Goal: Transaction & Acquisition: Purchase product/service

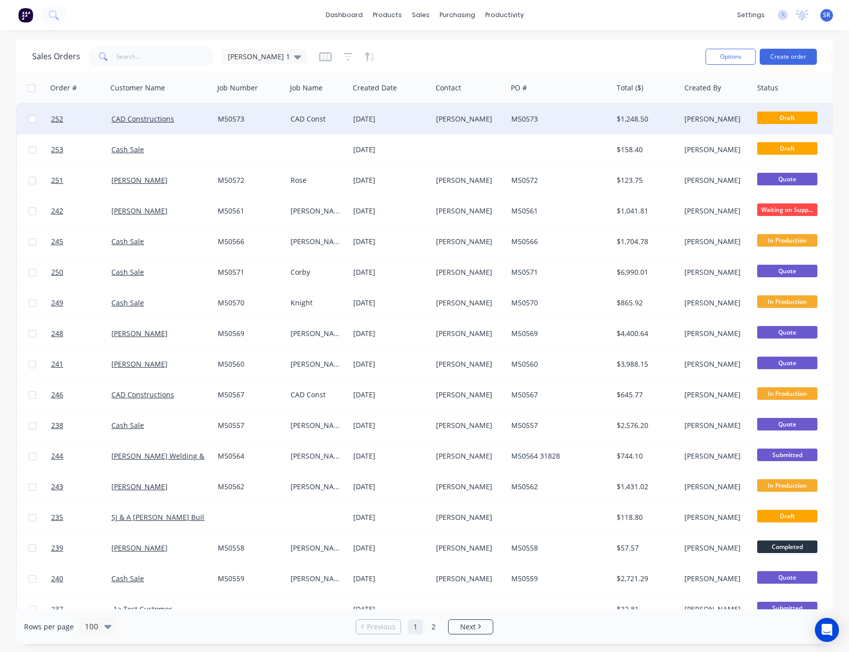
click at [499, 121] on div "[PERSON_NAME]" at bounding box center [468, 119] width 64 height 10
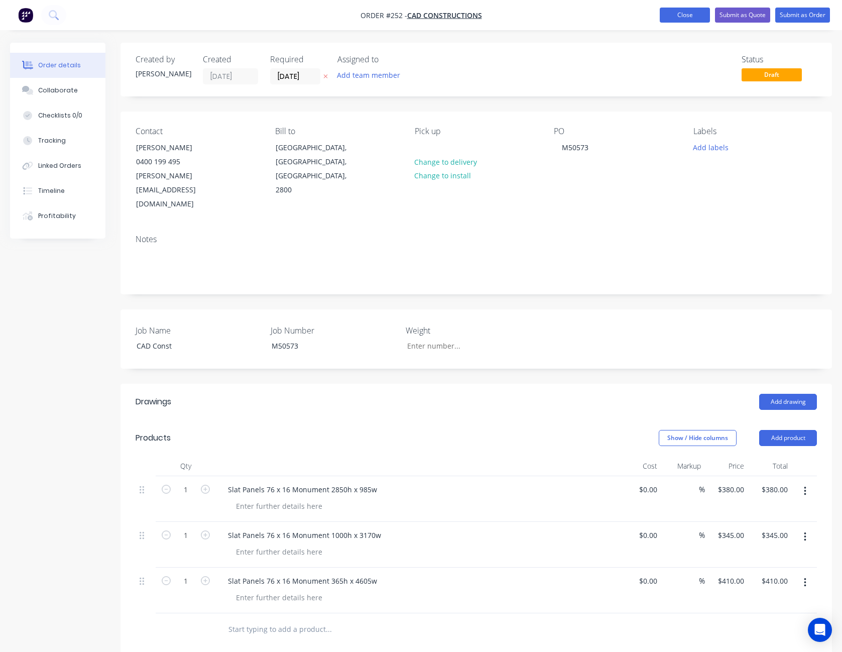
click at [684, 15] on button "Close" at bounding box center [685, 15] width 50 height 15
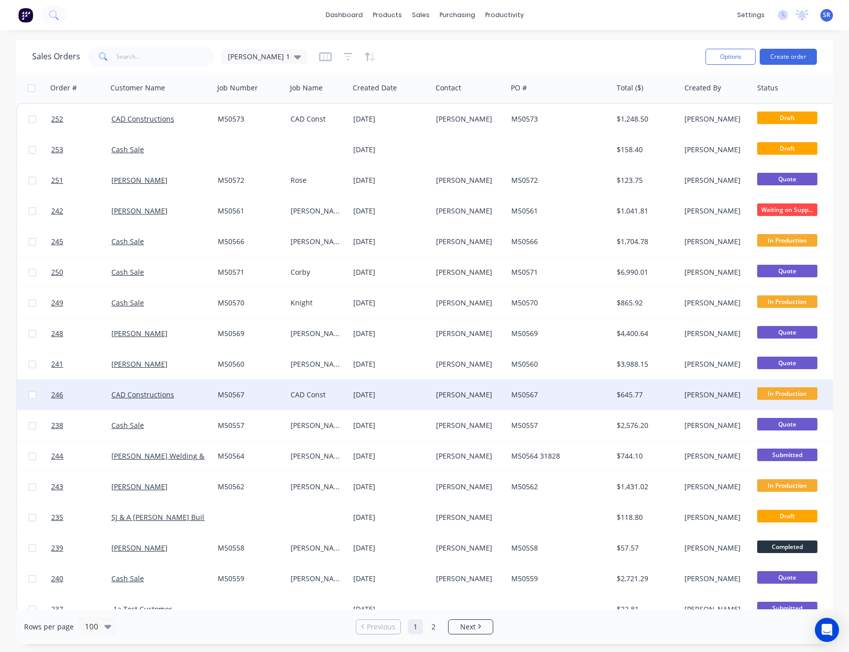
click at [544, 398] on div "M50567" at bounding box center [558, 395] width 93 height 10
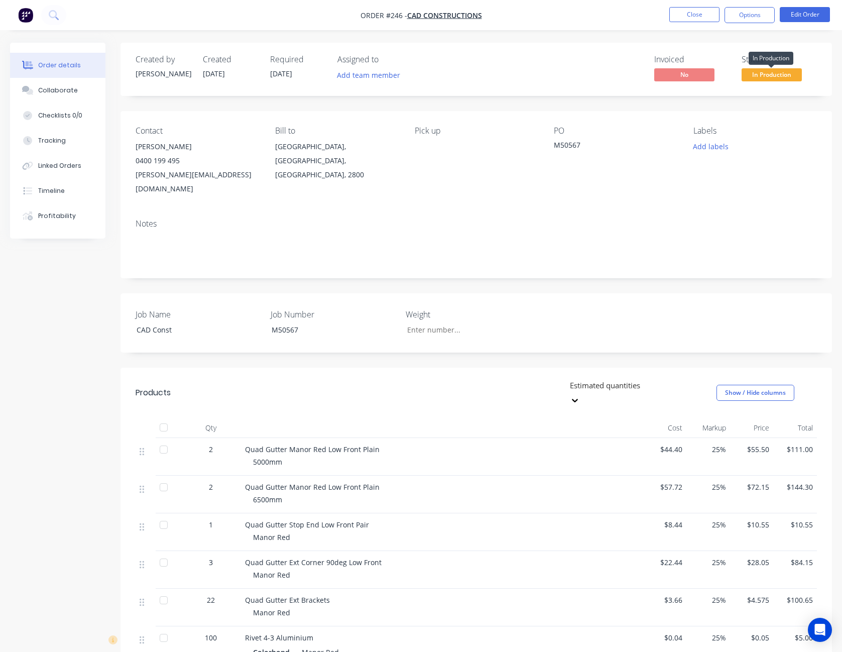
click at [775, 71] on span "In Production" at bounding box center [772, 74] width 60 height 13
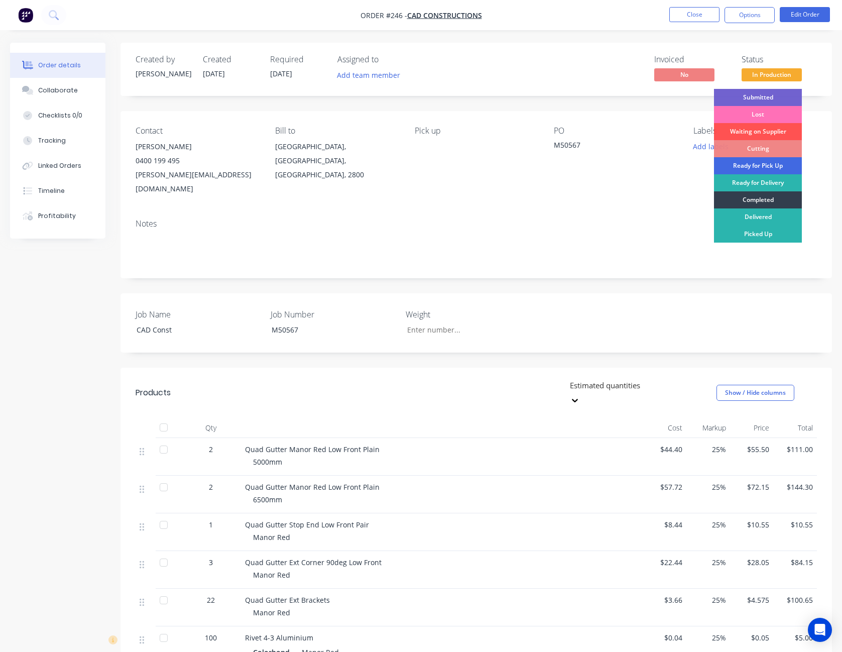
click at [767, 167] on div "Ready for Pick Up" at bounding box center [758, 165] width 88 height 17
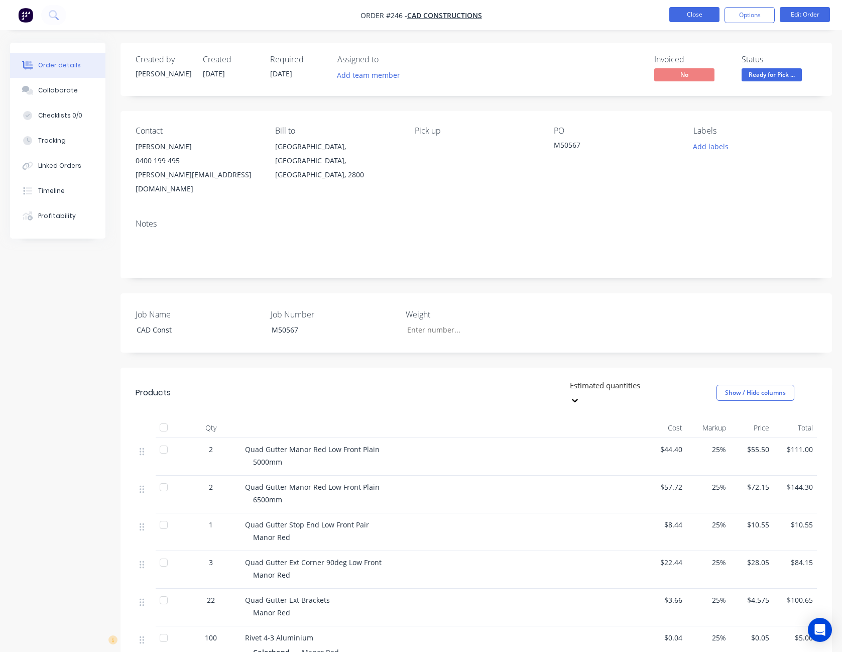
click at [708, 12] on button "Close" at bounding box center [694, 14] width 50 height 15
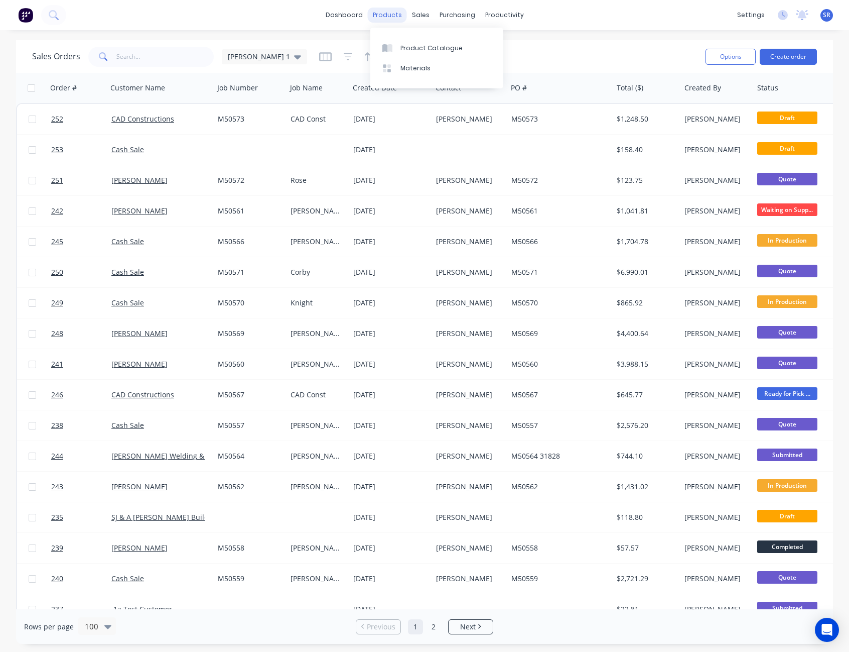
click at [393, 17] on div "products" at bounding box center [387, 15] width 39 height 15
click at [405, 52] on div "Product Catalogue" at bounding box center [432, 48] width 62 height 9
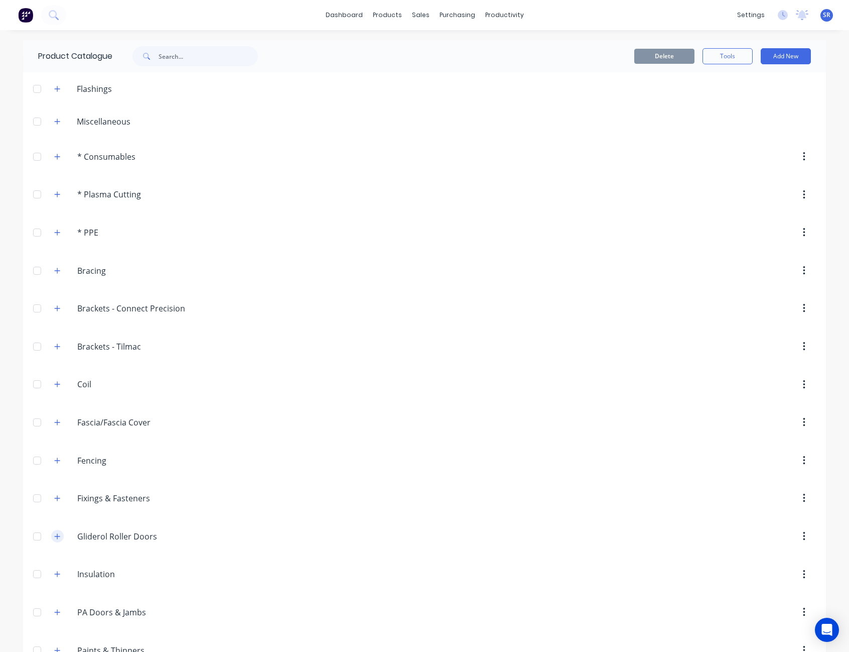
click at [59, 537] on button "button" at bounding box center [57, 536] width 13 height 13
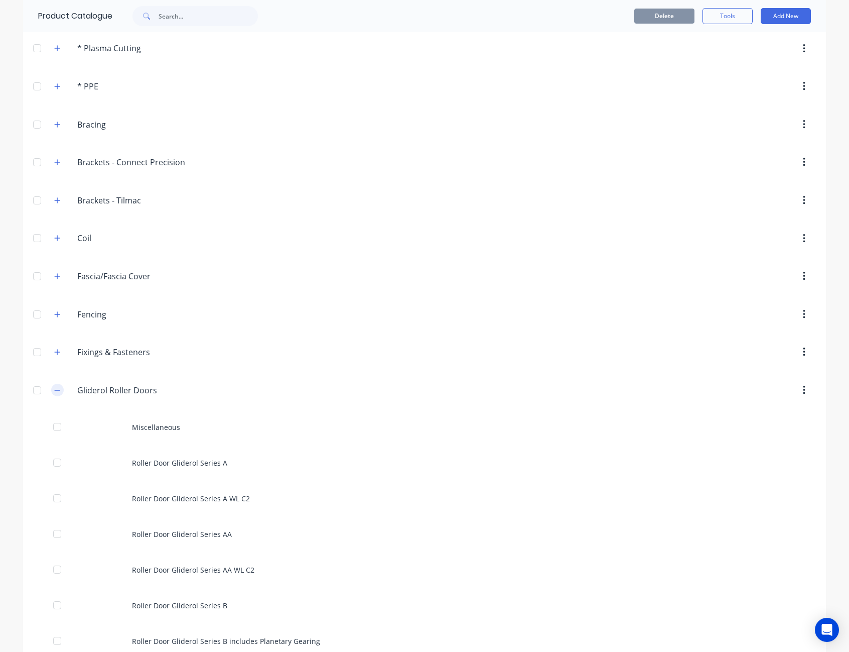
scroll to position [201, 0]
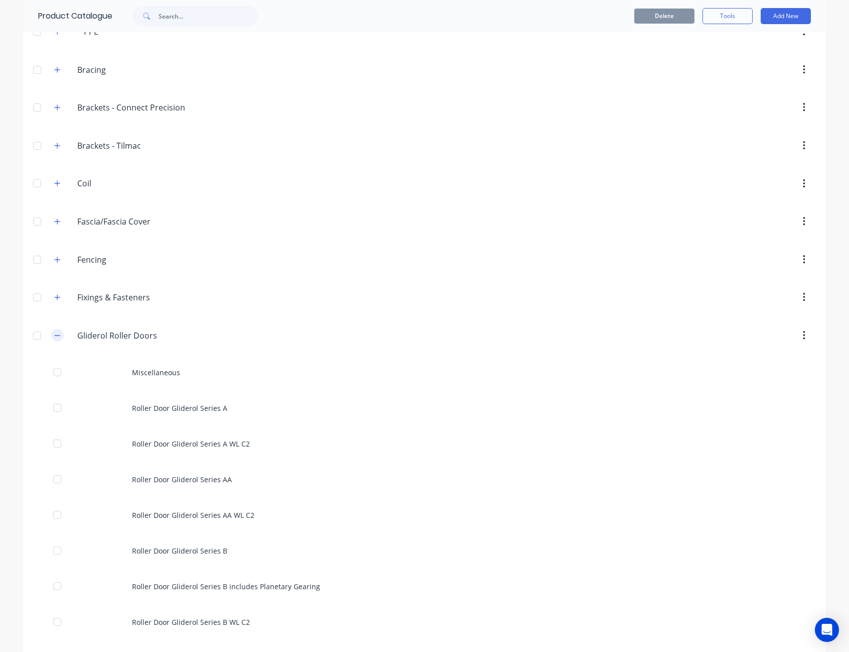
click at [55, 335] on icon "button" at bounding box center [58, 335] width 6 height 1
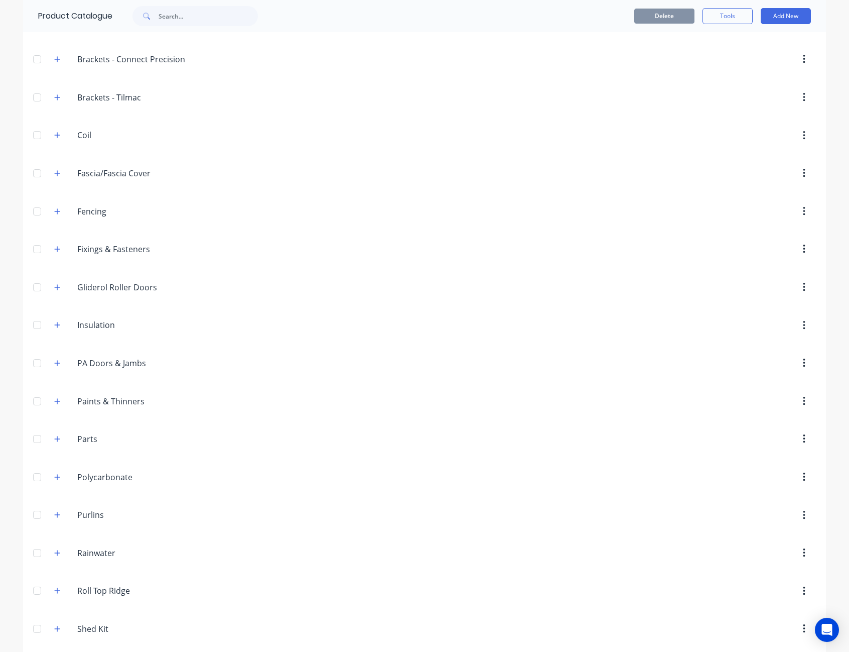
scroll to position [301, 0]
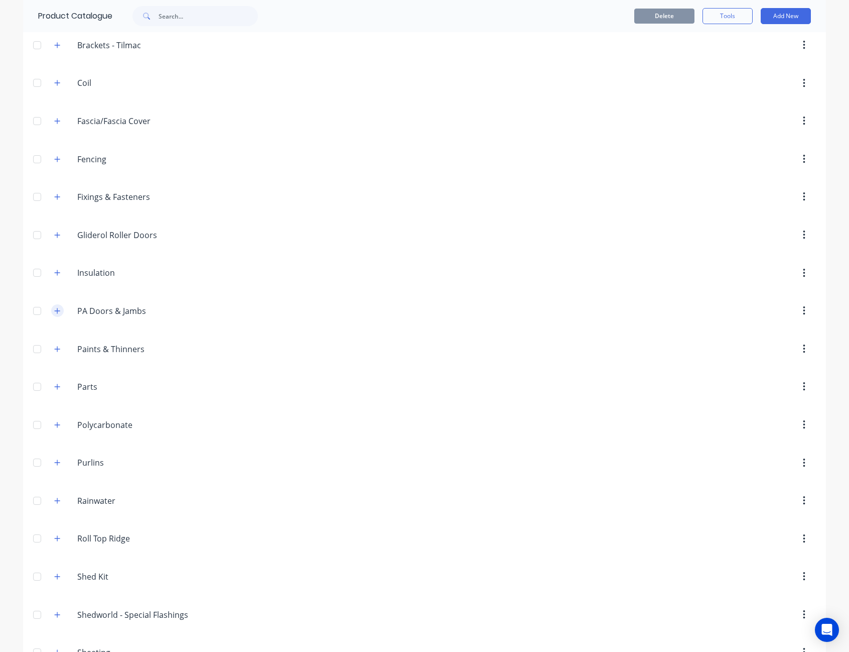
click at [54, 310] on icon "button" at bounding box center [57, 310] width 6 height 7
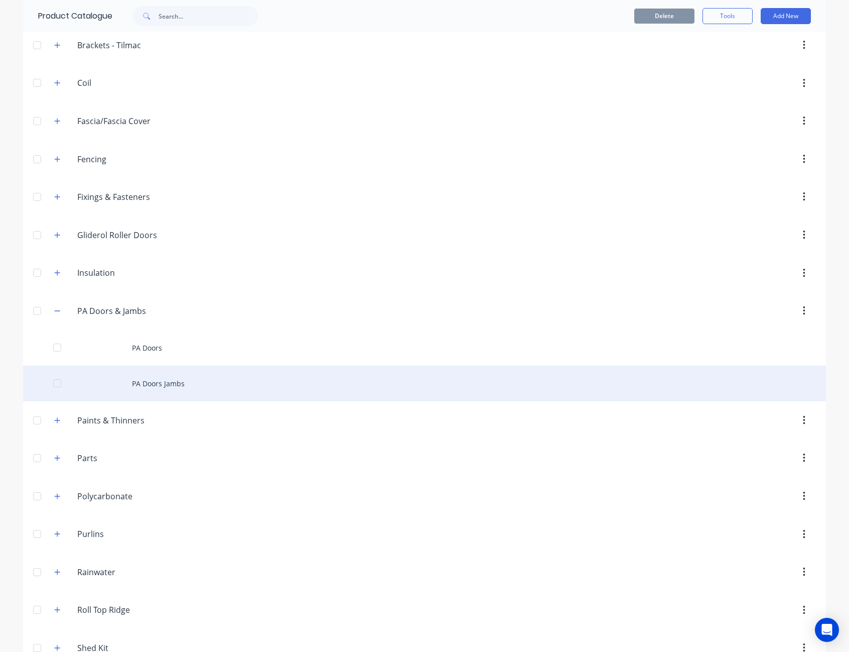
click at [152, 385] on div "PA Doors Jambs" at bounding box center [424, 383] width 803 height 36
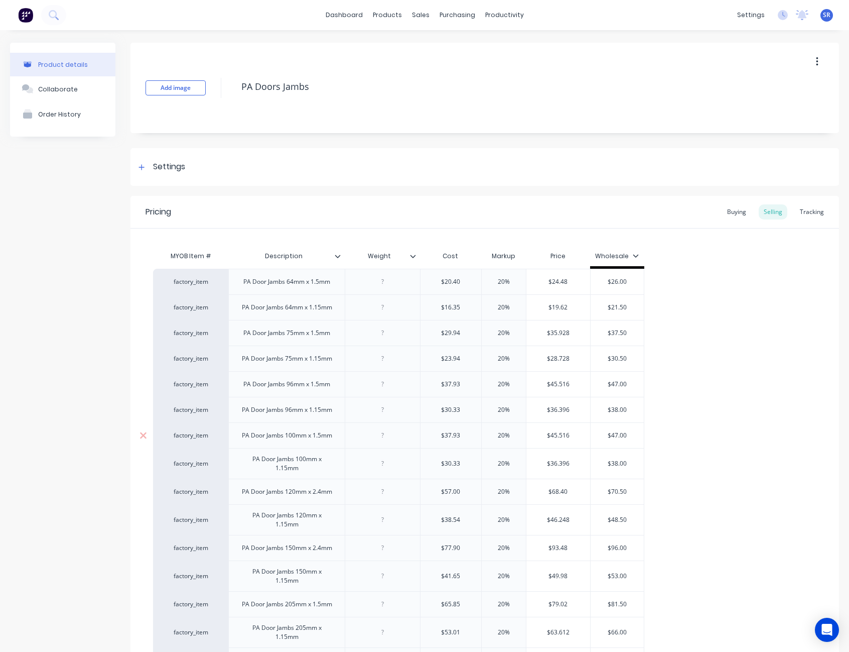
scroll to position [152, 0]
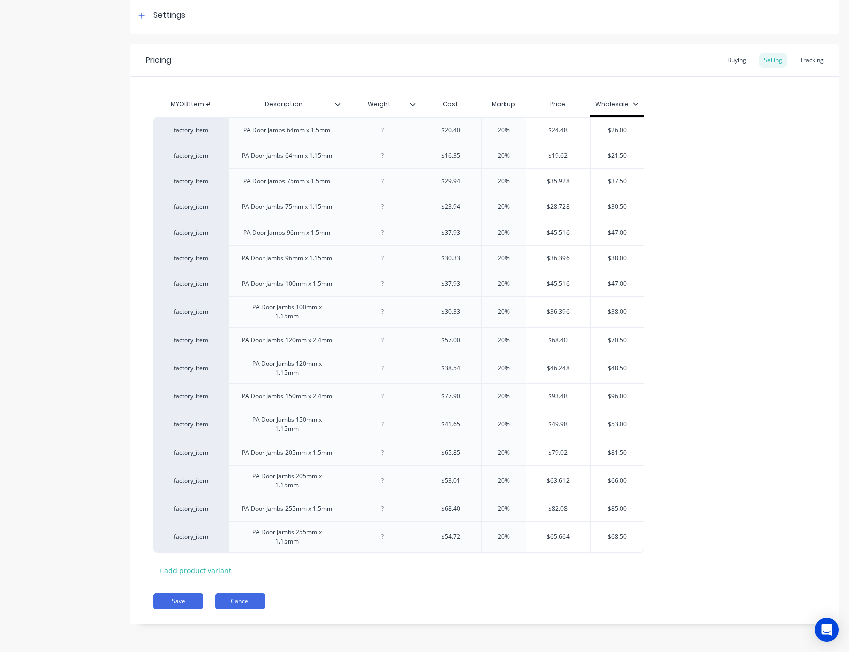
click at [236, 602] on button "Cancel" at bounding box center [240, 601] width 50 height 16
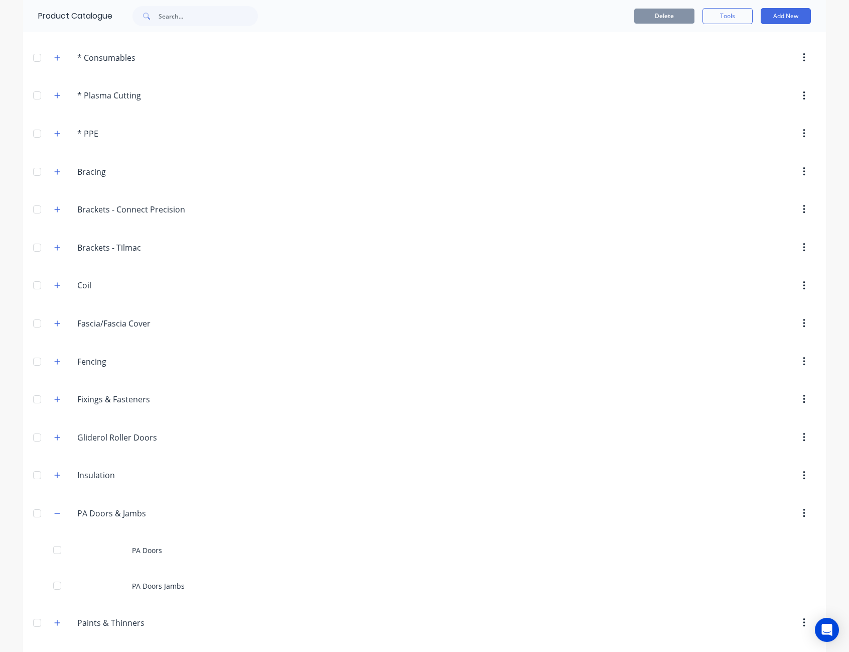
scroll to position [100, 0]
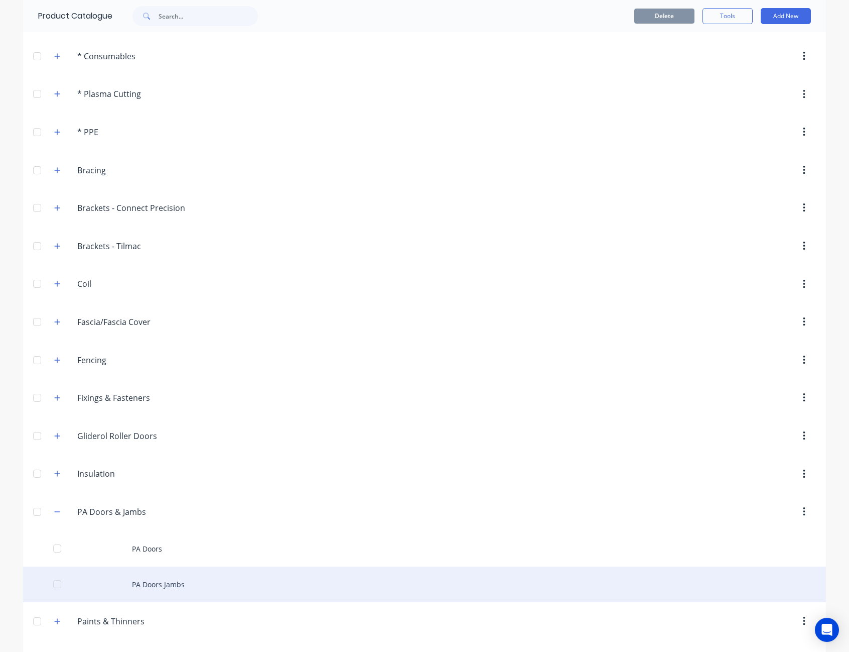
click at [180, 584] on div "PA Doors Jambs" at bounding box center [424, 584] width 803 height 36
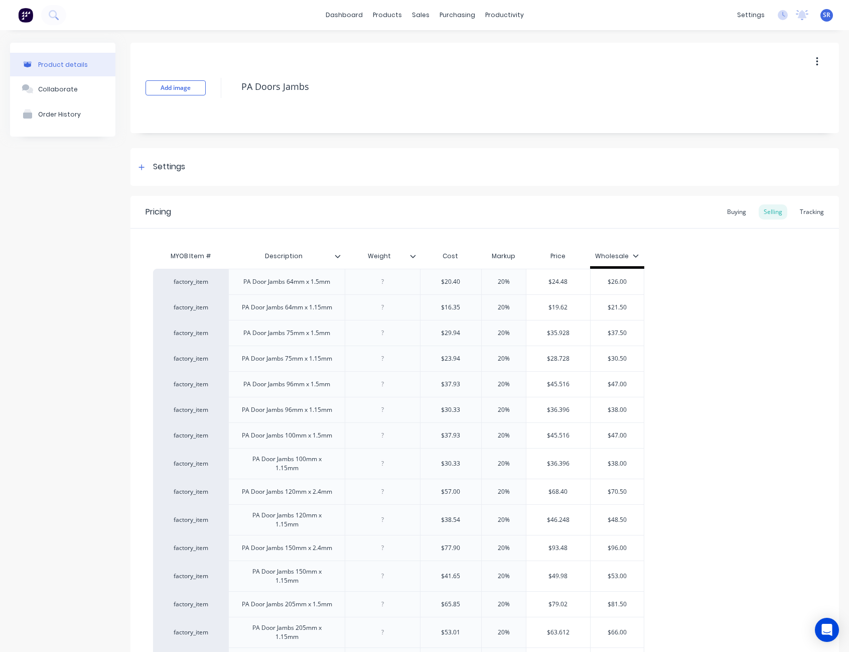
type textarea "x"
type input "$36.396"
click at [567, 407] on input "$36.396" at bounding box center [559, 409] width 64 height 9
click at [416, 18] on div "sales" at bounding box center [421, 15] width 28 height 15
click at [441, 53] on link "Sales Orders" at bounding box center [470, 48] width 133 height 20
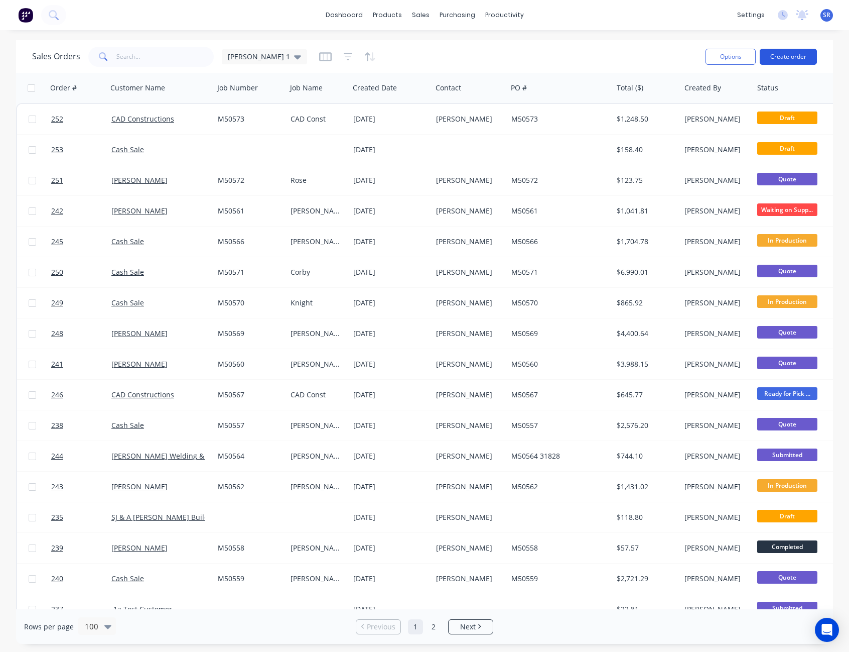
click at [795, 56] on button "Create order" at bounding box center [788, 57] width 57 height 16
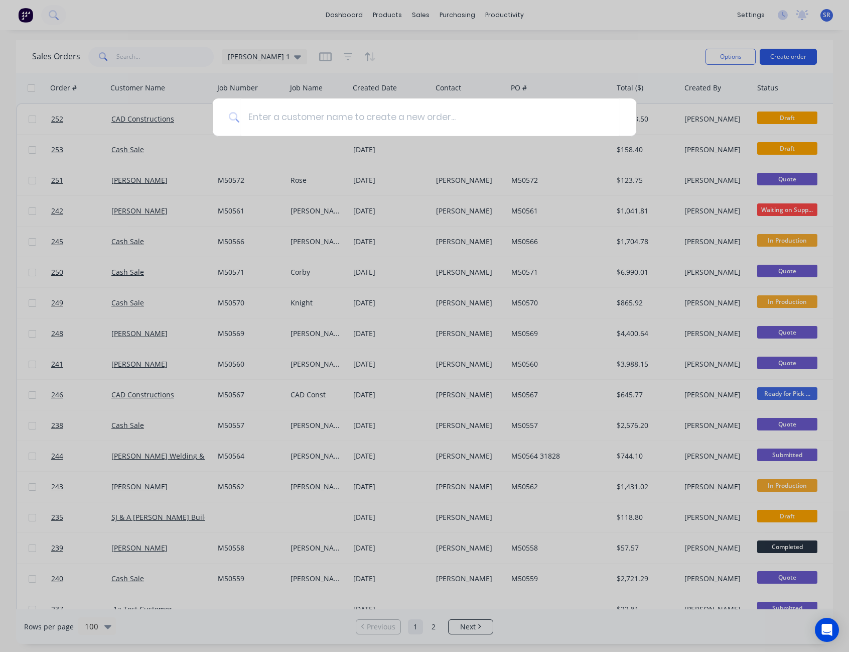
click at [795, 56] on div at bounding box center [424, 326] width 849 height 652
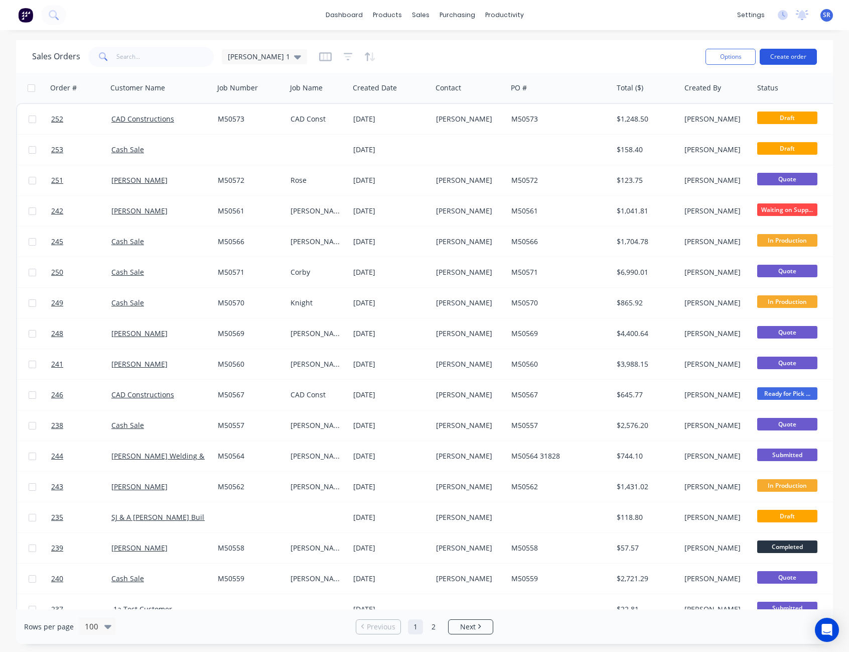
click at [779, 56] on button "Create order" at bounding box center [788, 57] width 57 height 16
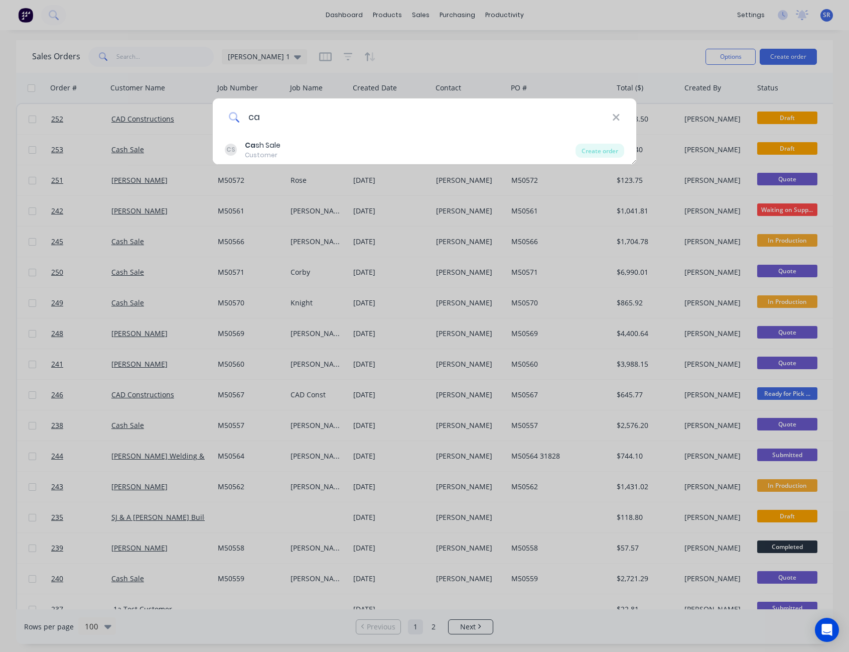
type input "c"
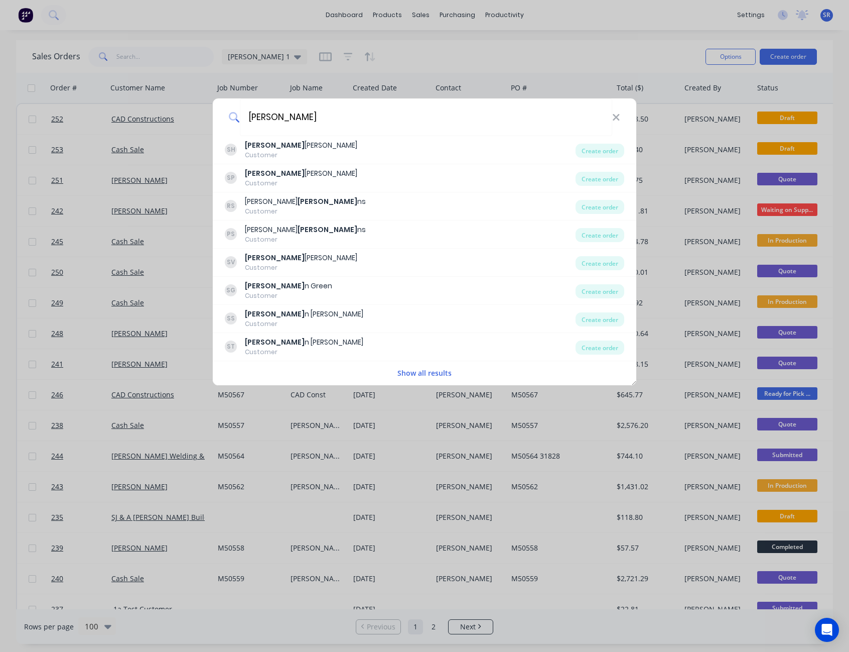
click at [437, 371] on button "Show all results" at bounding box center [425, 373] width 60 height 12
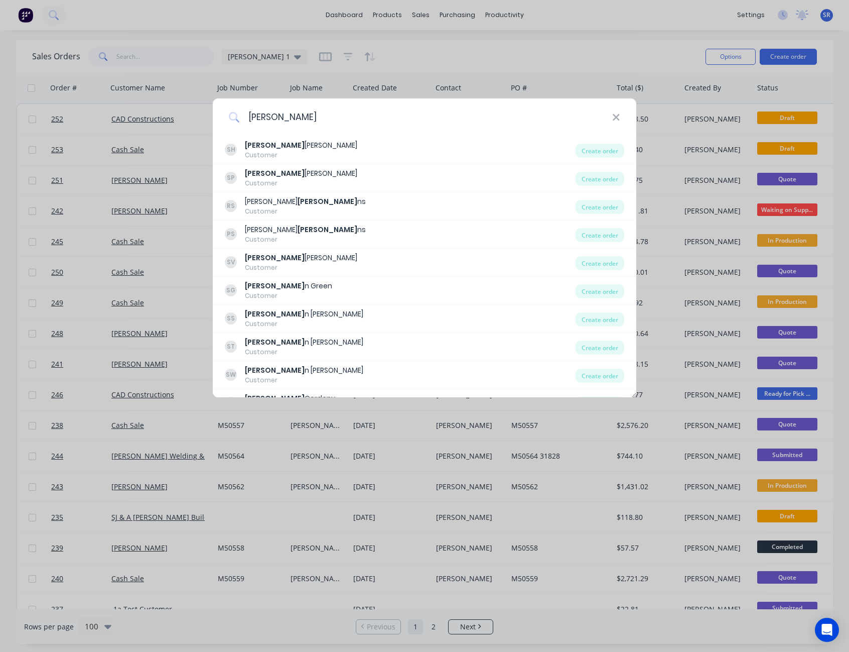
click at [328, 122] on input "[PERSON_NAME]" at bounding box center [426, 117] width 373 height 38
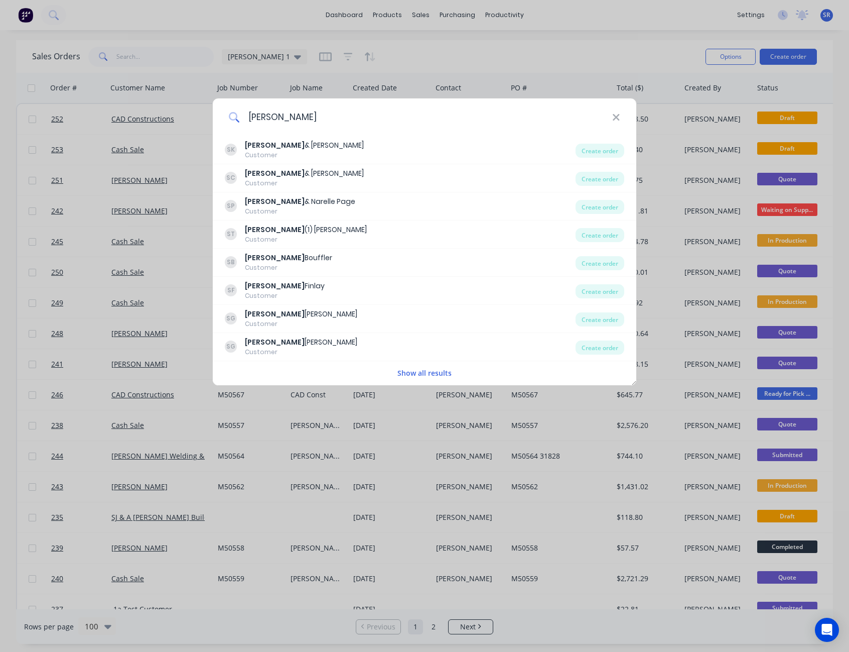
type input "[PERSON_NAME]"
drag, startPoint x: 618, startPoint y: 119, endPoint x: 470, endPoint y: 105, distance: 148.3
click at [618, 119] on icon at bounding box center [616, 117] width 8 height 11
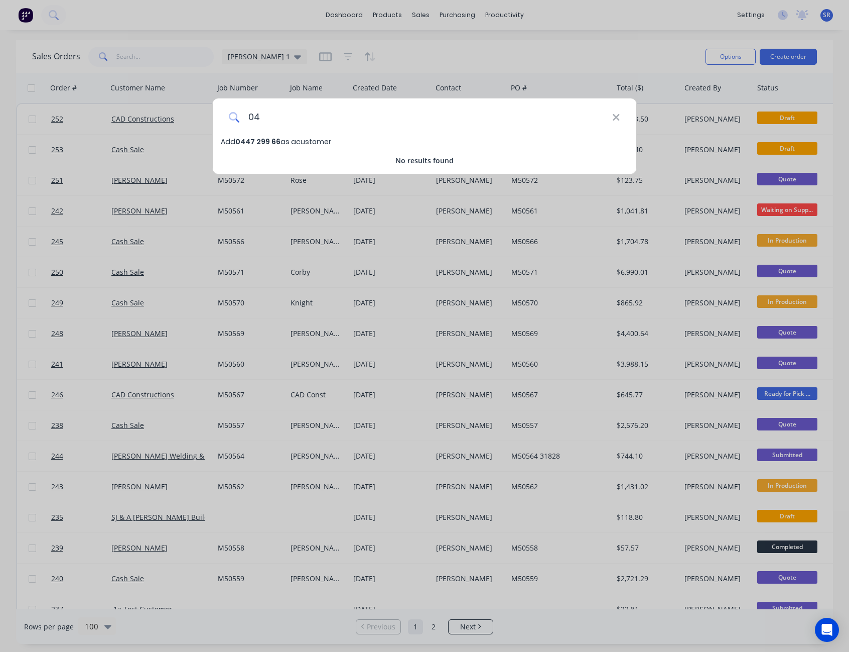
type input "0"
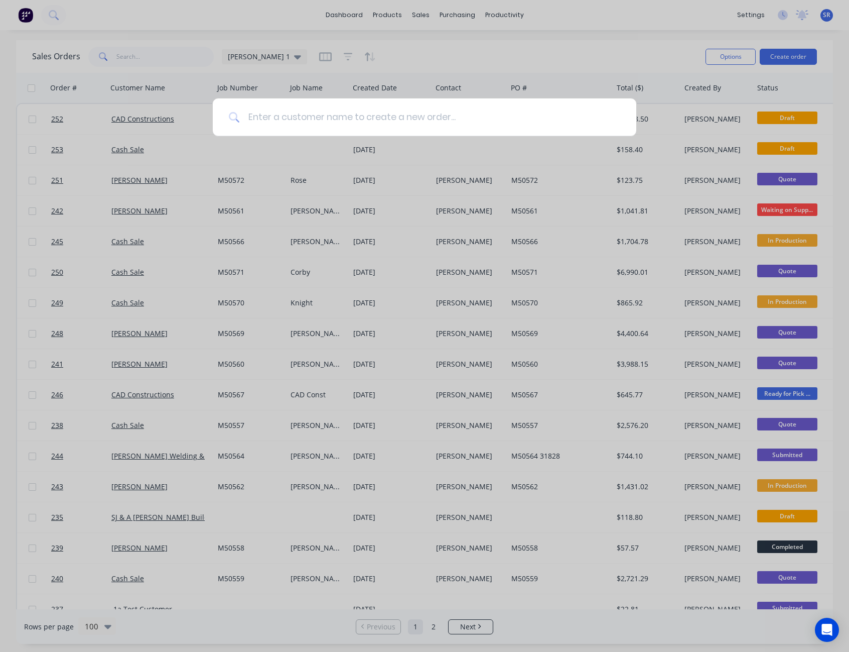
click at [376, 130] on input at bounding box center [430, 117] width 381 height 38
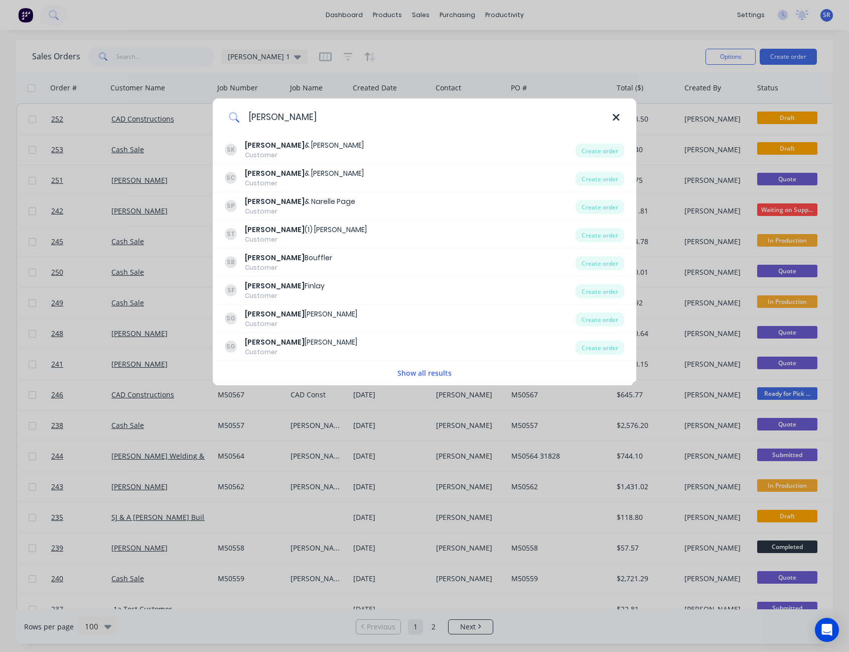
type input "[PERSON_NAME]"
click at [620, 118] on icon at bounding box center [616, 117] width 8 height 11
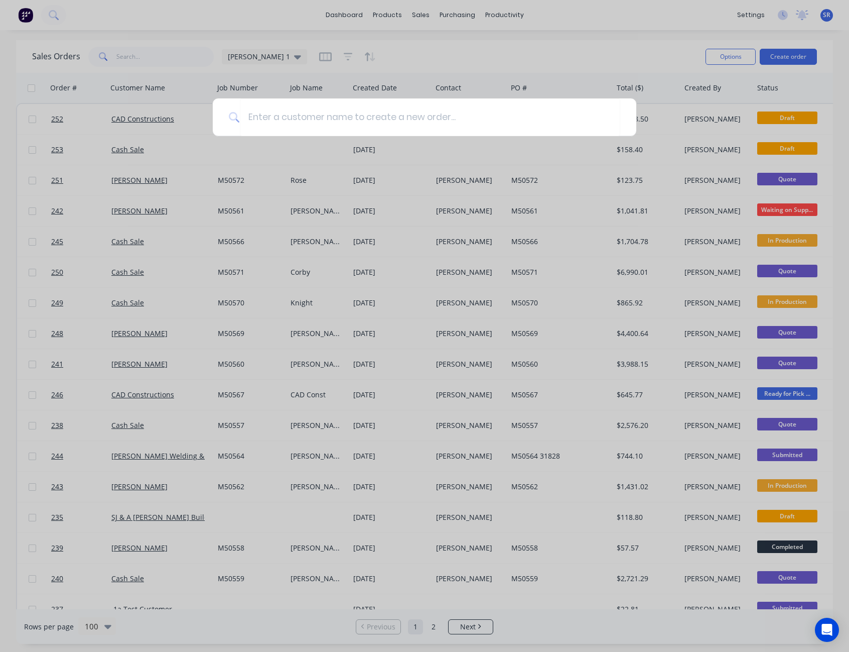
click at [621, 41] on div at bounding box center [424, 326] width 849 height 652
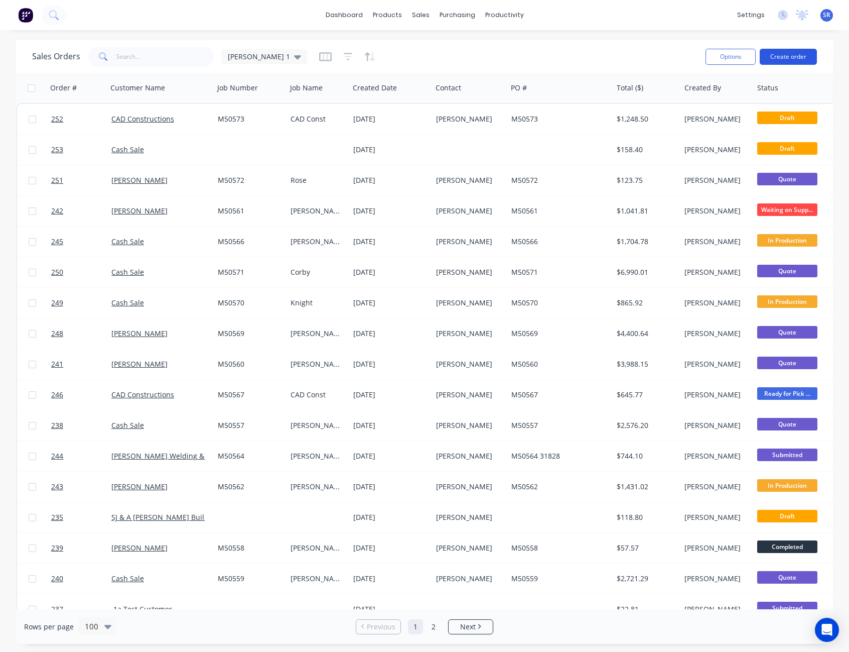
click at [794, 59] on button "Create order" at bounding box center [788, 57] width 57 height 16
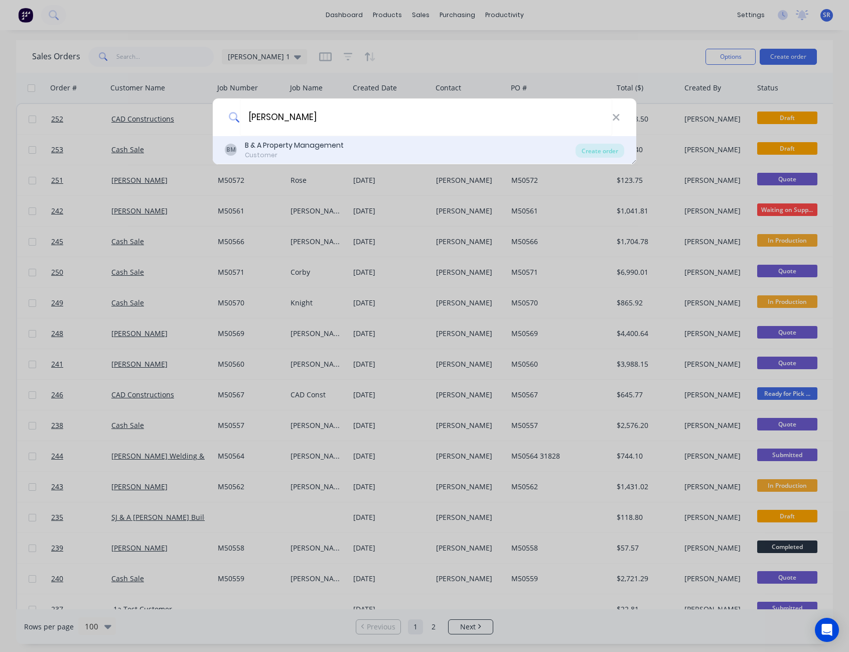
type input "[PERSON_NAME]"
click at [326, 148] on div "B & A Property Management" at bounding box center [294, 145] width 99 height 11
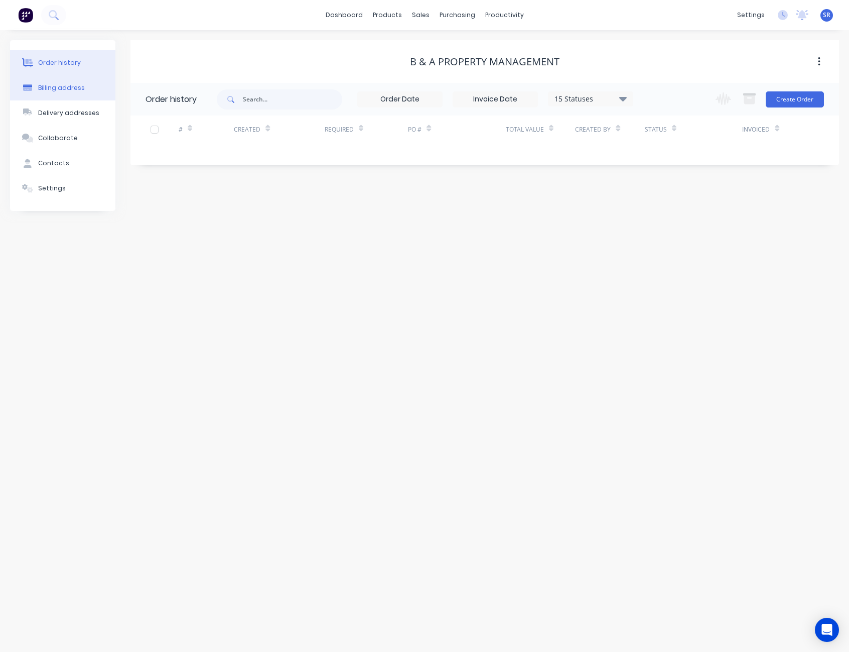
click at [62, 89] on div "Billing address" at bounding box center [61, 87] width 47 height 9
select select "AU"
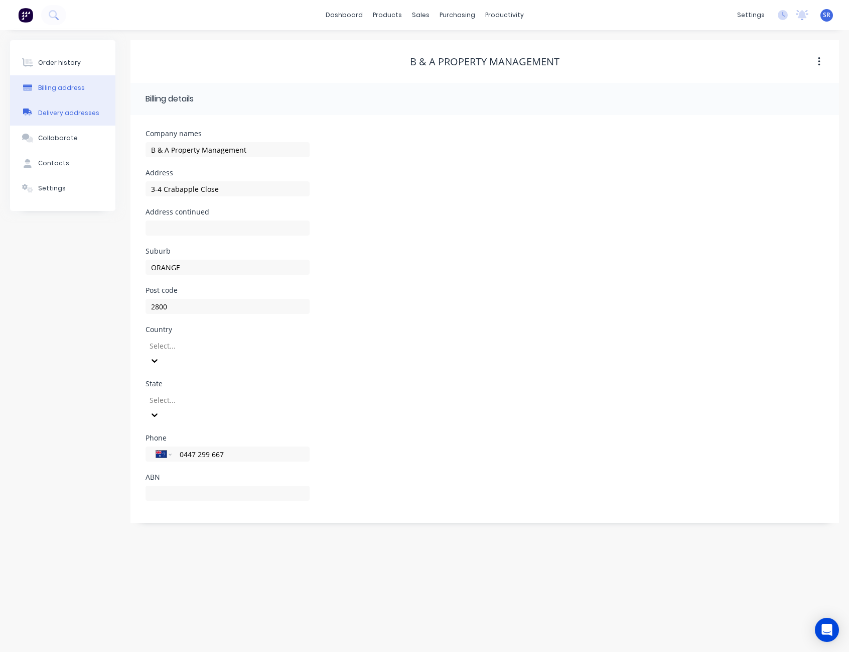
click at [62, 110] on div "Delivery addresses" at bounding box center [68, 112] width 61 height 9
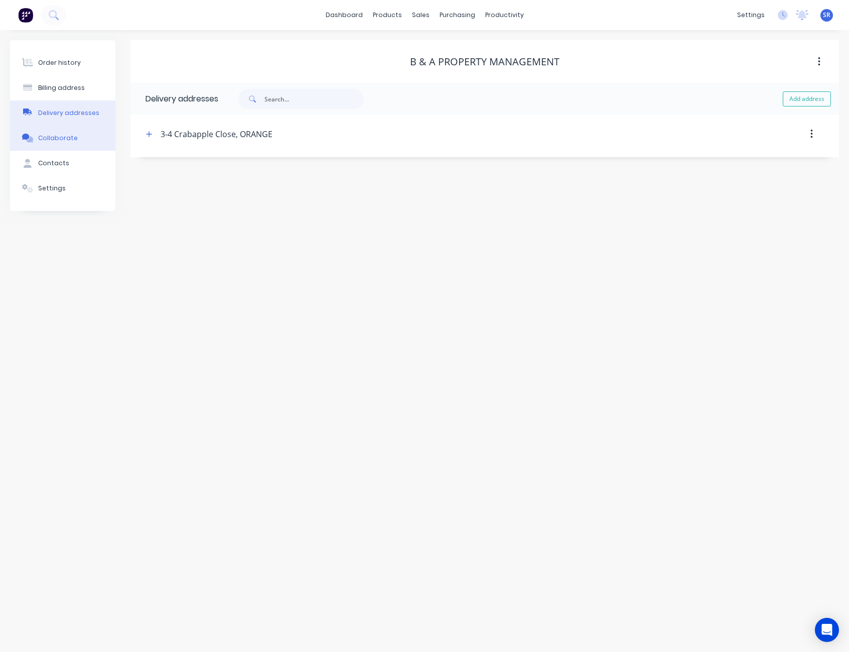
click at [61, 135] on div "Collaborate" at bounding box center [58, 138] width 40 height 9
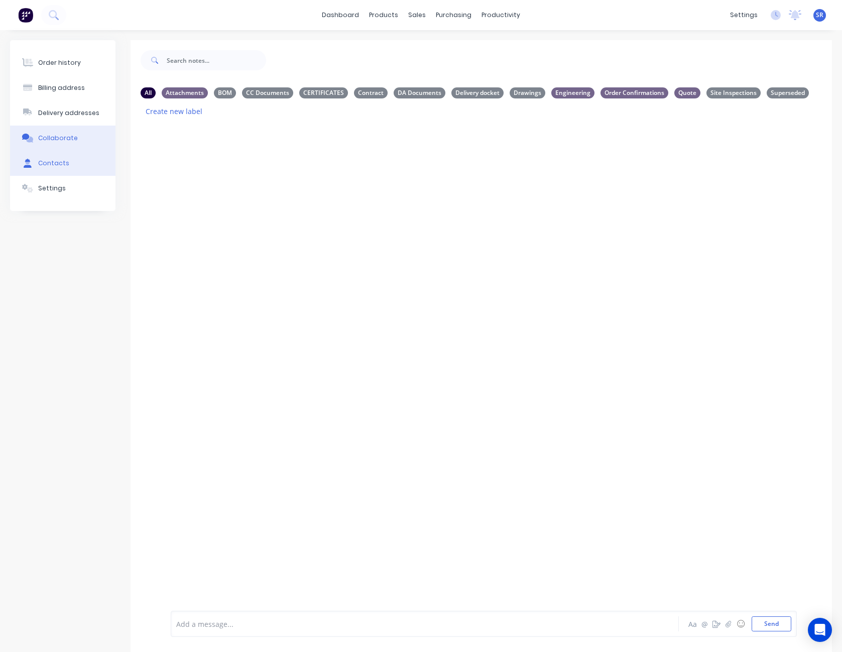
click at [53, 155] on button "Contacts" at bounding box center [62, 163] width 105 height 25
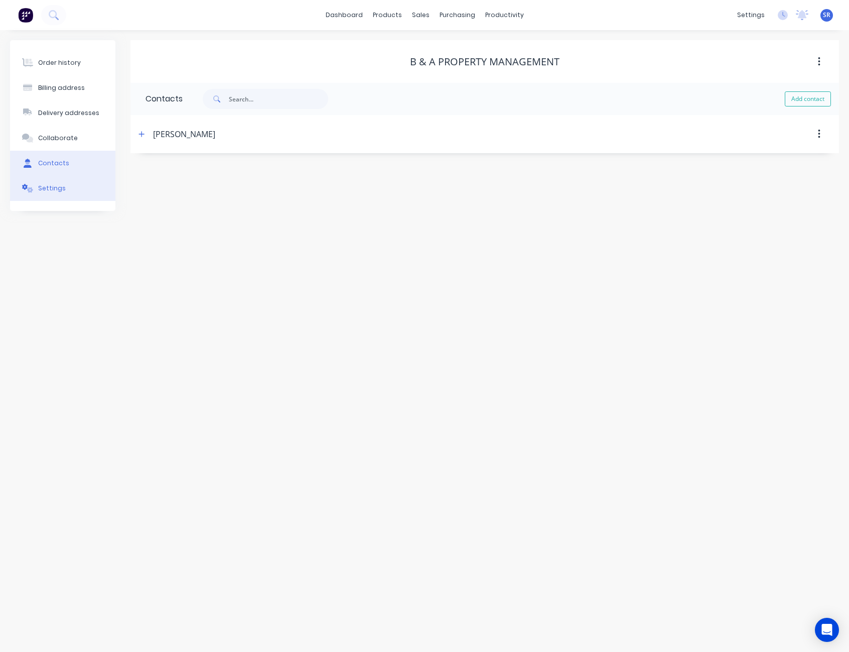
click at [49, 184] on div "Settings" at bounding box center [52, 188] width 28 height 9
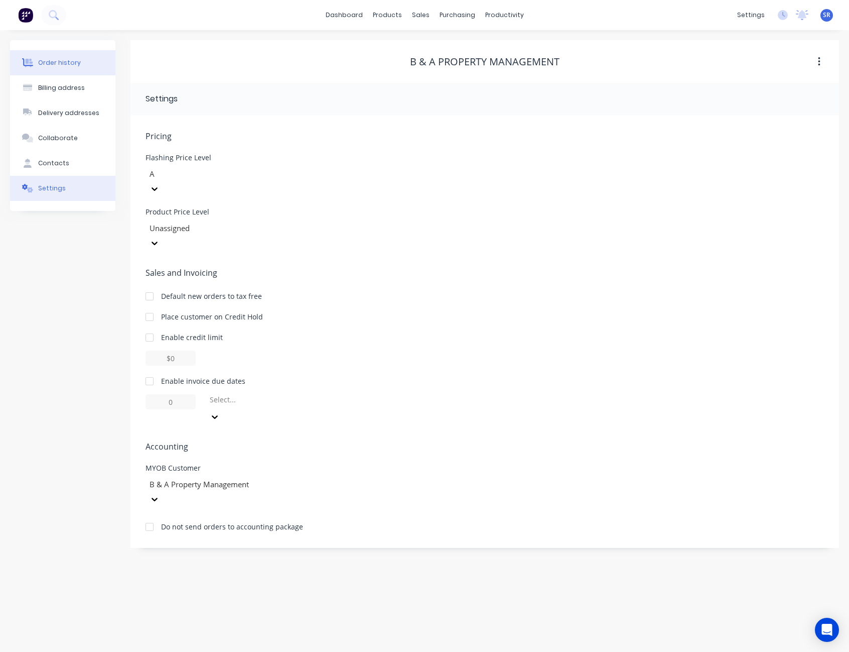
click at [67, 63] on div "Order history" at bounding box center [59, 62] width 43 height 9
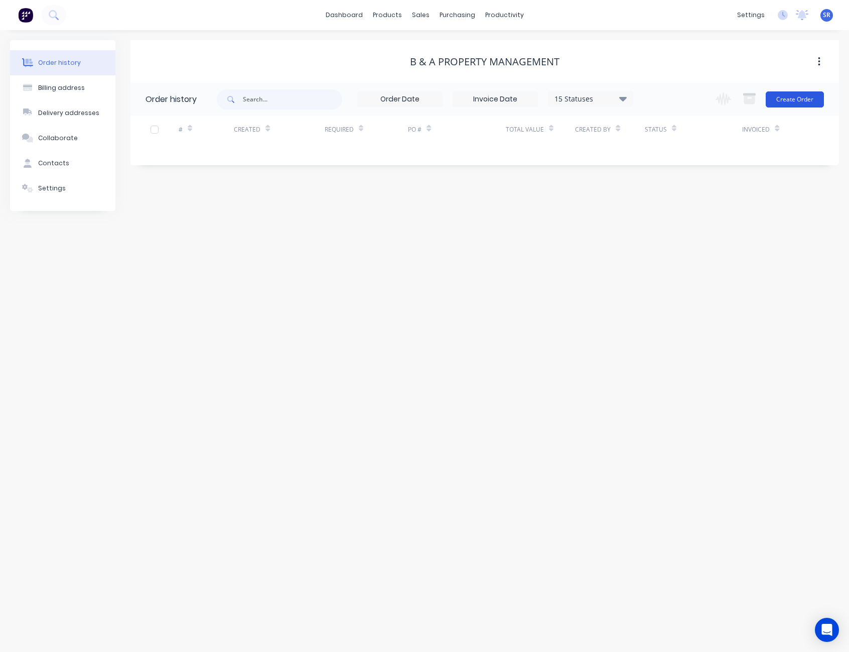
click at [787, 98] on button "Create Order" at bounding box center [795, 99] width 58 height 16
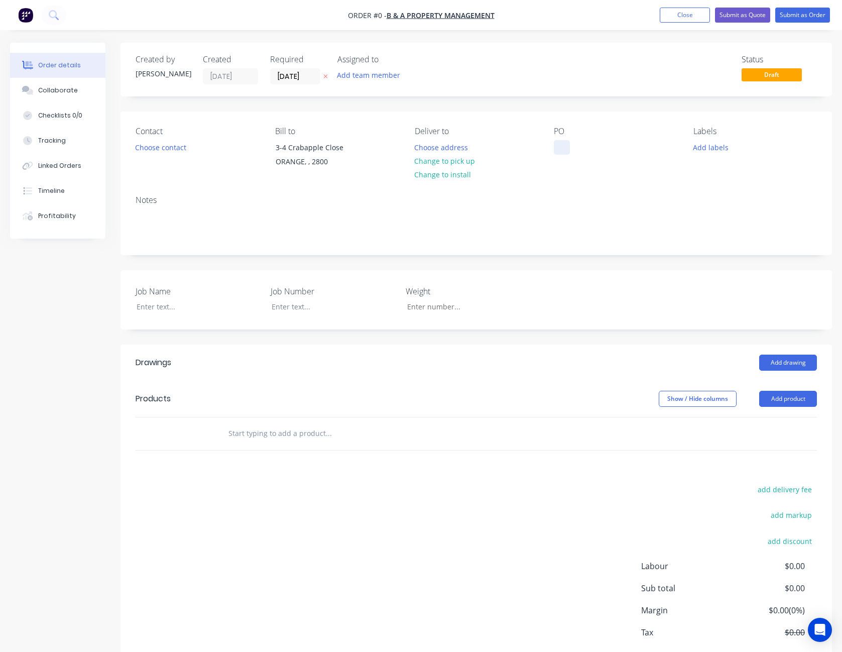
click at [561, 142] on div at bounding box center [562, 147] width 16 height 15
click at [158, 305] on div "Order details Collaborate Checklists 0/0 Tracking Linked Orders Timeline Profit…" at bounding box center [421, 375] width 842 height 664
click at [787, 401] on button "Add product" at bounding box center [788, 399] width 58 height 16
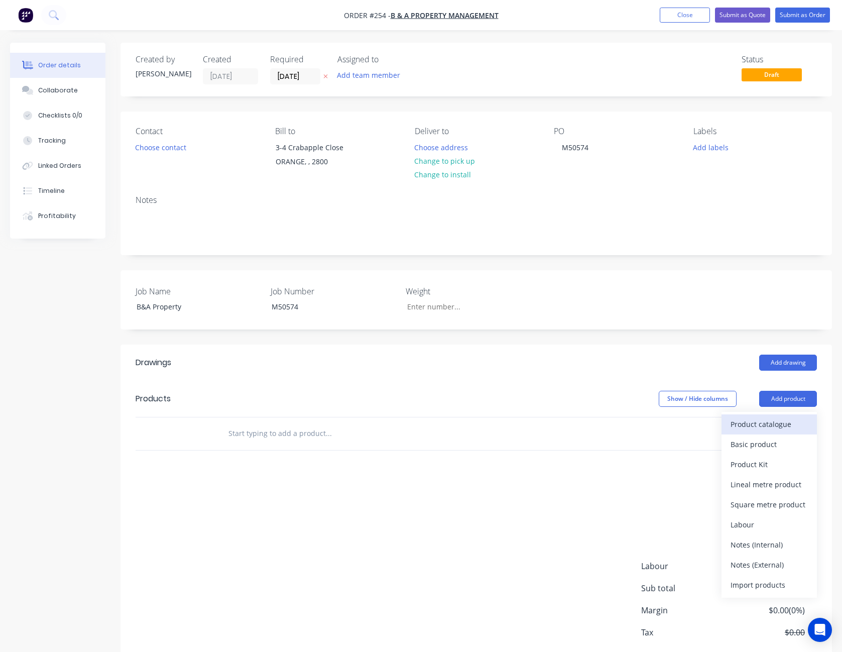
click at [777, 419] on div "Product catalogue" at bounding box center [768, 424] width 77 height 15
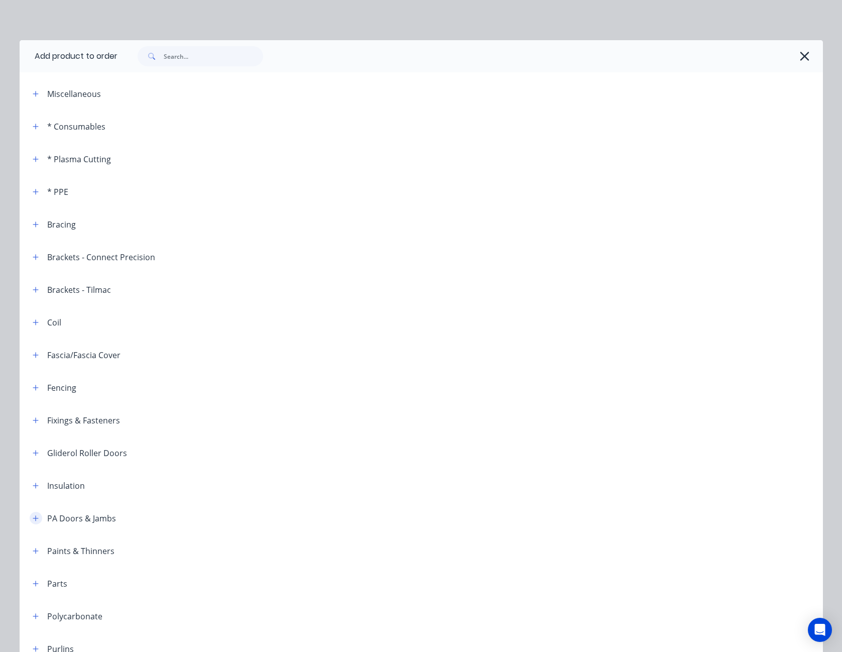
click at [33, 515] on icon "button" at bounding box center [36, 518] width 6 height 7
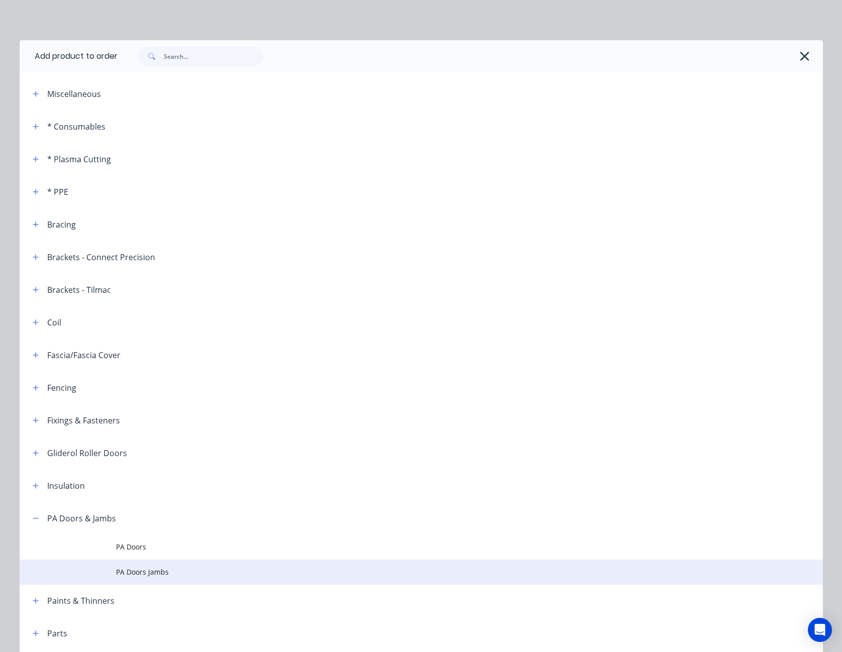
click at [131, 565] on td "PA Doors Jambs" at bounding box center [469, 571] width 707 height 25
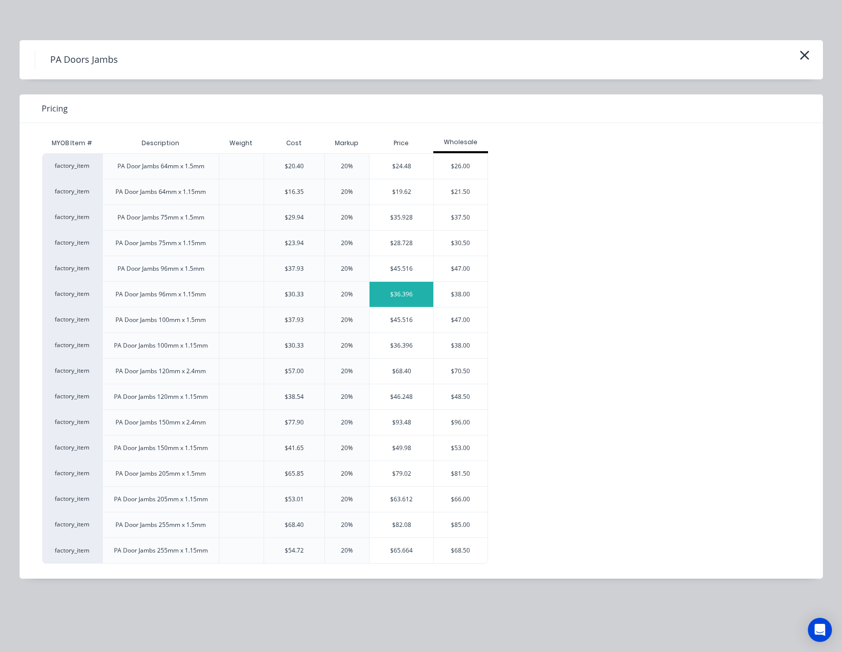
click at [417, 291] on div "$36.396" at bounding box center [402, 294] width 64 height 25
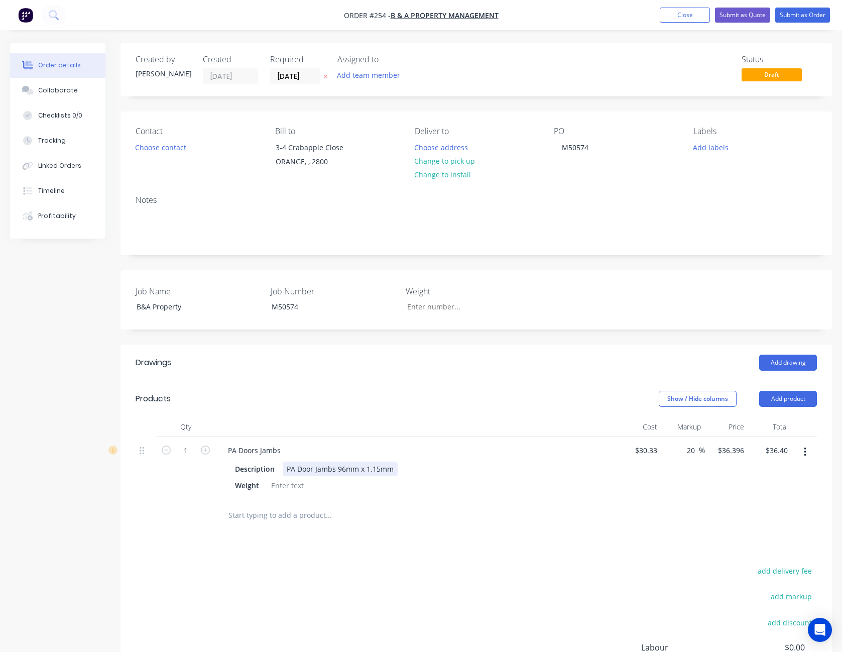
click at [393, 468] on div "PA Door Jambs 96mm x 1.15mm" at bounding box center [340, 468] width 115 height 15
click at [395, 469] on div "PA Door Jambs 96mm x 1.15mm 2500mm" at bounding box center [356, 468] width 146 height 15
click at [470, 485] on div "Weight" at bounding box center [414, 485] width 367 height 15
click at [467, 520] on div at bounding box center [370, 515] width 301 height 20
click at [186, 452] on input "1" at bounding box center [186, 450] width 26 height 15
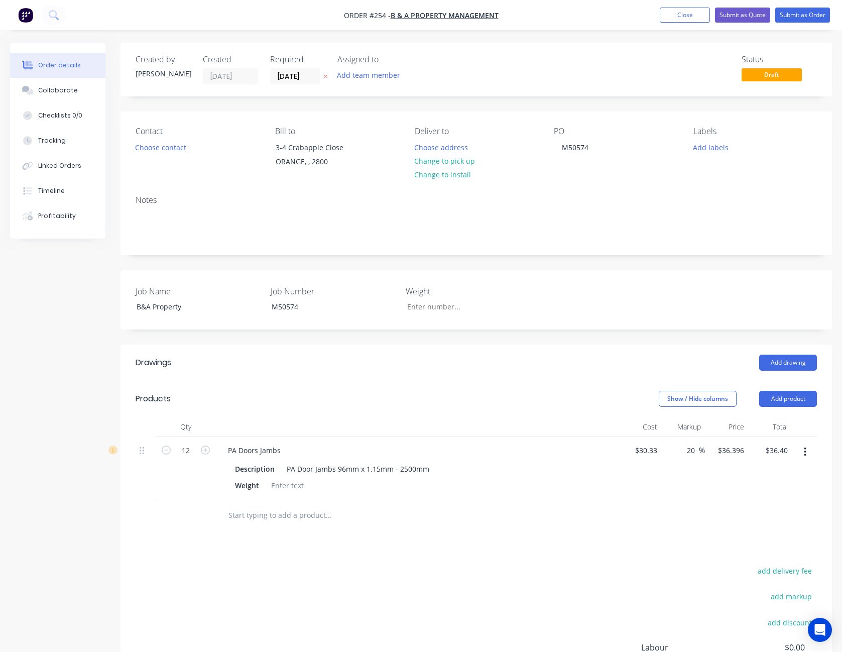
type input "12"
type input "$436.75"
click at [521, 557] on div "Drawings Add drawing Products Show / Hide columns Add product Qty Cost Markup P…" at bounding box center [475, 558] width 711 height 428
click at [800, 397] on button "Add product" at bounding box center [788, 399] width 58 height 16
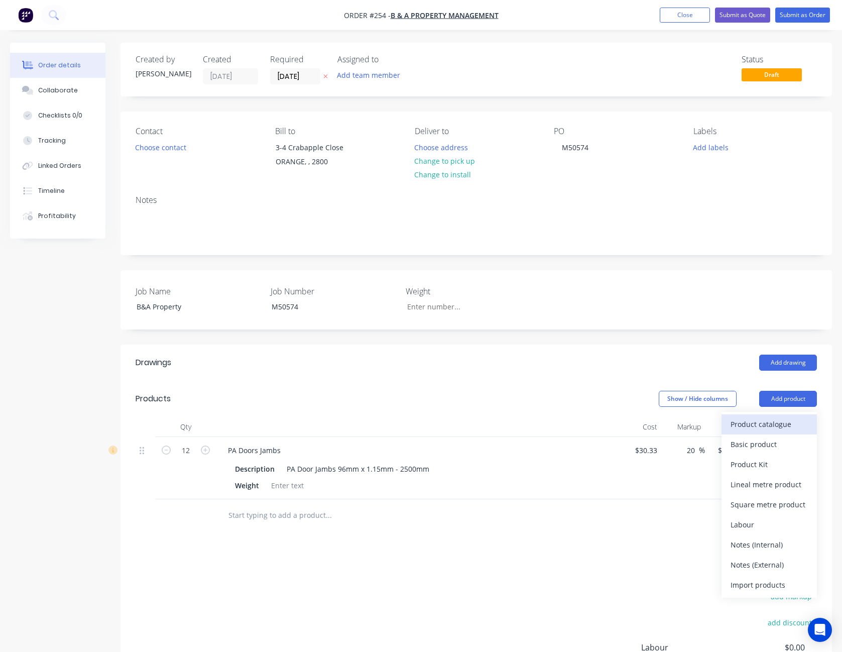
click at [785, 423] on div "Product catalogue" at bounding box center [768, 424] width 77 height 15
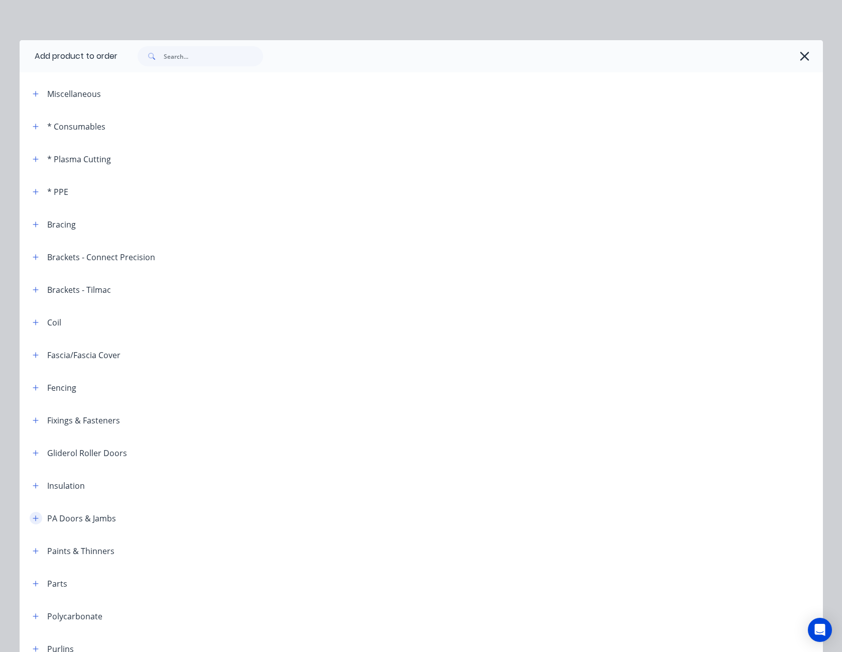
click at [33, 516] on icon "button" at bounding box center [36, 518] width 6 height 7
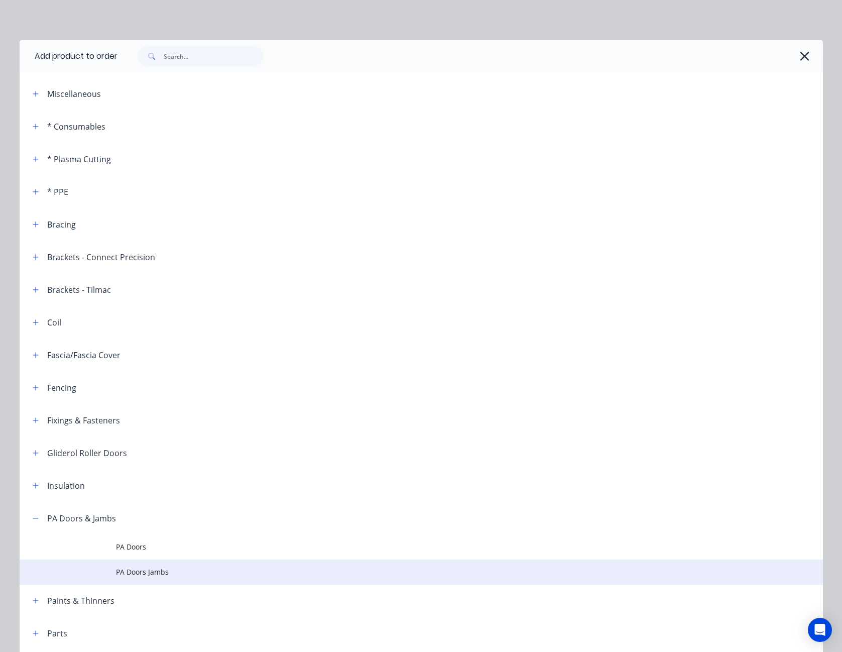
click at [125, 569] on span "PA Doors Jambs" at bounding box center [398, 571] width 565 height 11
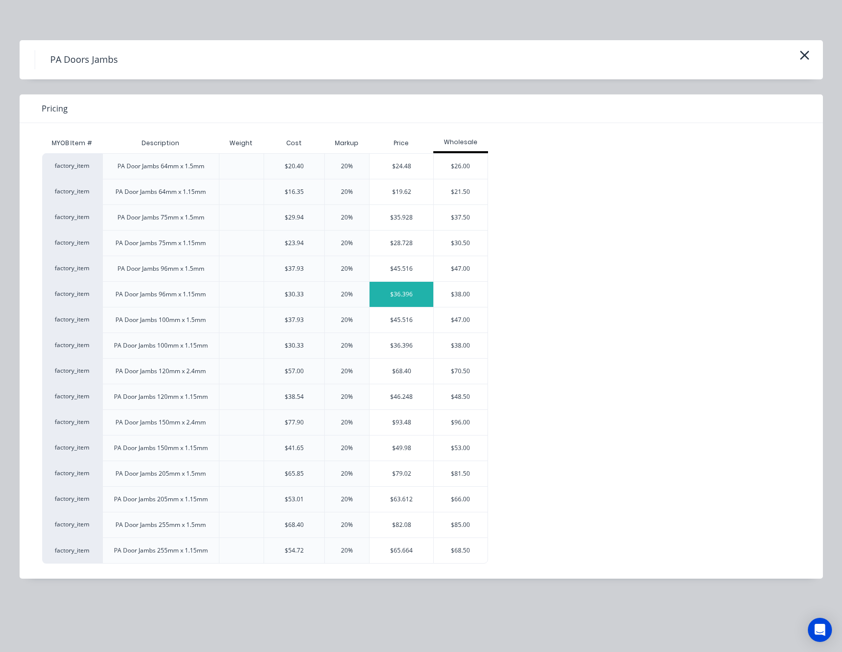
click at [410, 293] on div "$36.396" at bounding box center [402, 294] width 64 height 25
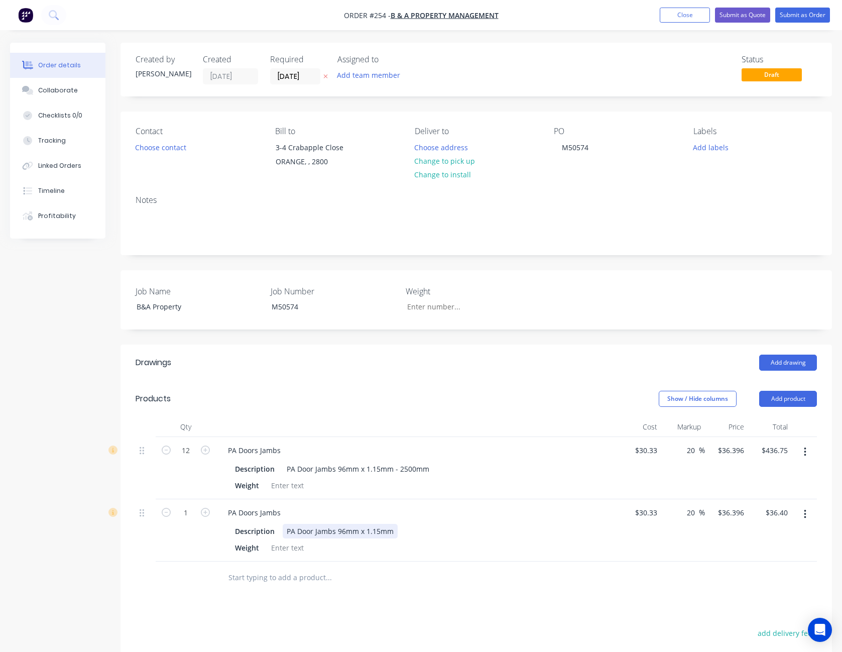
click at [391, 532] on div "PA Door Jambs 96mm x 1.15mm" at bounding box center [340, 531] width 115 height 15
click at [691, 16] on button "Close" at bounding box center [685, 15] width 50 height 15
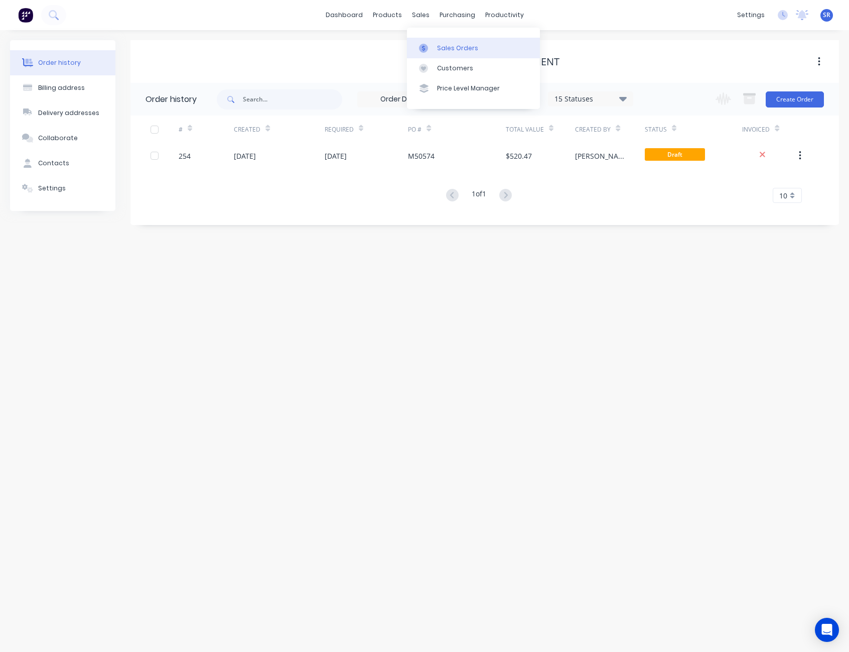
click at [448, 46] on div "Sales Orders" at bounding box center [457, 48] width 41 height 9
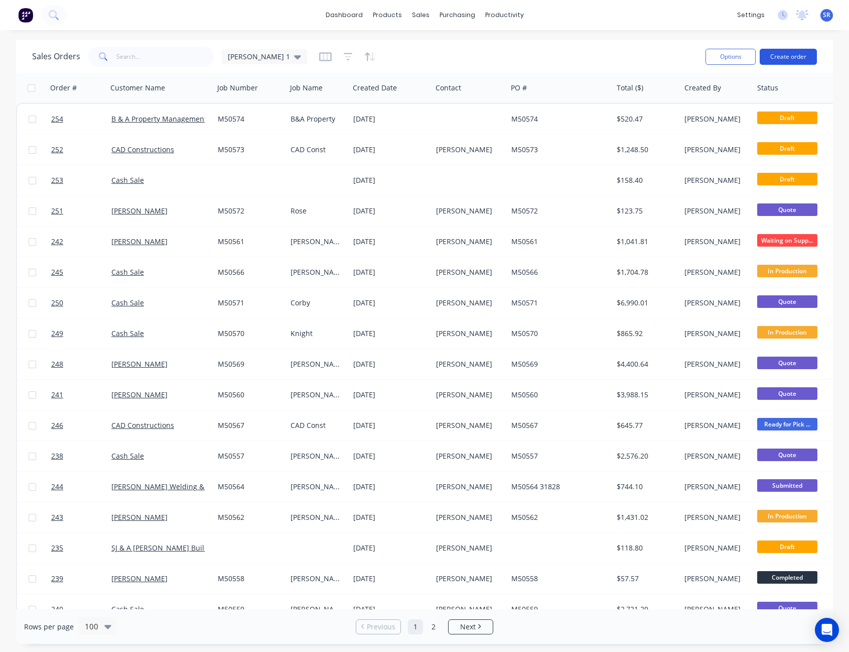
click at [805, 57] on button "Create order" at bounding box center [788, 57] width 57 height 16
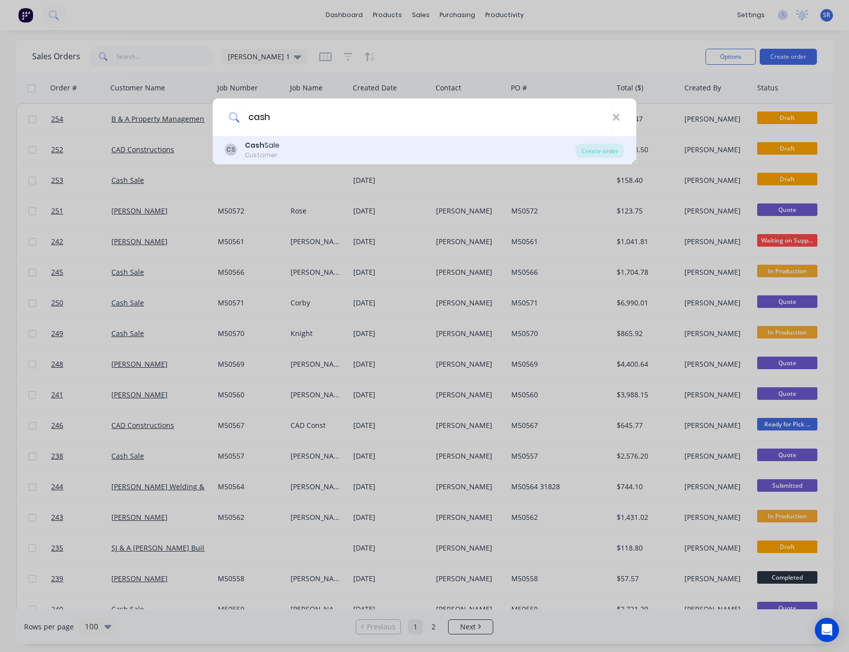
type input "cash"
click at [284, 148] on div "CS Cash Sale Customer" at bounding box center [400, 150] width 351 height 20
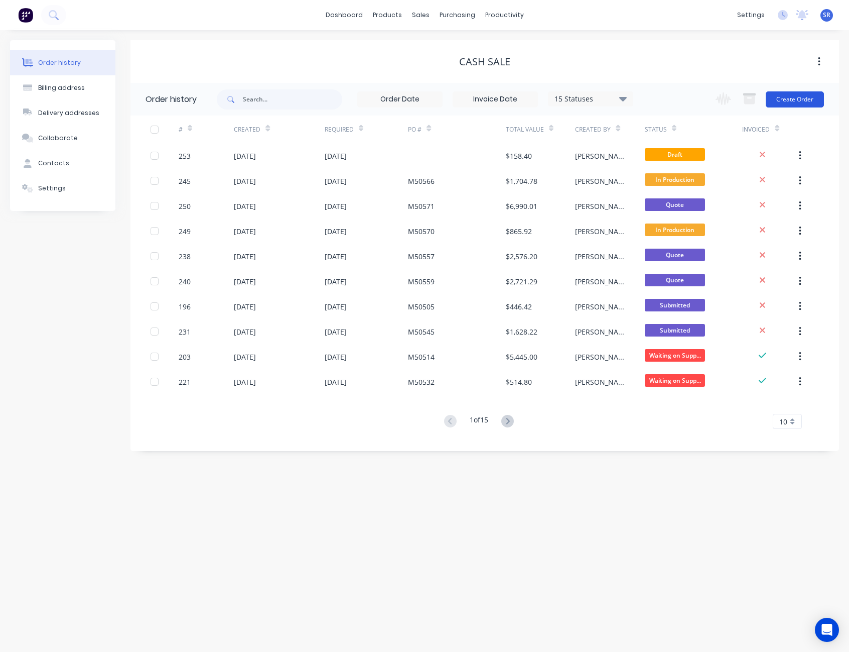
click at [787, 98] on button "Create Order" at bounding box center [795, 99] width 58 height 16
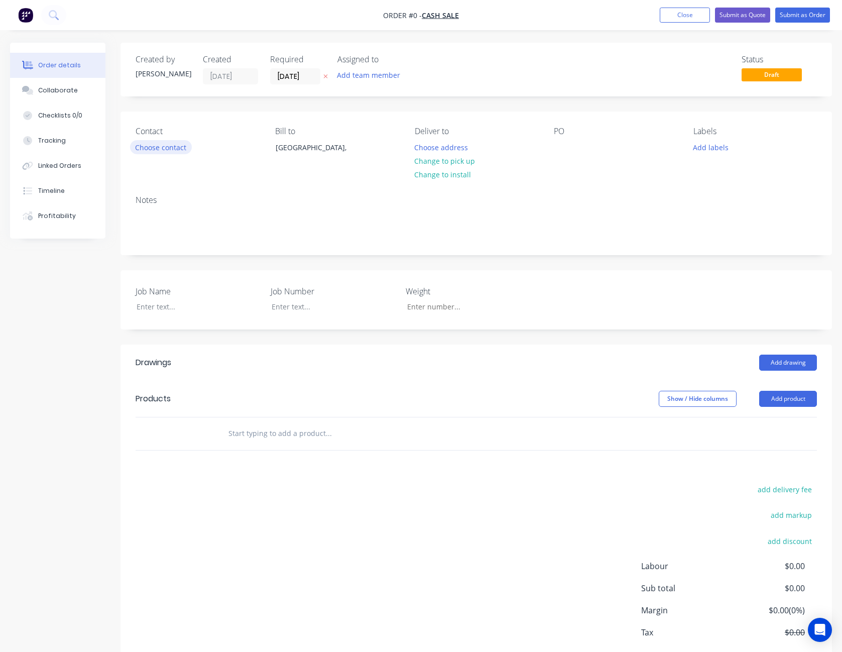
click at [162, 146] on button "Choose contact" at bounding box center [161, 147] width 62 height 14
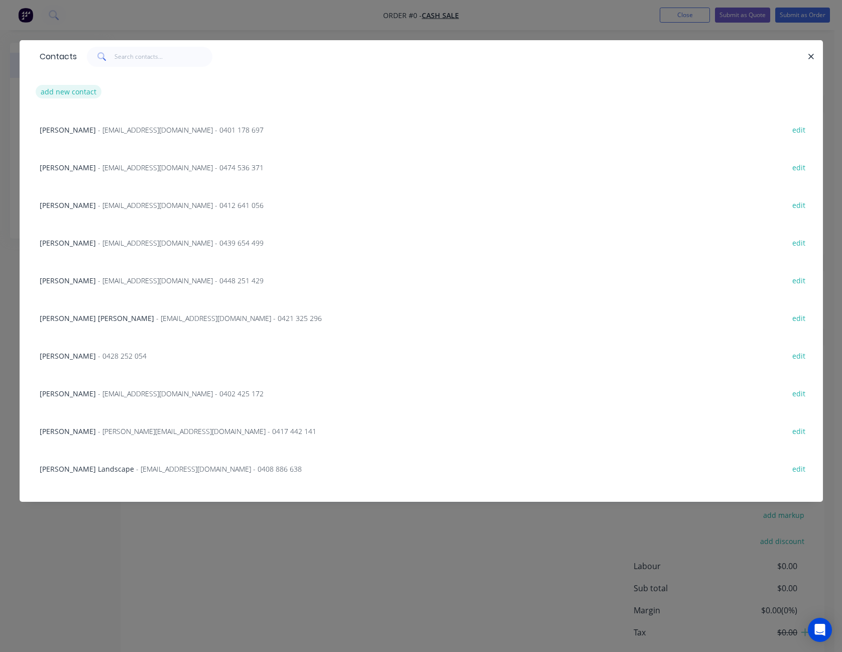
click at [75, 92] on button "add new contact" at bounding box center [69, 92] width 66 height 14
select select "AU"
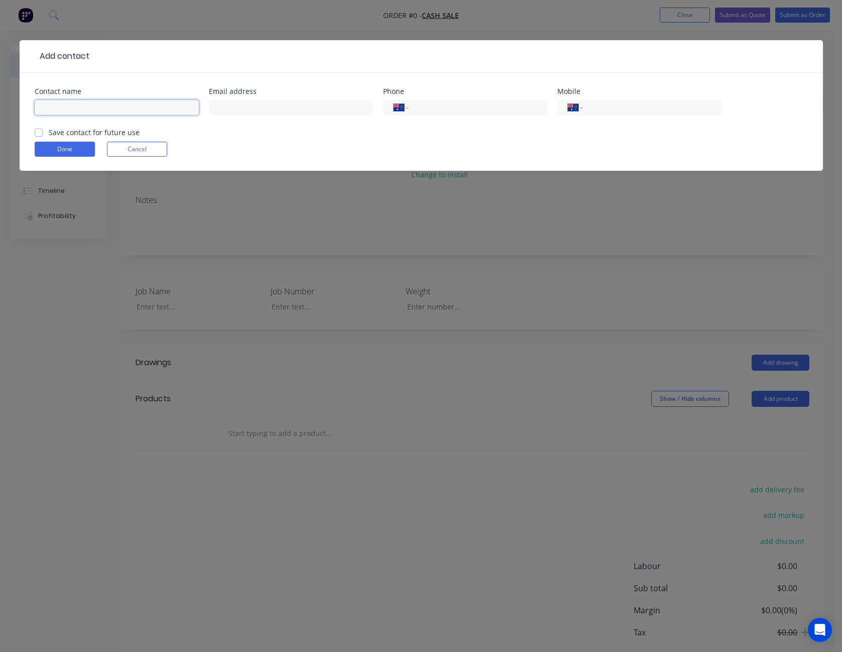
click at [79, 104] on input "text" at bounding box center [117, 107] width 164 height 15
type input "[PERSON_NAME]"
click at [74, 149] on button "Done" at bounding box center [65, 149] width 60 height 15
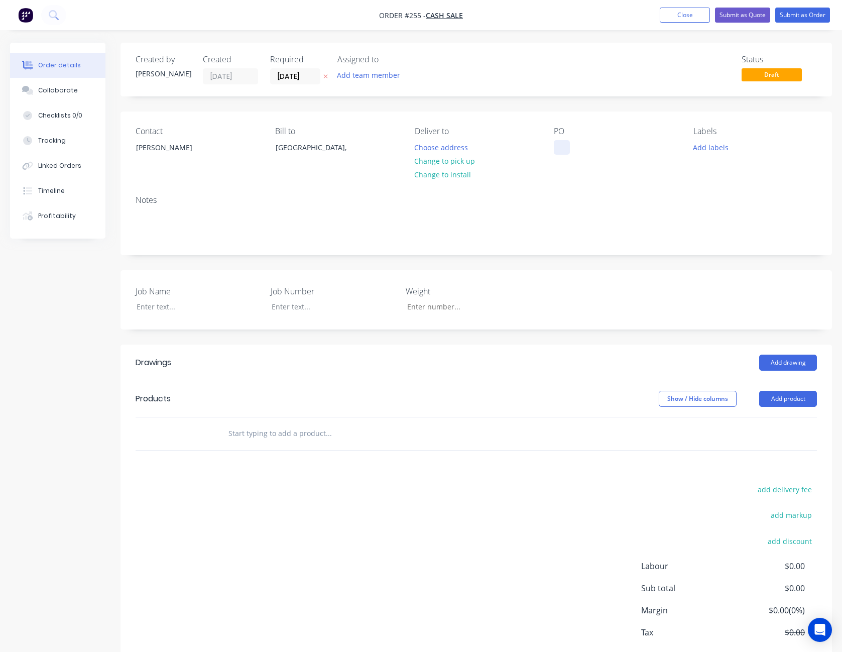
click at [561, 147] on div at bounding box center [562, 147] width 16 height 15
click at [162, 305] on div at bounding box center [192, 306] width 126 height 15
click at [793, 360] on button "Add drawing" at bounding box center [788, 362] width 58 height 16
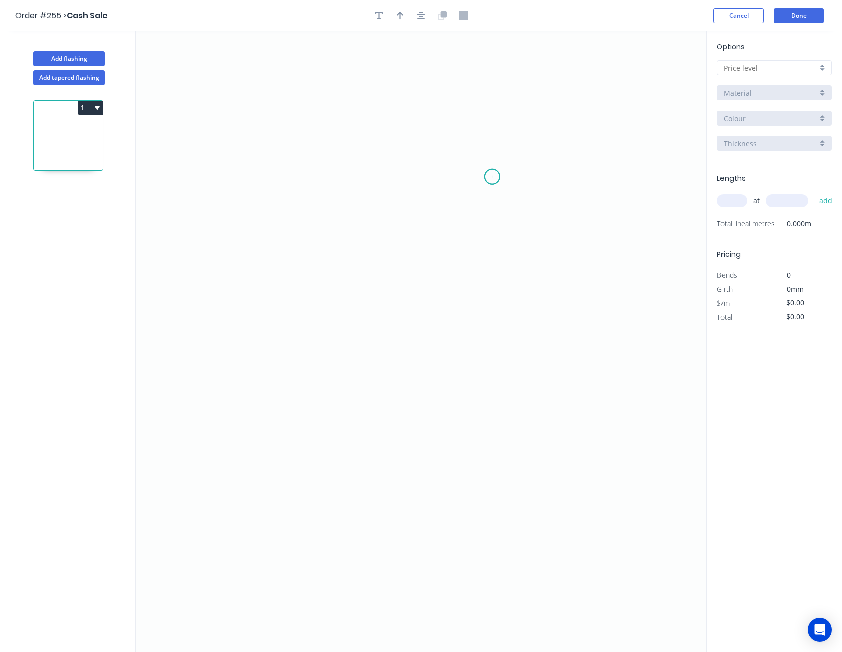
click at [492, 177] on icon "0" at bounding box center [421, 341] width 571 height 621
click at [450, 139] on icon "0" at bounding box center [421, 341] width 571 height 621
click at [255, 145] on icon "0 ?" at bounding box center [421, 341] width 571 height 621
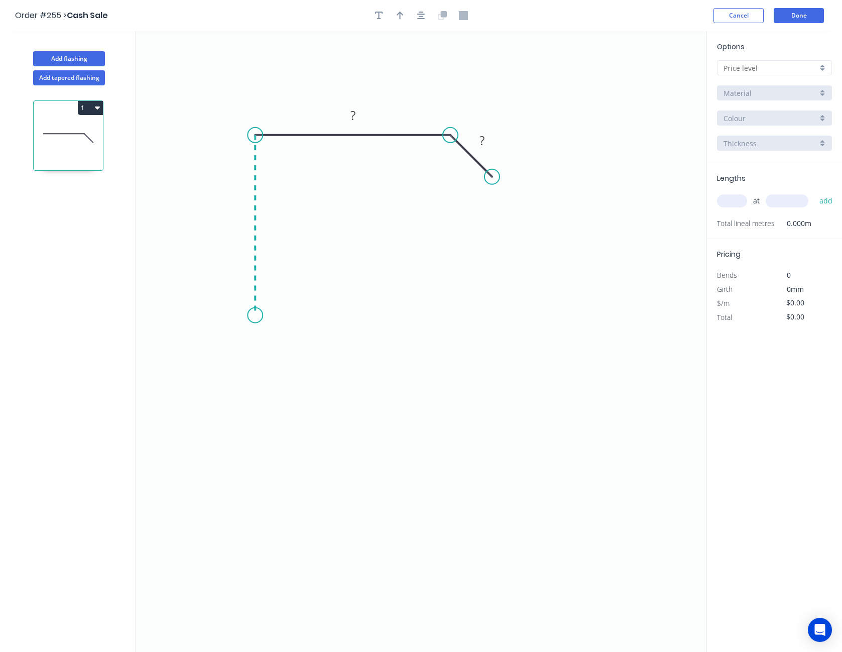
drag, startPoint x: 250, startPoint y: 315, endPoint x: 250, endPoint y: 341, distance: 25.6
click at [250, 341] on icon "0 ? ?" at bounding box center [421, 341] width 571 height 621
click at [284, 369] on icon at bounding box center [269, 355] width 29 height 29
click at [284, 369] on circle at bounding box center [283, 368] width 15 height 15
click at [263, 366] on rect at bounding box center [259, 361] width 20 height 14
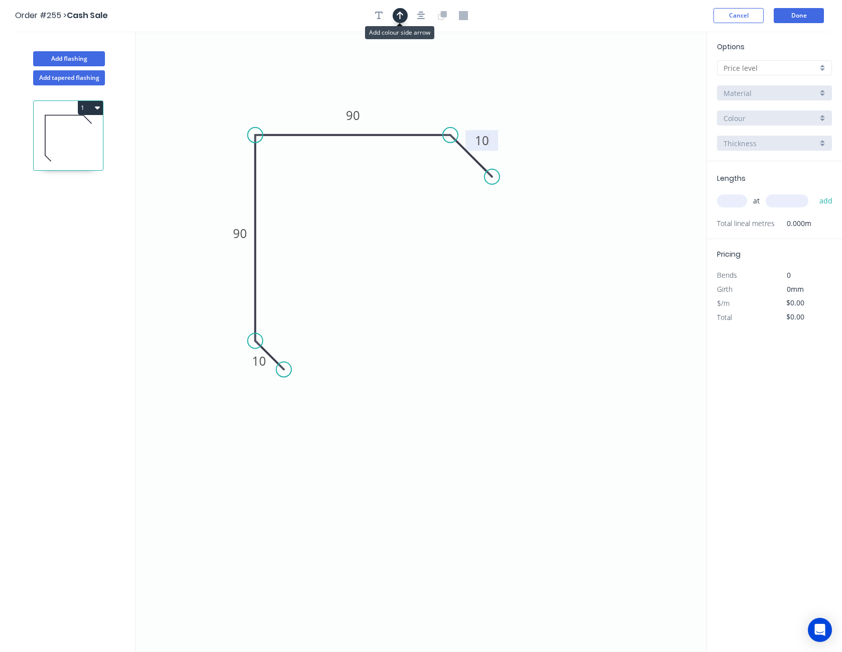
click at [401, 12] on icon "button" at bounding box center [400, 15] width 7 height 9
drag, startPoint x: 657, startPoint y: 82, endPoint x: 307, endPoint y: 106, distance: 350.3
click at [333, 106] on icon at bounding box center [337, 95] width 9 height 32
click at [420, 11] on icon "button" at bounding box center [421, 15] width 8 height 9
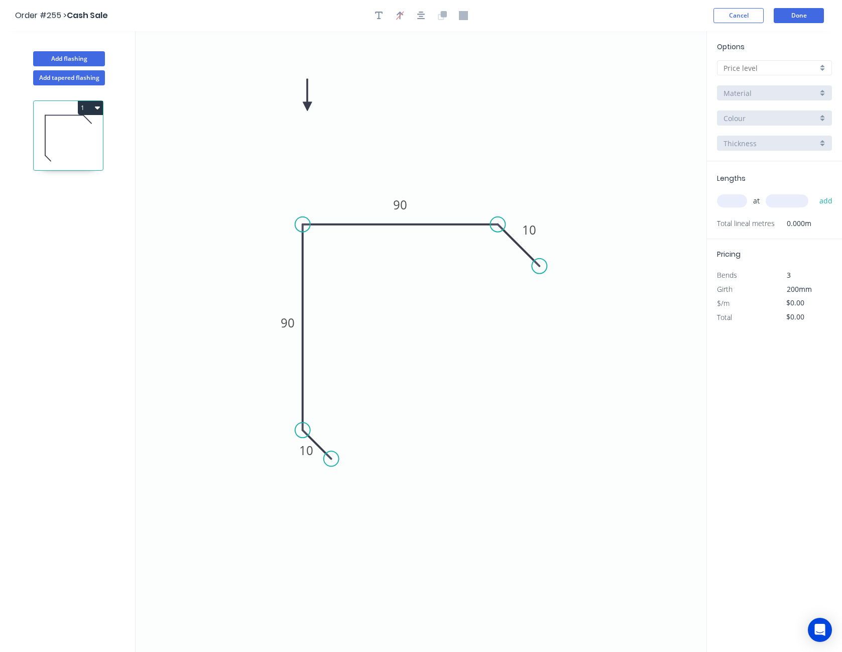
drag, startPoint x: 303, startPoint y: 101, endPoint x: 329, endPoint y: 143, distance: 49.0
click at [331, 149] on icon "0 10 90 90 10" at bounding box center [421, 341] width 571 height 621
drag, startPoint x: 305, startPoint y: 104, endPoint x: 329, endPoint y: 152, distance: 53.0
click at [329, 152] on icon at bounding box center [328, 140] width 9 height 32
click at [751, 71] on input "text" at bounding box center [770, 68] width 94 height 11
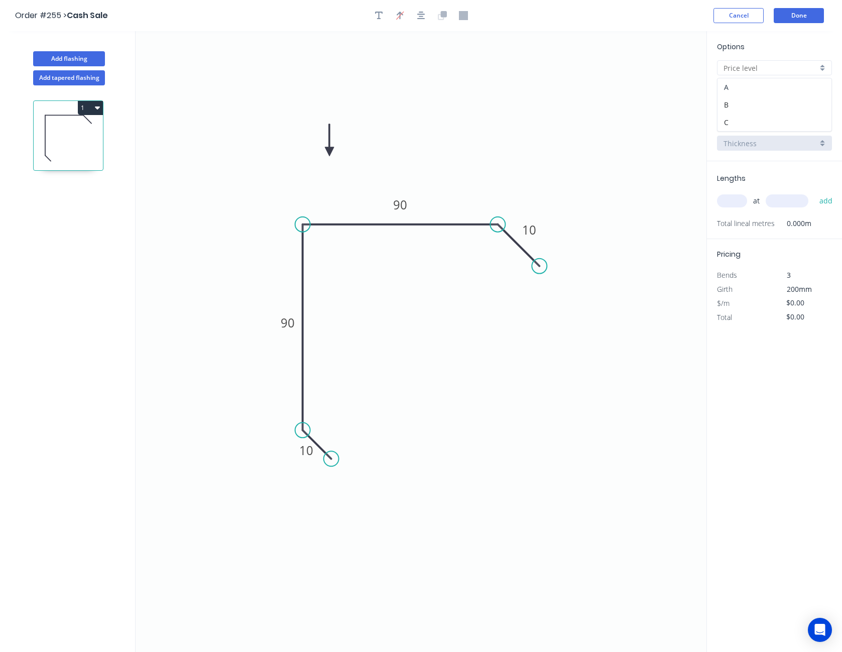
click at [741, 79] on div "A" at bounding box center [774, 87] width 114 height 18
type input "A"
type input "$8.18"
click at [747, 90] on input "BHP - Colour Flashing (M)" at bounding box center [770, 93] width 94 height 11
click at [760, 166] on div "SW - Zinc Flashing" at bounding box center [774, 165] width 114 height 18
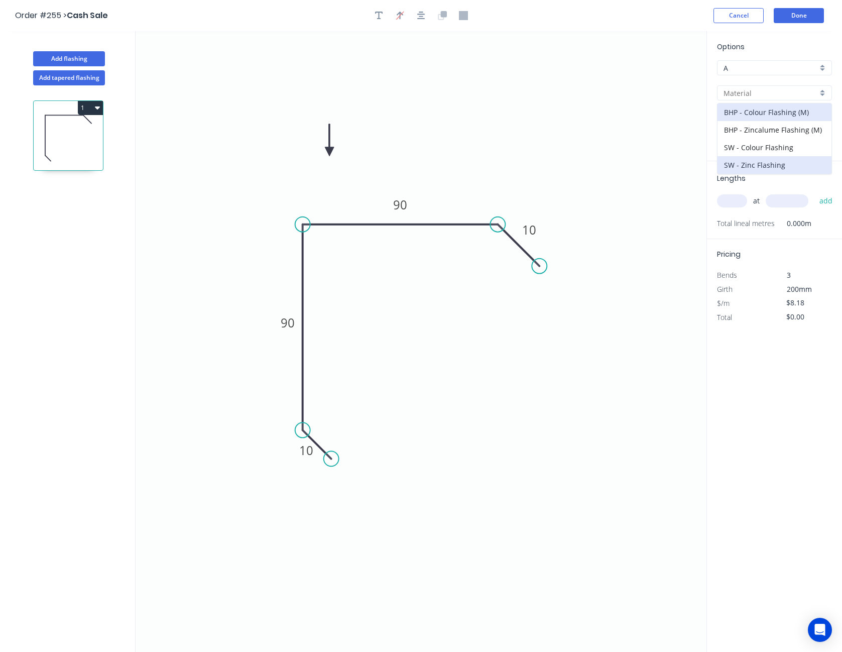
type input "SW - Zinc Flashing"
type input "Zinc"
type input "$8.39"
click at [743, 203] on input "text" at bounding box center [732, 200] width 30 height 13
type input "4"
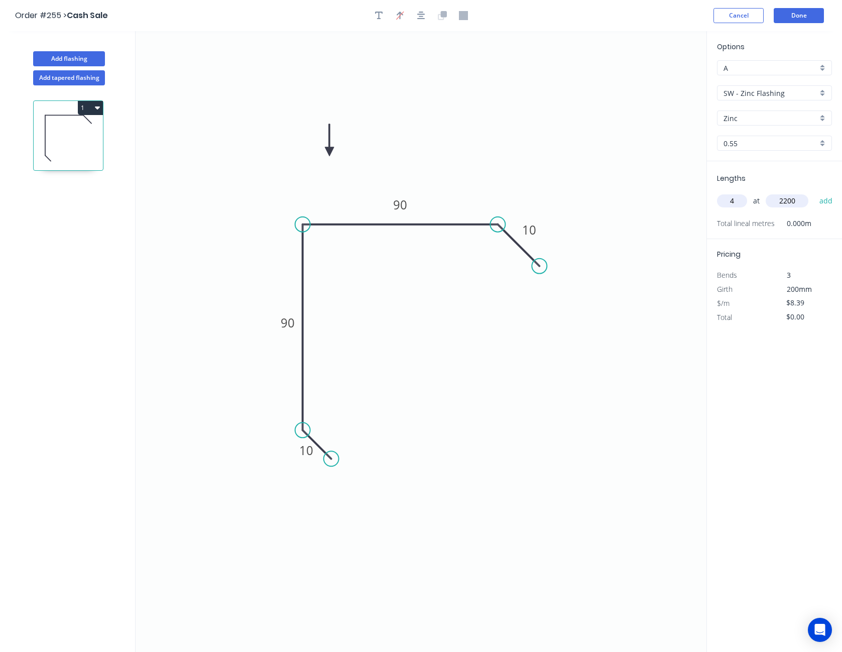
type input "2200"
click at [814, 192] on button "add" at bounding box center [826, 200] width 24 height 17
type input "$73.83"
click at [792, 12] on button "Done" at bounding box center [799, 15] width 50 height 15
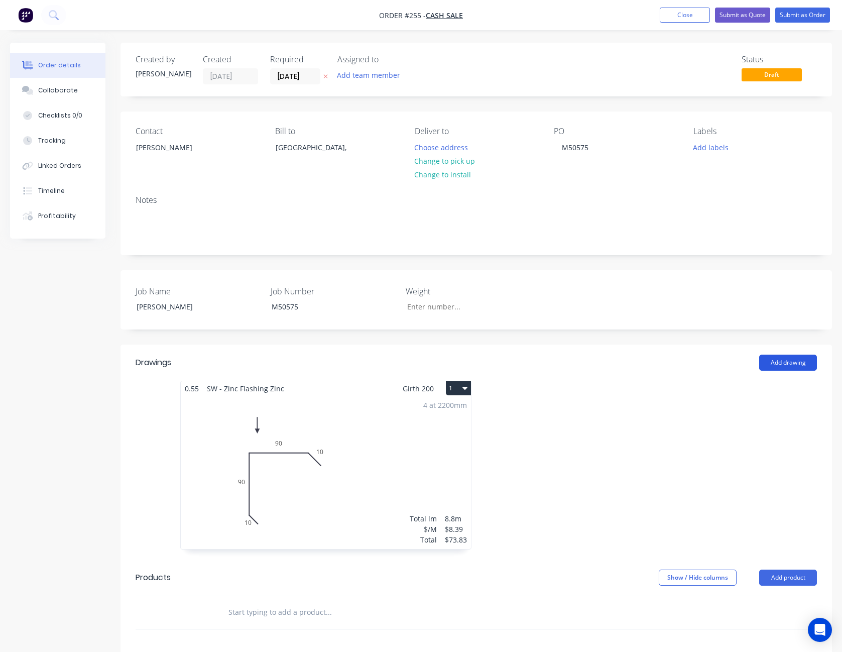
click at [790, 362] on button "Add drawing" at bounding box center [788, 362] width 58 height 16
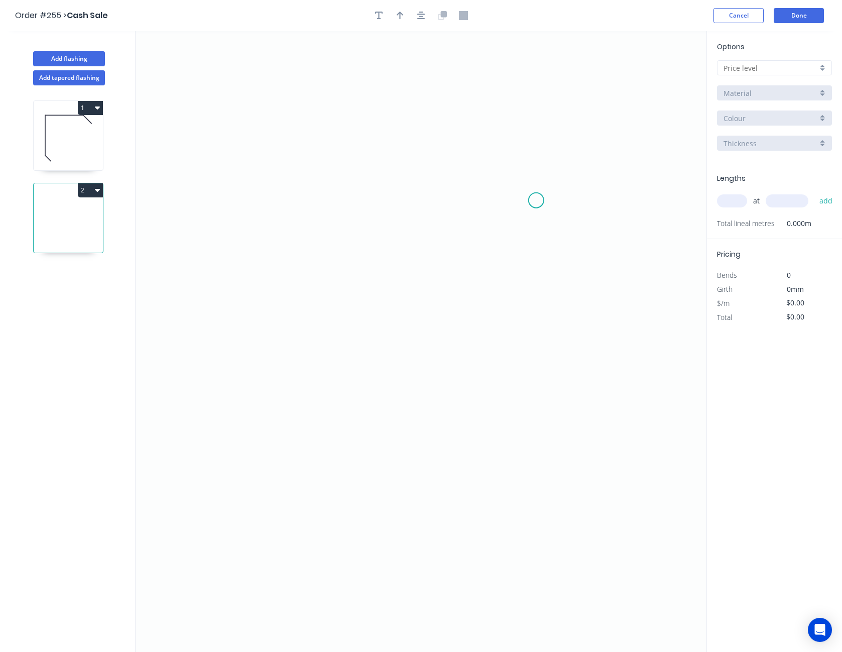
click at [533, 195] on icon "0" at bounding box center [421, 341] width 571 height 621
click at [495, 157] on icon at bounding box center [514, 176] width 38 height 38
click at [183, 152] on icon "0 ?" at bounding box center [421, 341] width 571 height 621
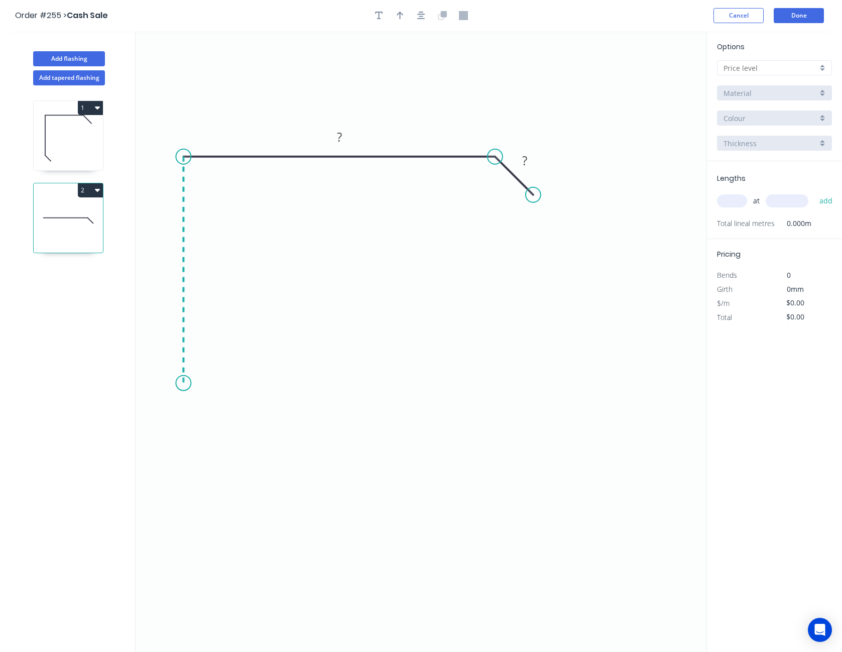
click at [186, 383] on icon "0 ? ?" at bounding box center [421, 341] width 571 height 621
click at [186, 383] on circle at bounding box center [183, 382] width 15 height 15
click at [167, 265] on tspan "?" at bounding box center [168, 265] width 5 height 17
type input "$11.08"
click at [780, 69] on input "text" at bounding box center [770, 68] width 94 height 11
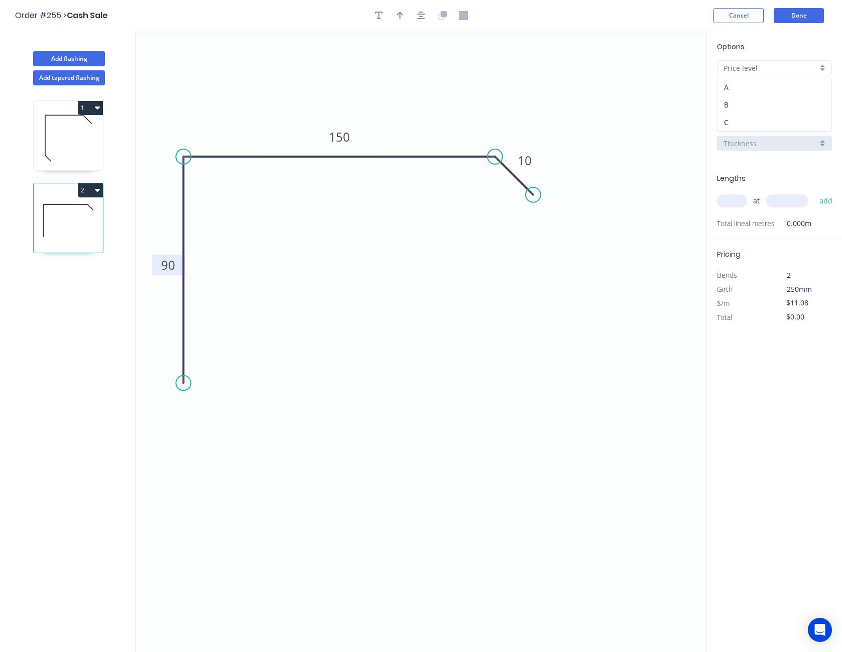
click at [762, 88] on div "A" at bounding box center [774, 87] width 114 height 18
type input "A"
type input "$11.02"
click at [756, 91] on input "BHP - Colour Flashing (M)" at bounding box center [770, 93] width 94 height 11
click at [754, 162] on div "SW - Zinc Flashing" at bounding box center [774, 165] width 114 height 18
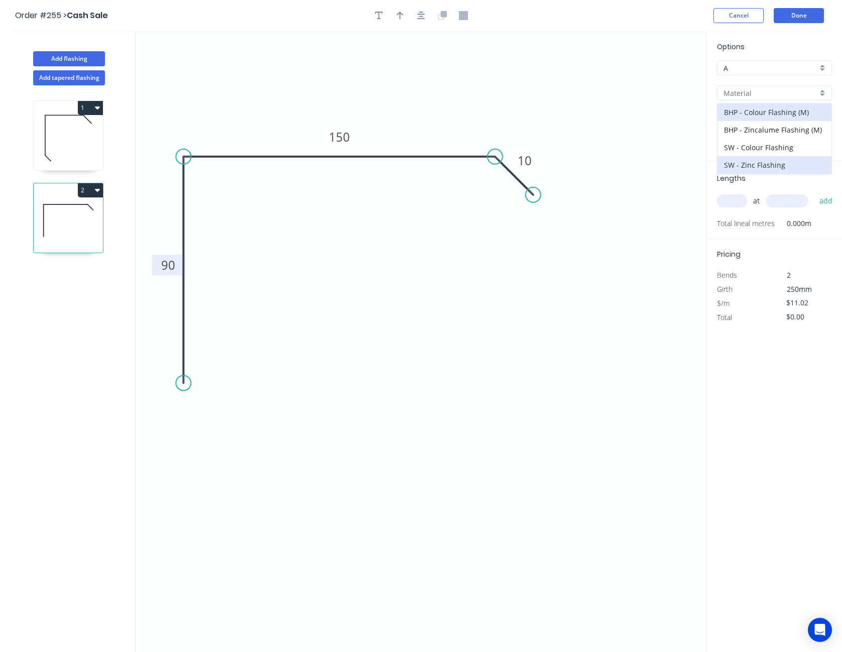
type input "SW - Zinc Flashing"
type input "Zinc"
type input "$11.08"
click at [735, 204] on input "text" at bounding box center [732, 200] width 30 height 13
type input "2"
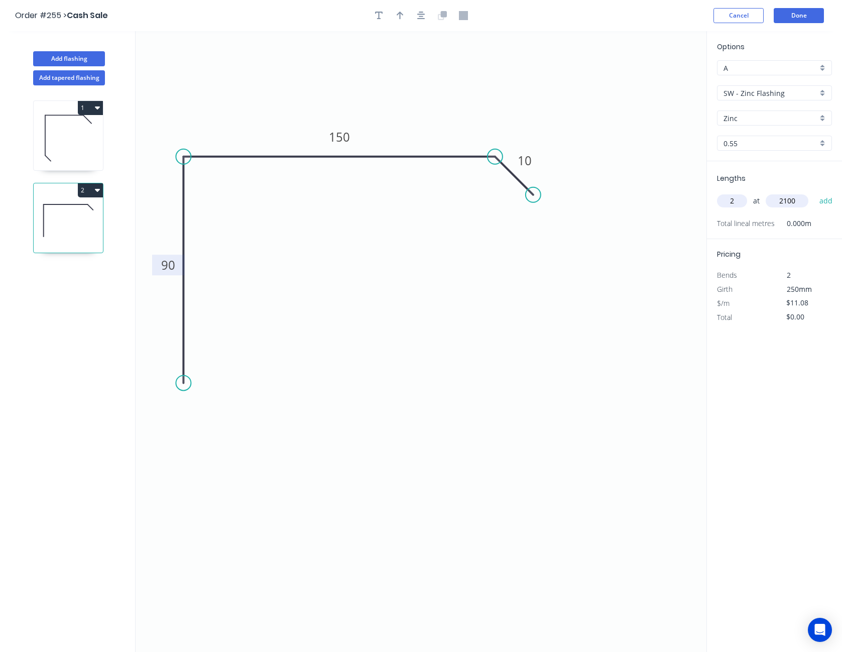
type input "2100"
click at [814, 192] on button "add" at bounding box center [826, 200] width 24 height 17
type input "$46.54"
click at [398, 19] on icon "button" at bounding box center [400, 15] width 7 height 9
drag, startPoint x: 657, startPoint y: 80, endPoint x: 275, endPoint y: 120, distance: 384.2
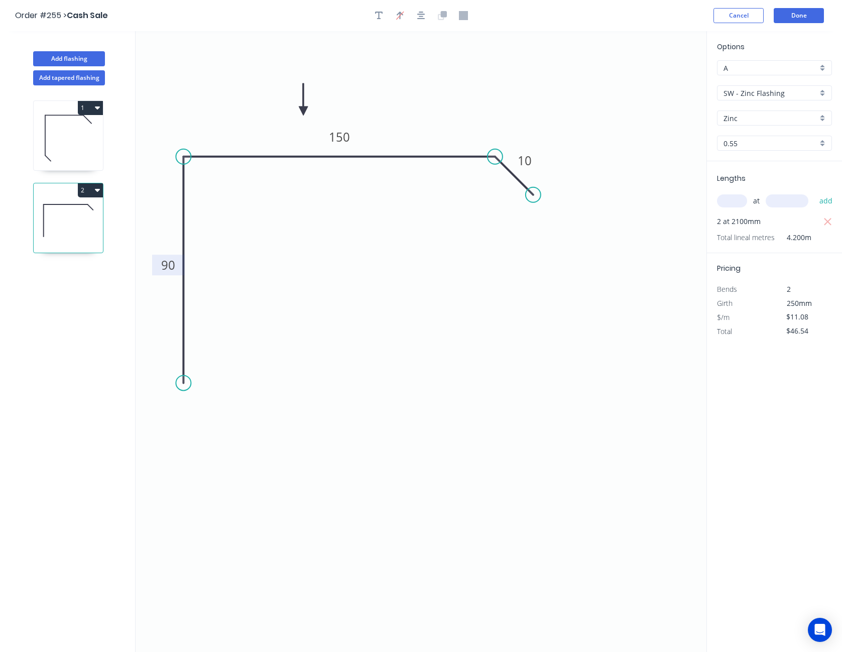
click at [299, 115] on icon at bounding box center [303, 99] width 9 height 32
click at [427, 16] on button "button" at bounding box center [421, 15] width 15 height 15
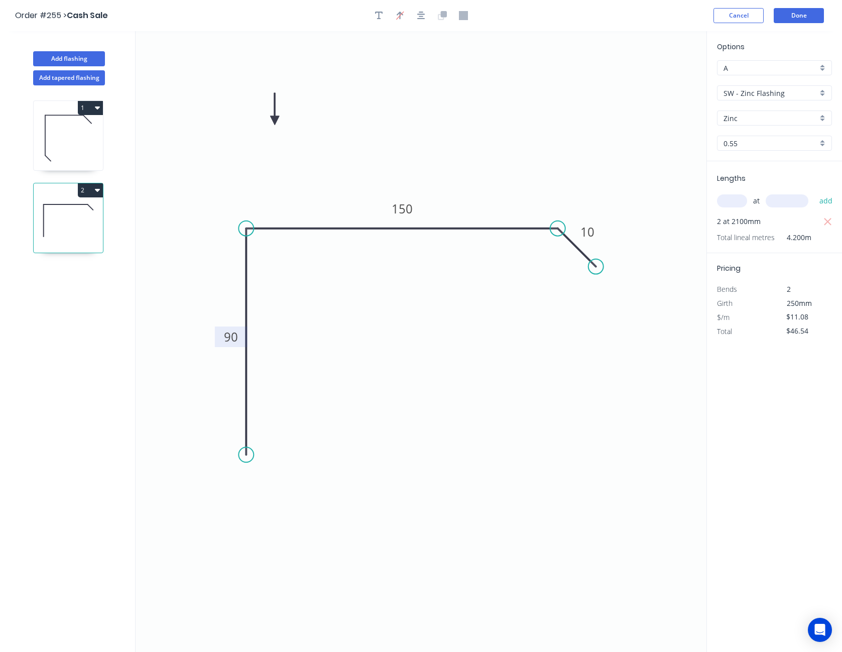
drag, startPoint x: 276, startPoint y: 113, endPoint x: 283, endPoint y: 153, distance: 40.3
click at [283, 153] on icon "0 90 150 10" at bounding box center [421, 341] width 571 height 621
drag, startPoint x: 277, startPoint y: 114, endPoint x: 280, endPoint y: 137, distance: 22.7
click at [280, 137] on icon "0 90 150 10" at bounding box center [421, 341] width 571 height 621
drag, startPoint x: 277, startPoint y: 120, endPoint x: 285, endPoint y: 159, distance: 39.4
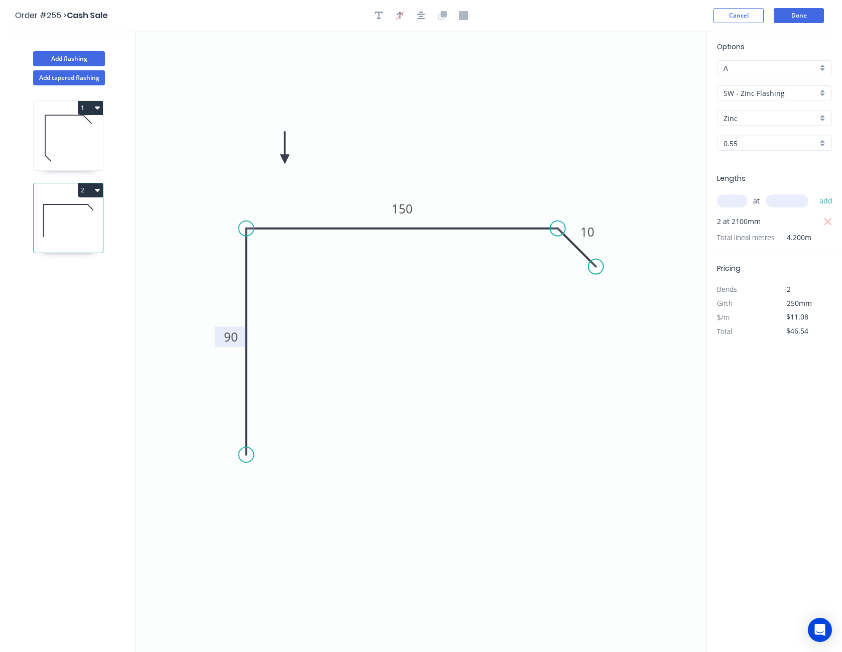
click at [285, 159] on icon at bounding box center [284, 148] width 9 height 32
click at [807, 10] on button "Done" at bounding box center [799, 15] width 50 height 15
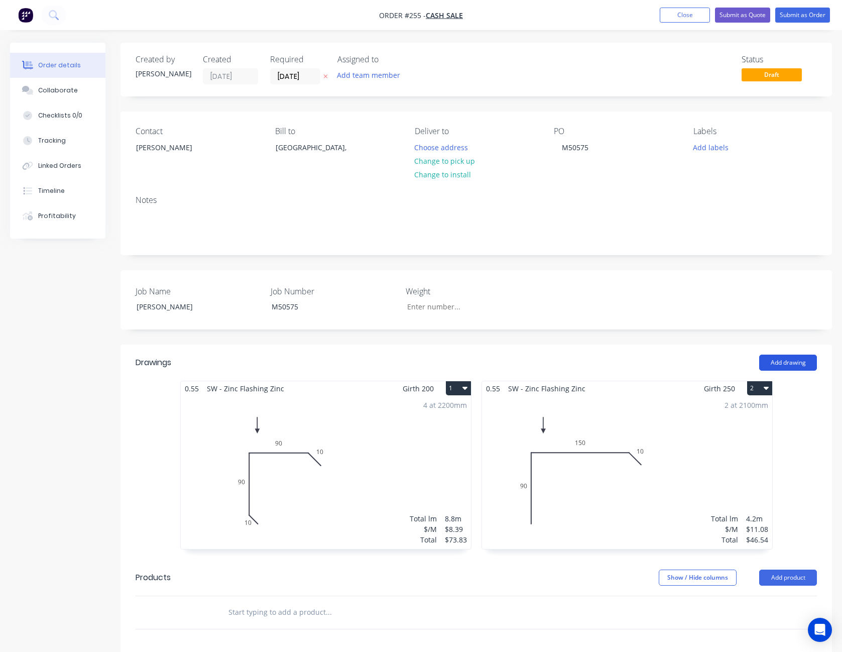
click at [776, 361] on button "Add drawing" at bounding box center [788, 362] width 58 height 16
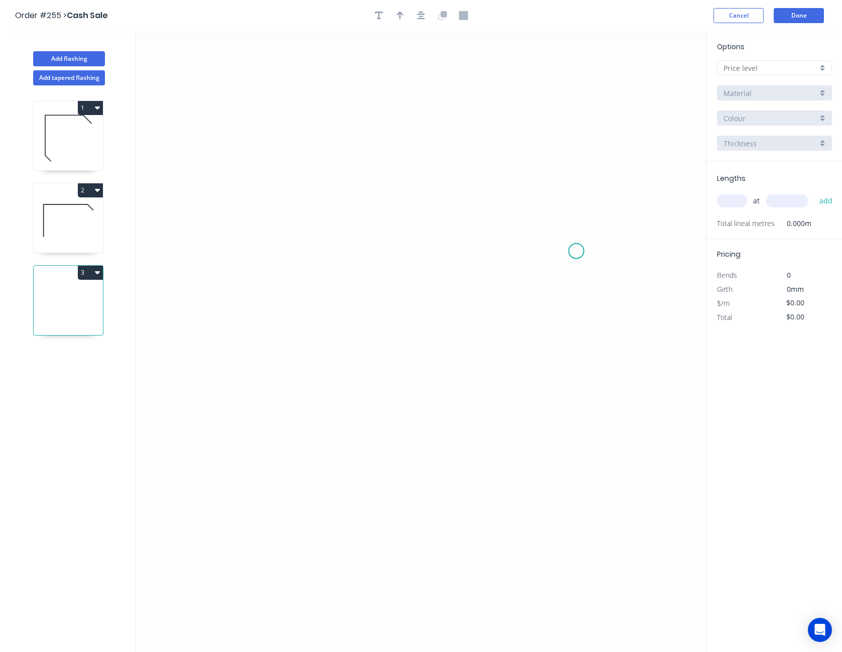
click at [576, 251] on icon "0" at bounding box center [421, 341] width 571 height 621
drag, startPoint x: 535, startPoint y: 201, endPoint x: 508, endPoint y: 202, distance: 27.1
click at [535, 200] on icon "0" at bounding box center [421, 341] width 571 height 621
click at [199, 200] on icon "0 ?" at bounding box center [421, 341] width 571 height 621
click at [205, 411] on icon "0 ? ? ? º" at bounding box center [421, 341] width 571 height 621
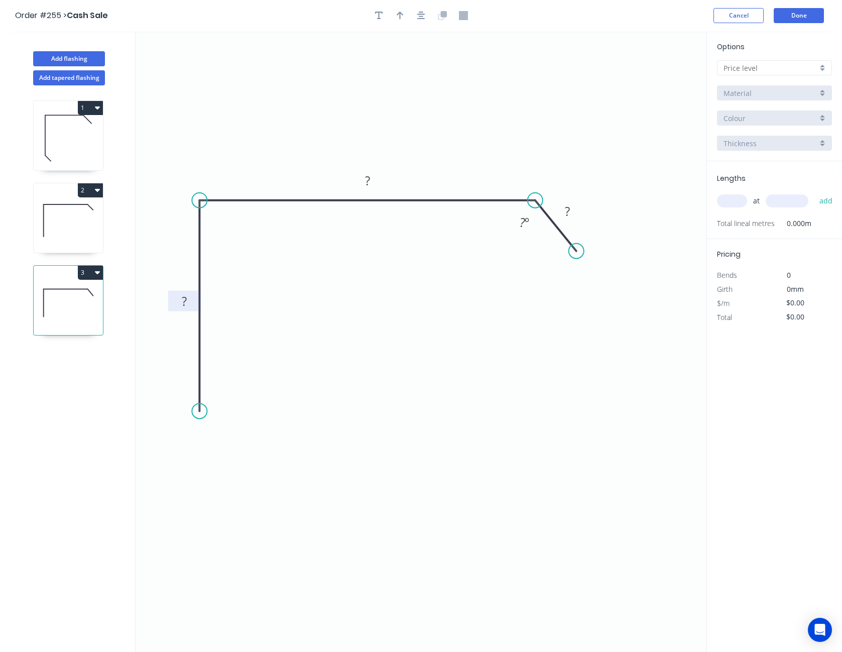
click at [186, 306] on tspan "?" at bounding box center [184, 301] width 5 height 17
click at [519, 222] on tspan "10" at bounding box center [522, 222] width 13 height 17
type input "$11.08"
click at [773, 66] on input "text" at bounding box center [770, 68] width 94 height 11
click at [758, 85] on div "A" at bounding box center [774, 87] width 114 height 18
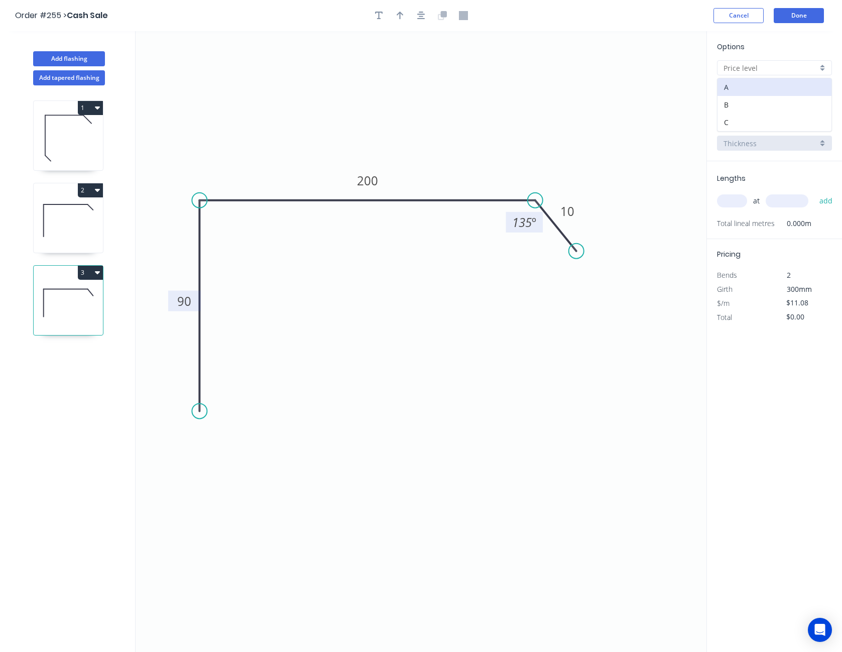
type input "A"
type input "$11.02"
click at [758, 86] on div "BHP - Colour Flashing (M)" at bounding box center [774, 92] width 115 height 15
click at [765, 164] on div "SW - Zinc Flashing" at bounding box center [774, 165] width 114 height 18
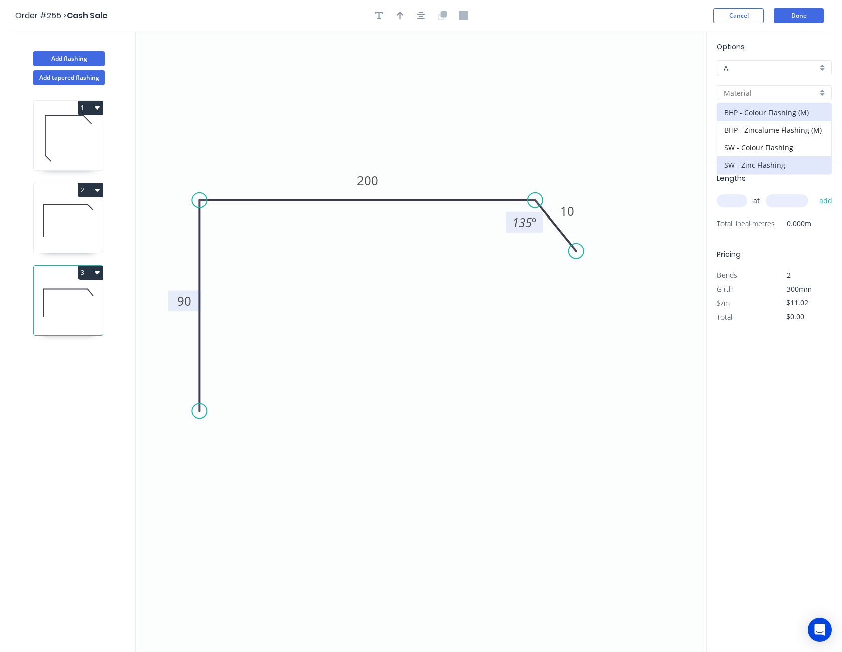
type input "SW - Zinc Flashing"
type input "Zinc"
type input "$11.08"
click at [739, 197] on input "text" at bounding box center [732, 200] width 30 height 13
type input "1"
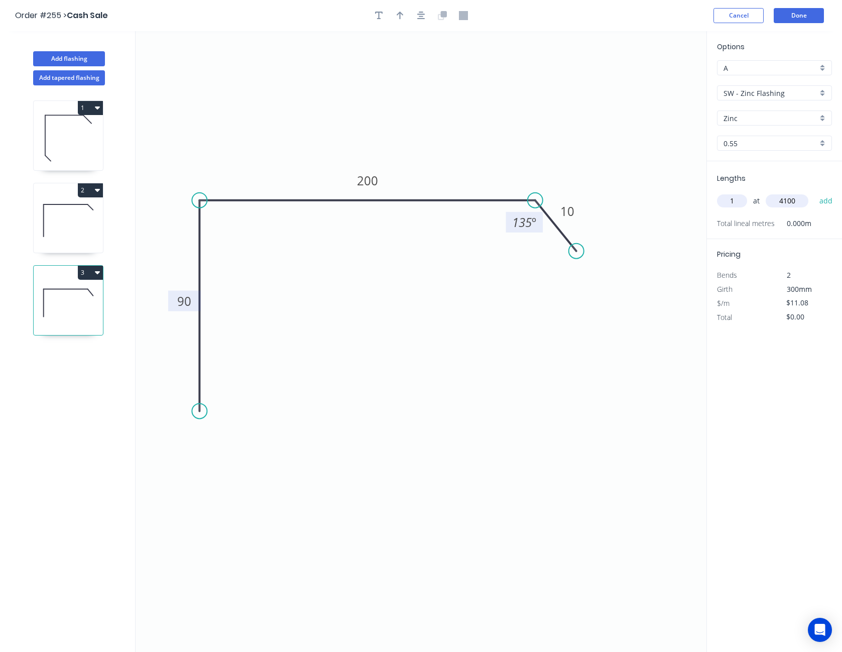
type input "4100"
click at [814, 192] on button "add" at bounding box center [826, 200] width 24 height 17
type input "$45.43"
click at [425, 18] on icon "button" at bounding box center [421, 15] width 8 height 9
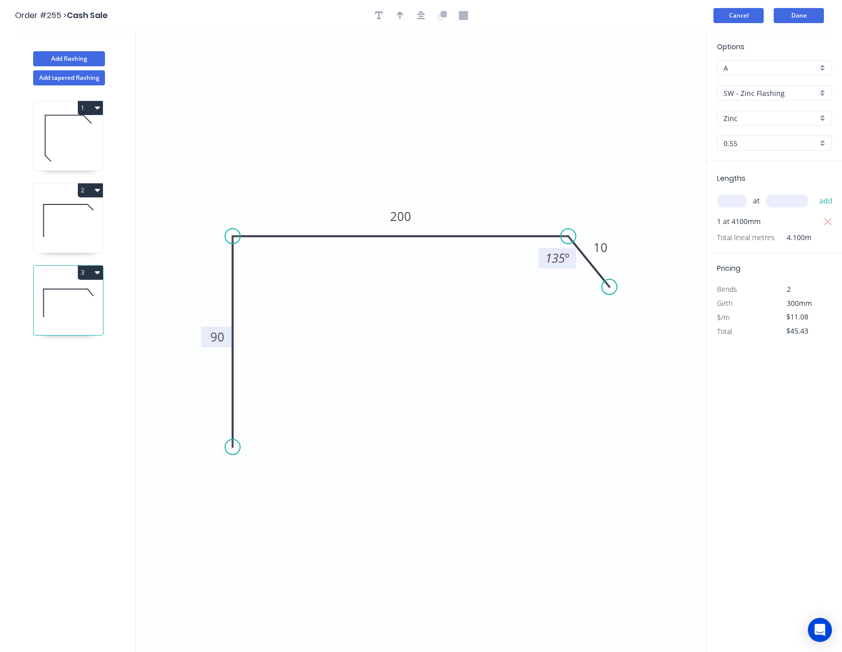
click at [738, 15] on button "Cancel" at bounding box center [738, 15] width 50 height 15
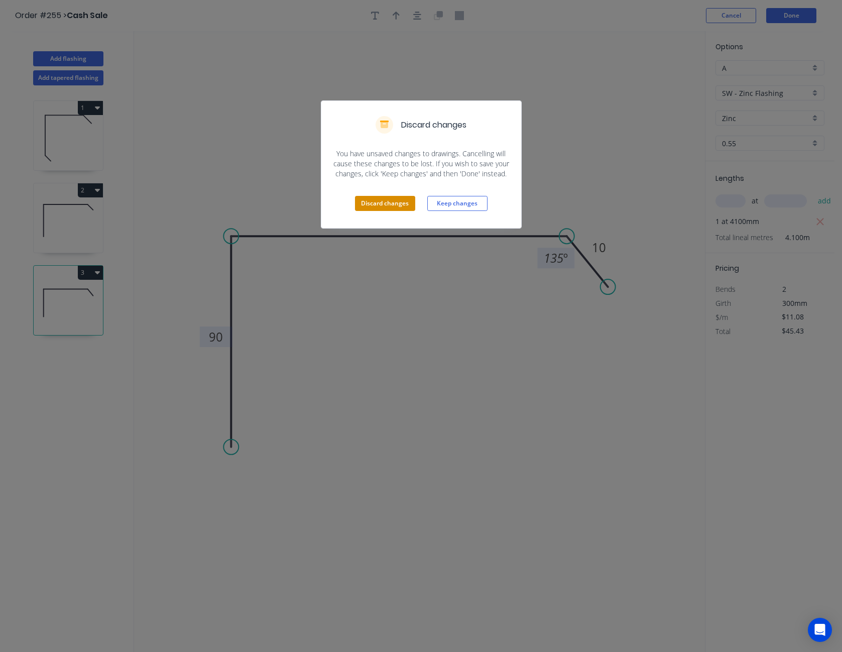
click at [390, 207] on button "Discard changes" at bounding box center [385, 203] width 60 height 15
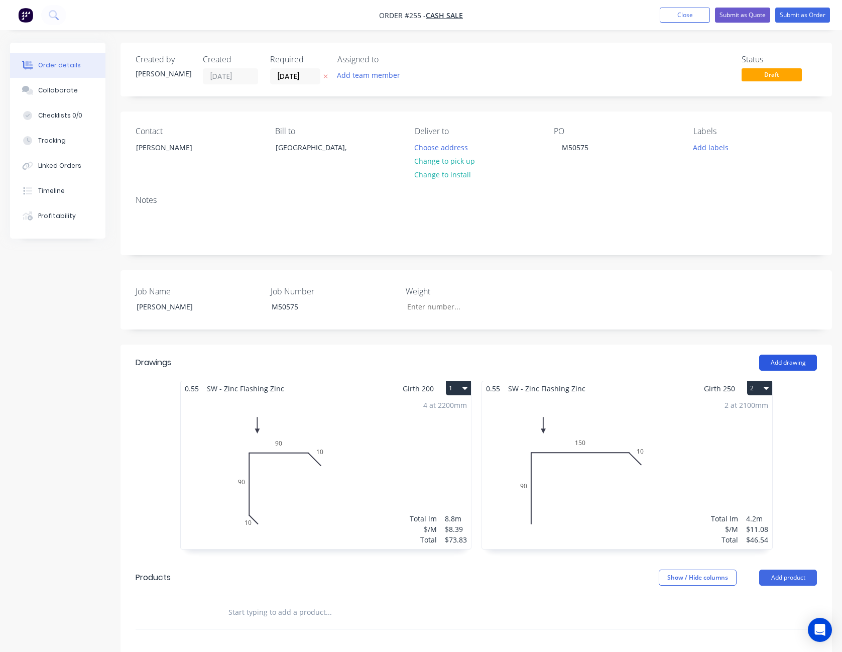
click at [783, 361] on button "Add drawing" at bounding box center [788, 362] width 58 height 16
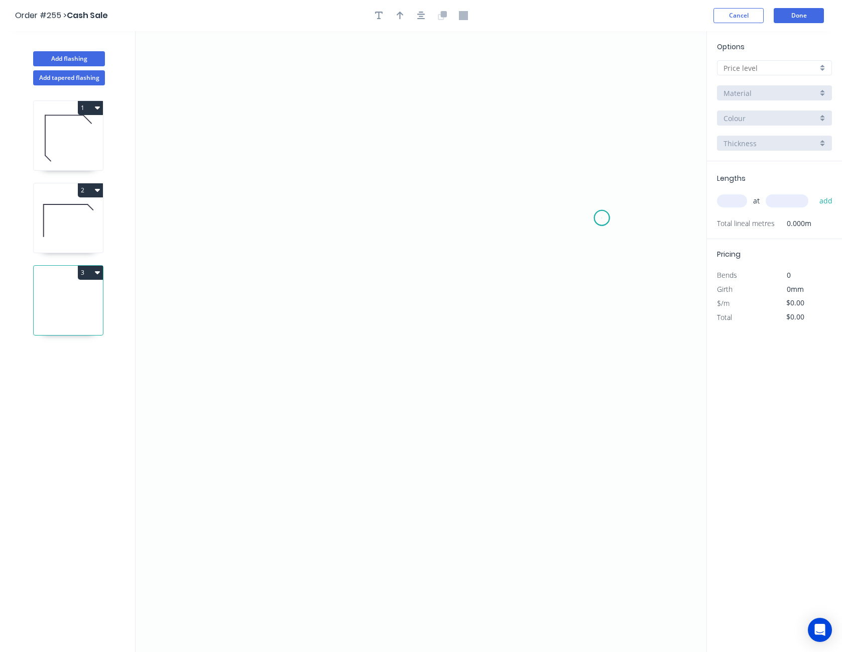
click at [602, 218] on icon "0" at bounding box center [421, 341] width 571 height 621
click at [559, 184] on icon at bounding box center [580, 201] width 43 height 34
click at [220, 190] on icon "0 ?" at bounding box center [421, 341] width 571 height 621
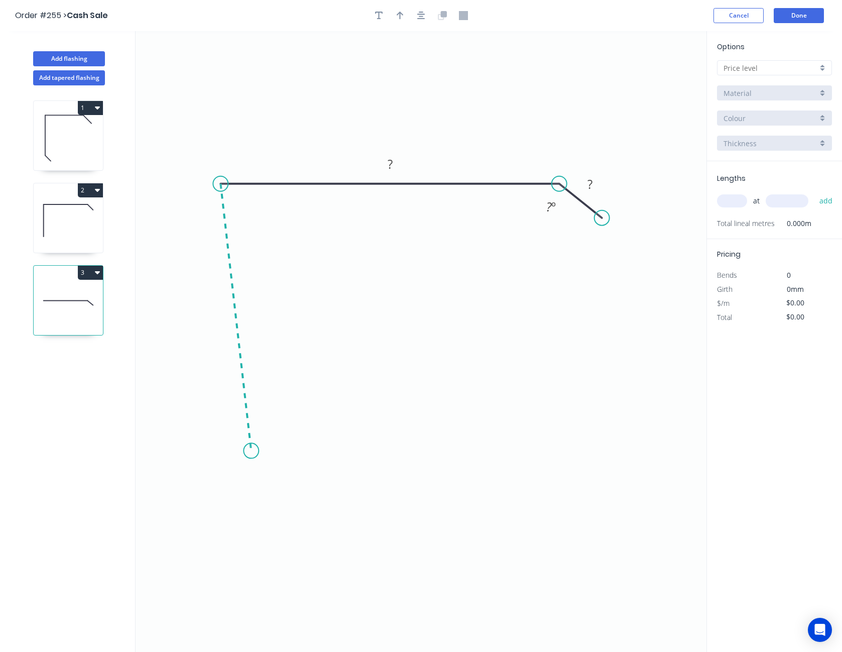
click at [251, 451] on icon "0 ? ? ? º" at bounding box center [421, 341] width 571 height 621
click at [251, 451] on circle at bounding box center [250, 450] width 15 height 15
click at [227, 317] on rect at bounding box center [221, 315] width 20 height 14
click at [753, 71] on input "text" at bounding box center [770, 68] width 94 height 11
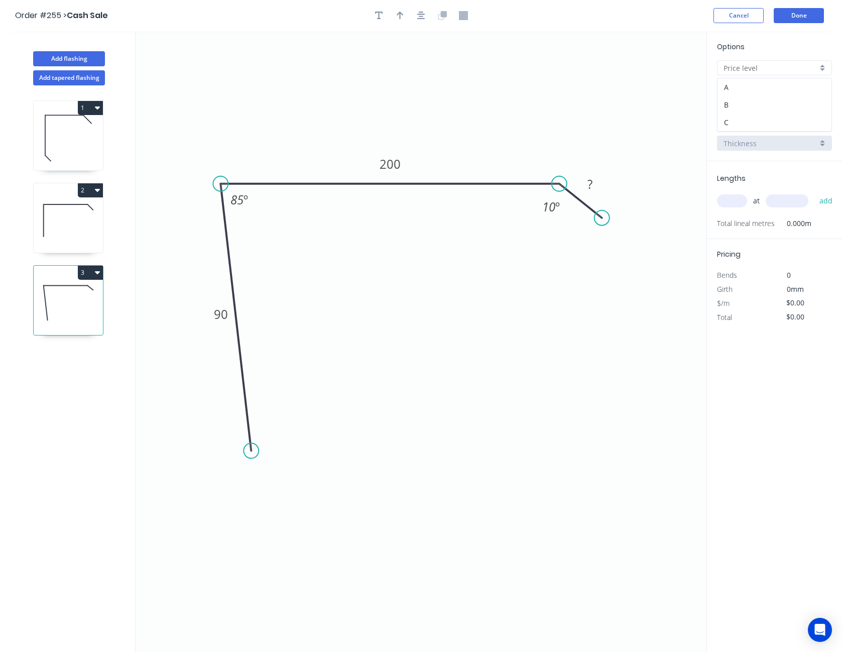
click at [750, 85] on div "A" at bounding box center [774, 87] width 114 height 18
type input "A"
click at [749, 94] on input "BHP - Colour Flashing (M)" at bounding box center [770, 93] width 94 height 11
click at [751, 160] on div "SW - Zinc Flashing" at bounding box center [774, 165] width 114 height 18
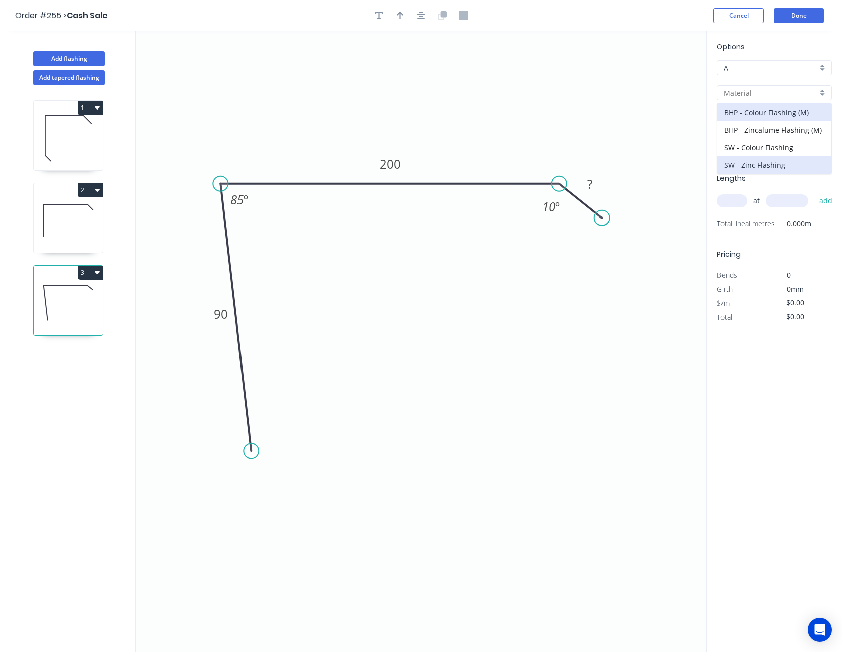
type input "SW - Zinc Flashing"
type input "Zinc"
click at [735, 202] on input "text" at bounding box center [732, 200] width 30 height 13
type input "1"
type input "4100"
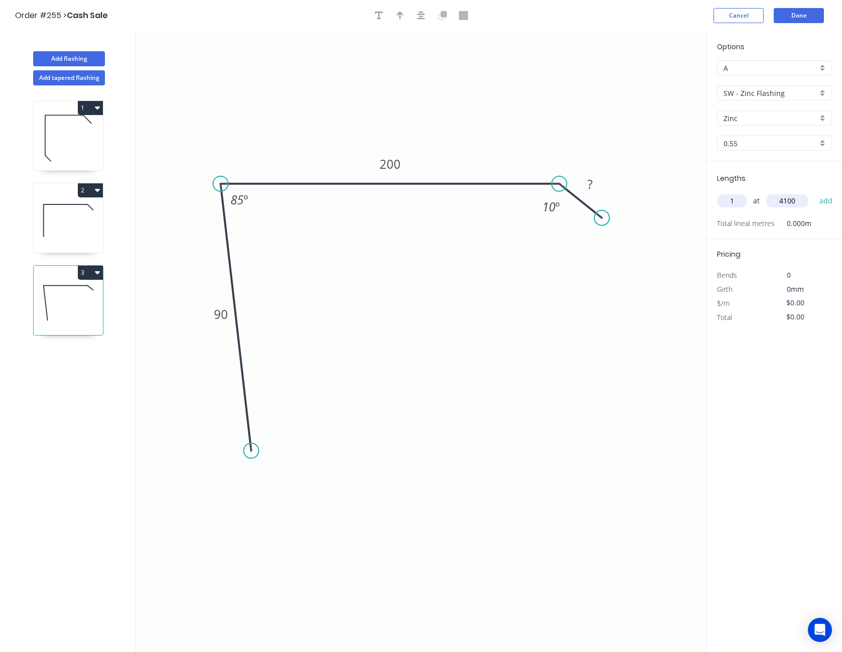
click at [814, 192] on button "add" at bounding box center [826, 200] width 24 height 17
click at [791, 318] on input "$0.00" at bounding box center [803, 317] width 34 height 14
type input "$120.00"
type input "$492.00"
click at [796, 315] on input "$120.00" at bounding box center [803, 317] width 34 height 14
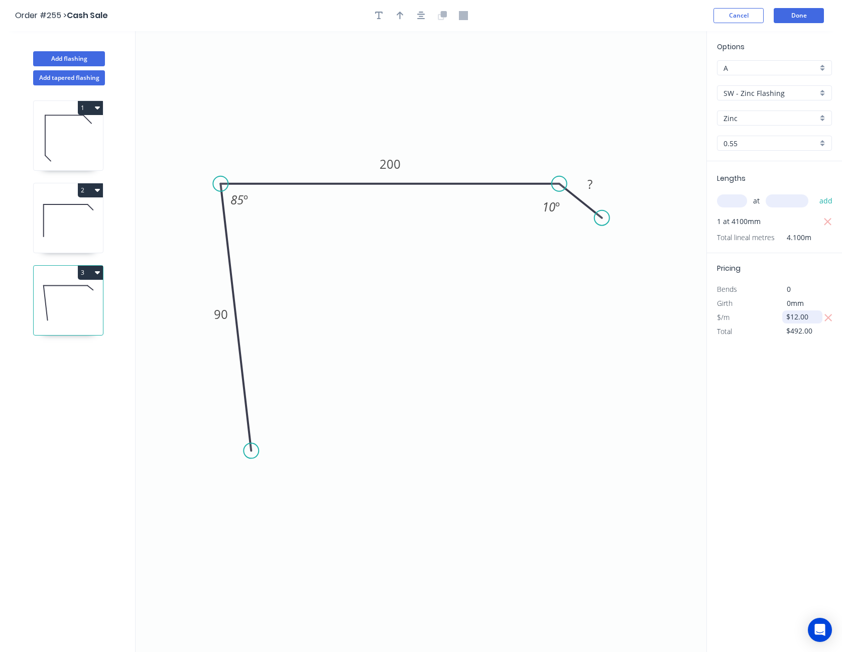
type input "$12.00"
type input "$49.20"
click at [803, 15] on button "Done" at bounding box center [799, 15] width 50 height 15
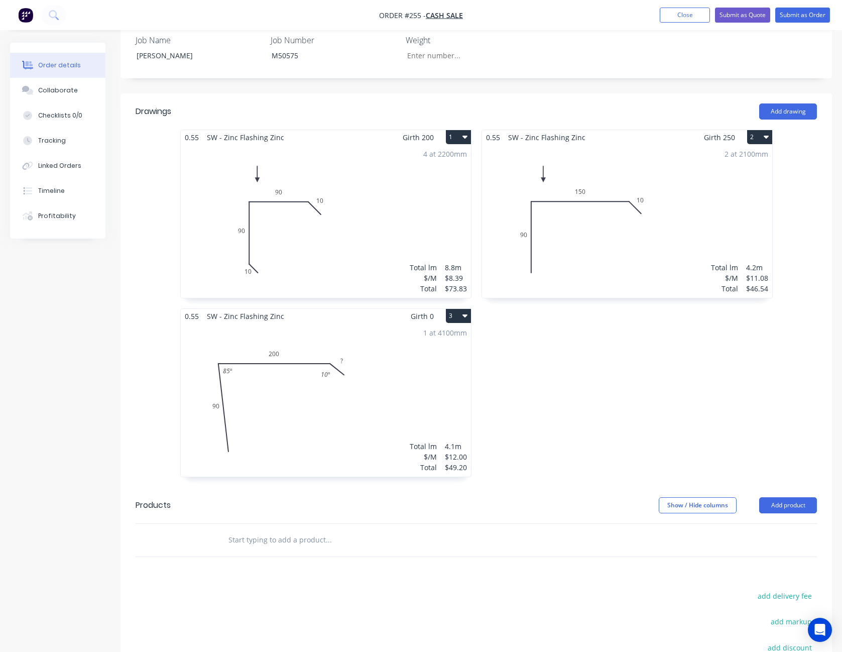
scroll to position [412, 0]
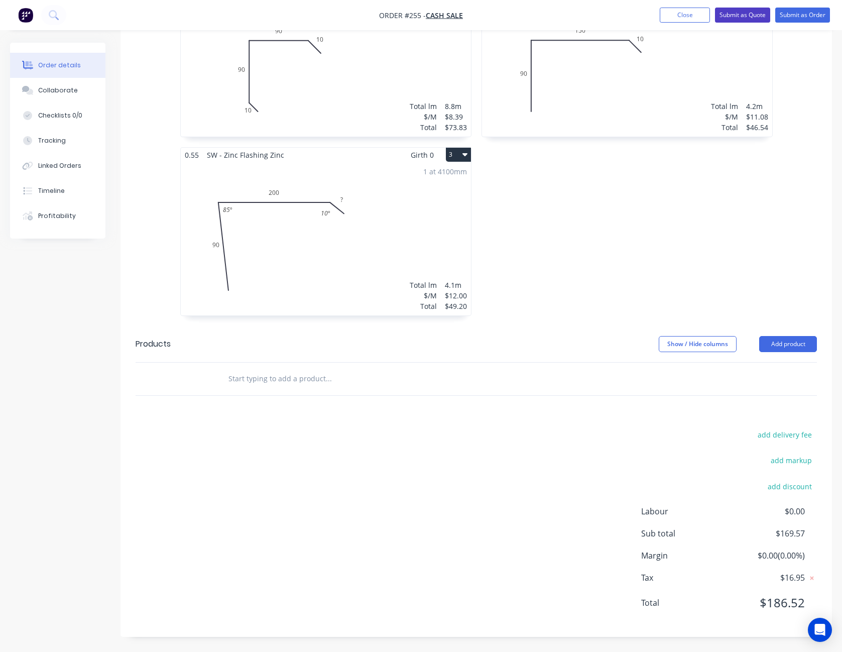
click at [743, 20] on button "Submit as Quote" at bounding box center [742, 15] width 55 height 15
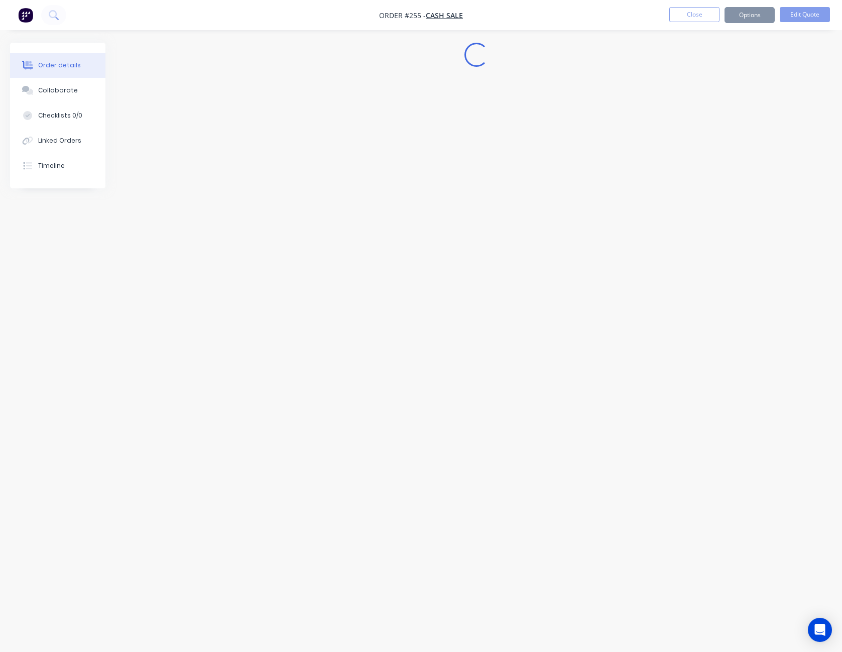
scroll to position [0, 0]
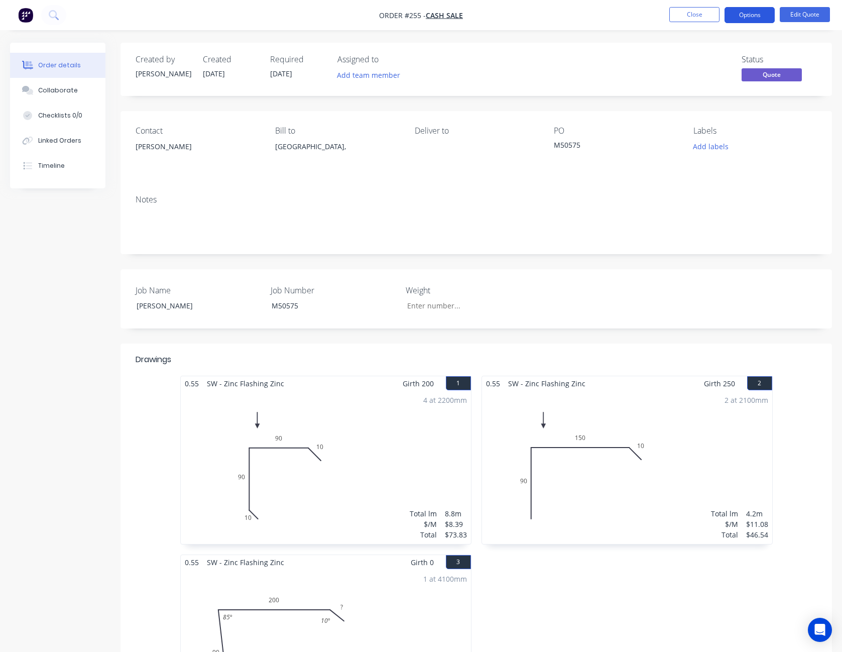
click at [752, 14] on button "Options" at bounding box center [749, 15] width 50 height 16
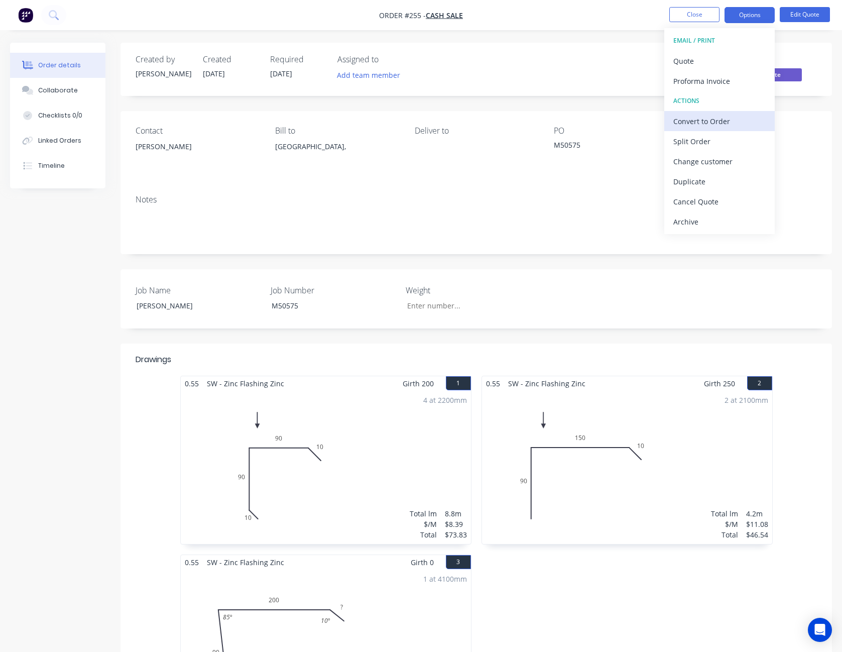
click at [734, 121] on div "Convert to Order" at bounding box center [719, 121] width 92 height 15
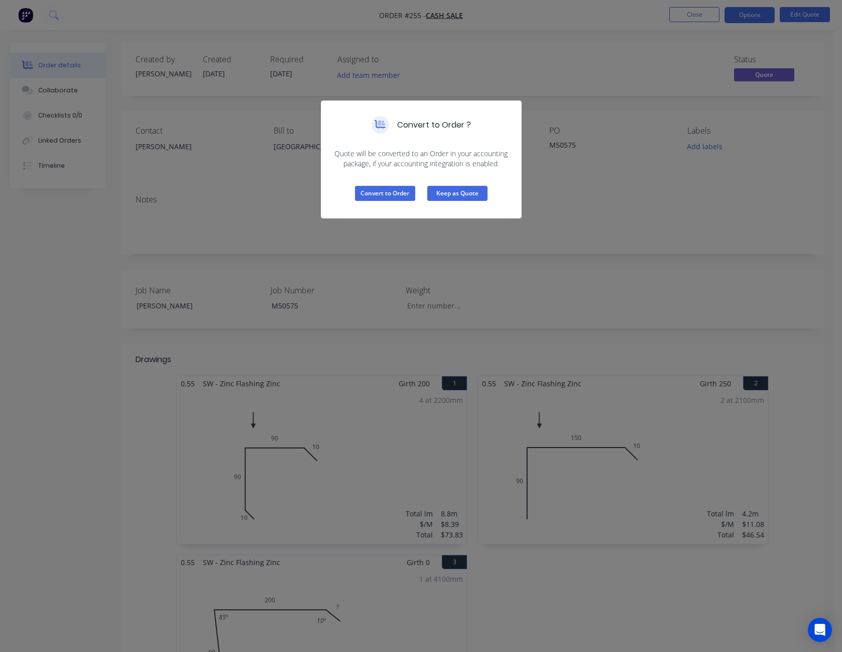
click at [456, 192] on button "Keep as Quote" at bounding box center [457, 193] width 60 height 15
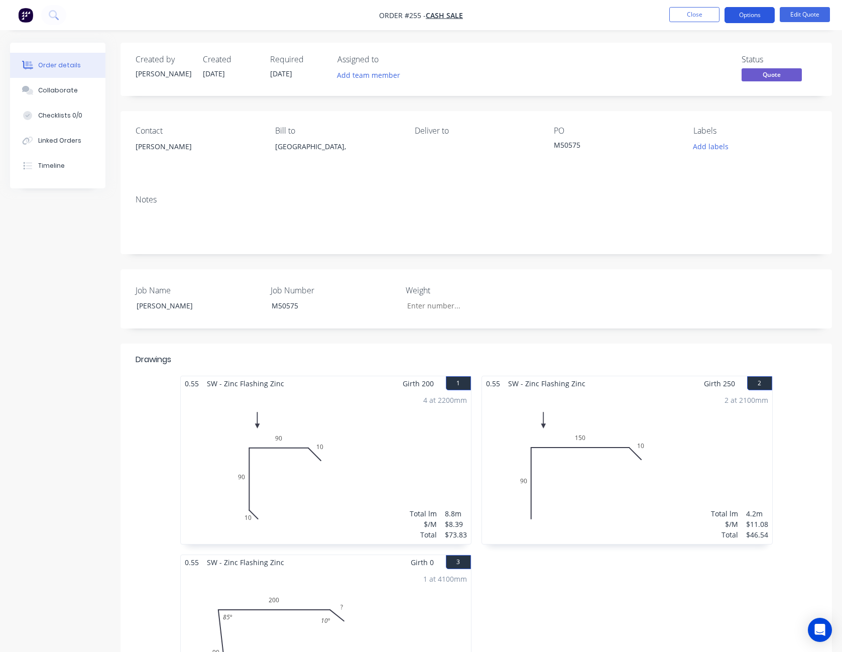
click at [730, 20] on button "Options" at bounding box center [749, 15] width 50 height 16
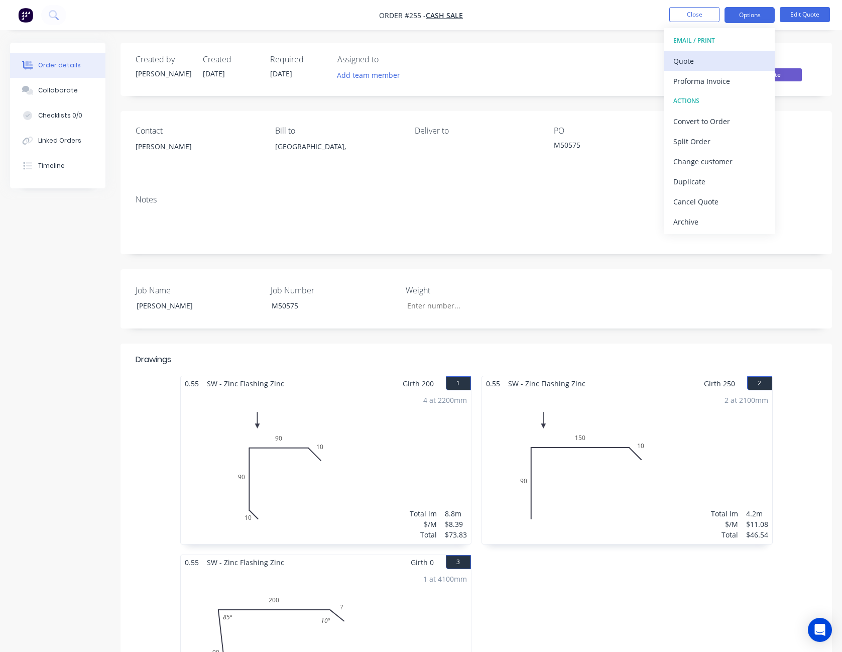
click at [730, 62] on div "Quote" at bounding box center [719, 61] width 92 height 15
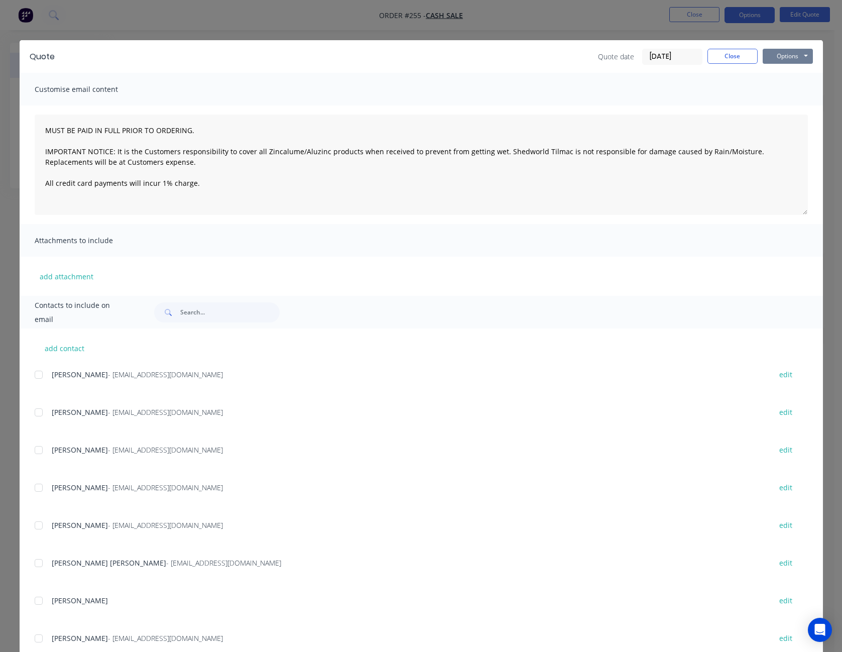
click at [777, 58] on button "Options" at bounding box center [788, 56] width 50 height 15
click at [779, 83] on button "Print" at bounding box center [795, 90] width 64 height 17
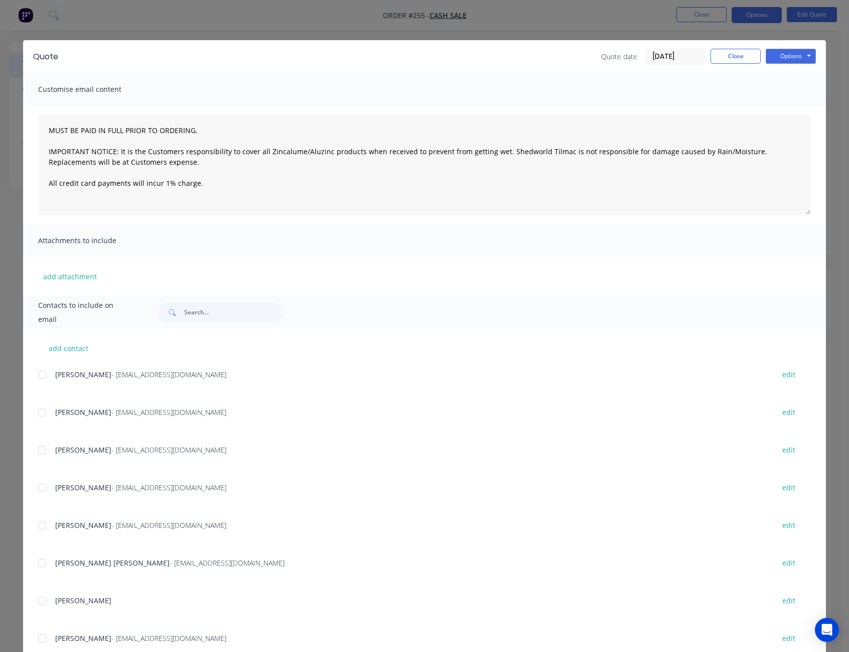
type textarea "MUST BE PAID IN FULL PRIOR TO ORDERING. IMPORTANT NOTICE: It is the Customers r…"
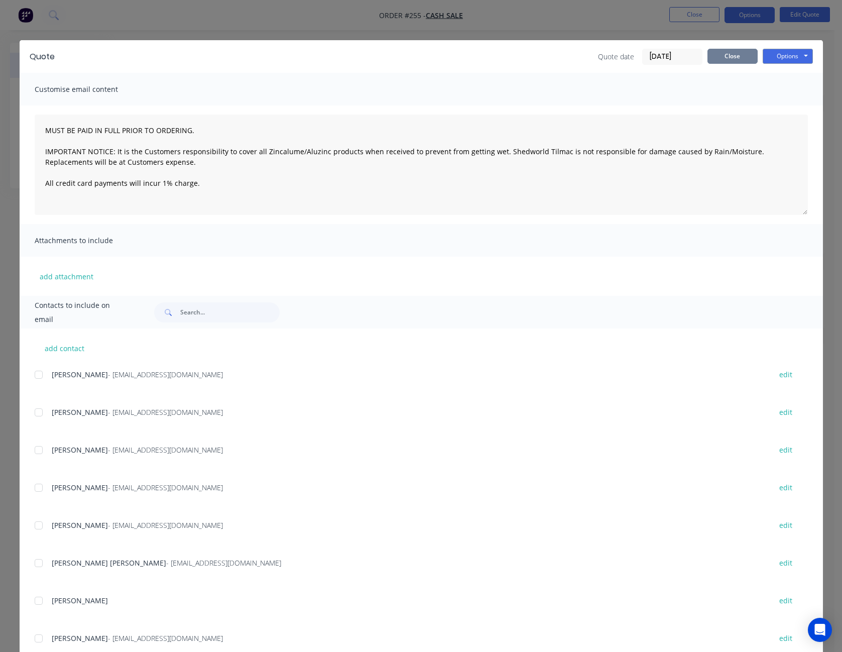
click at [743, 57] on button "Close" at bounding box center [732, 56] width 50 height 15
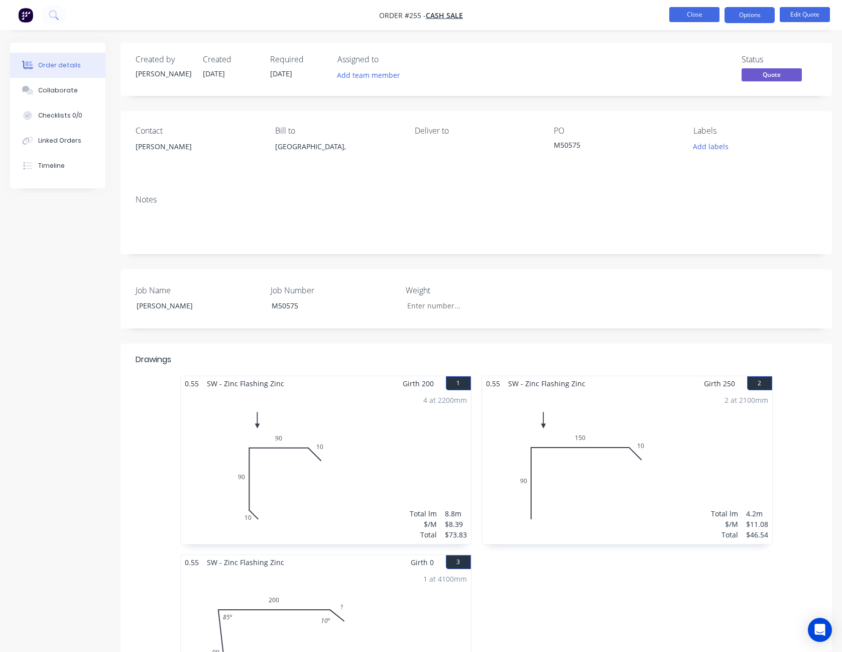
click at [699, 12] on button "Close" at bounding box center [694, 14] width 50 height 15
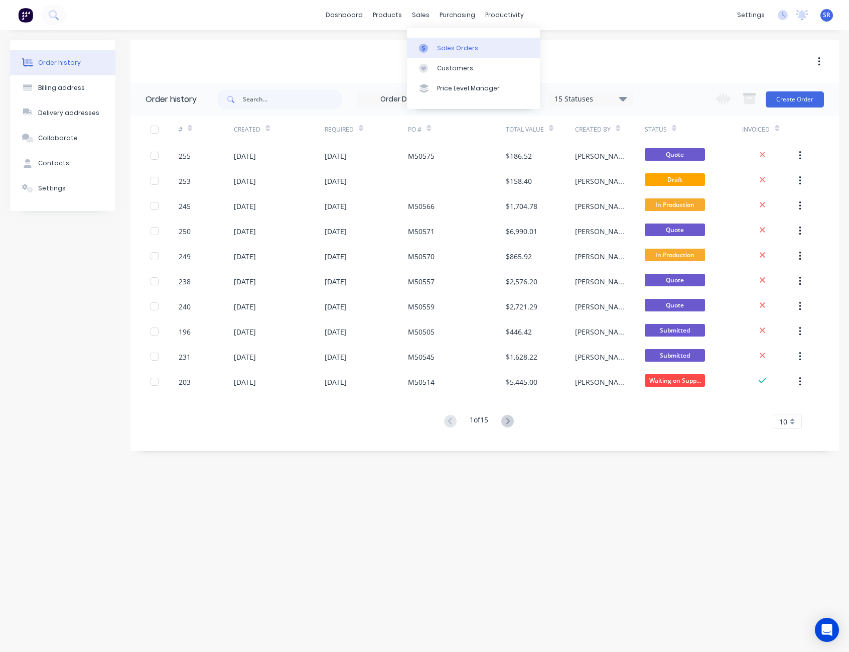
click at [433, 44] on div at bounding box center [426, 48] width 15 height 9
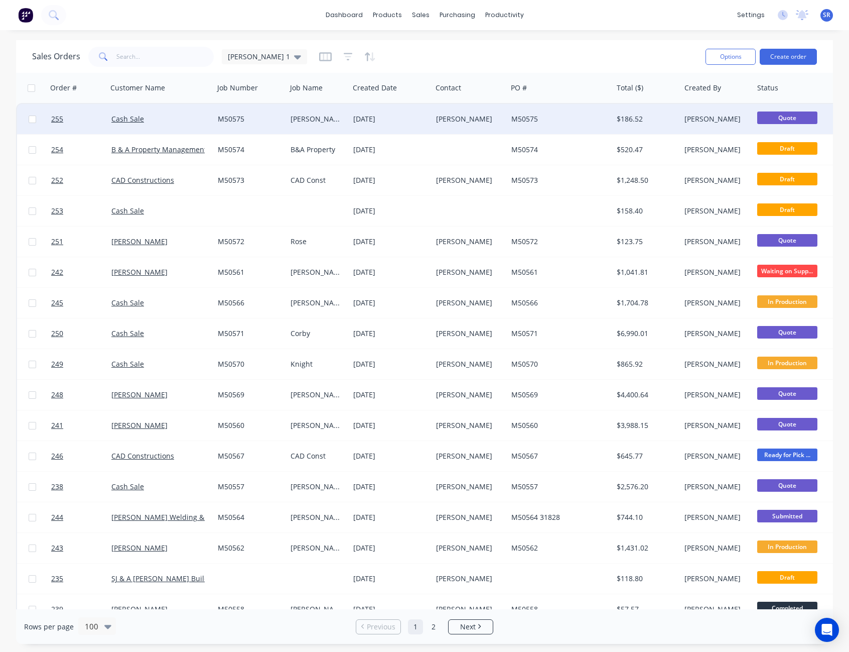
click at [592, 115] on div "M50575" at bounding box center [558, 119] width 93 height 10
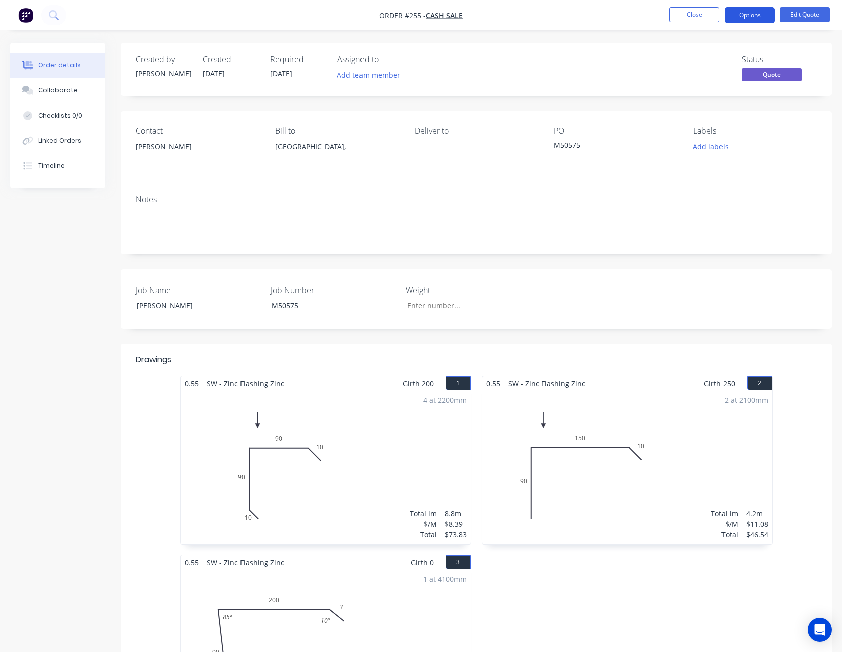
click at [755, 14] on button "Options" at bounding box center [749, 15] width 50 height 16
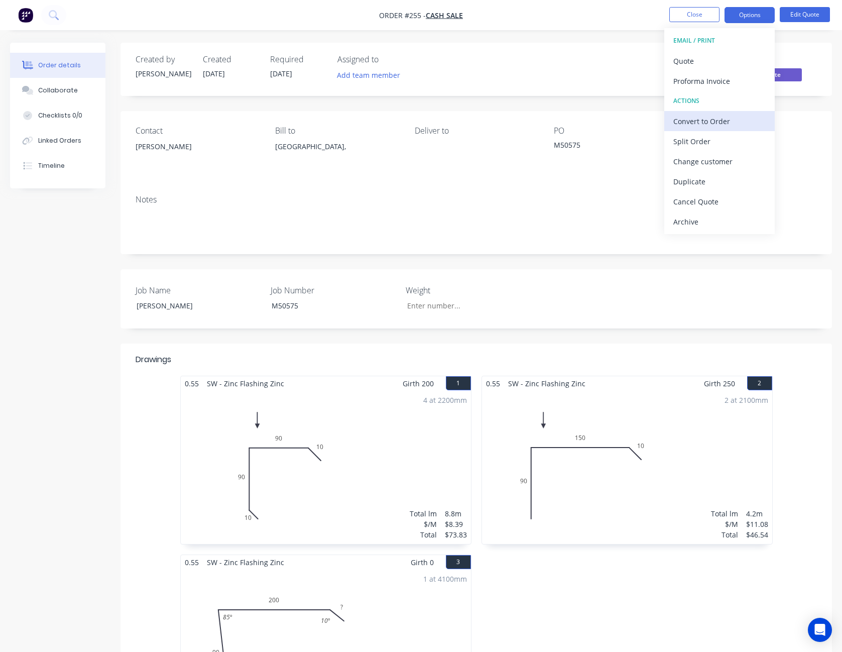
click at [739, 119] on div "Convert to Order" at bounding box center [719, 121] width 92 height 15
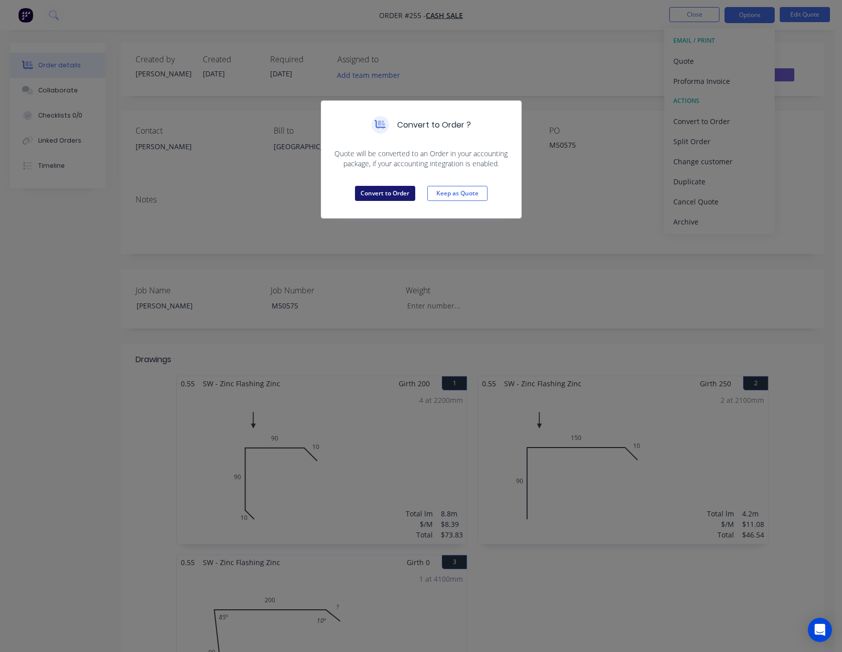
click at [381, 186] on button "Convert to Order" at bounding box center [385, 193] width 60 height 15
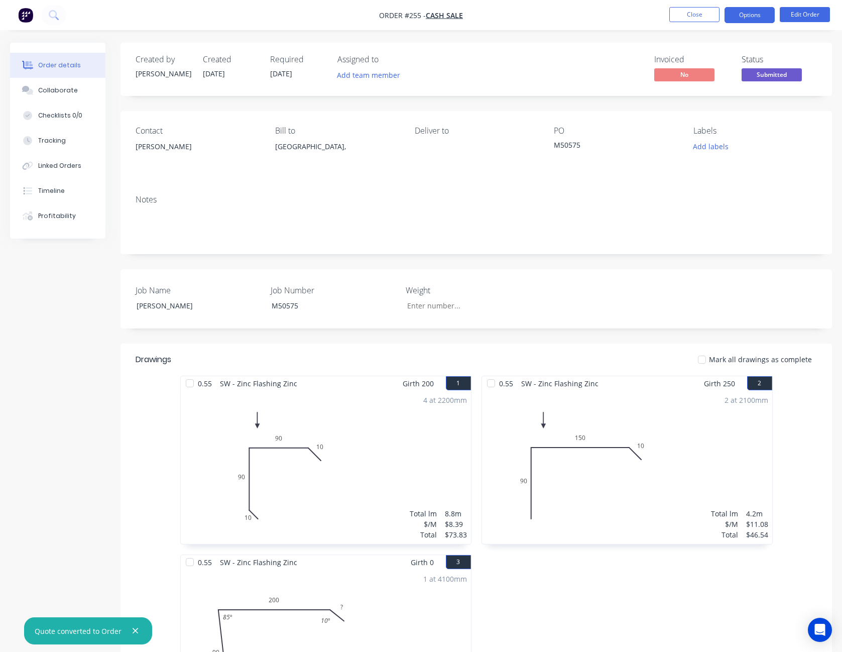
click at [750, 14] on button "Options" at bounding box center [749, 15] width 50 height 16
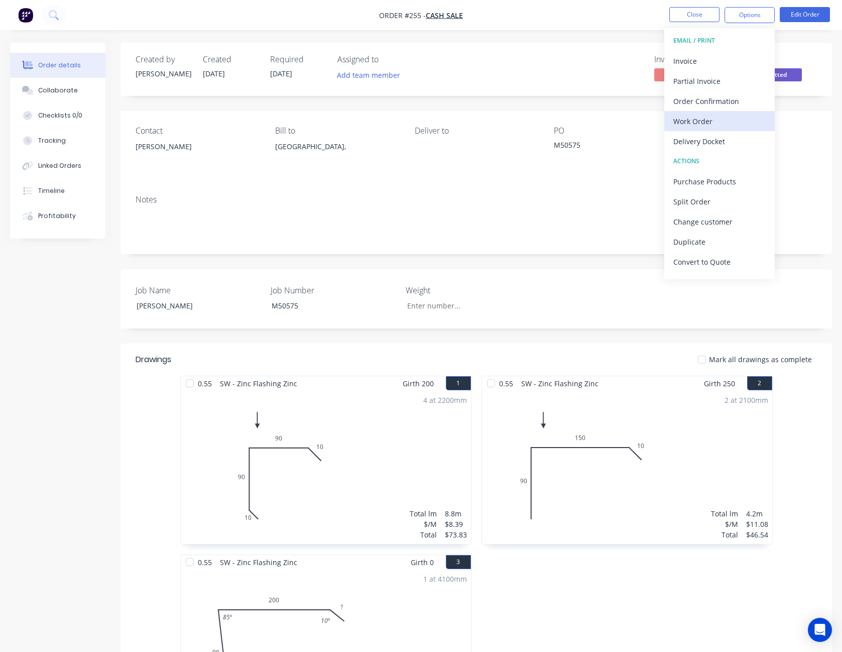
click at [727, 126] on div "Work Order" at bounding box center [719, 121] width 92 height 15
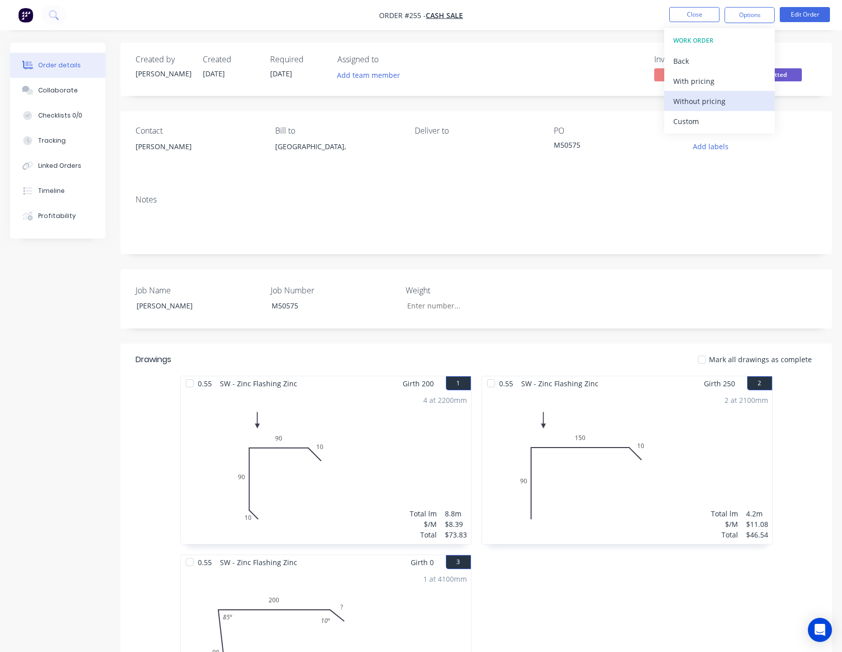
click at [728, 102] on div "Without pricing" at bounding box center [719, 101] width 92 height 15
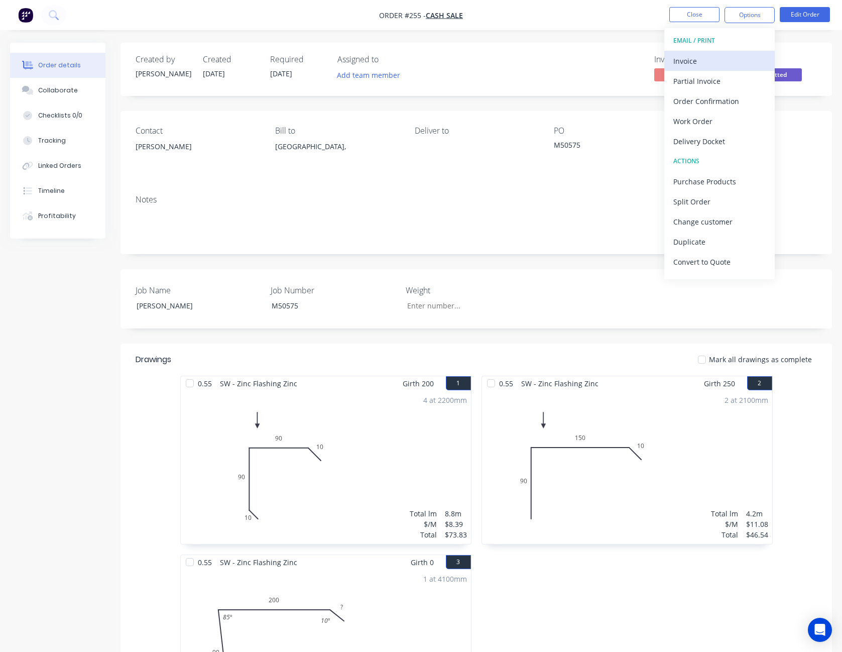
click at [703, 63] on div "Invoice" at bounding box center [719, 61] width 92 height 15
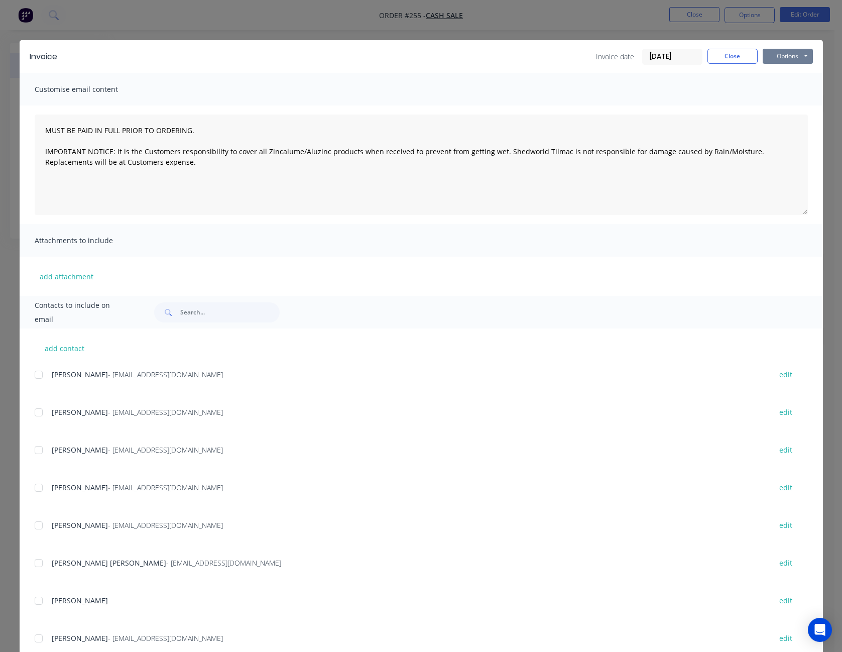
click at [769, 57] on button "Options" at bounding box center [788, 56] width 50 height 15
click at [777, 73] on button "Preview" at bounding box center [795, 74] width 64 height 17
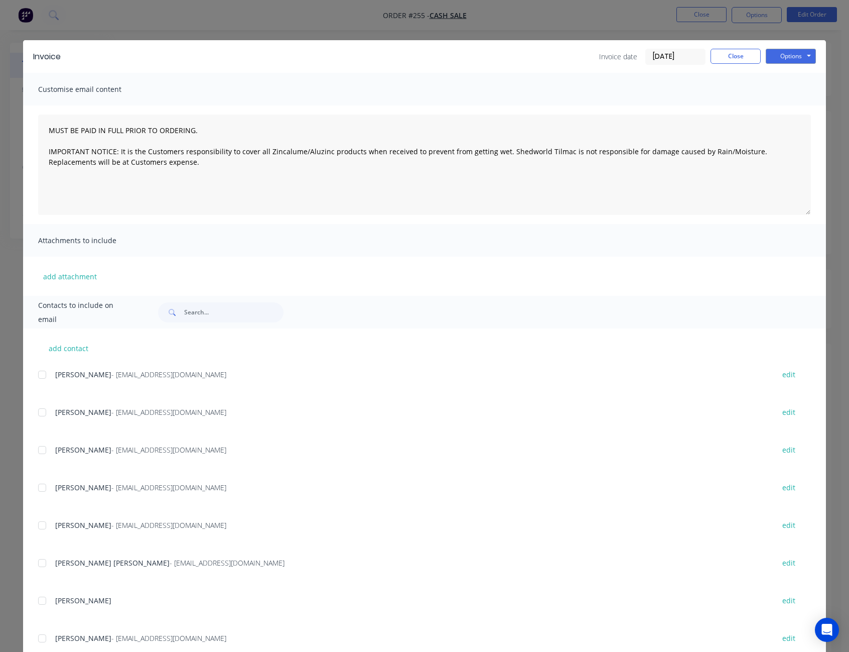
type textarea "MUST BE PAID IN FULL PRIOR TO ORDERING. IMPORTANT NOTICE: It is the Customers r…"
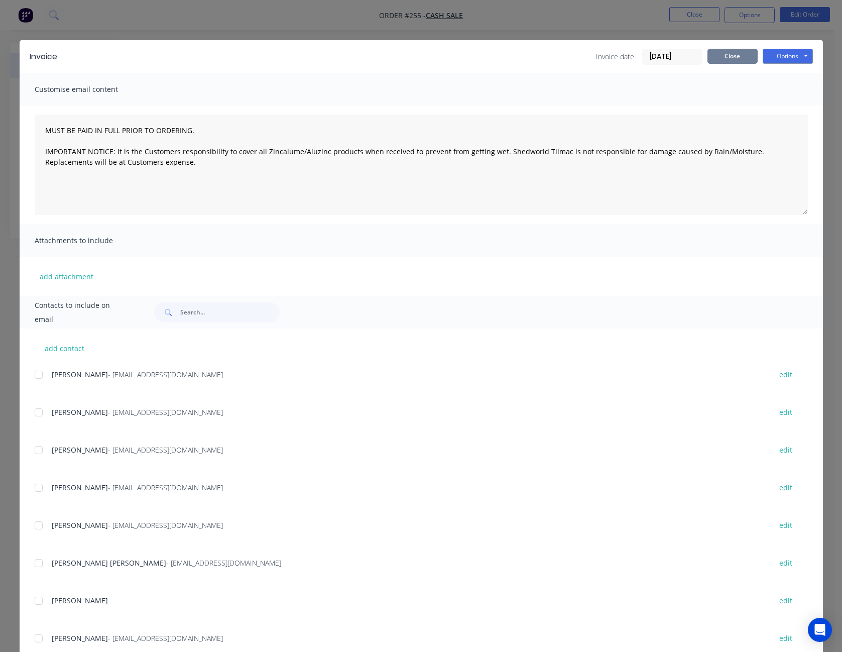
click at [742, 53] on button "Close" at bounding box center [732, 56] width 50 height 15
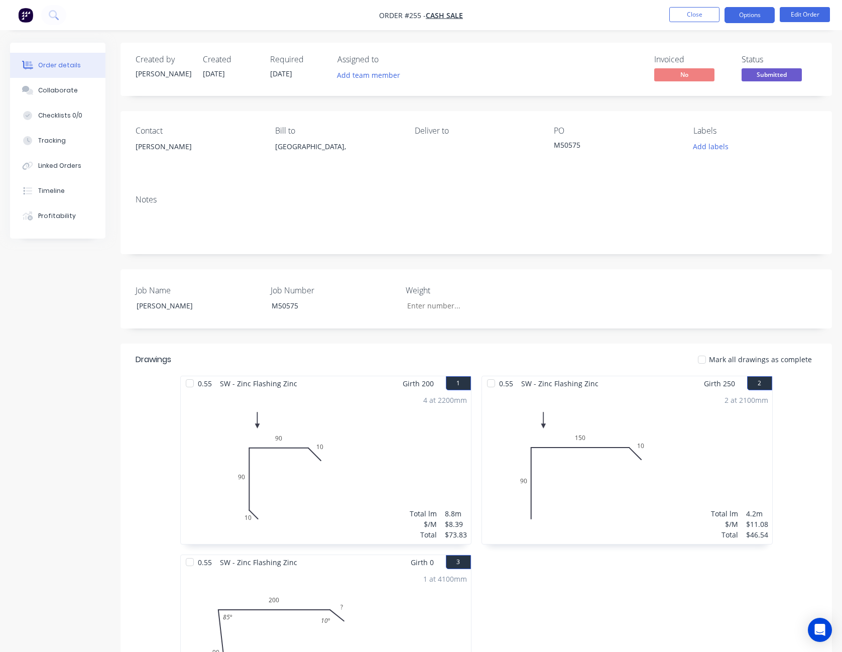
click at [748, 21] on button "Options" at bounding box center [749, 15] width 50 height 16
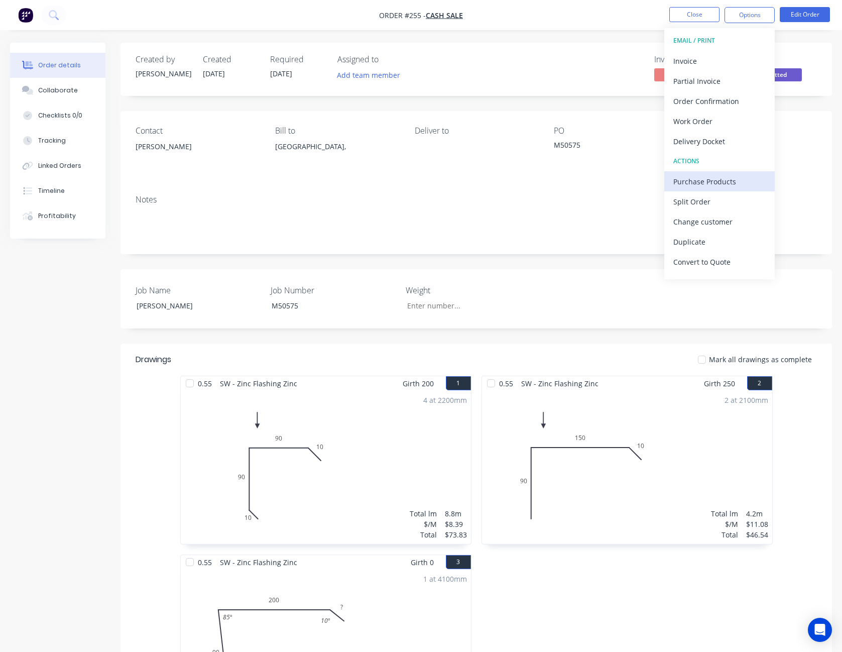
click at [716, 178] on div "Purchase Products" at bounding box center [719, 181] width 92 height 15
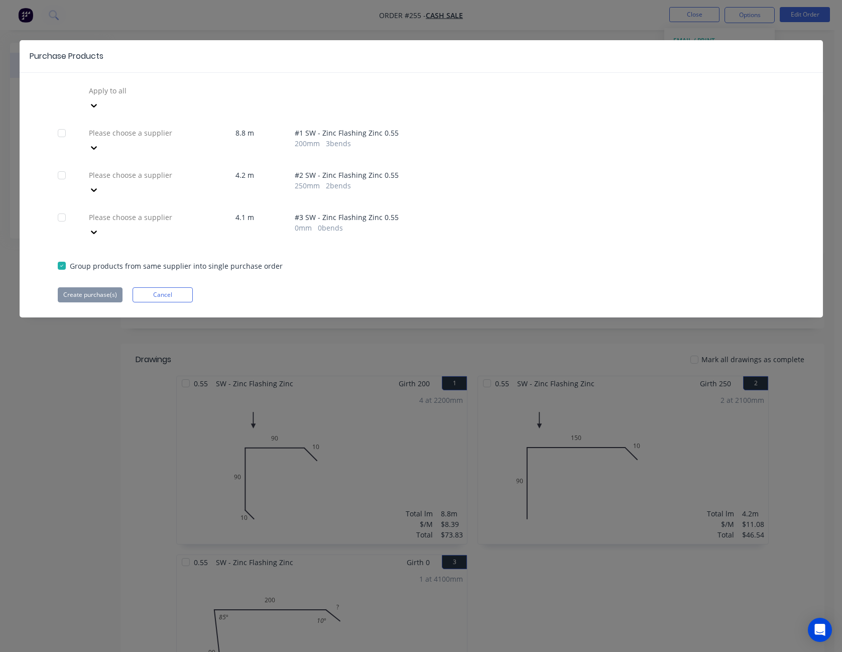
click at [97, 146] on icon at bounding box center [94, 148] width 6 height 4
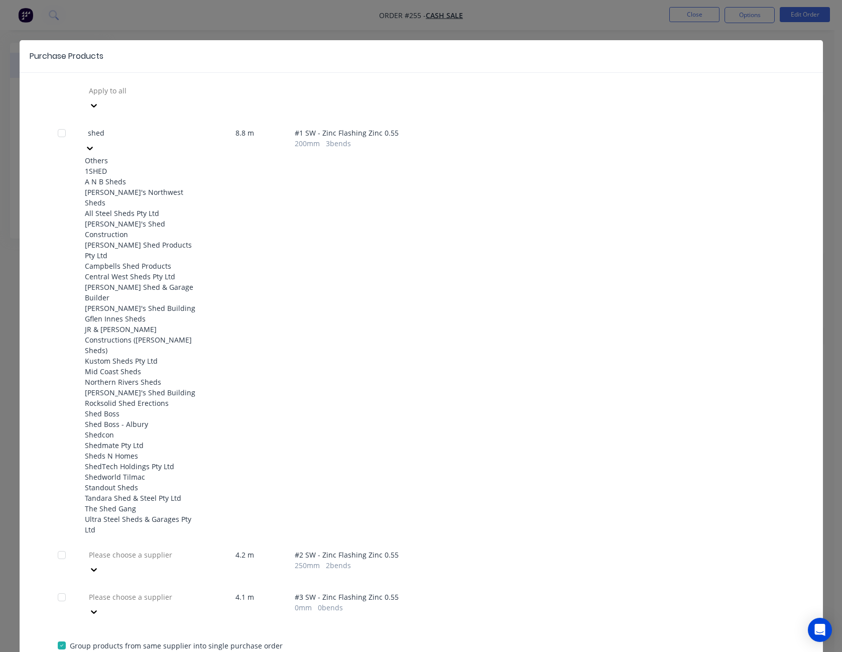
type input "shedw"
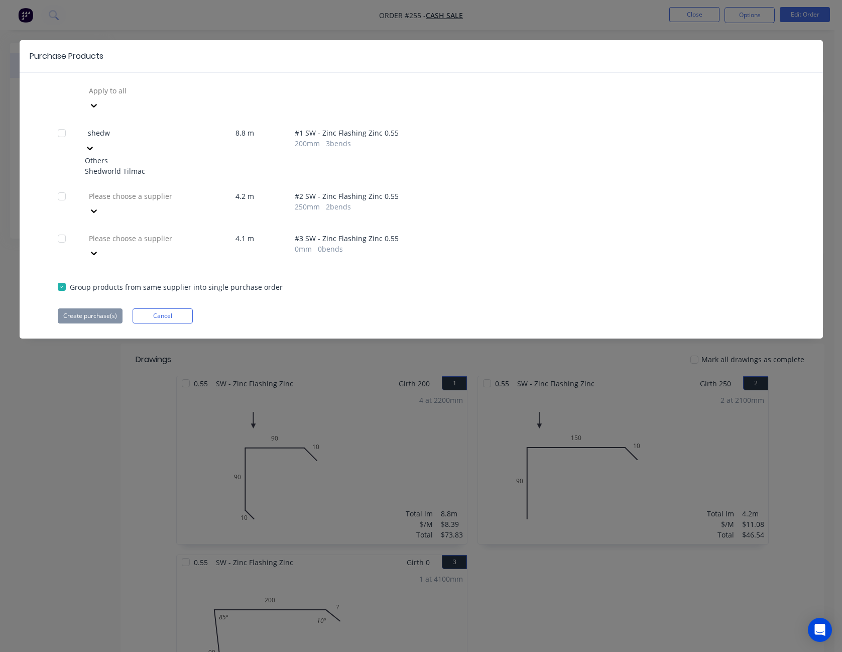
click at [159, 166] on div "Shedworld Tilmac" at bounding box center [140, 171] width 110 height 11
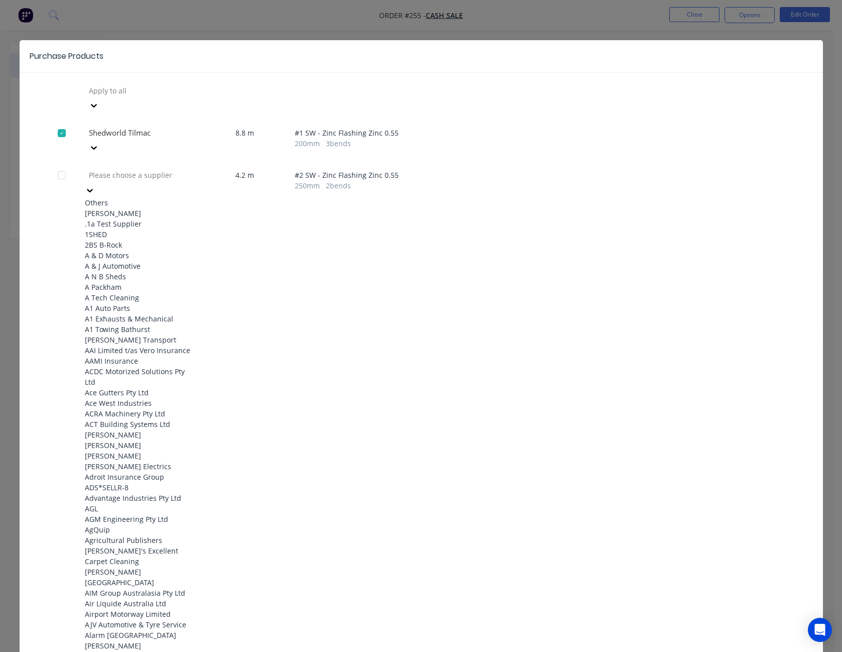
click at [95, 184] on div at bounding box center [90, 189] width 10 height 11
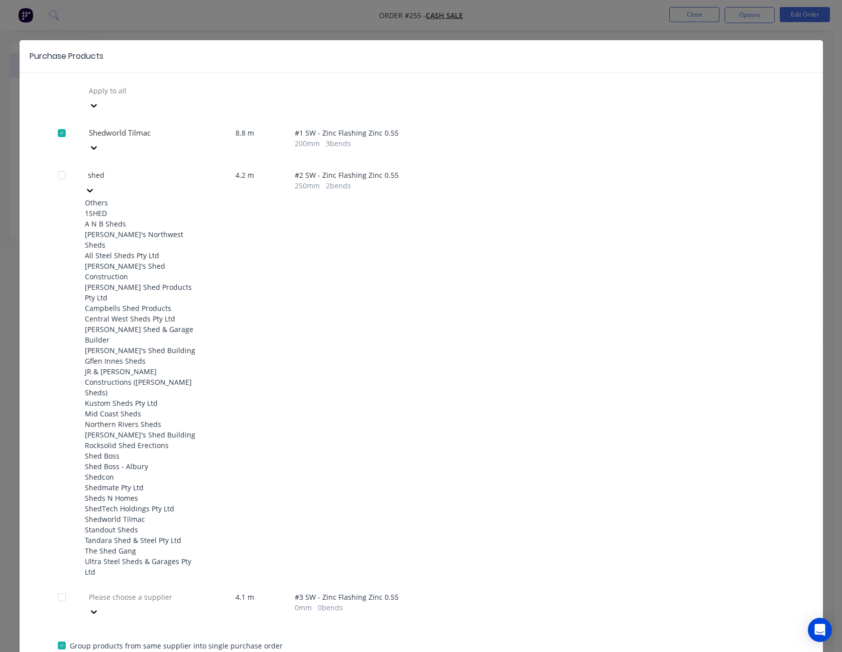
type input "shedw"
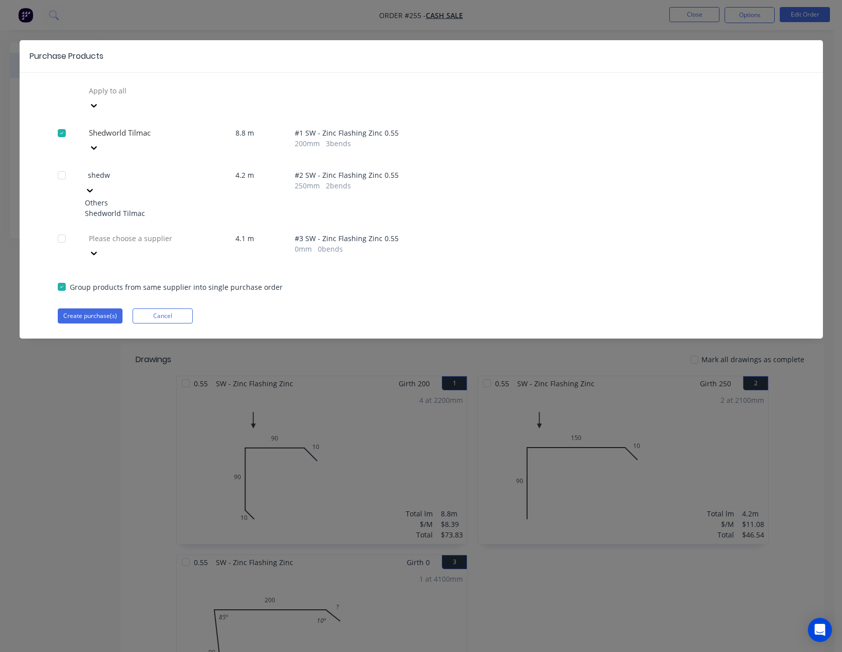
click at [171, 208] on div "Shedworld Tilmac" at bounding box center [140, 213] width 110 height 11
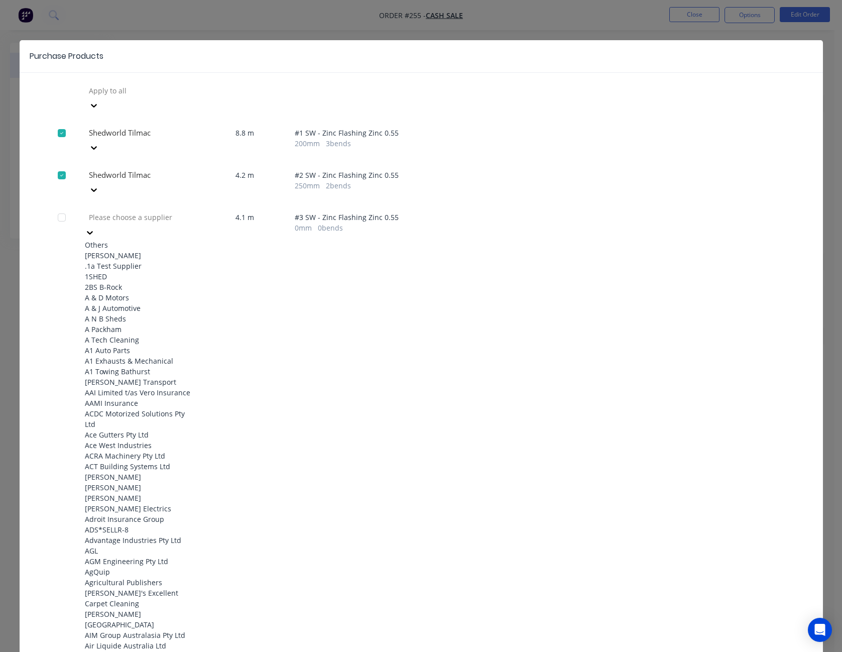
click at [95, 227] on icon at bounding box center [90, 232] width 10 height 10
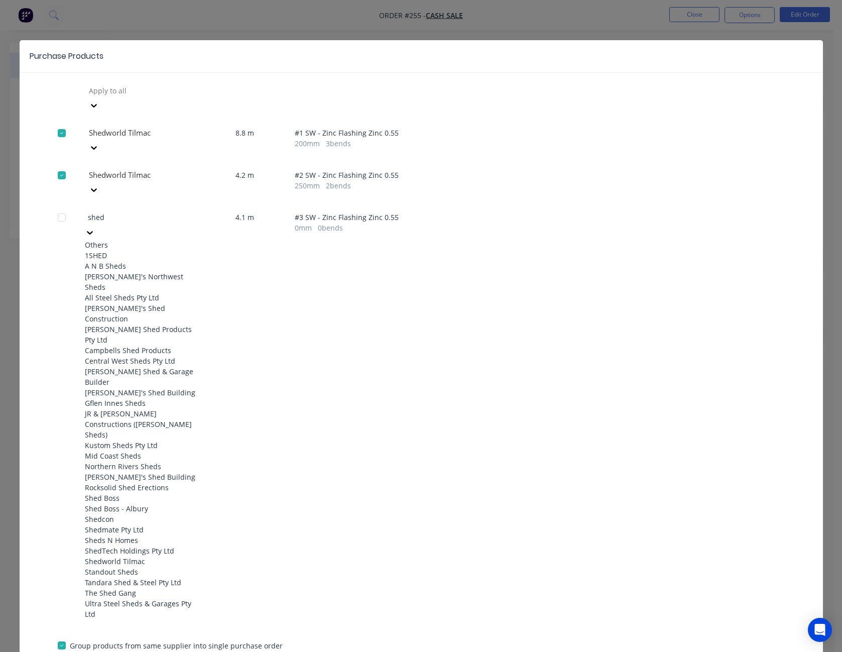
type input "shedw"
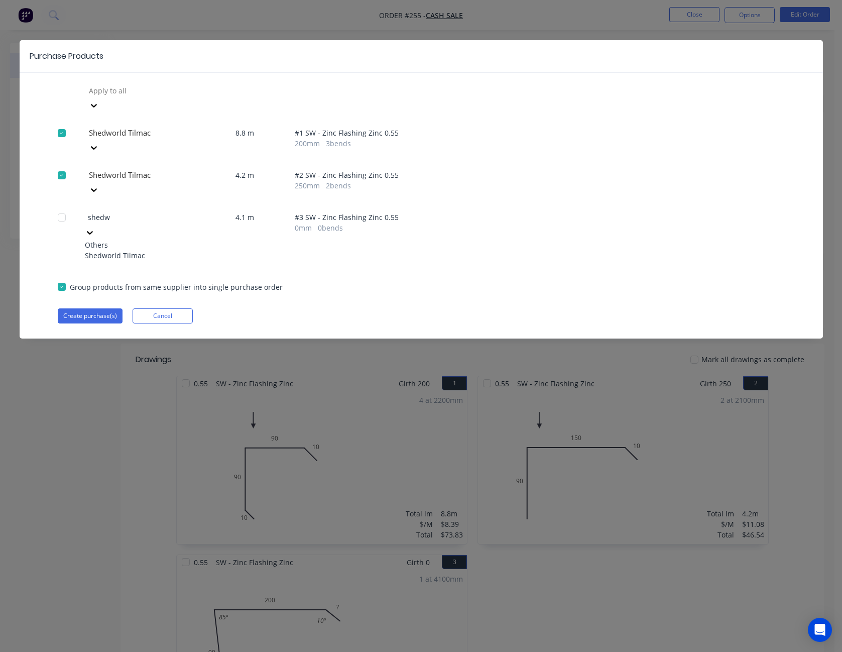
click at [152, 250] on div "Shedworld Tilmac" at bounding box center [140, 255] width 110 height 11
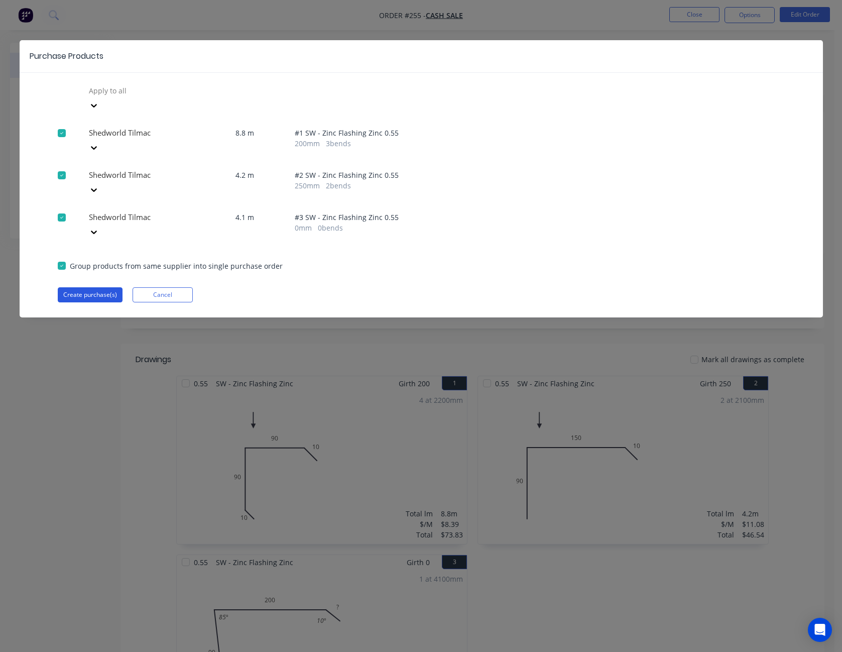
click at [100, 287] on button "Create purchase(s)" at bounding box center [90, 294] width 65 height 15
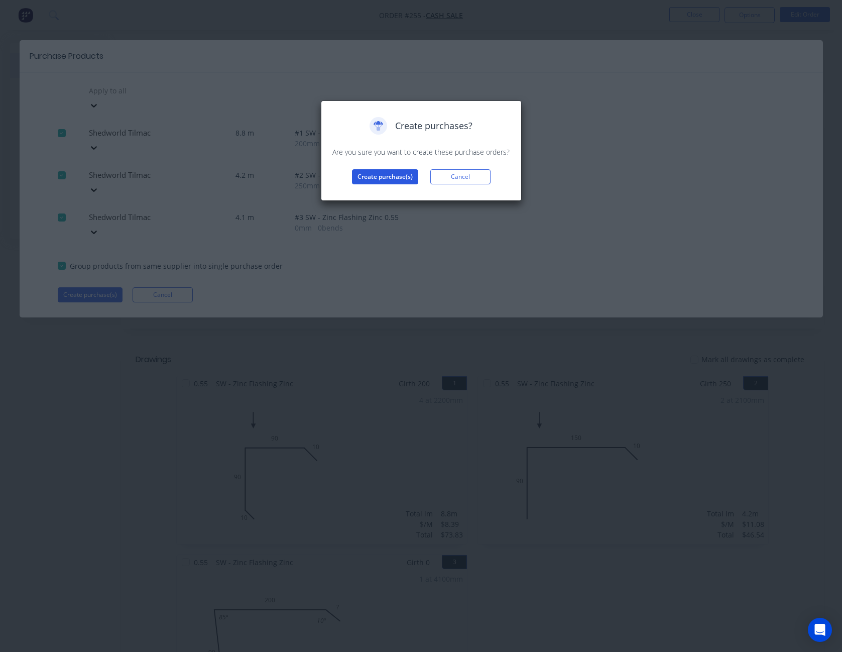
click at [388, 181] on button "Create purchase(s)" at bounding box center [385, 176] width 66 height 15
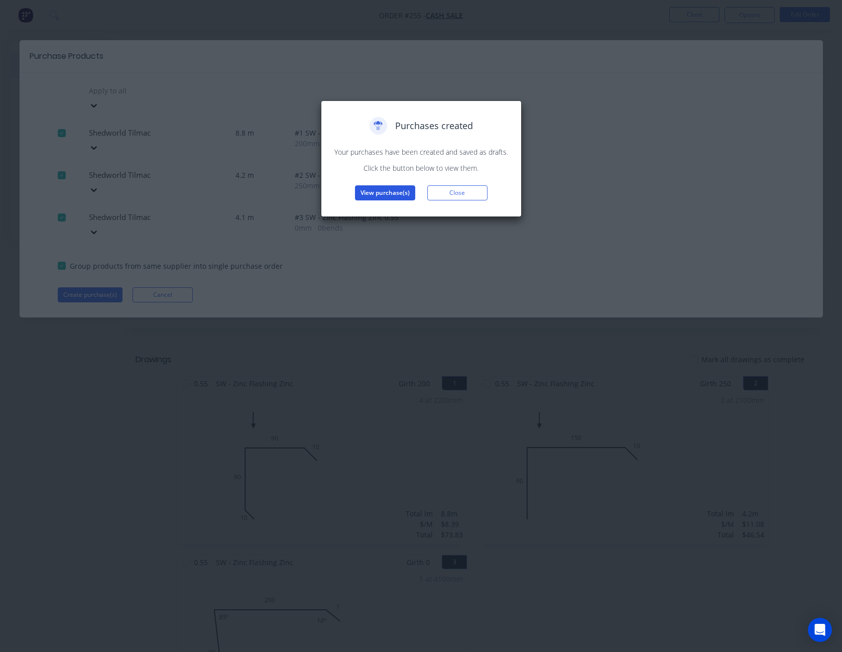
click at [391, 192] on button "View purchase(s)" at bounding box center [385, 192] width 60 height 15
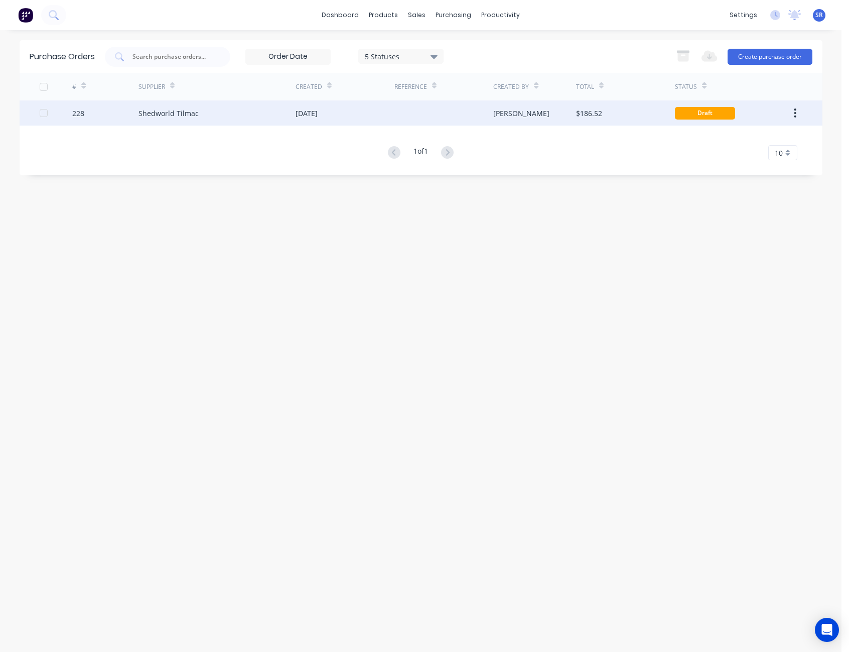
click at [562, 109] on div "[PERSON_NAME]" at bounding box center [535, 112] width 83 height 25
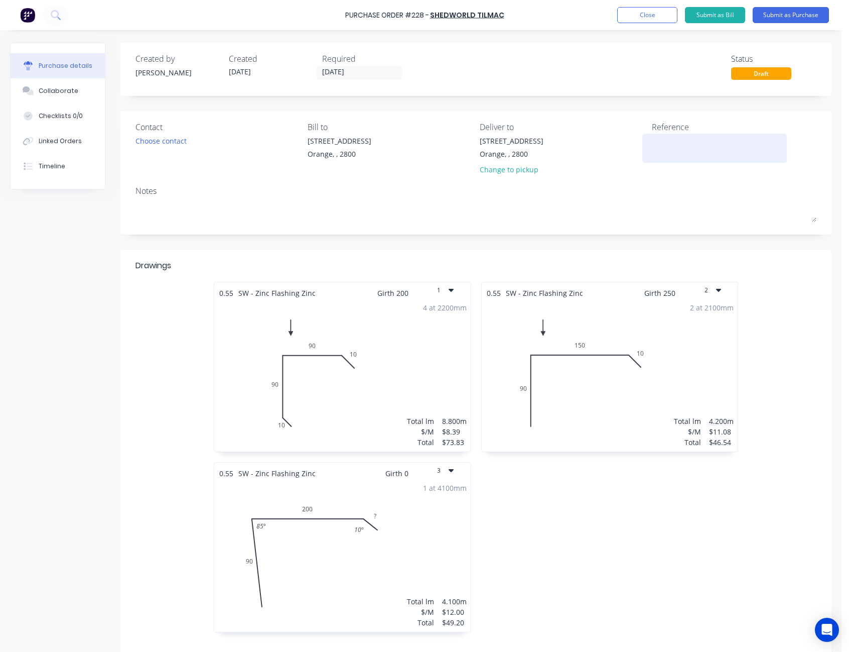
click at [664, 142] on textarea at bounding box center [715, 147] width 126 height 23
type textarea "[PERSON_NAME] - M50575"
type textarea "x"
type textarea "[PERSON_NAME] - M50575"
click at [783, 18] on button "Submit as Purchase" at bounding box center [791, 15] width 76 height 16
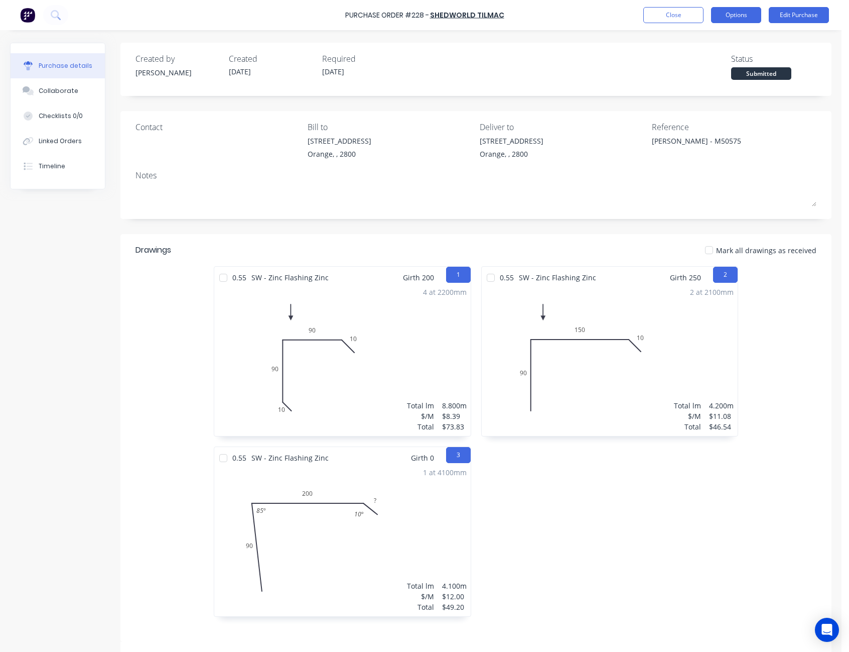
click at [739, 10] on button "Options" at bounding box center [736, 15] width 50 height 16
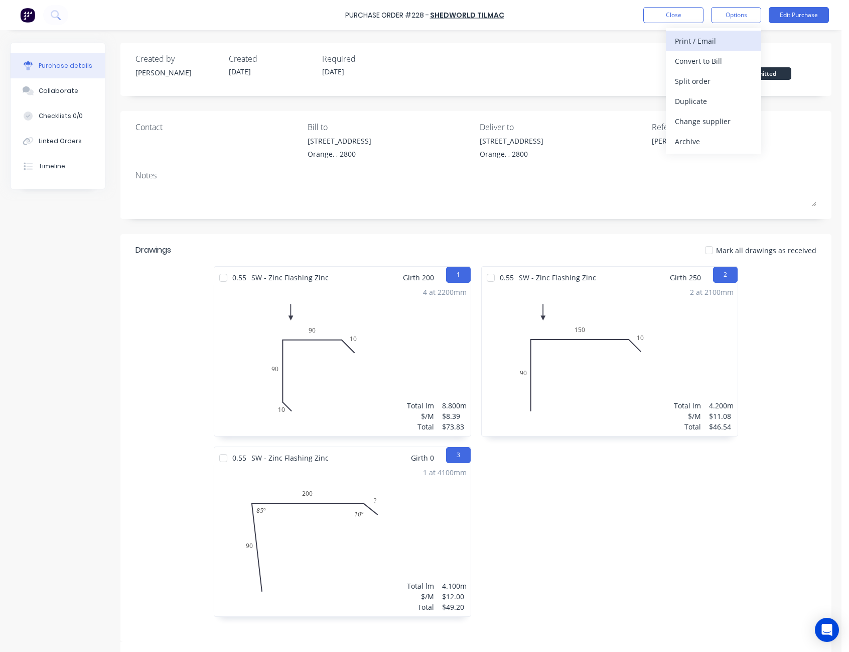
click at [737, 32] on button "Print / Email" at bounding box center [713, 41] width 95 height 20
click at [728, 79] on div "Without pricing" at bounding box center [713, 81] width 77 height 15
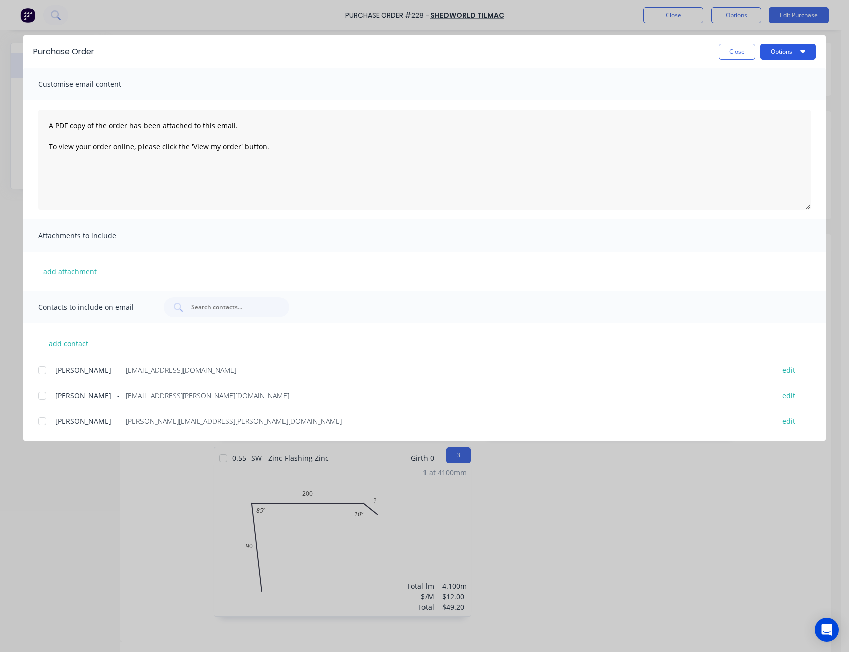
click at [782, 53] on button "Options" at bounding box center [789, 52] width 56 height 16
click at [769, 95] on div "Print" at bounding box center [768, 97] width 77 height 15
click at [747, 53] on button "Close" at bounding box center [737, 52] width 37 height 16
type textarea "x"
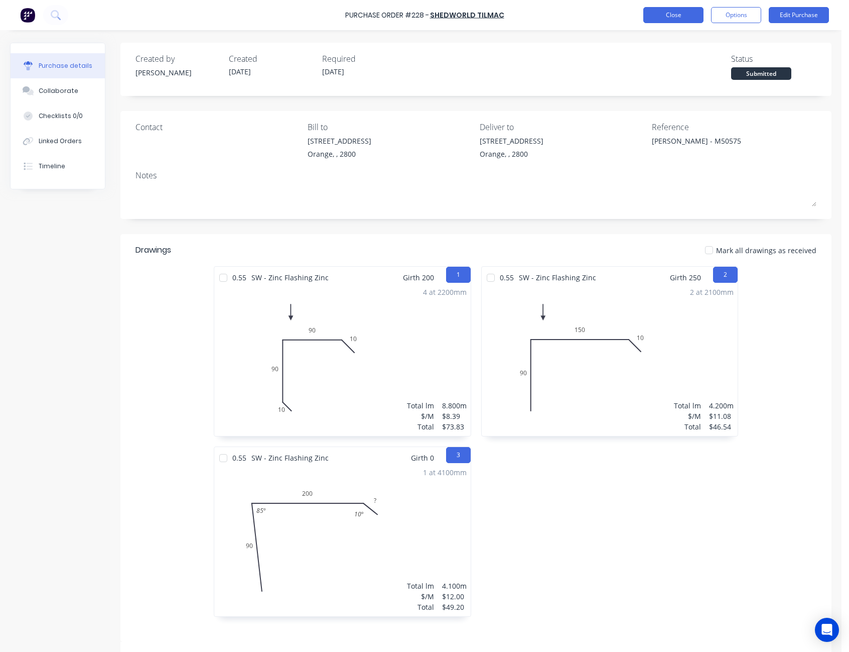
click at [683, 15] on button "Close" at bounding box center [674, 15] width 60 height 16
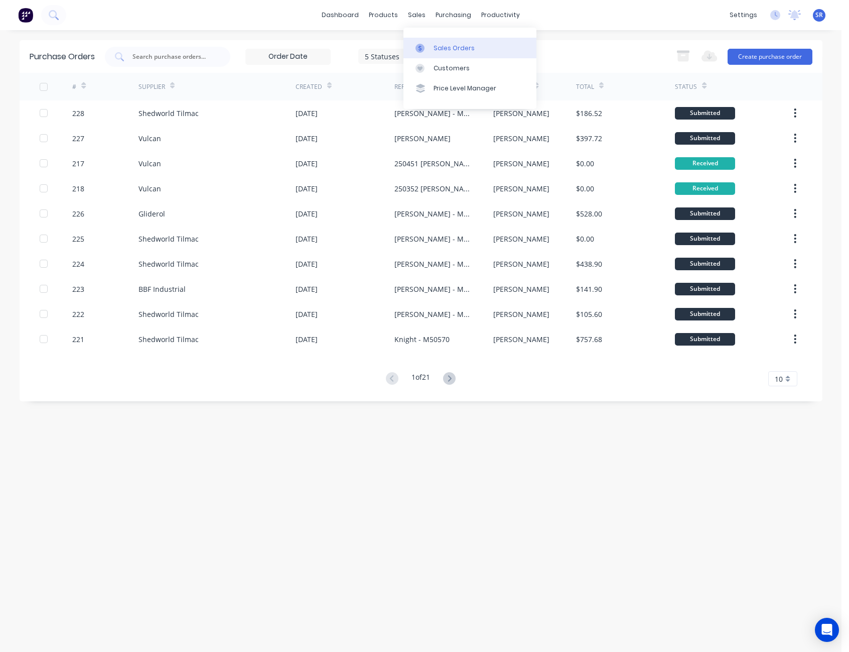
click at [440, 53] on link "Sales Orders" at bounding box center [470, 48] width 133 height 20
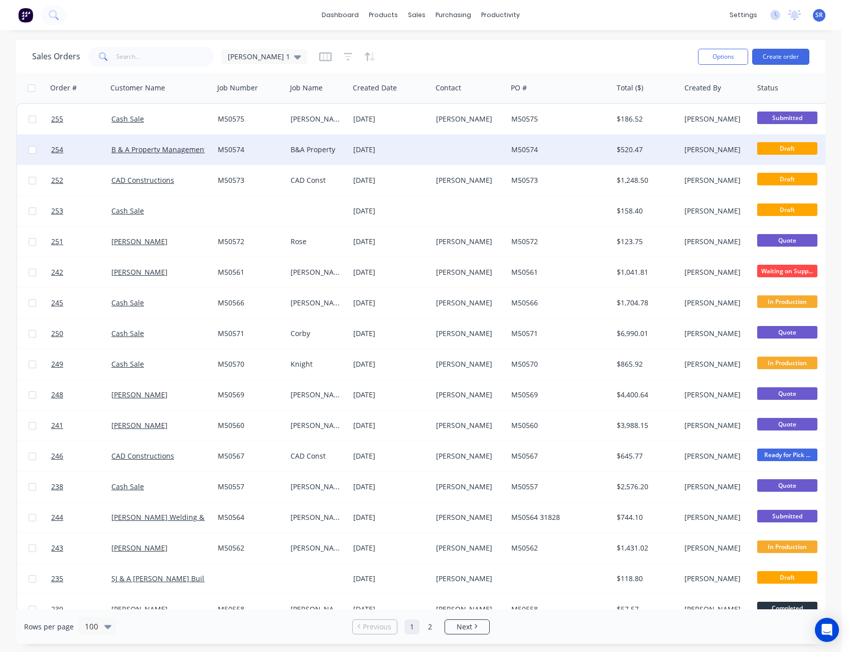
click at [492, 158] on div at bounding box center [469, 150] width 75 height 30
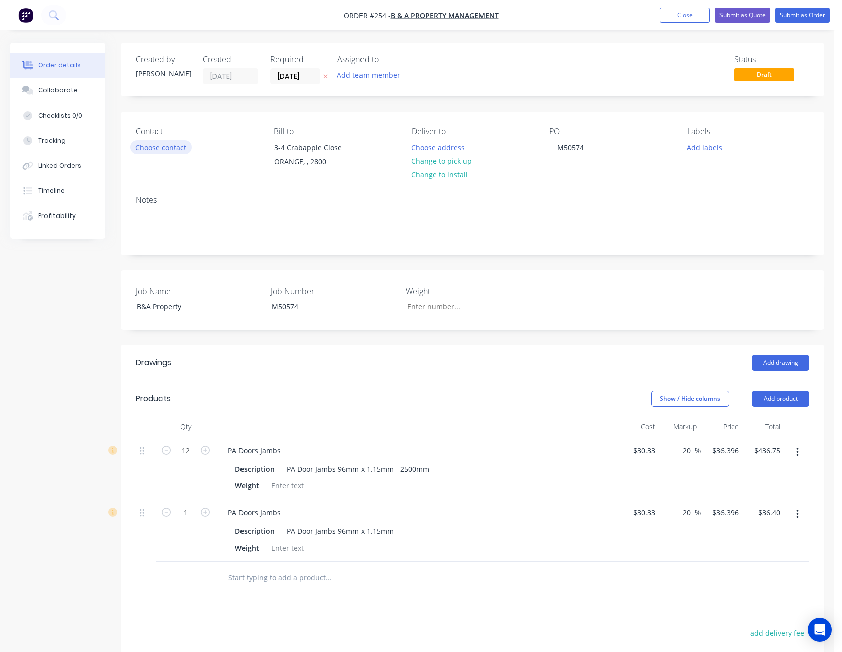
click at [156, 148] on button "Choose contact" at bounding box center [161, 147] width 62 height 14
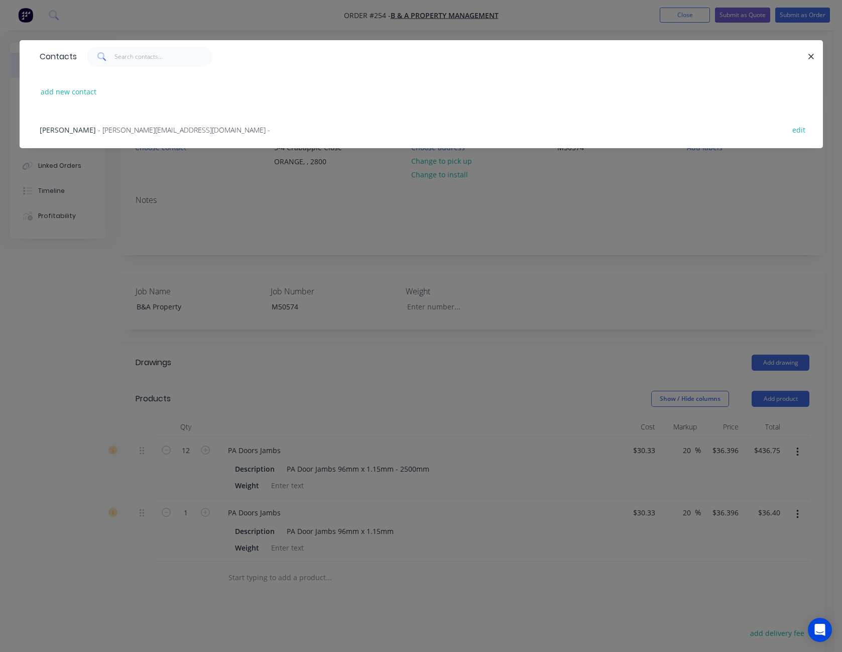
click at [148, 131] on span "- [PERSON_NAME][EMAIL_ADDRESS][DOMAIN_NAME] -" at bounding box center [184, 130] width 172 height 10
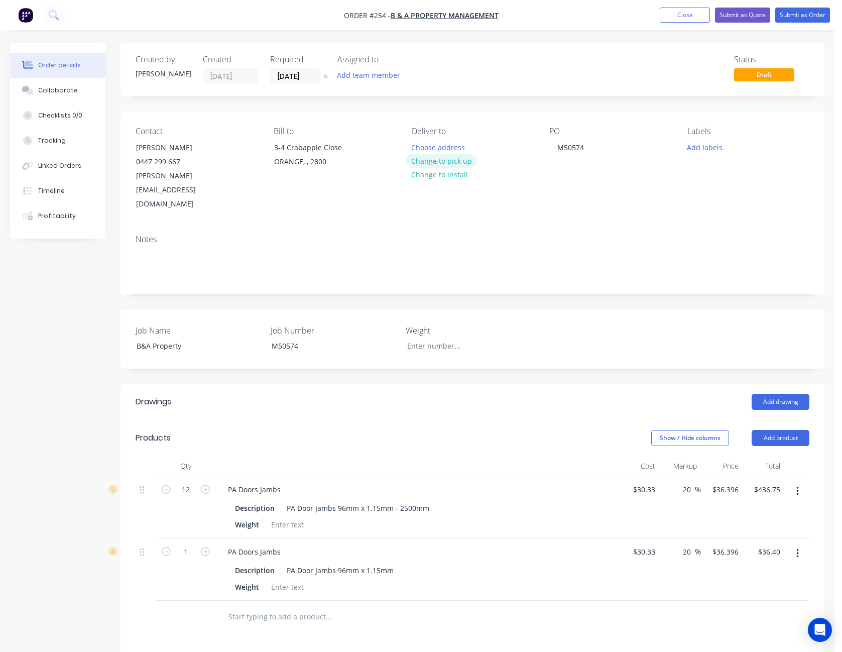
click at [449, 164] on button "Change to pick up" at bounding box center [441, 161] width 71 height 14
click at [734, 482] on input "36.396" at bounding box center [726, 489] width 31 height 15
type input "25.50"
type input "-15.92"
type input "$25.50"
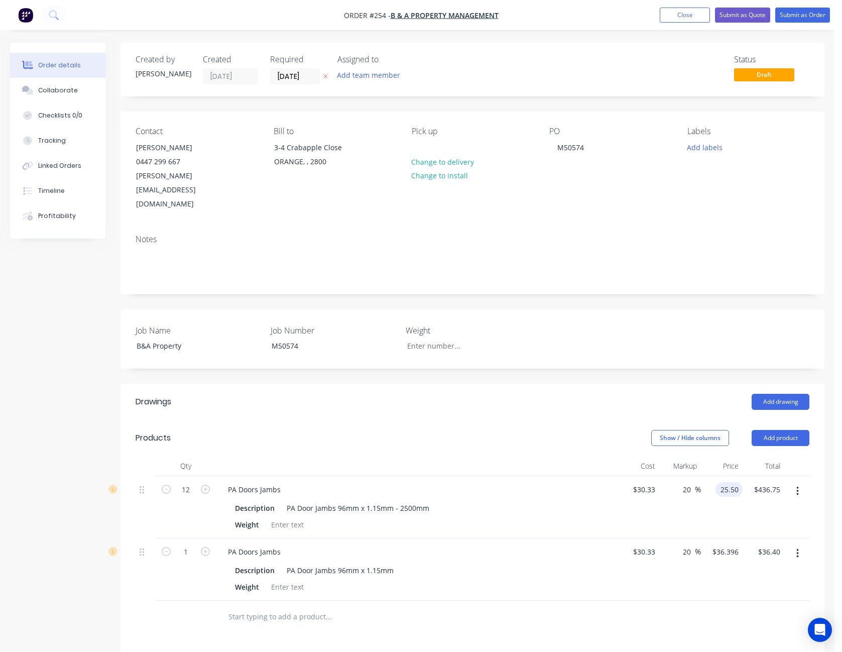
type input "306.00"
type input "30.33"
type input "$306.00"
click at [648, 482] on input "30.33" at bounding box center [645, 489] width 27 height 15
type input "$25.30"
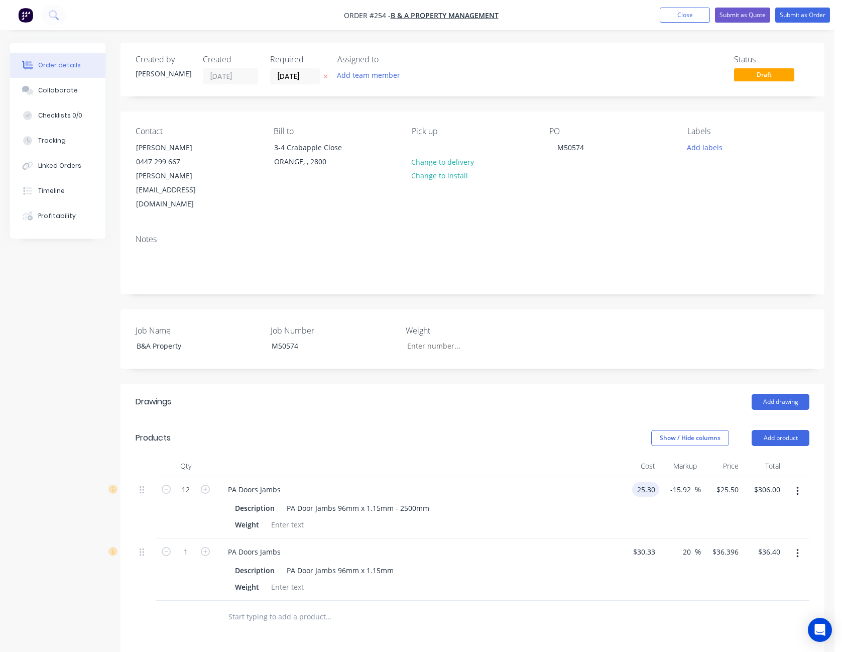
type input "$21.271"
type input "$255.25"
type input "21.2722"
type input "$255.27"
type input "$21.2722"
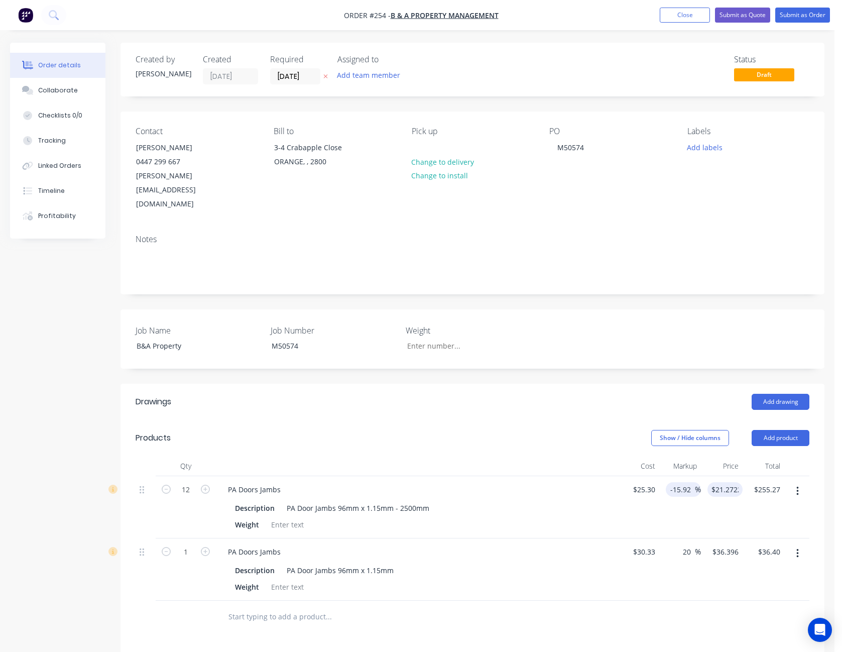
click at [686, 482] on input "-15.92" at bounding box center [682, 489] width 25 height 15
click at [686, 482] on input "-15.92" at bounding box center [681, 489] width 25 height 15
type input "-"
type input "20"
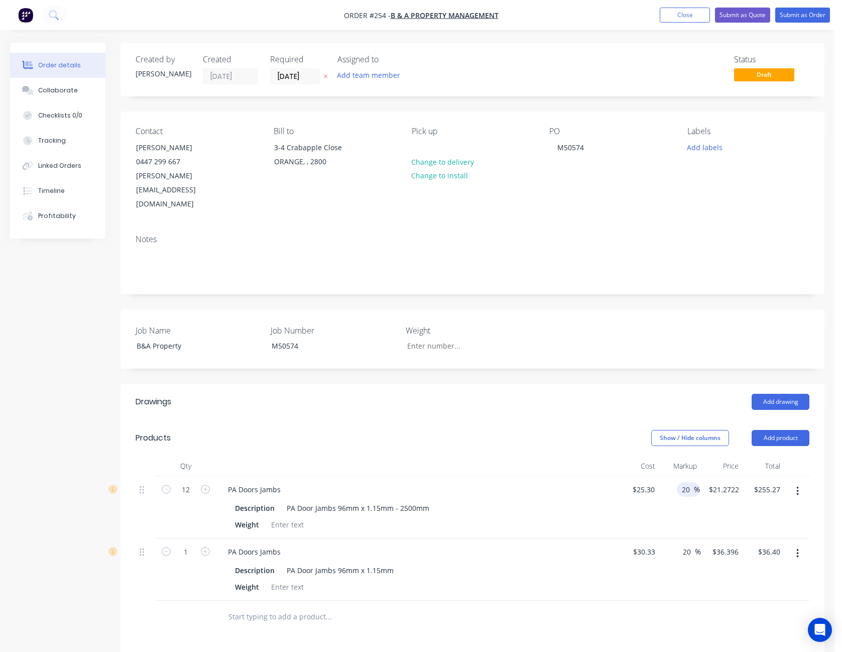
type input "30.36"
type input "$364.32"
type input "$30.36"
click at [670, 491] on div "20 20 %" at bounding box center [680, 507] width 42 height 62
click at [393, 563] on div "PA Door Jambs 96mm x 1.15mm" at bounding box center [340, 570] width 115 height 15
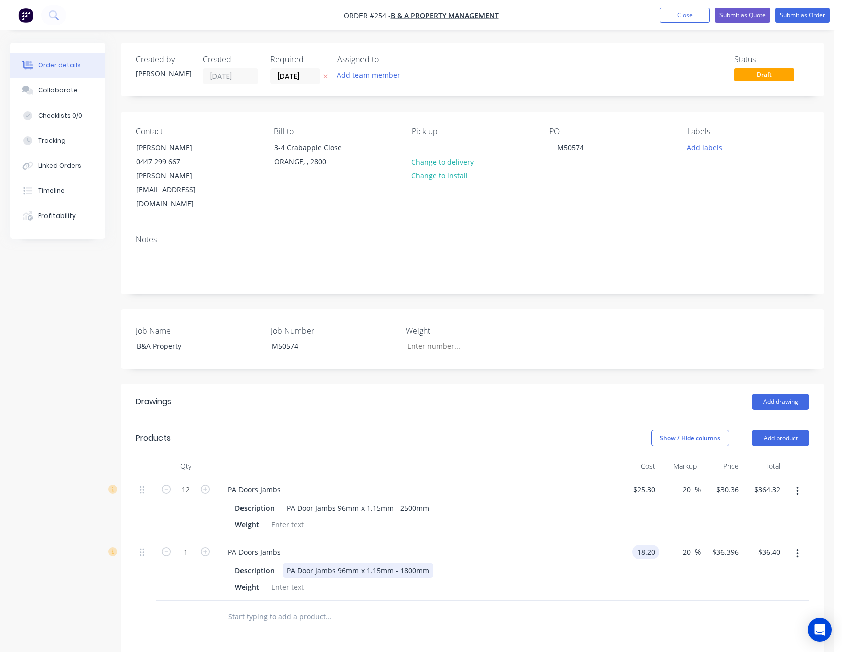
type input "$18.20"
type input "$21.84"
type input "22"
type input "20.88"
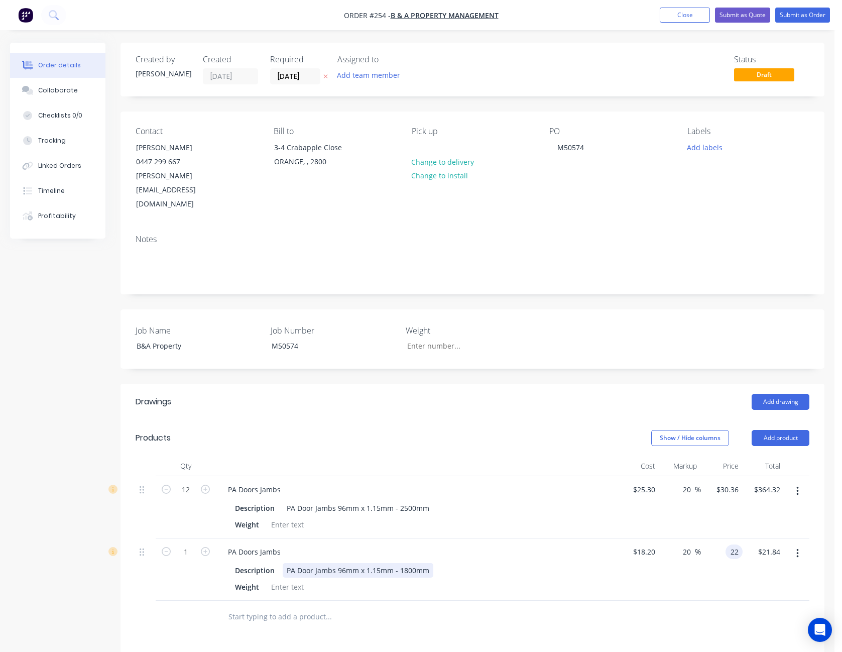
type input "$22.00"
click at [784, 430] on button "Add product" at bounding box center [781, 438] width 58 height 16
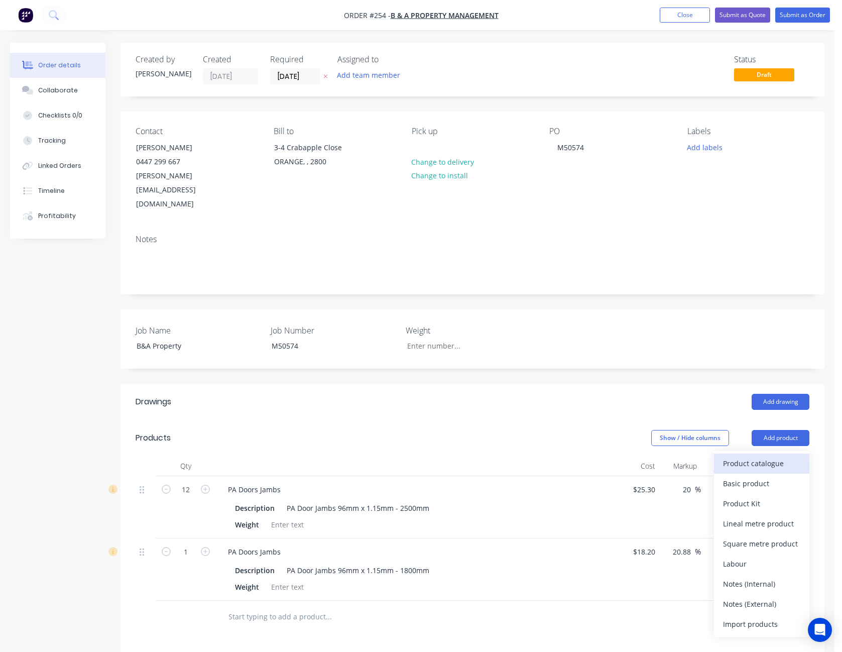
click at [779, 456] on div "Product catalogue" at bounding box center [761, 463] width 77 height 15
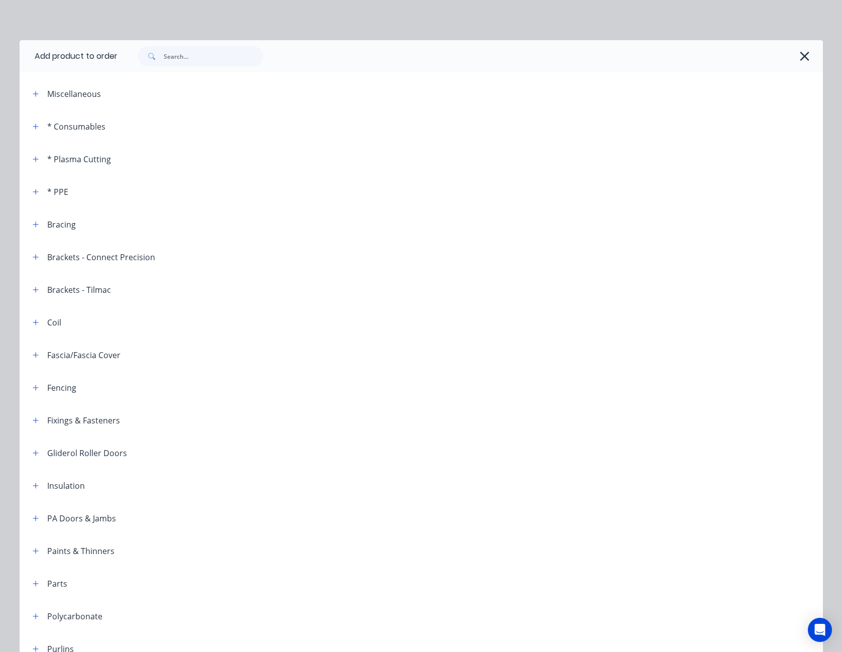
scroll to position [251, 0]
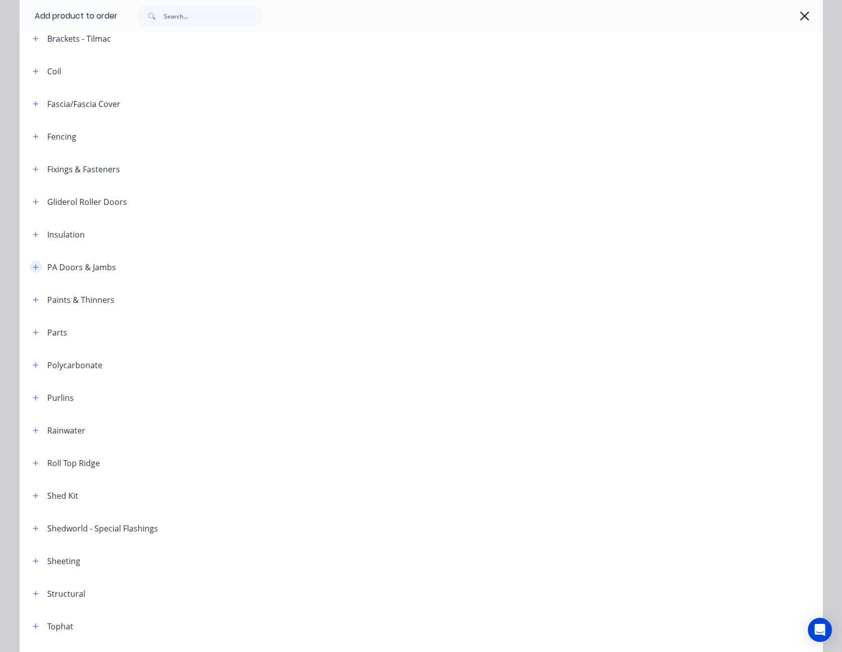
click at [33, 265] on icon "button" at bounding box center [36, 267] width 6 height 7
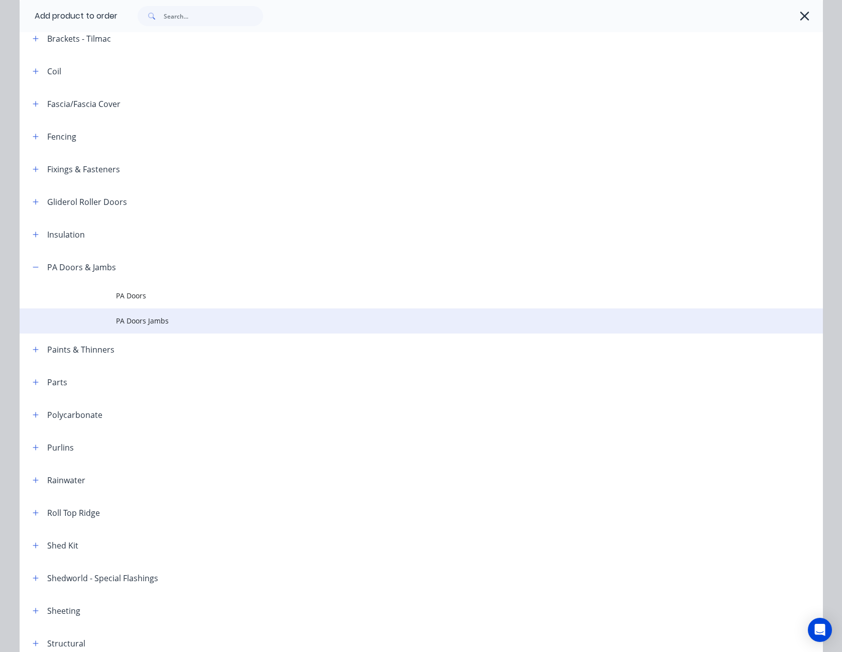
click at [159, 321] on span "PA Doors Jambs" at bounding box center [398, 320] width 565 height 11
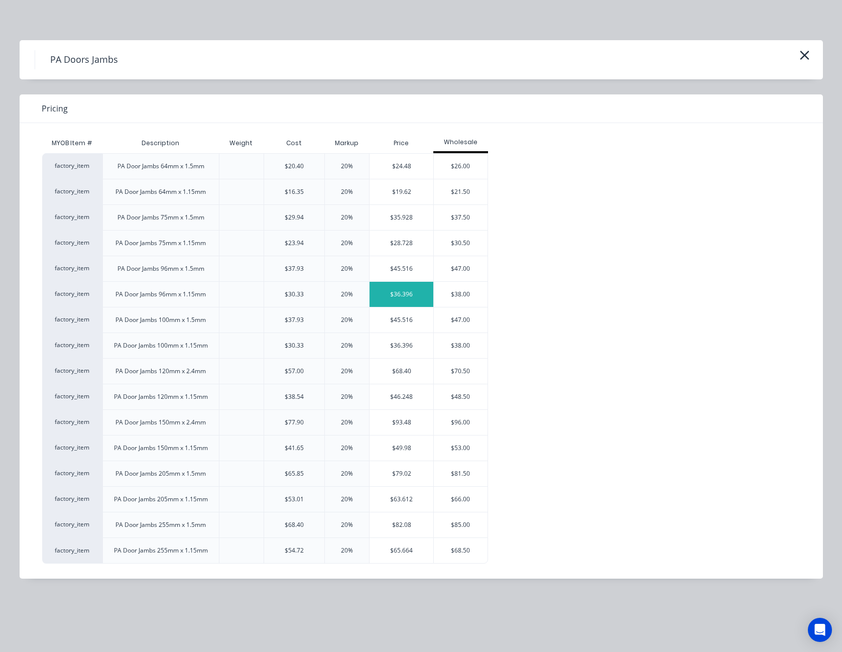
click at [403, 293] on div "$36.396" at bounding box center [402, 294] width 64 height 25
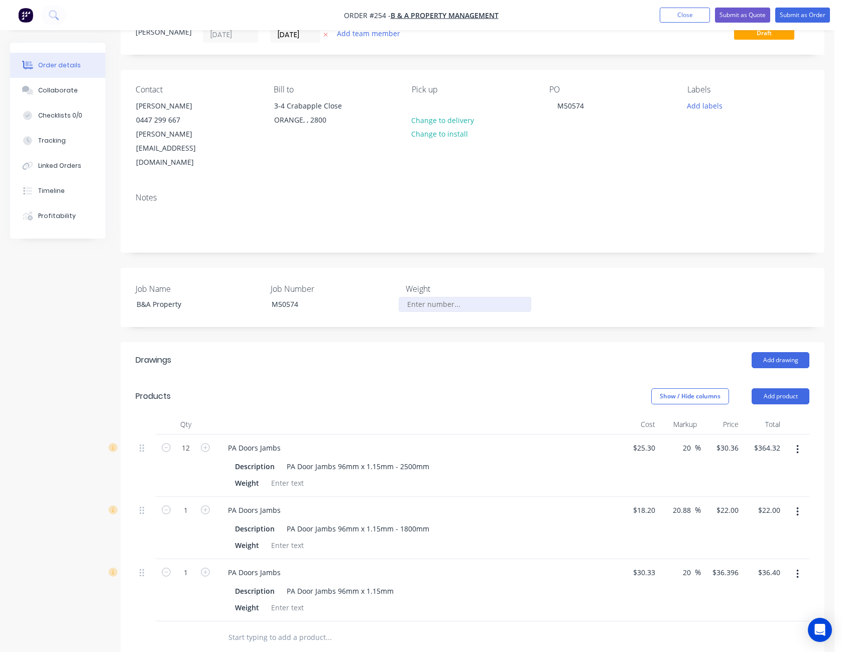
scroll to position [100, 0]
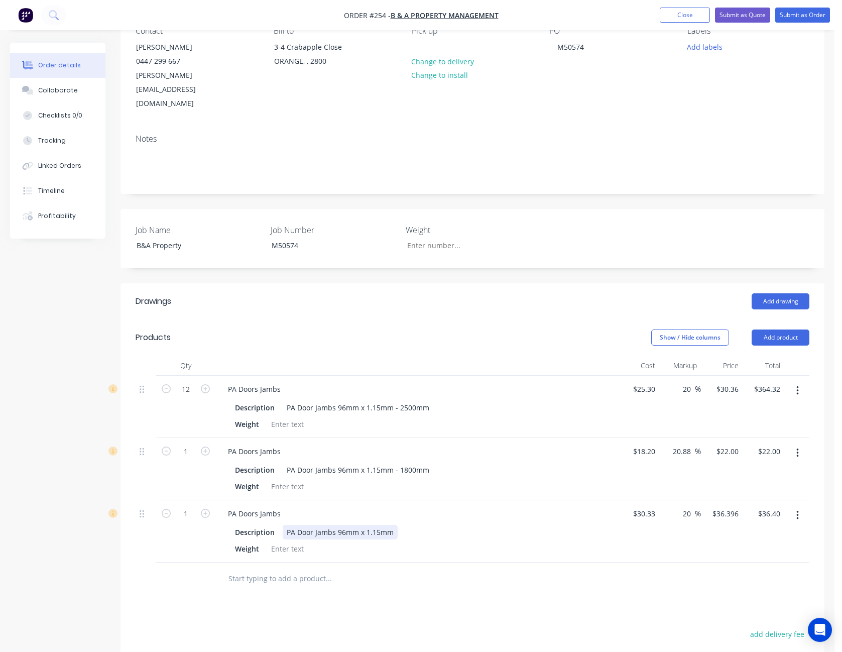
click at [394, 525] on div "PA Door Jambs 96mm x 1.15mm" at bounding box center [340, 532] width 115 height 15
type input "$60.66"
type input "$72.792"
type input "$72.79"
type input "74"
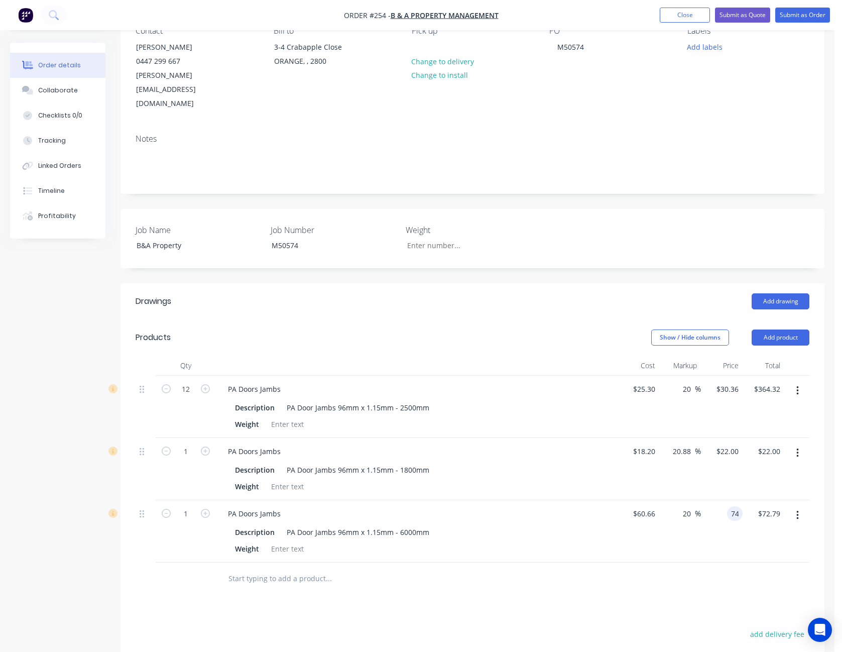
type input "21.99"
type input "$74.00"
click at [208, 509] on icon "button" at bounding box center [205, 513] width 9 height 9
type input "2"
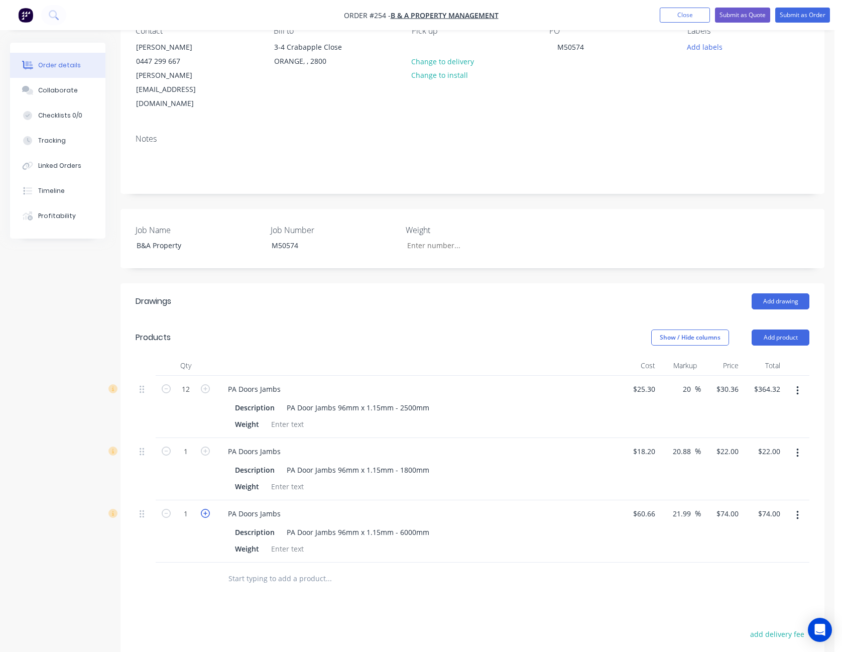
type input "$148.00"
click at [180, 444] on input "1" at bounding box center [186, 451] width 26 height 15
type input "10"
type input "$220.00"
click at [595, 460] on div "Description PA Door Jambs 96mm x 1.15mm - 1800mm Weight" at bounding box center [417, 476] width 394 height 33
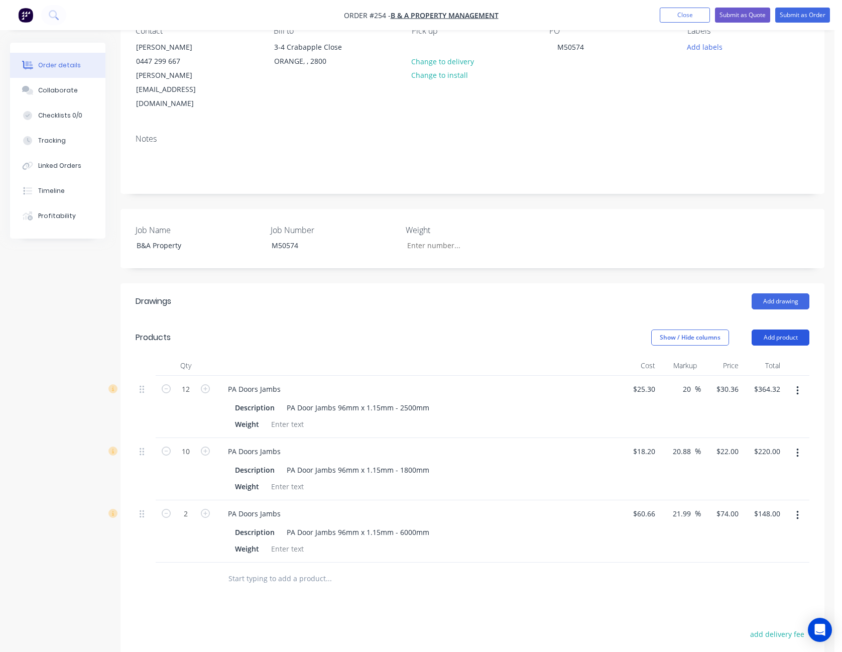
click at [790, 329] on button "Add product" at bounding box center [781, 337] width 58 height 16
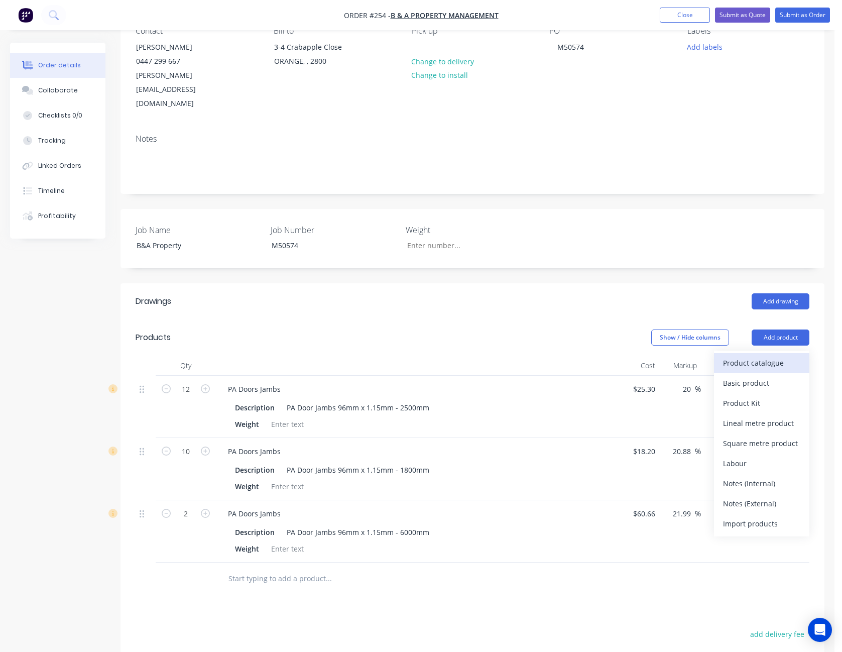
click at [776, 355] on div "Product catalogue" at bounding box center [761, 362] width 77 height 15
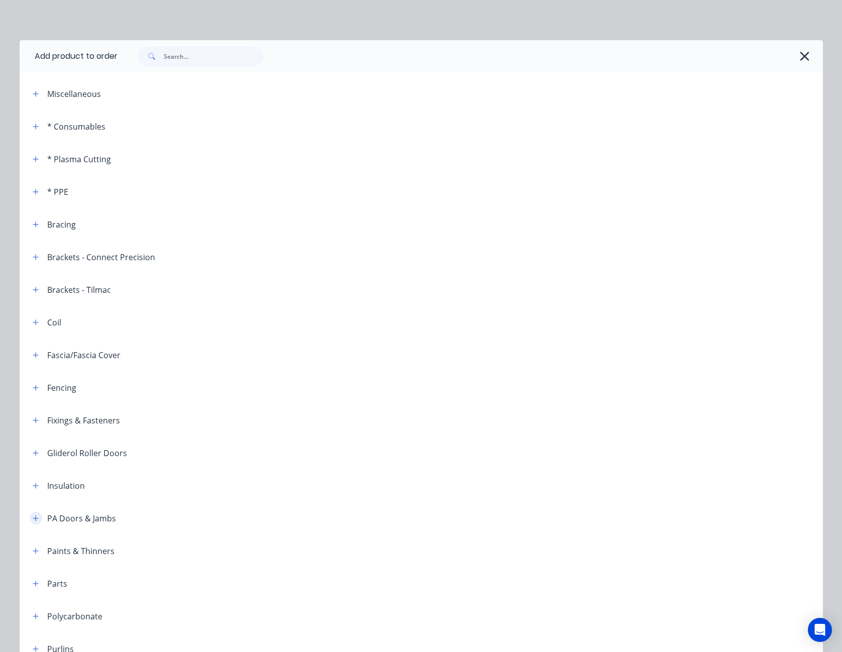
click at [33, 518] on icon "button" at bounding box center [36, 518] width 6 height 6
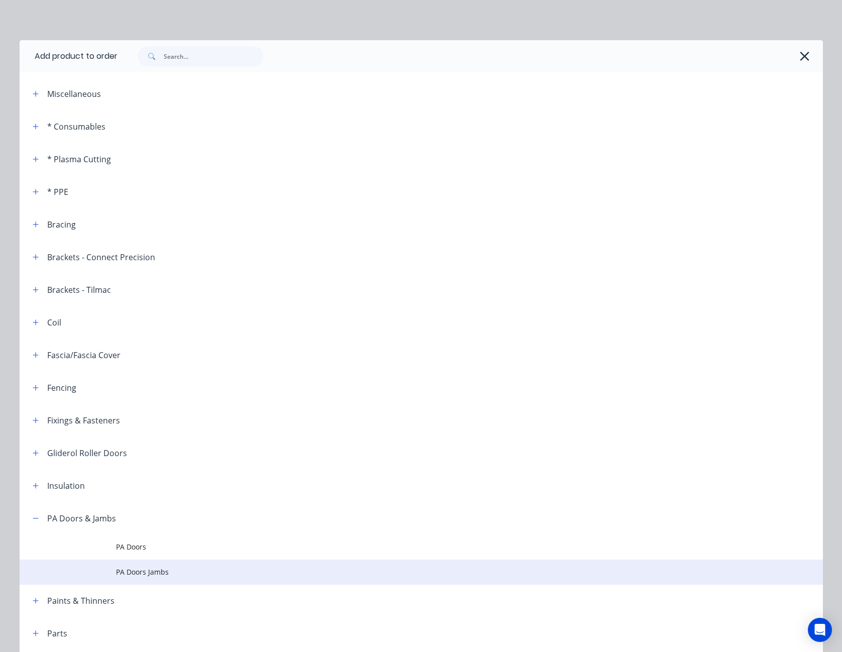
click at [122, 566] on span "PA Doors Jambs" at bounding box center [398, 571] width 565 height 11
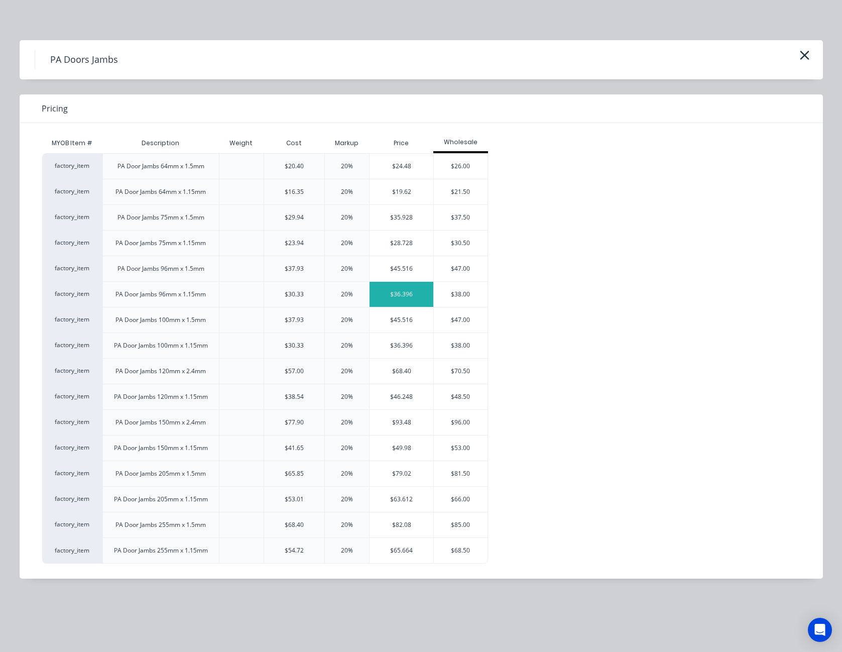
click at [395, 292] on div "$36.396" at bounding box center [402, 294] width 64 height 25
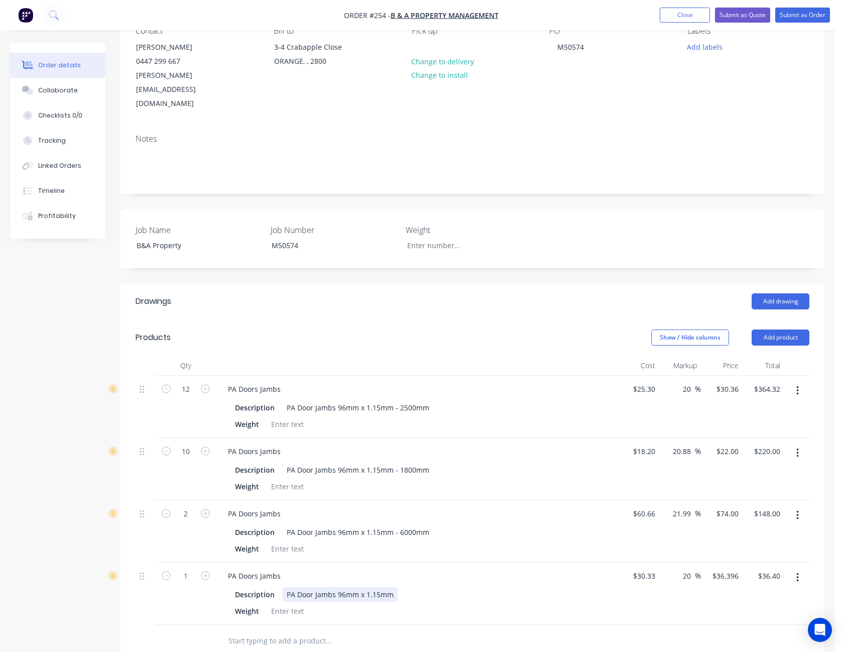
click at [391, 587] on div "PA Door Jambs 96mm x 1.15mm" at bounding box center [340, 594] width 115 height 15
click at [202, 571] on icon "button" at bounding box center [205, 575] width 9 height 9
type input "2"
type input "$72.79"
click at [648, 568] on input "30.33" at bounding box center [645, 575] width 27 height 15
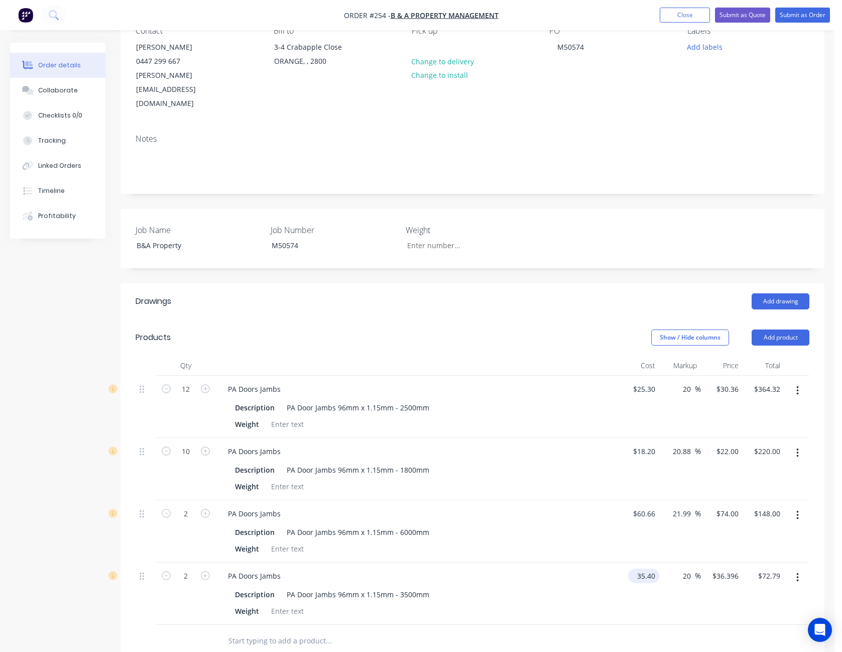
type input "$35.40"
type input "$42.48"
type input "$84.96"
type input "43"
type input "21.47"
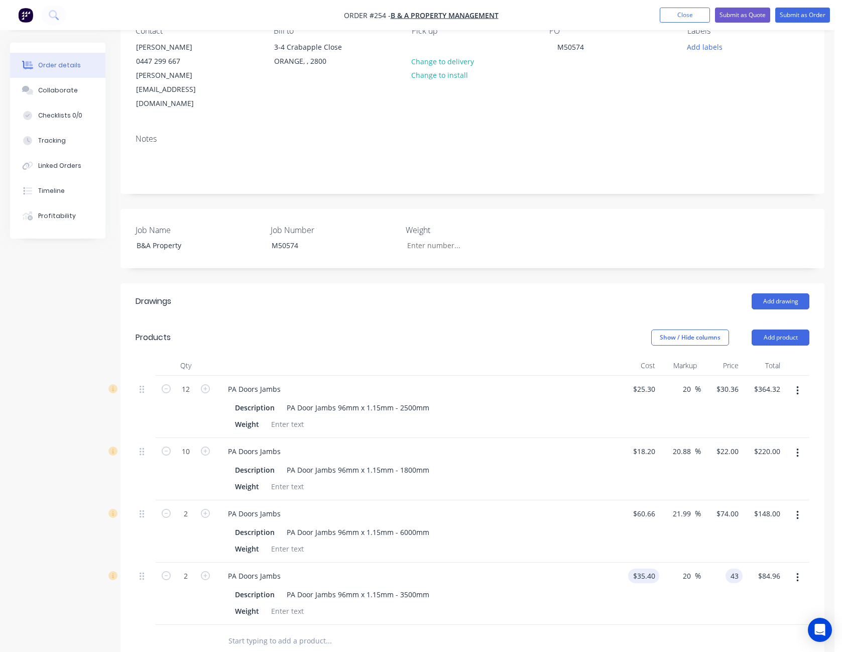
type input "$43.00"
type input "86.00"
type input "30.36"
type input "$86.00"
click at [732, 382] on input "30.36" at bounding box center [728, 389] width 27 height 15
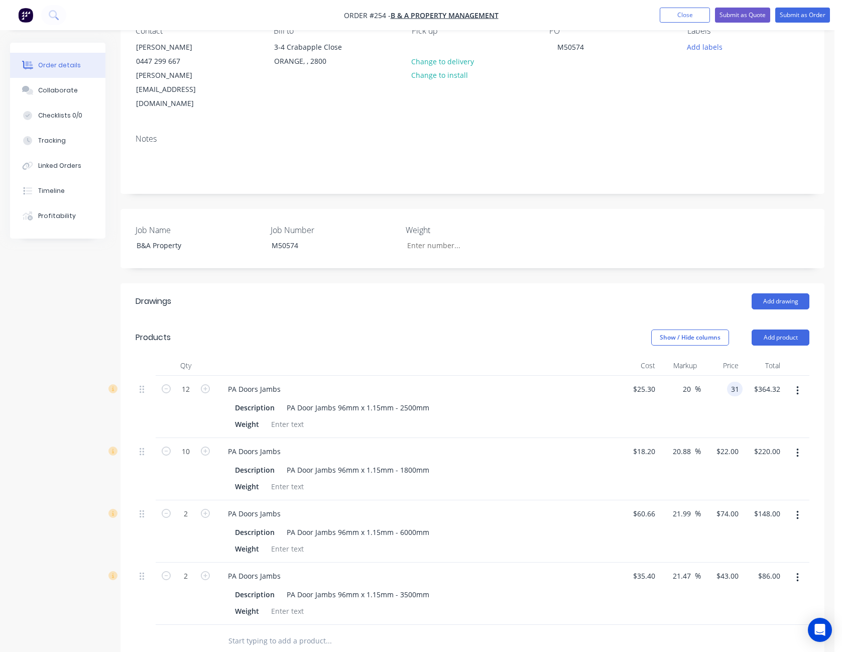
type input "31"
type input "22.53"
type input "$31.00"
type input "$372.00"
click at [727, 382] on div "$31.00 $31.00" at bounding box center [722, 407] width 42 height 62
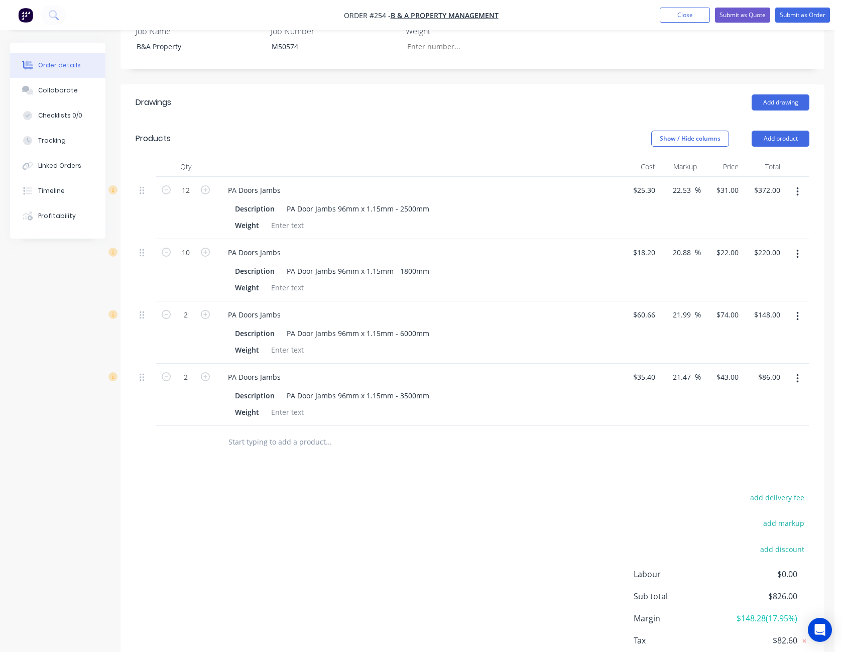
scroll to position [334, 0]
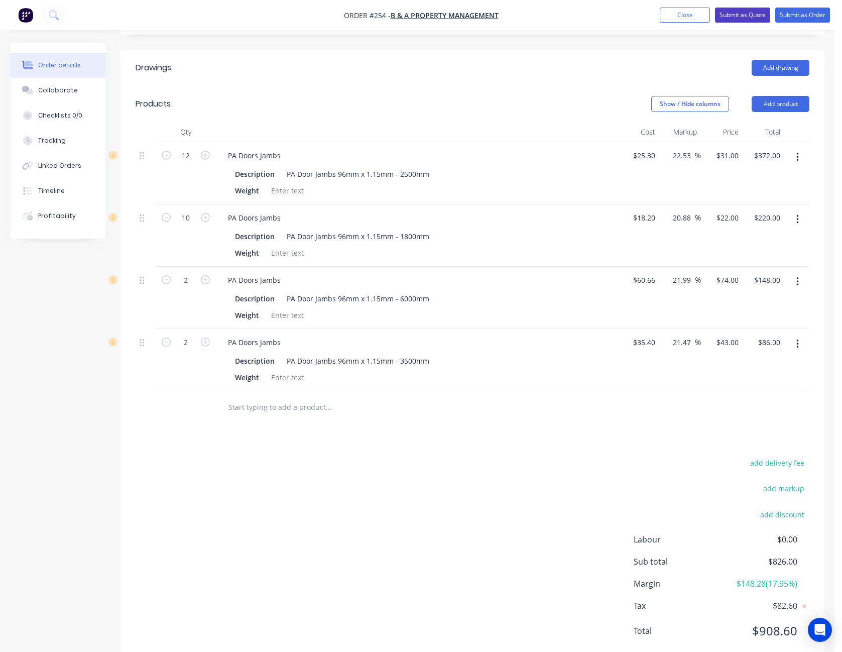
click at [755, 13] on button "Submit as Quote" at bounding box center [742, 15] width 55 height 15
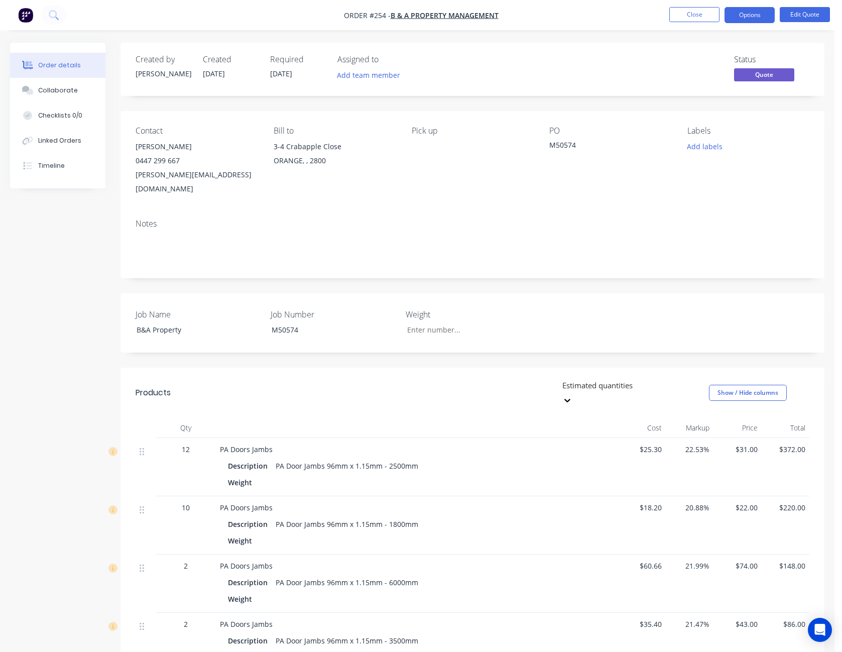
click at [755, 13] on button "Options" at bounding box center [749, 15] width 50 height 16
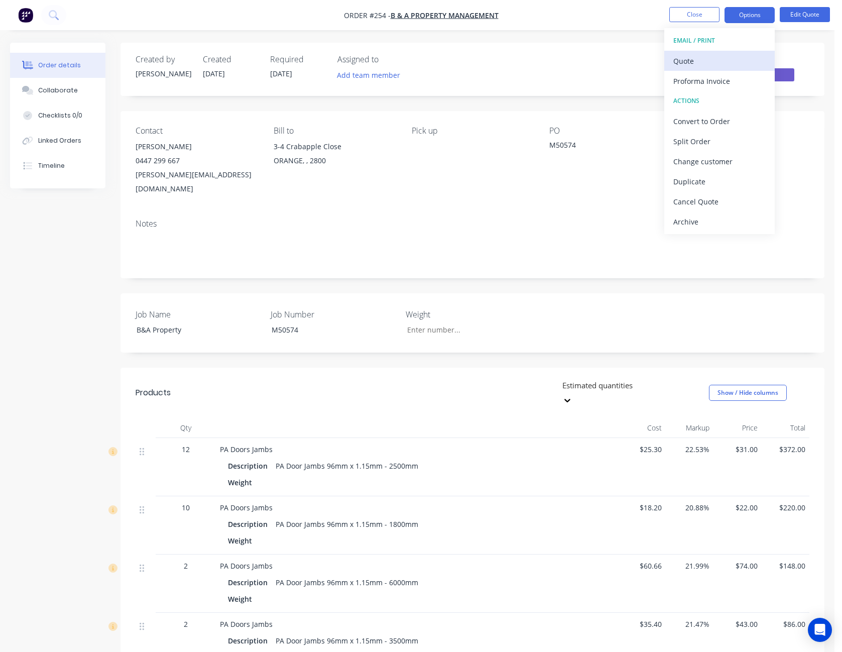
click at [683, 55] on div "Quote" at bounding box center [719, 61] width 92 height 15
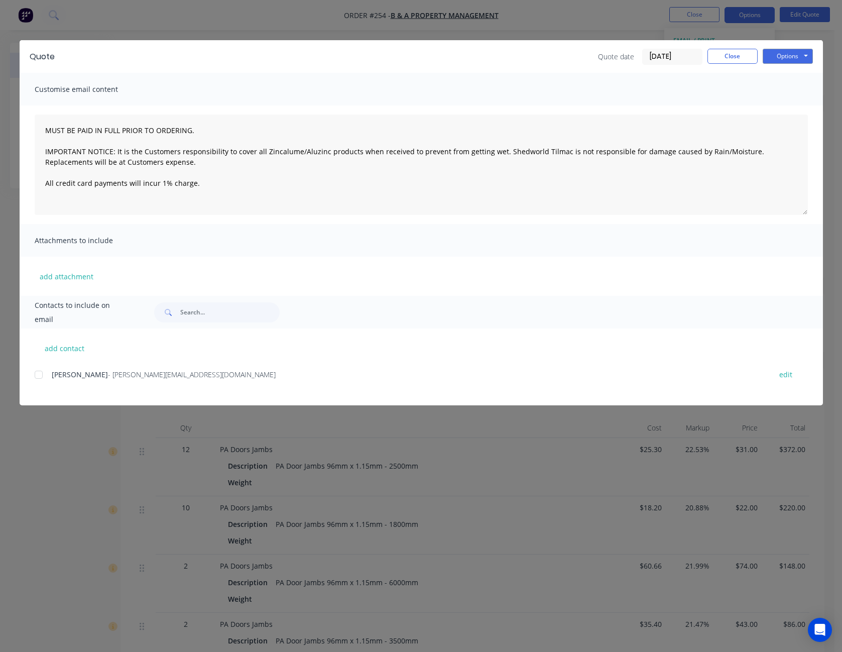
click at [38, 374] on div at bounding box center [39, 374] width 20 height 20
click at [791, 57] on button "Options" at bounding box center [788, 56] width 50 height 15
click at [789, 105] on button "Email" at bounding box center [795, 107] width 64 height 17
click at [787, 59] on button "Options" at bounding box center [788, 56] width 50 height 15
click at [783, 90] on button "Print" at bounding box center [795, 90] width 64 height 17
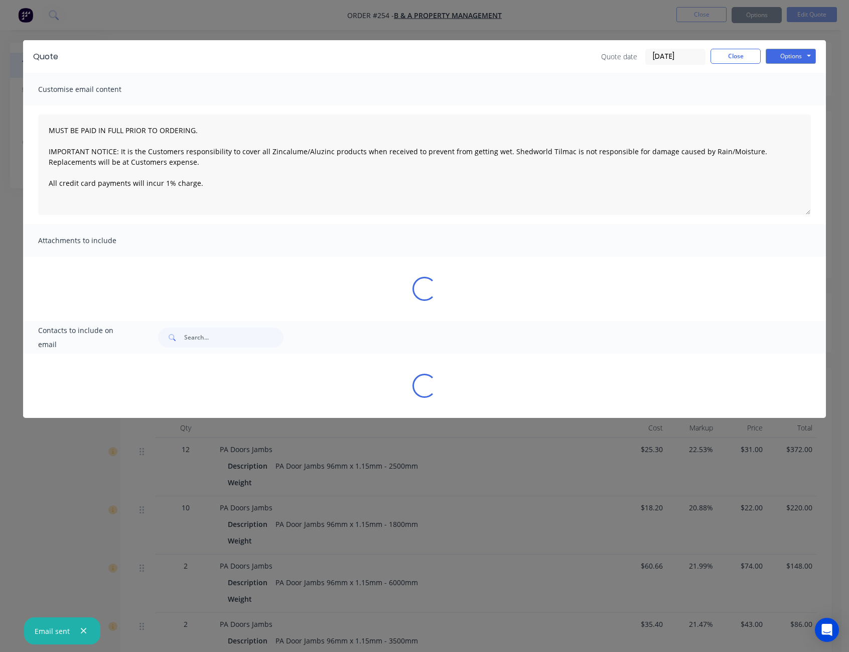
type textarea "MUST BE PAID IN FULL PRIOR TO ORDERING. IMPORTANT NOTICE: It is the Customers r…"
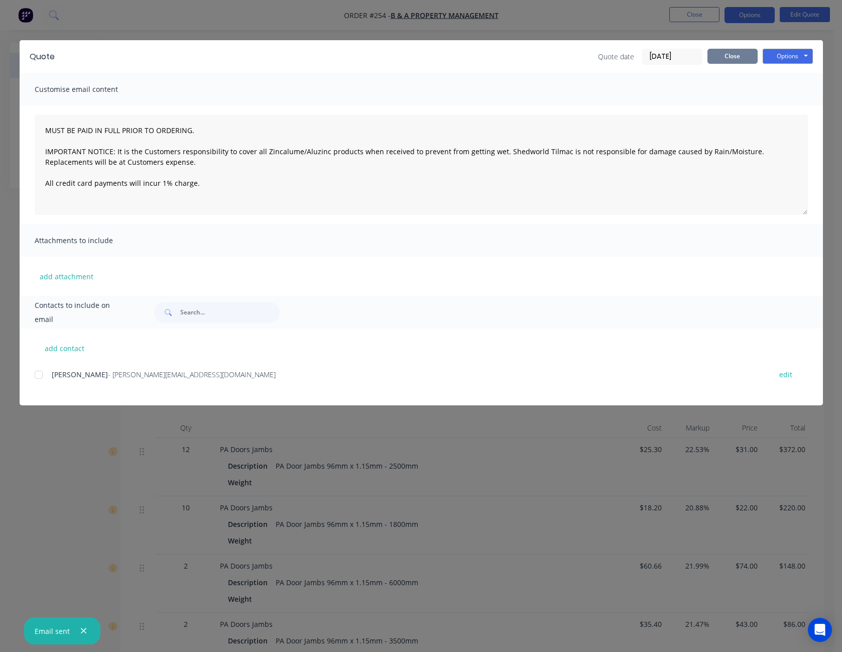
click at [734, 51] on button "Close" at bounding box center [732, 56] width 50 height 15
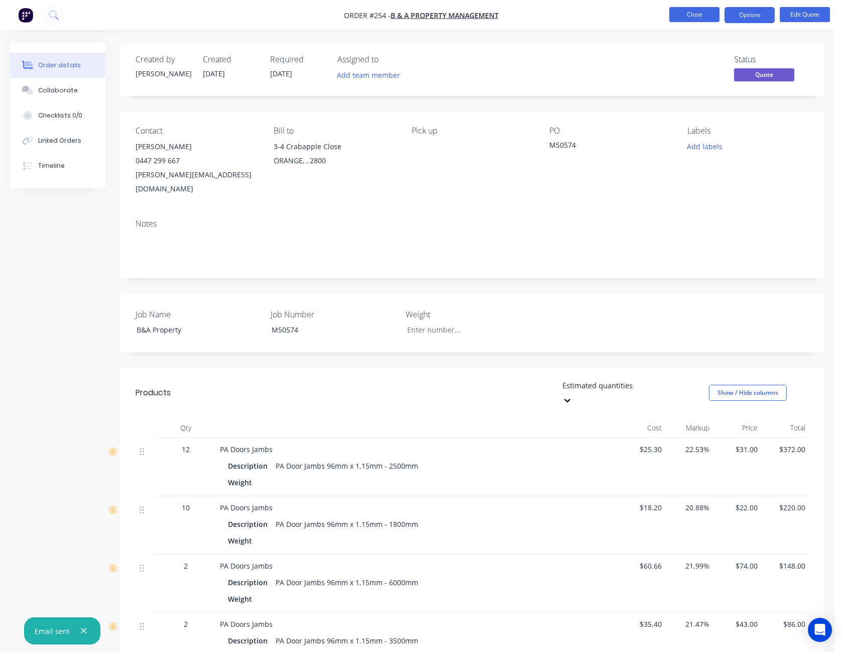
click at [695, 12] on button "Close" at bounding box center [694, 14] width 50 height 15
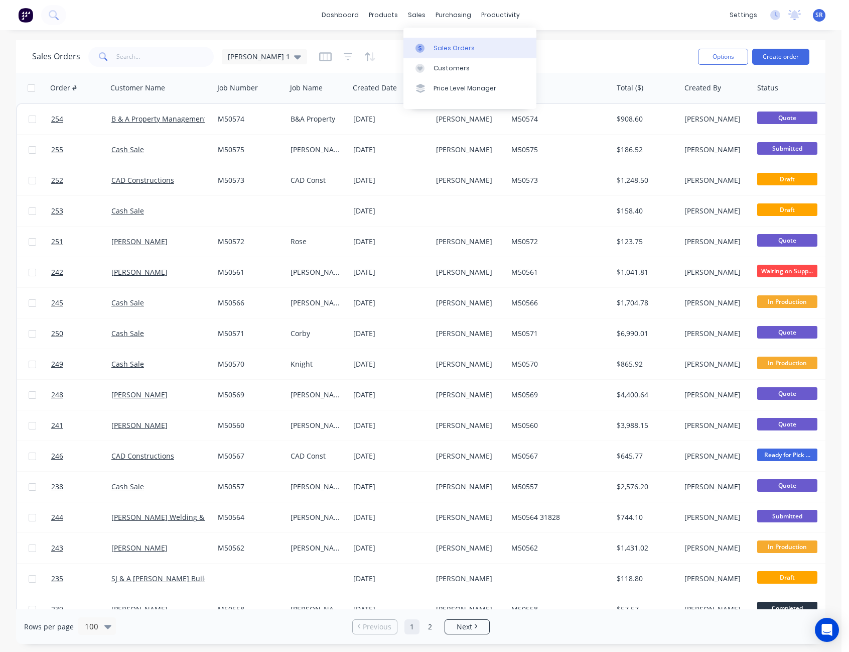
click at [420, 45] on icon at bounding box center [420, 48] width 3 height 6
click at [615, 58] on div "Sales Orders [PERSON_NAME] 1" at bounding box center [361, 56] width 658 height 25
click at [619, 43] on div "Sales Orders [PERSON_NAME] 1 Options Create order" at bounding box center [421, 56] width 810 height 33
click at [226, 6] on div "dashboard products sales purchasing productivity dashboard products Product Cat…" at bounding box center [421, 15] width 842 height 30
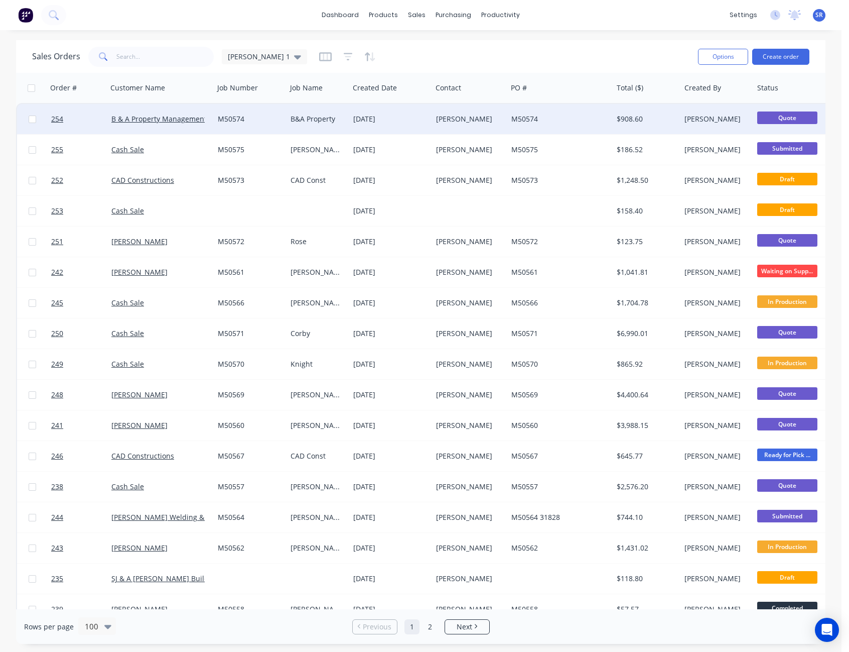
click at [458, 121] on div "[PERSON_NAME]" at bounding box center [468, 119] width 64 height 10
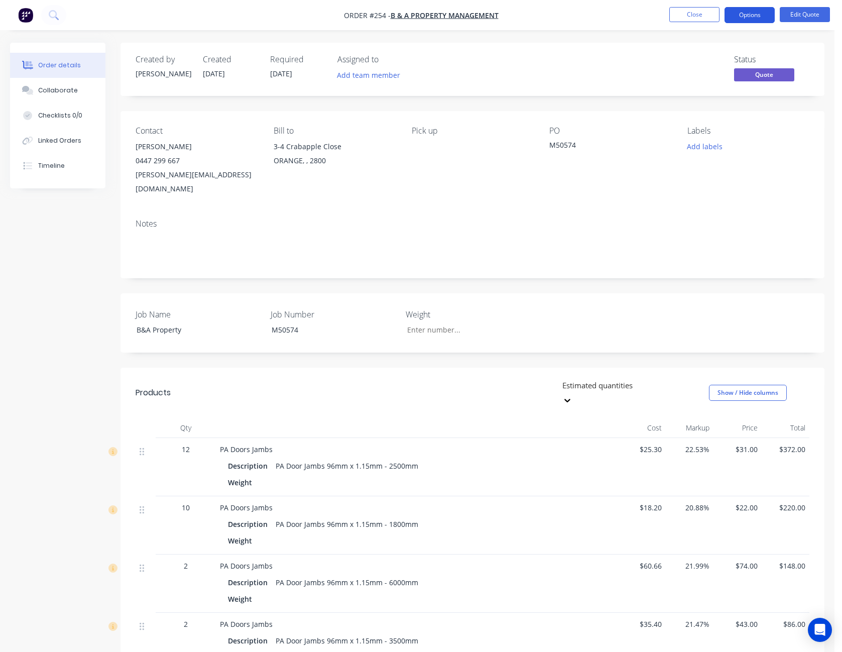
click at [748, 16] on button "Options" at bounding box center [749, 15] width 50 height 16
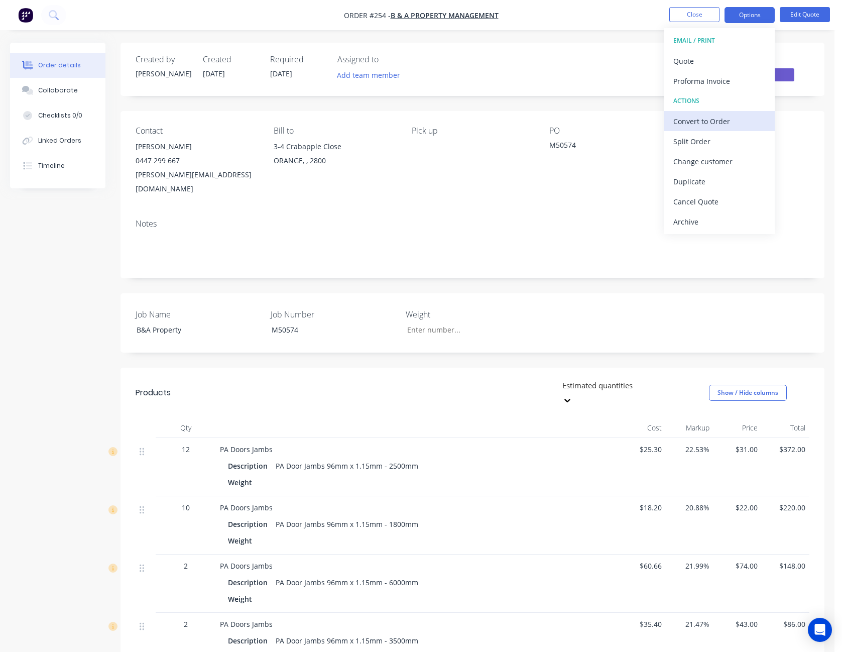
click at [733, 121] on div "Convert to Order" at bounding box center [719, 121] width 92 height 15
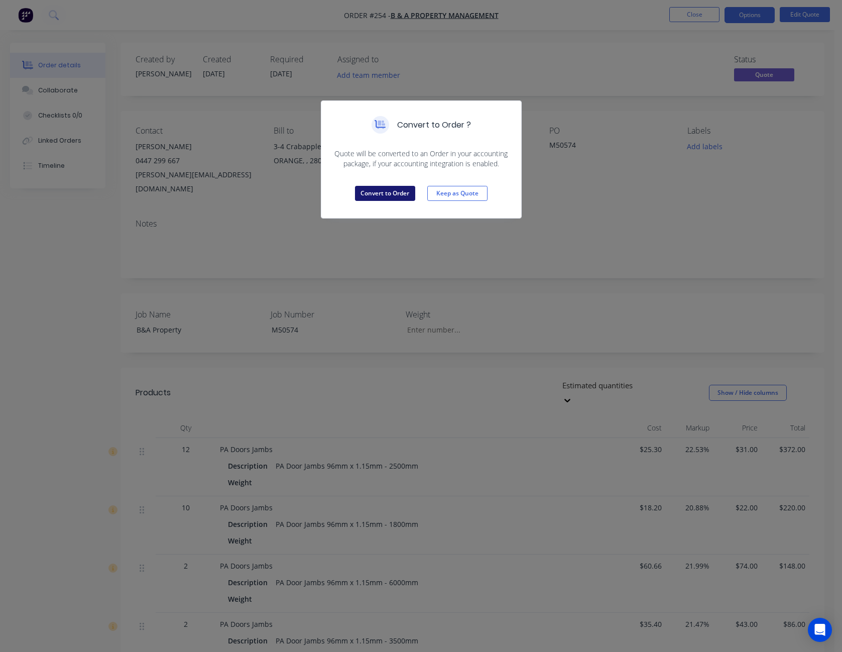
click at [395, 191] on button "Convert to Order" at bounding box center [385, 193] width 60 height 15
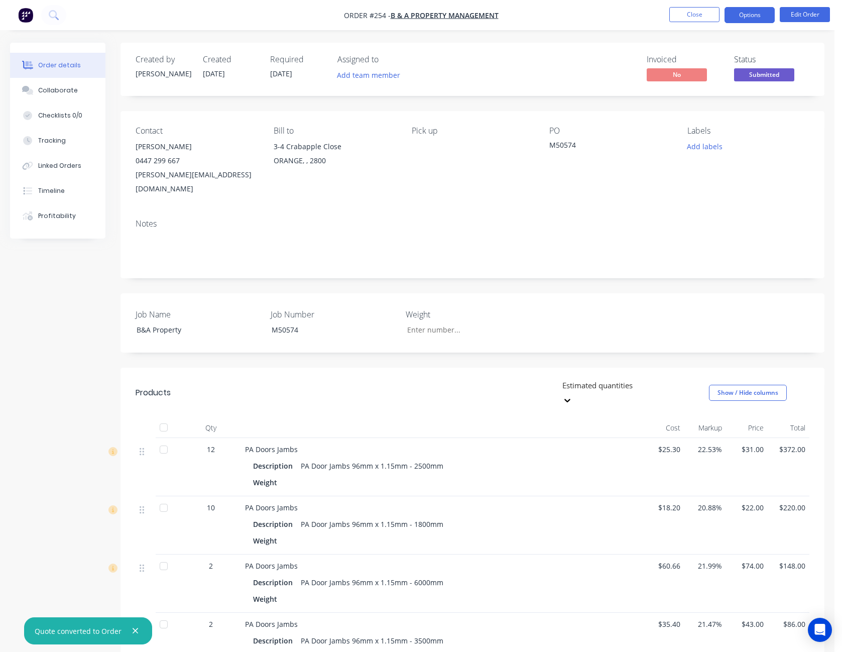
click at [751, 16] on button "Options" at bounding box center [749, 15] width 50 height 16
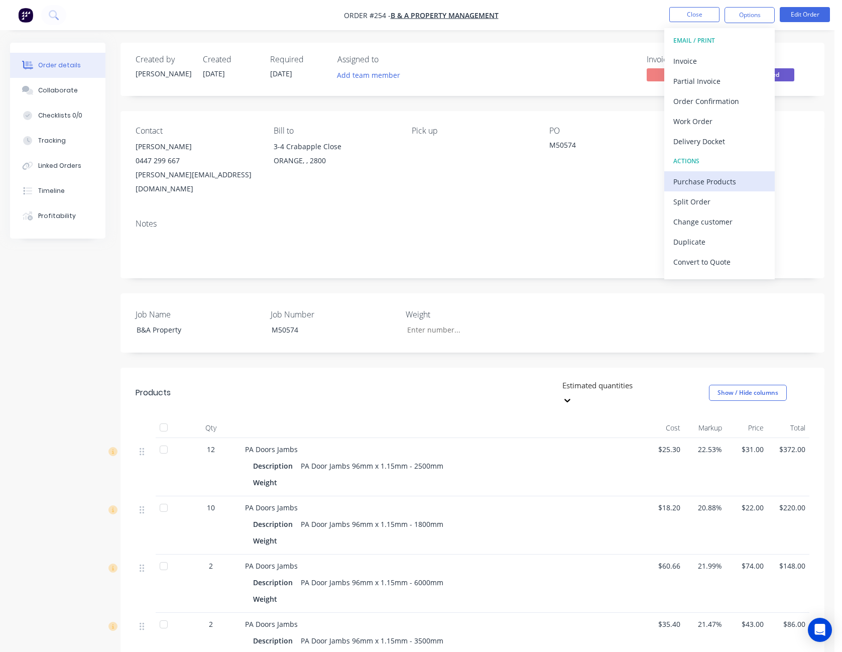
click at [734, 173] on button "Purchase Products" at bounding box center [719, 181] width 110 height 20
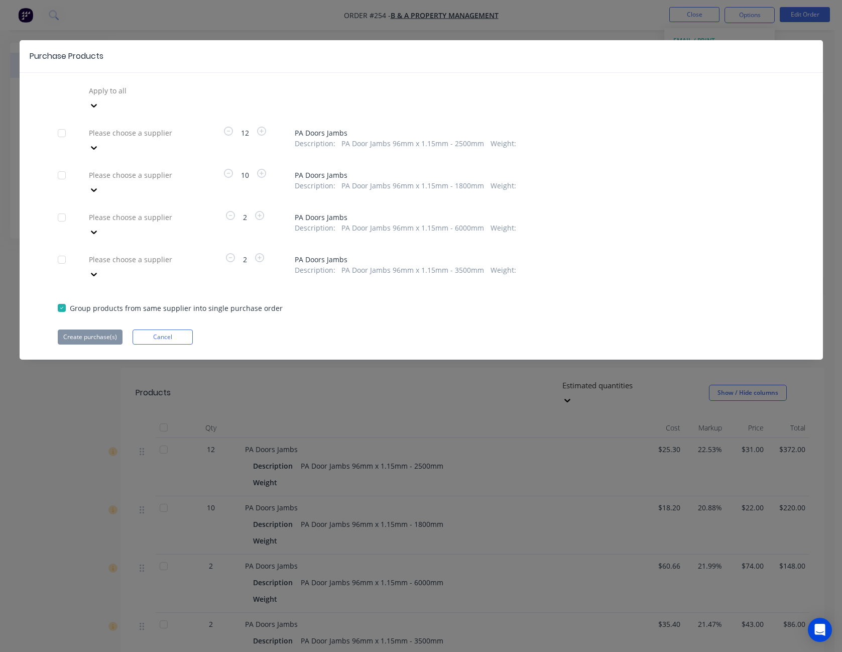
click at [186, 125] on div "Please choose a supplier" at bounding box center [160, 132] width 151 height 15
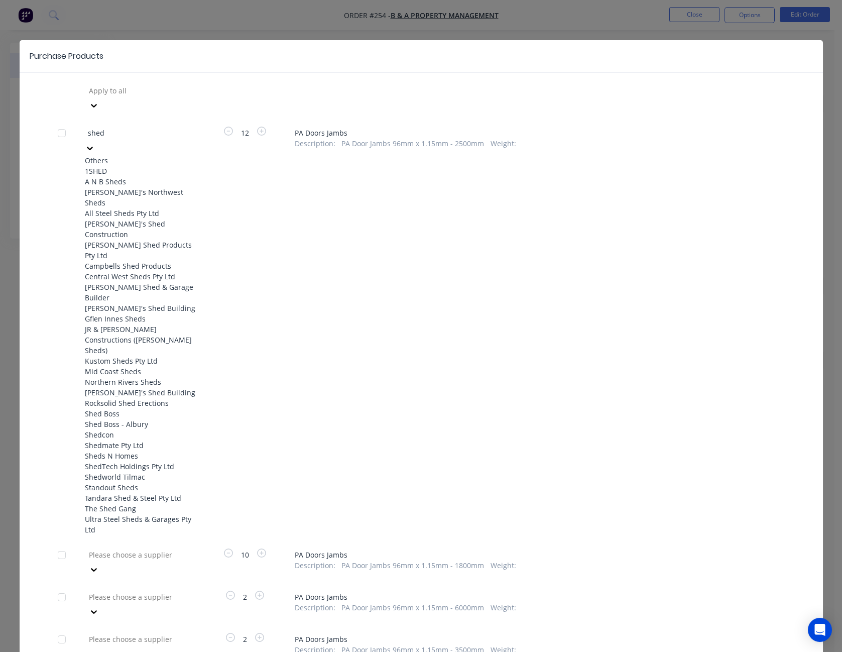
type input "shedw"
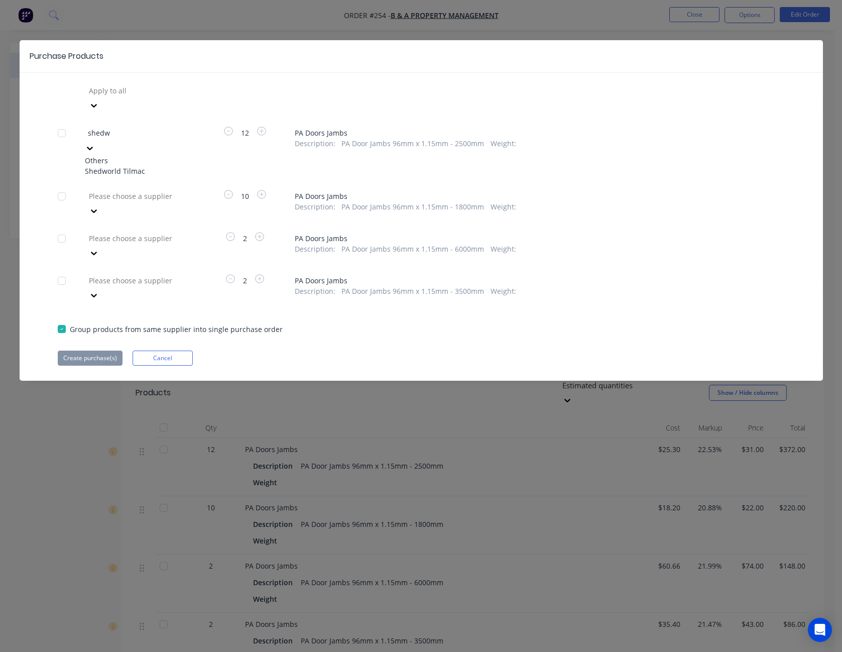
click at [172, 166] on div "Shedworld Tilmac" at bounding box center [140, 171] width 110 height 11
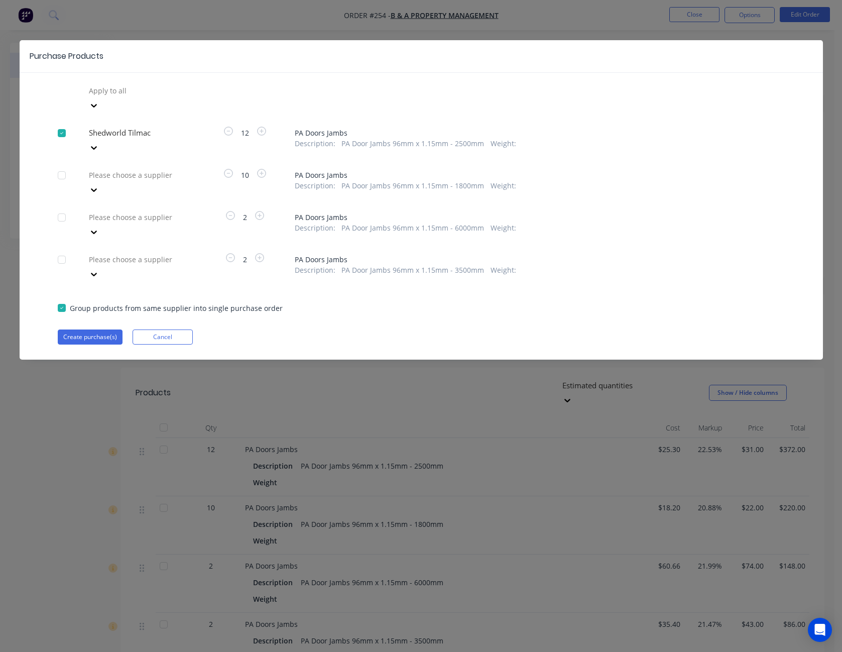
click at [103, 182] on div at bounding box center [94, 190] width 18 height 16
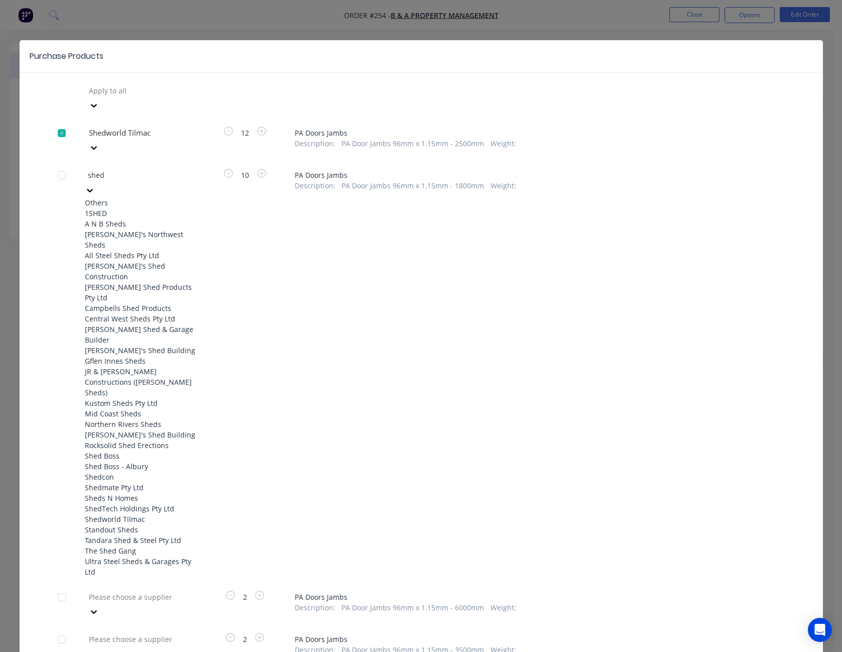
type input "shedw"
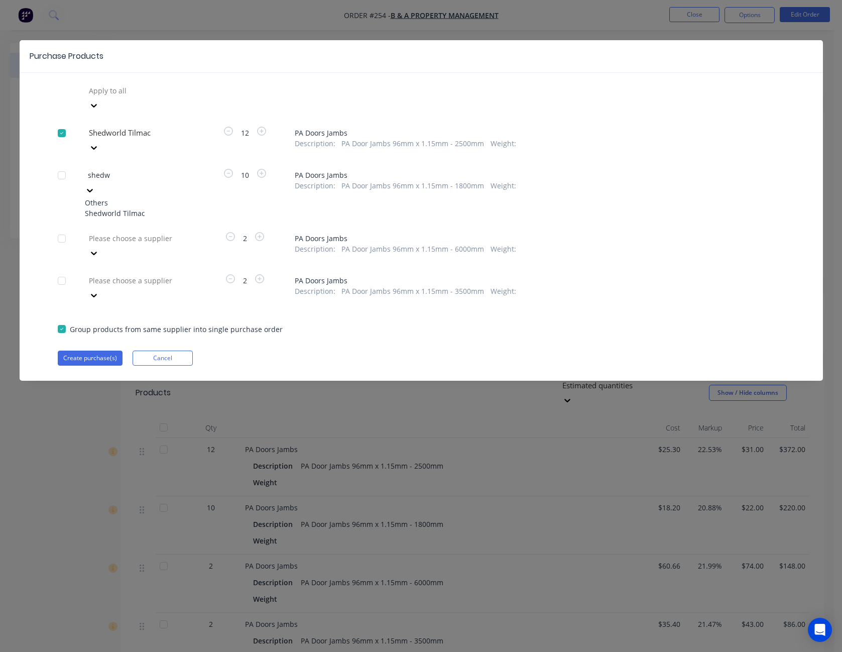
click at [161, 208] on div "Shedworld Tilmac" at bounding box center [140, 213] width 110 height 11
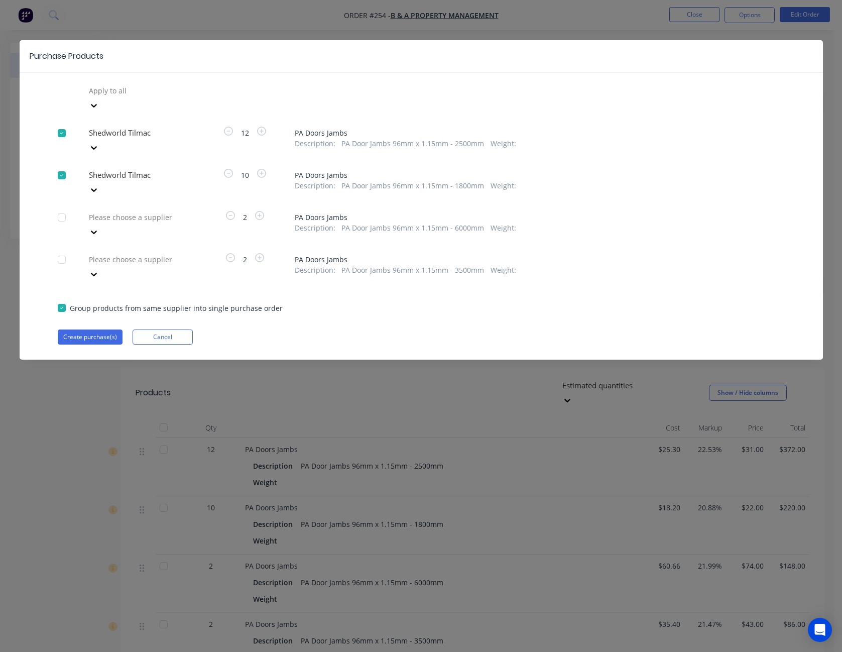
click at [97, 230] on icon at bounding box center [94, 232] width 6 height 4
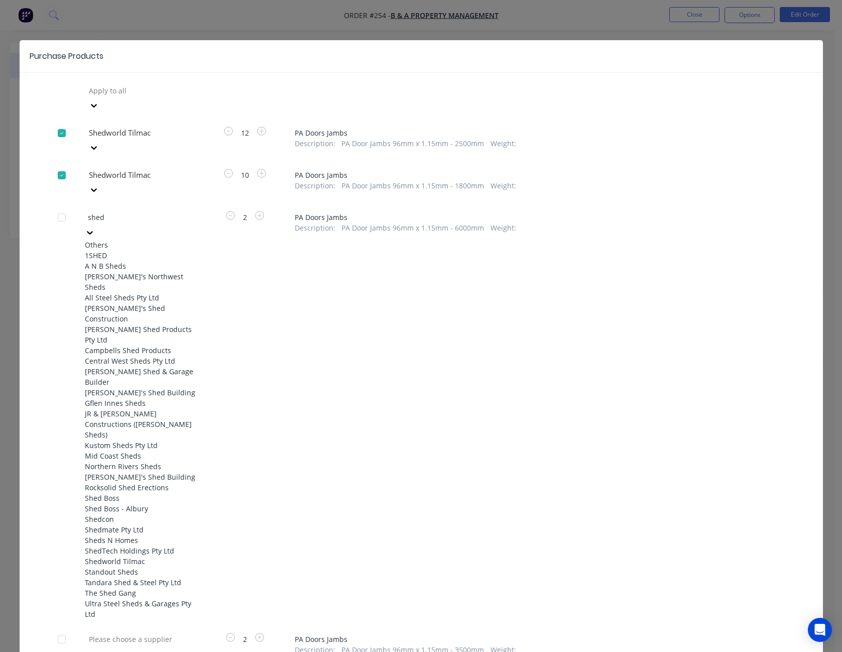
type input "shedw"
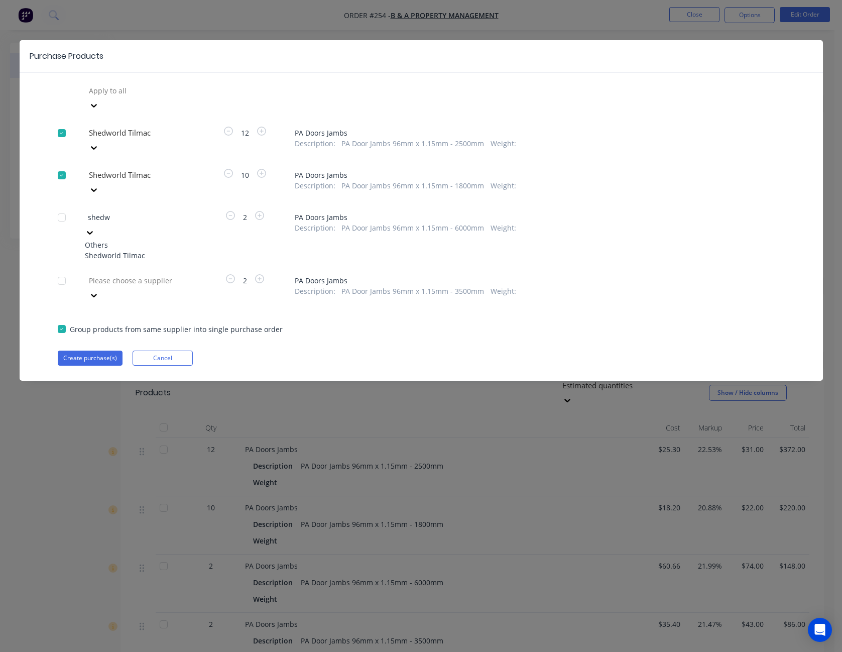
click at [161, 250] on div "Shedworld Tilmac" at bounding box center [140, 255] width 110 height 11
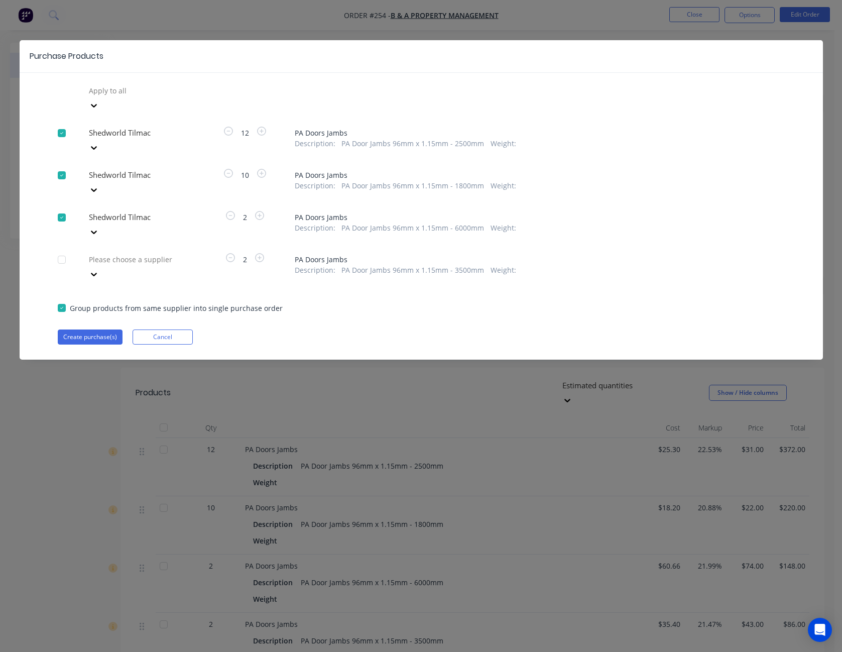
click at [99, 269] on icon at bounding box center [94, 274] width 10 height 10
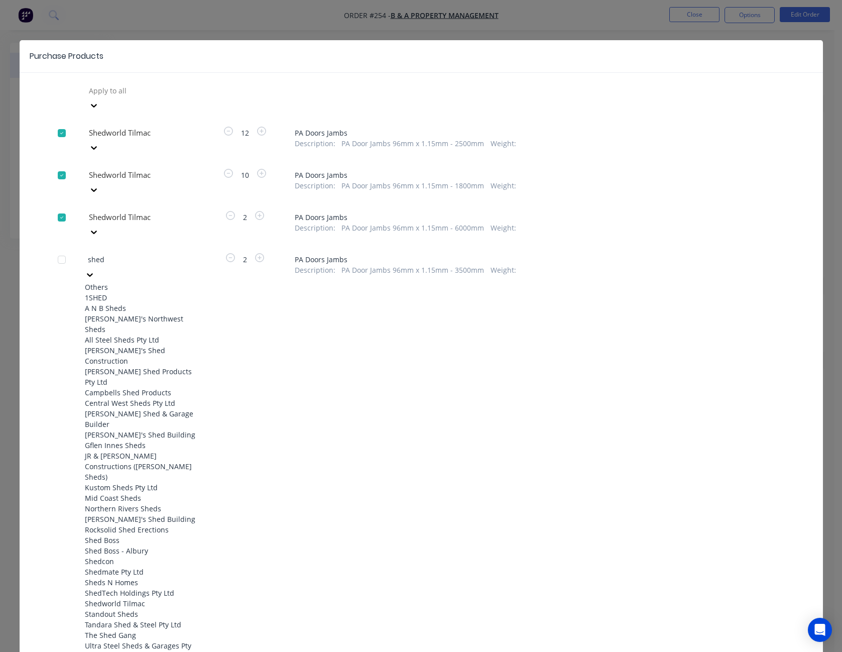
type input "shedw"
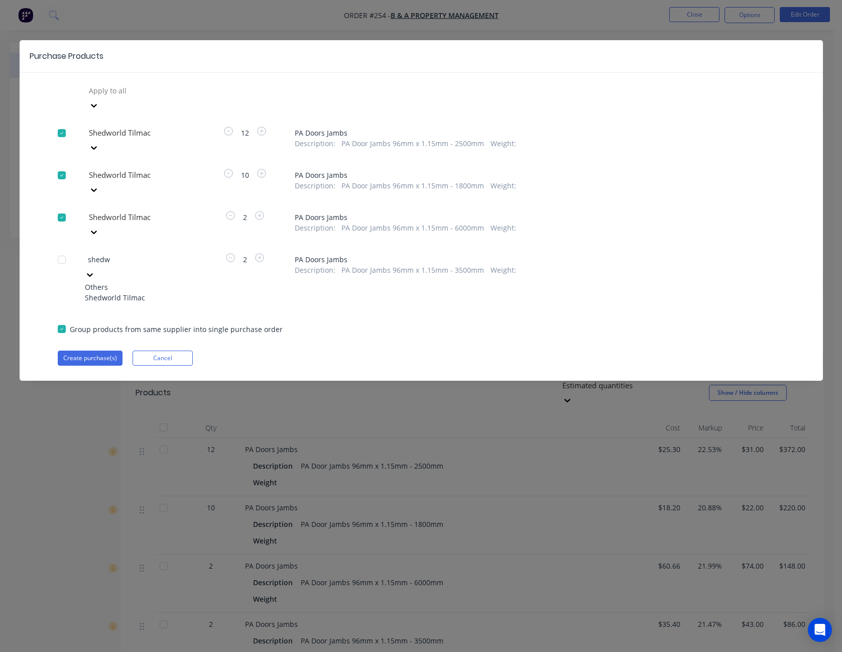
click at [155, 292] on div "Shedworld Tilmac" at bounding box center [140, 297] width 110 height 11
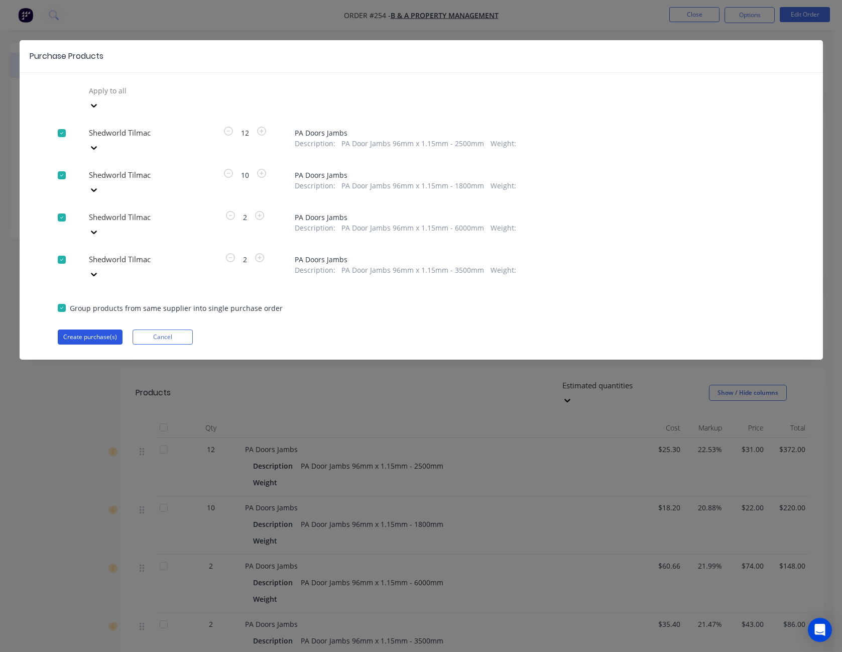
click at [99, 329] on button "Create purchase(s)" at bounding box center [90, 336] width 65 height 15
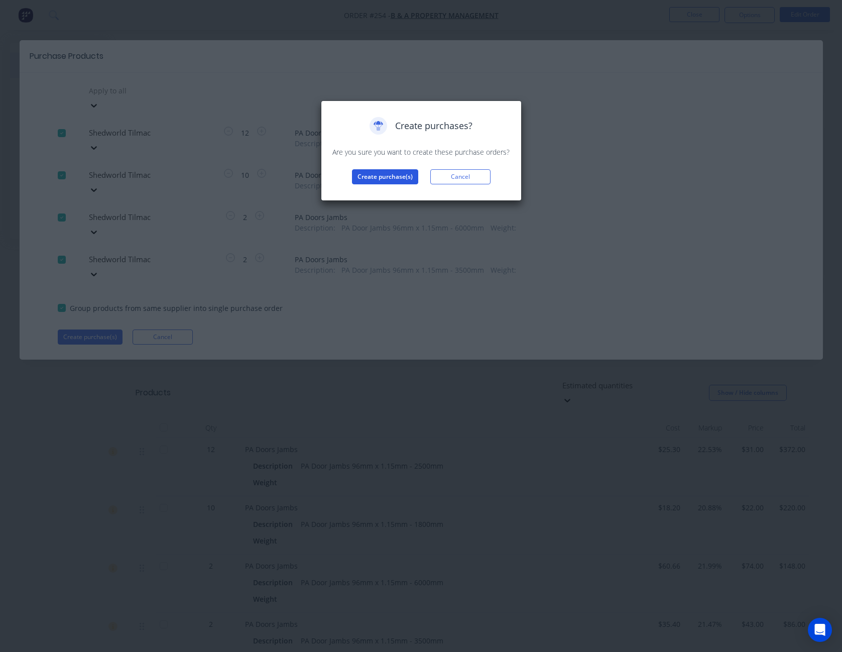
click at [381, 179] on button "Create purchase(s)" at bounding box center [385, 176] width 66 height 15
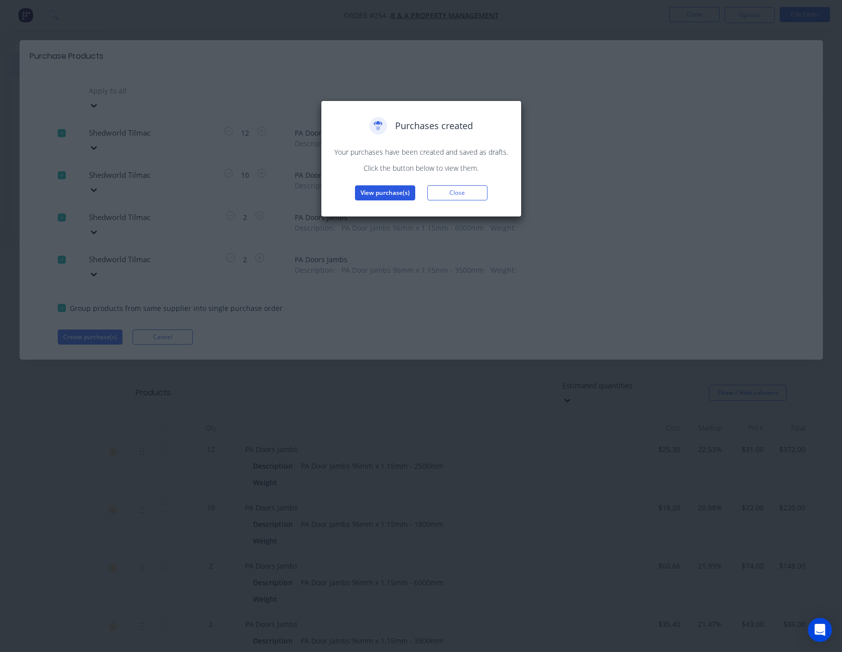
click at [399, 196] on button "View purchase(s)" at bounding box center [385, 192] width 60 height 15
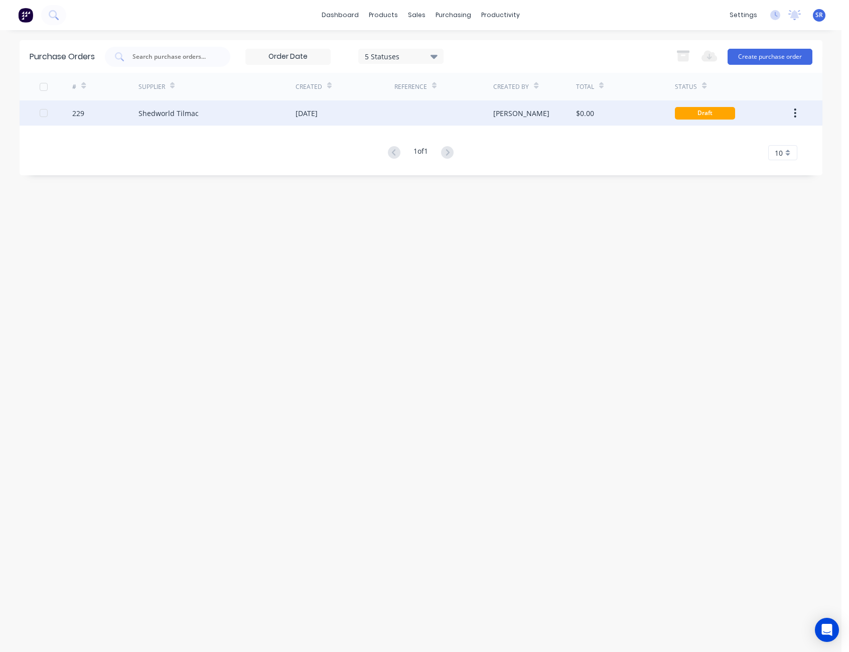
click at [493, 113] on div at bounding box center [444, 112] width 99 height 25
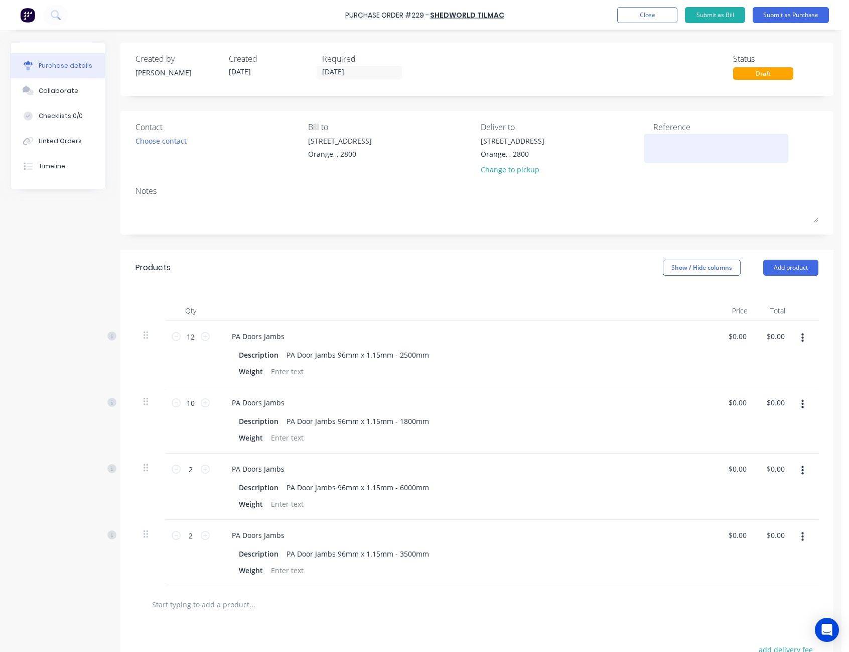
click at [661, 140] on textarea at bounding box center [717, 147] width 126 height 23
type textarea "M"
type textarea "P"
type textarea "B&A"
type textarea "x"
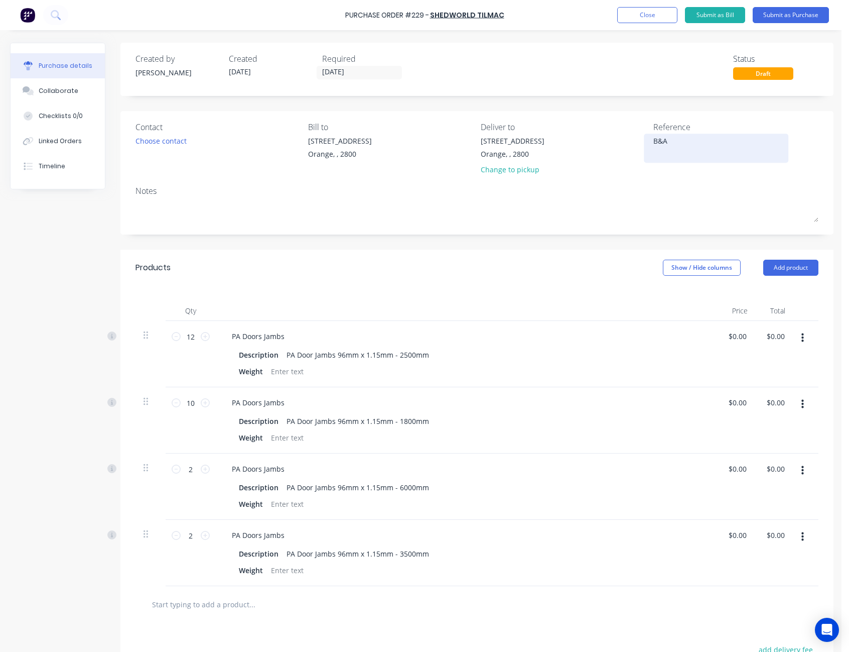
type textarea "B&A P"
type textarea "x"
type textarea "B&A Po"
type textarea "x"
type textarea "B&A Pop"
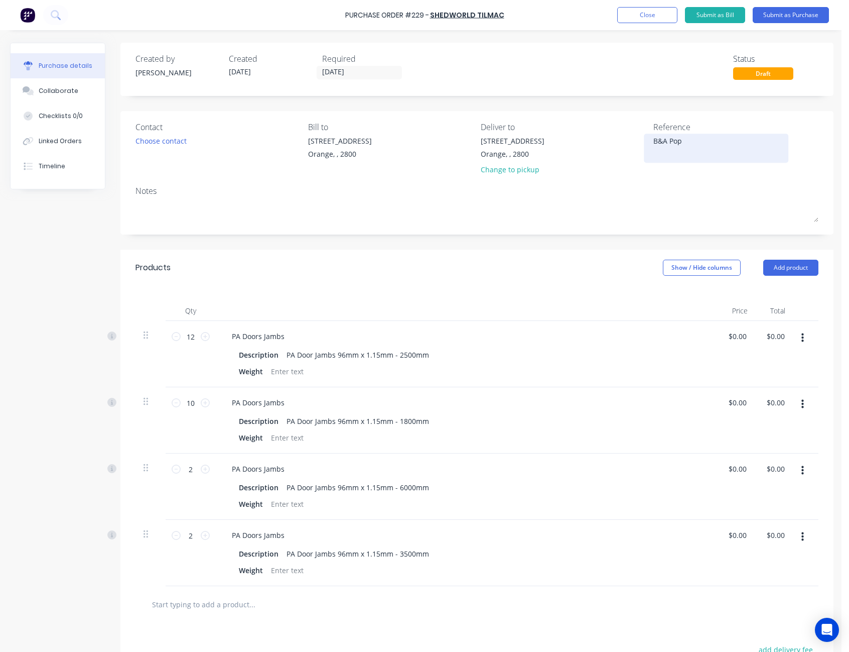
type textarea "x"
type textarea "B&A Po"
type textarea "x"
type textarea "B&A P"
type textarea "x"
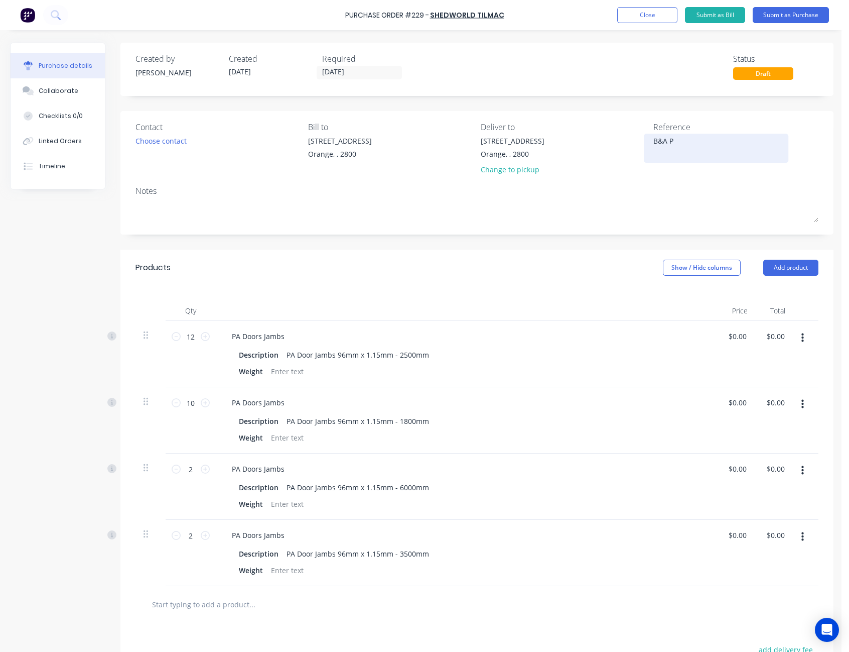
type textarea "B&A Pr"
type textarea "x"
type textarea "B&A Pro"
type textarea "x"
type textarea "B&A Prop"
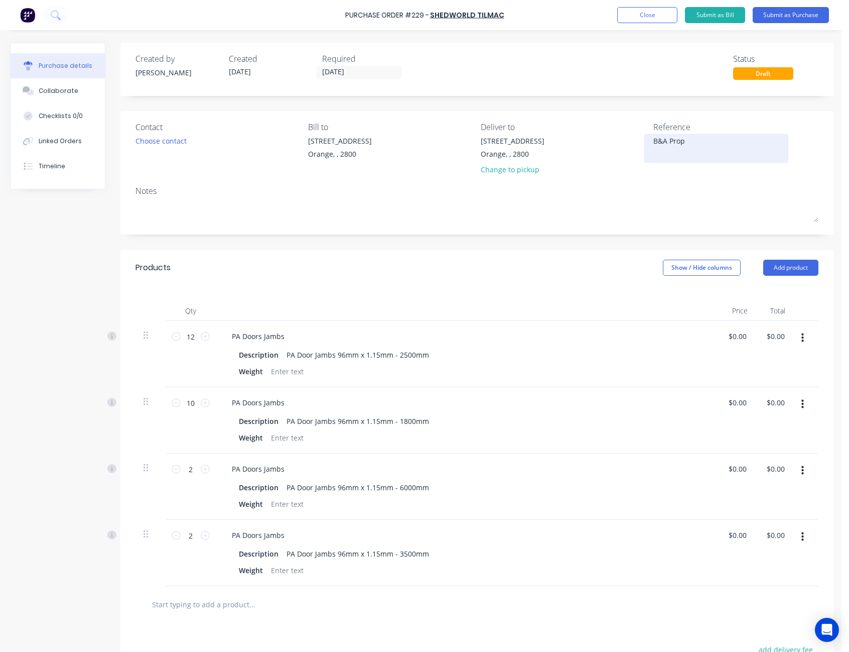
type textarea "x"
type textarea "B&A Prope"
type textarea "x"
type textarea "B&A Proper"
type textarea "x"
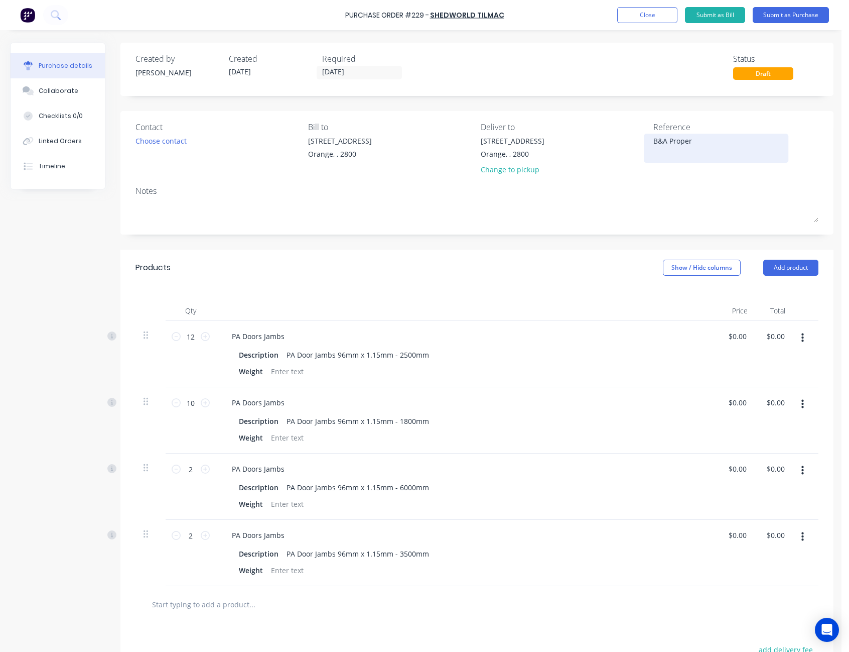
type textarea "B&A Propert"
type textarea "x"
type textarea "B&A Property"
type textarea "x"
type textarea "B&A Property"
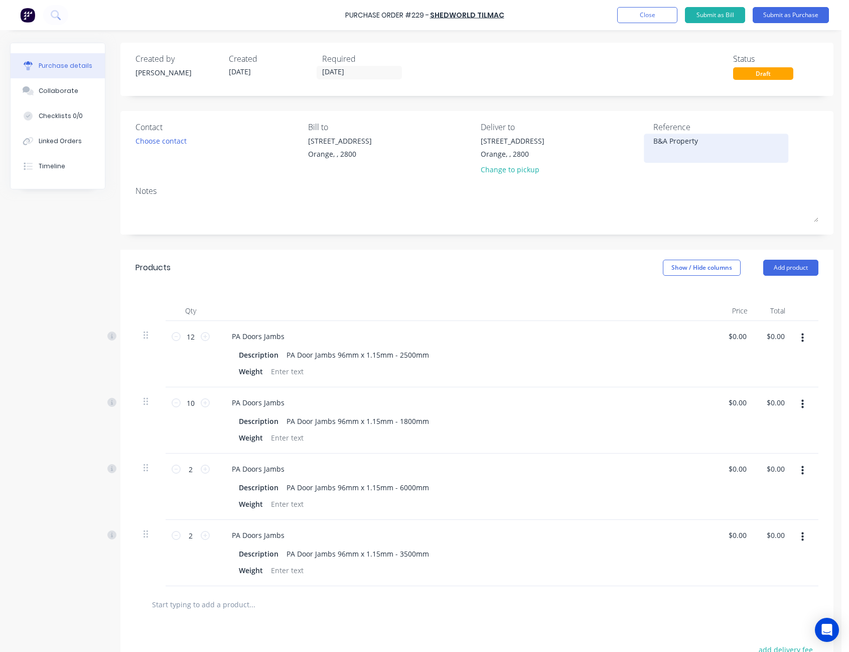
type textarea "x"
type textarea "B&A Property - M50574"
click at [782, 16] on button "Submit as Purchase" at bounding box center [791, 15] width 76 height 16
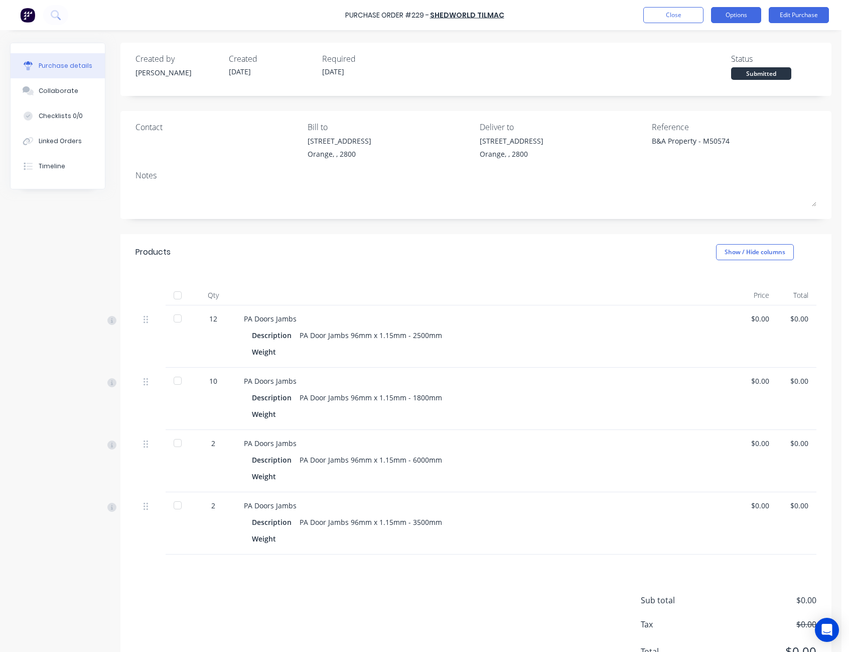
click at [751, 12] on button "Options" at bounding box center [736, 15] width 50 height 16
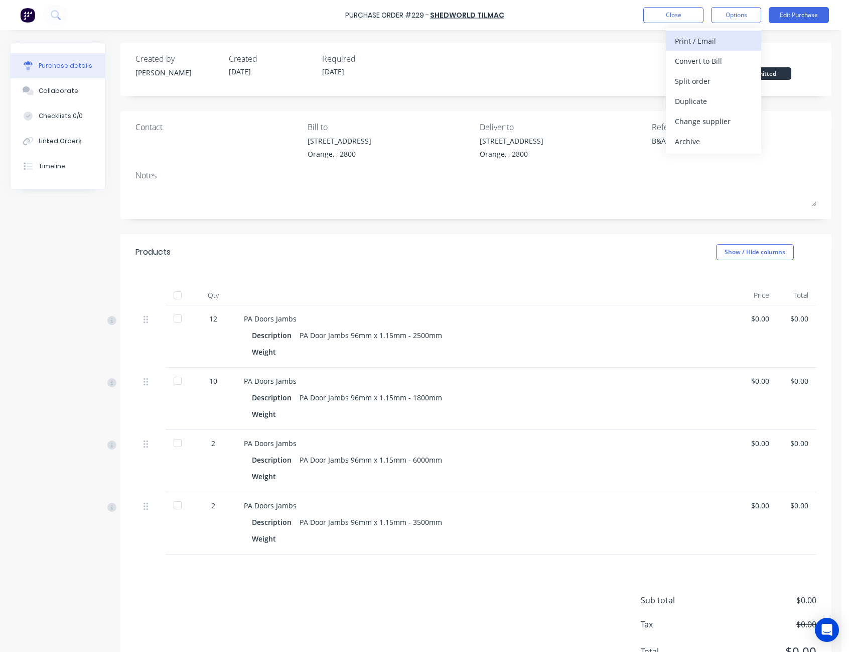
click at [730, 46] on div "Print / Email" at bounding box center [713, 41] width 77 height 15
click at [725, 79] on div "Without pricing" at bounding box center [713, 81] width 77 height 15
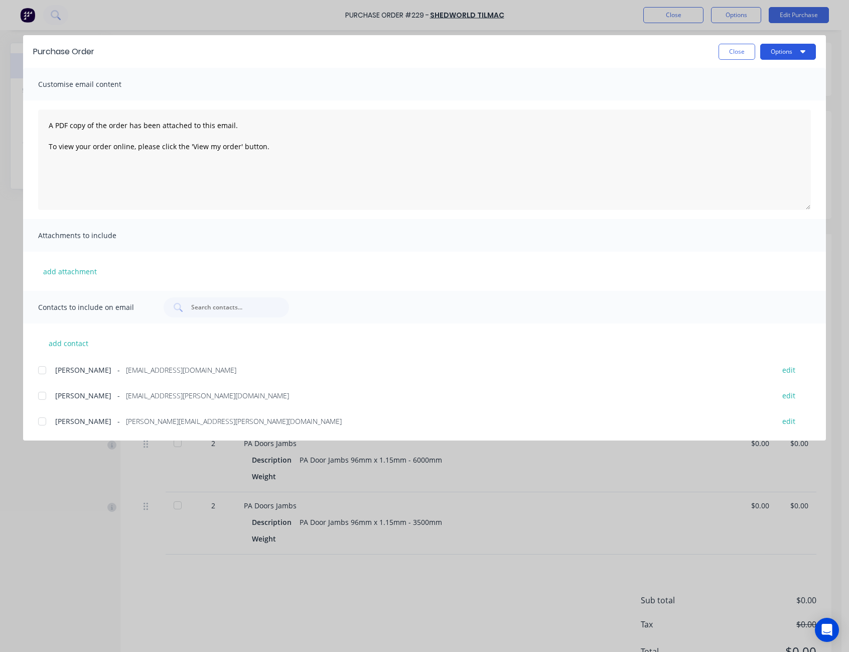
click at [788, 52] on button "Options" at bounding box center [789, 52] width 56 height 16
click at [773, 90] on div "Print" at bounding box center [768, 97] width 77 height 15
click at [732, 50] on button "Close" at bounding box center [737, 52] width 37 height 16
type textarea "x"
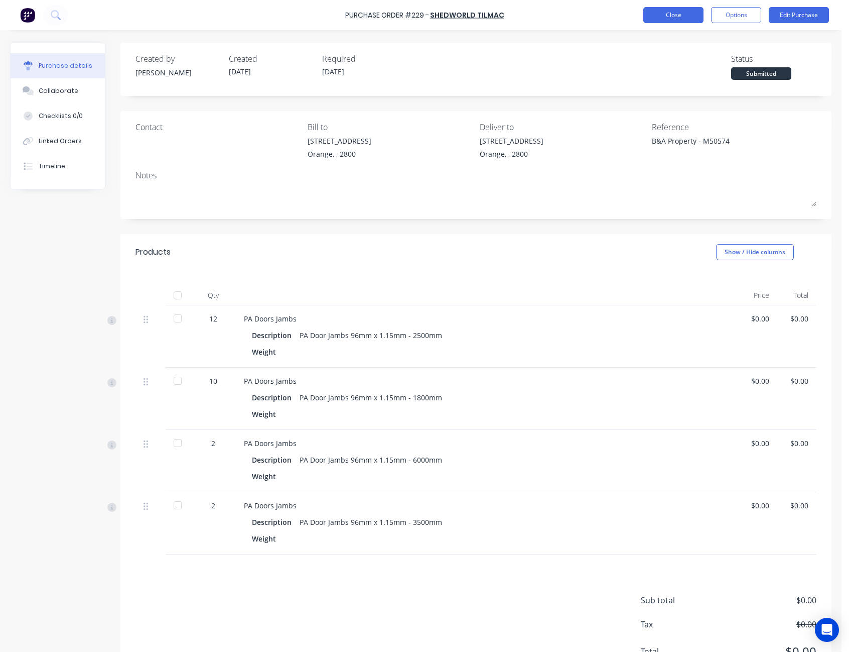
click at [689, 17] on button "Close" at bounding box center [674, 15] width 60 height 16
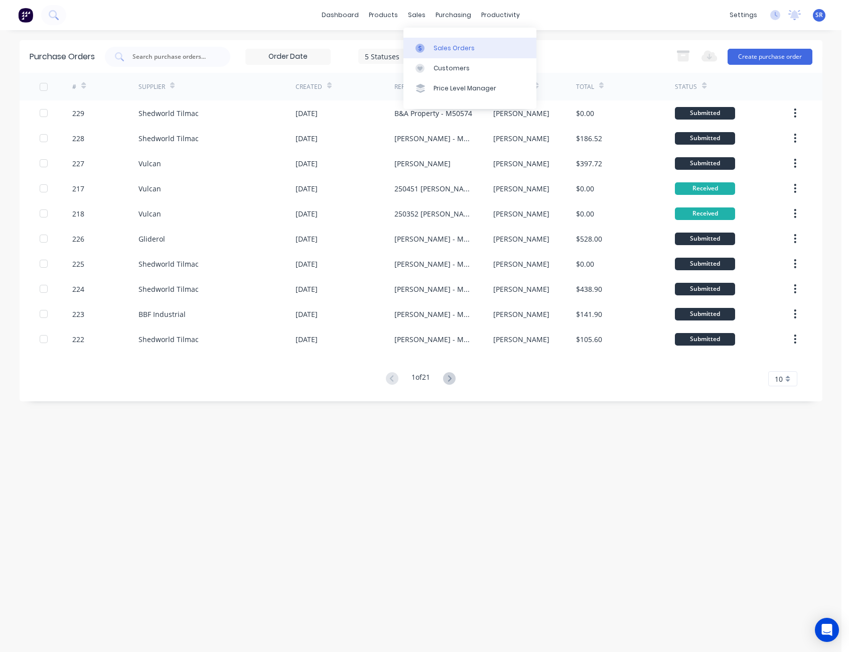
click at [434, 52] on div "Sales Orders" at bounding box center [454, 48] width 41 height 9
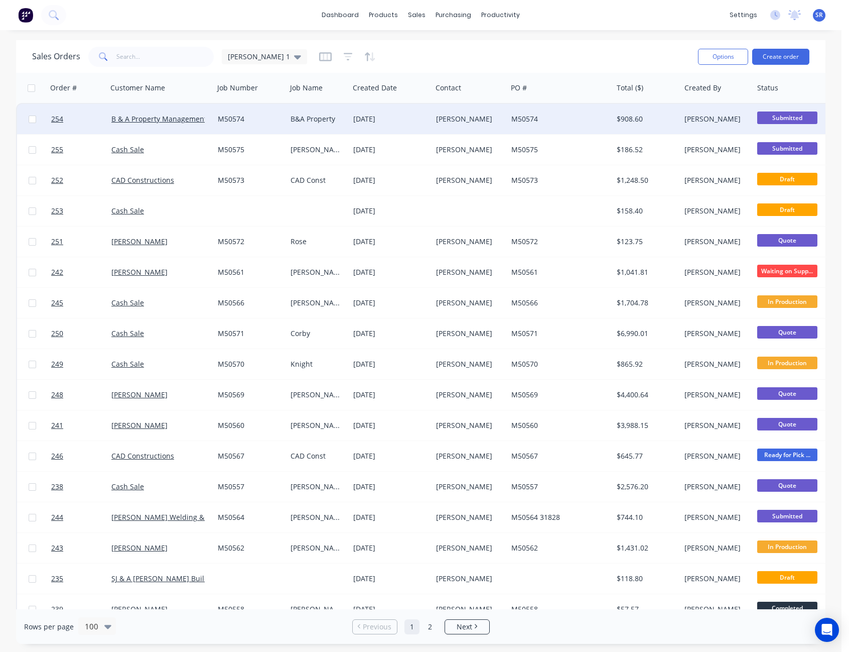
click at [455, 119] on div "[PERSON_NAME]" at bounding box center [468, 119] width 64 height 10
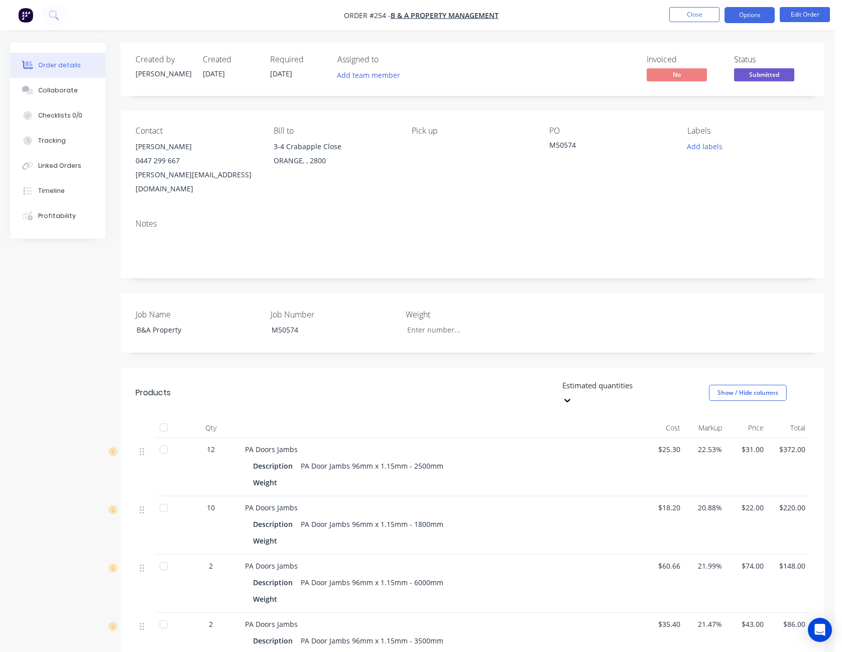
click at [742, 9] on button "Options" at bounding box center [749, 15] width 50 height 16
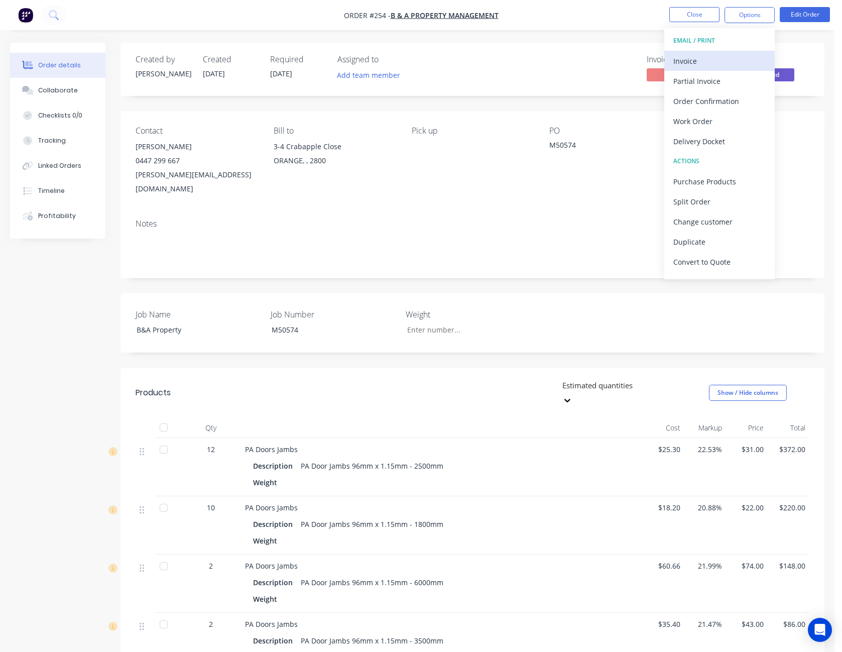
click at [737, 53] on button "Invoice" at bounding box center [719, 61] width 110 height 20
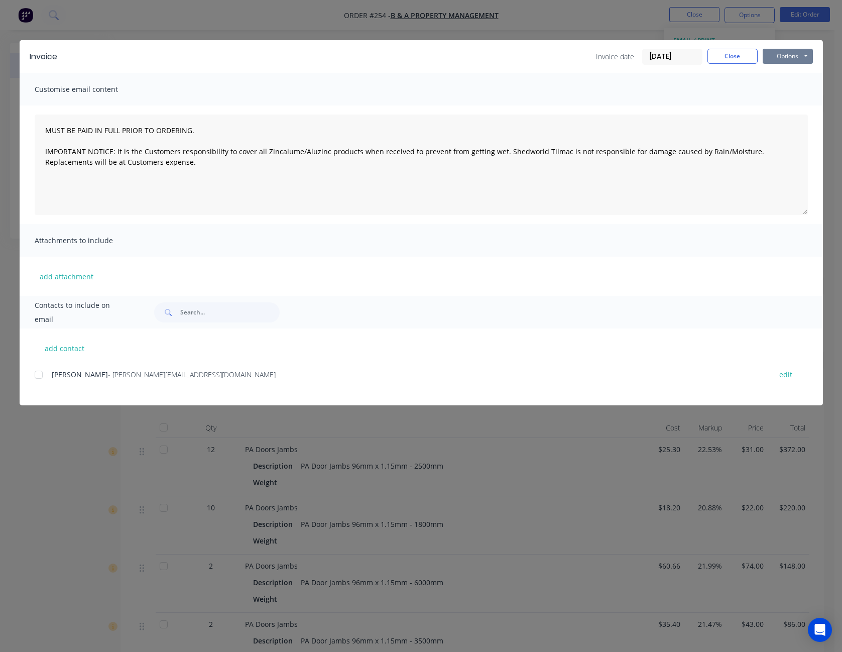
click at [769, 59] on button "Options" at bounding box center [788, 56] width 50 height 15
click at [782, 73] on button "Preview" at bounding box center [795, 74] width 64 height 17
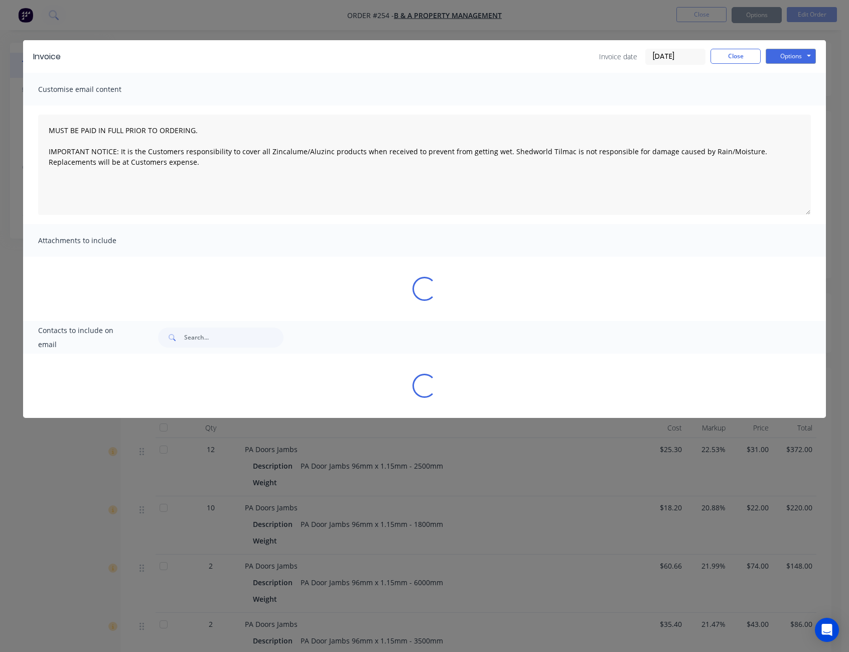
type textarea "MUST BE PAID IN FULL PRIOR TO ORDERING. IMPORTANT NOTICE: It is the Customers r…"
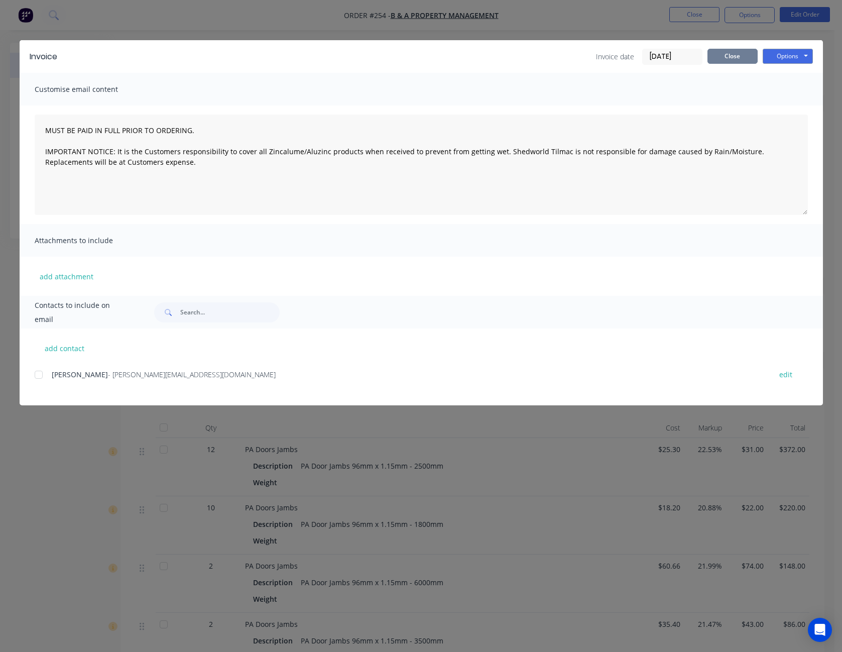
click at [736, 55] on button "Close" at bounding box center [732, 56] width 50 height 15
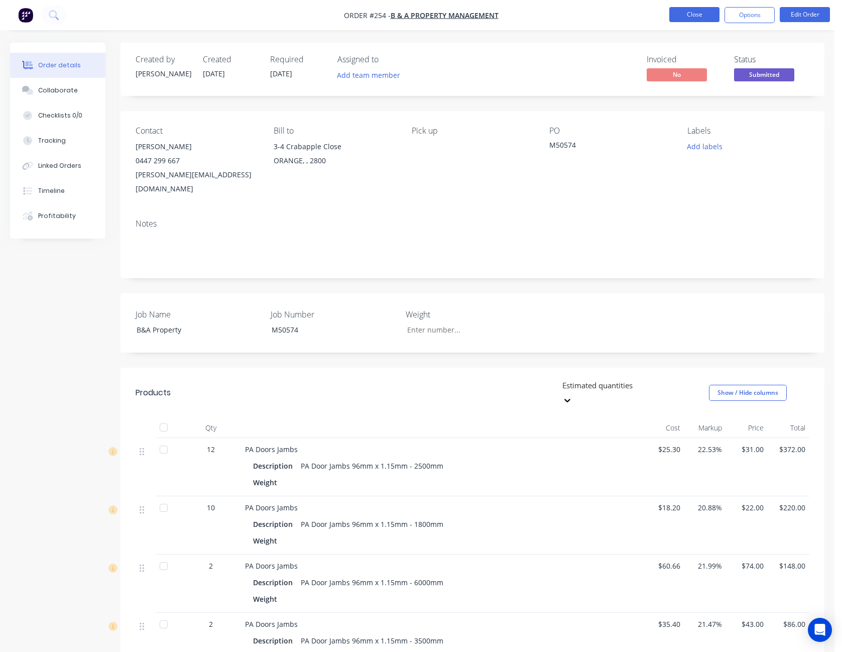
click at [710, 20] on button "Close" at bounding box center [694, 14] width 50 height 15
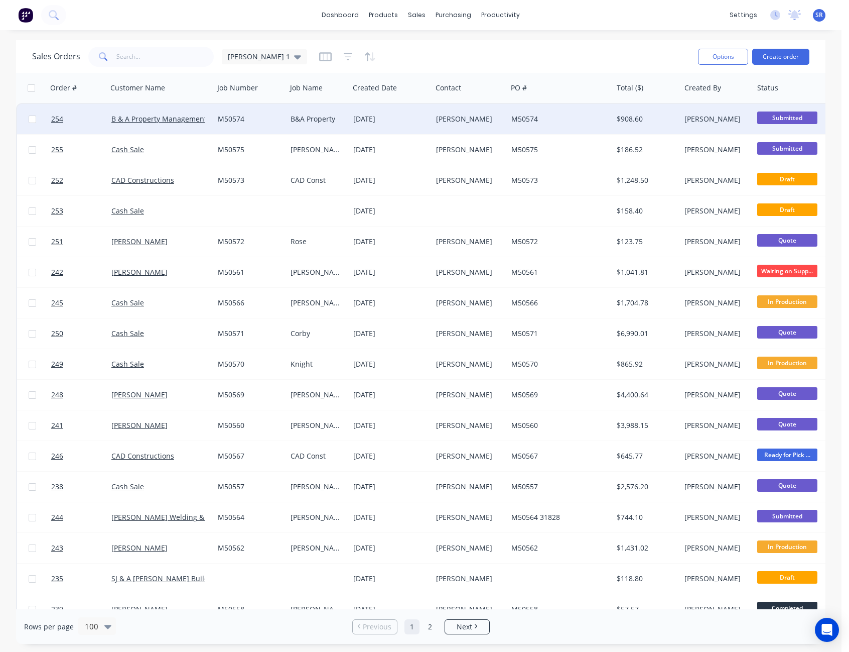
click at [789, 117] on span "Submitted" at bounding box center [788, 117] width 60 height 13
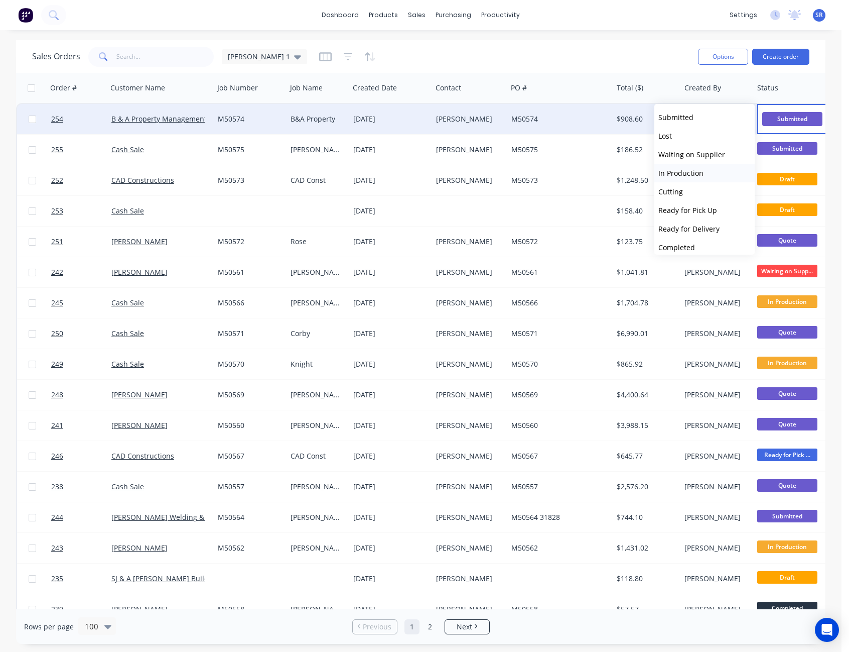
click at [679, 172] on span "In Production" at bounding box center [681, 173] width 45 height 10
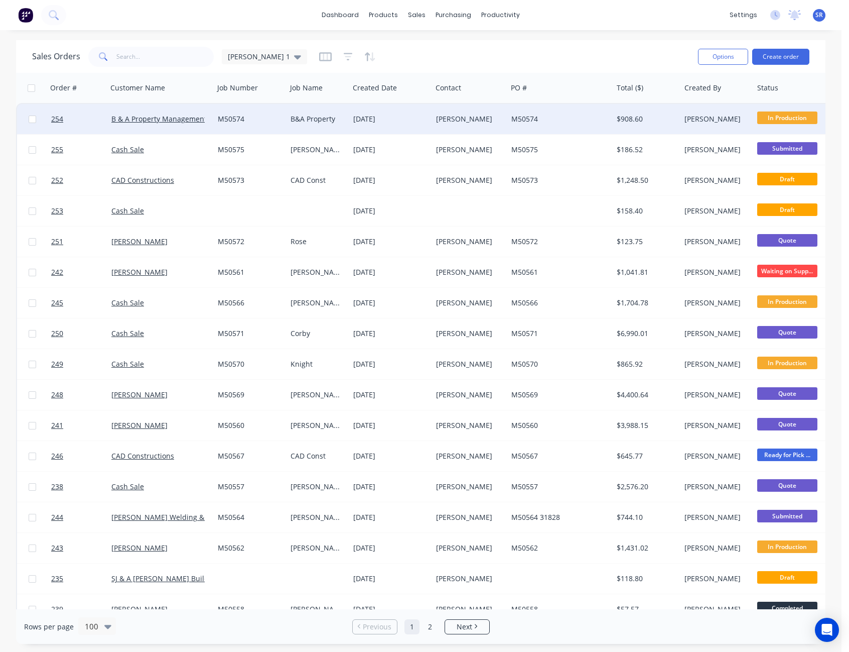
click at [794, 116] on span "In Production" at bounding box center [788, 117] width 60 height 13
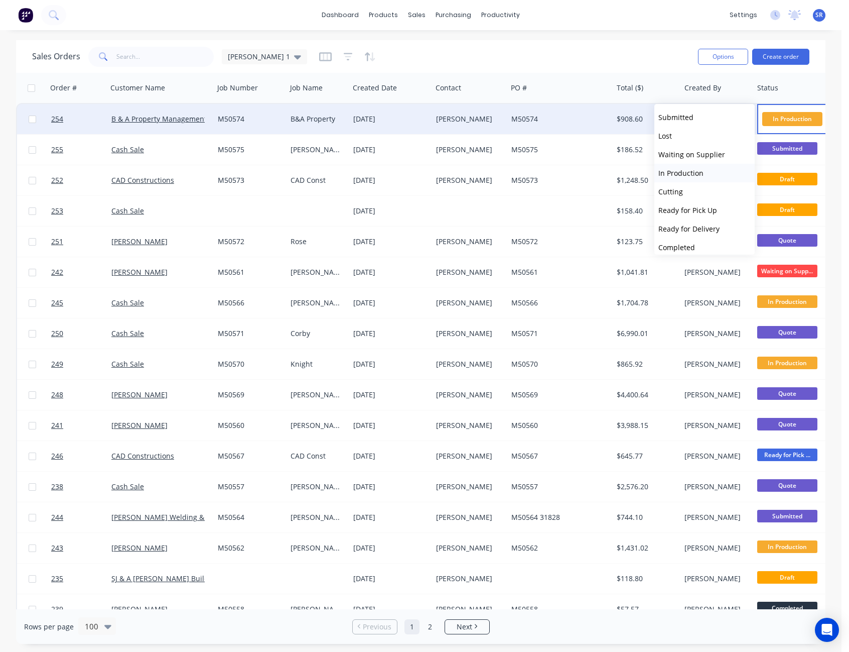
click at [677, 168] on button "In Production" at bounding box center [705, 173] width 100 height 19
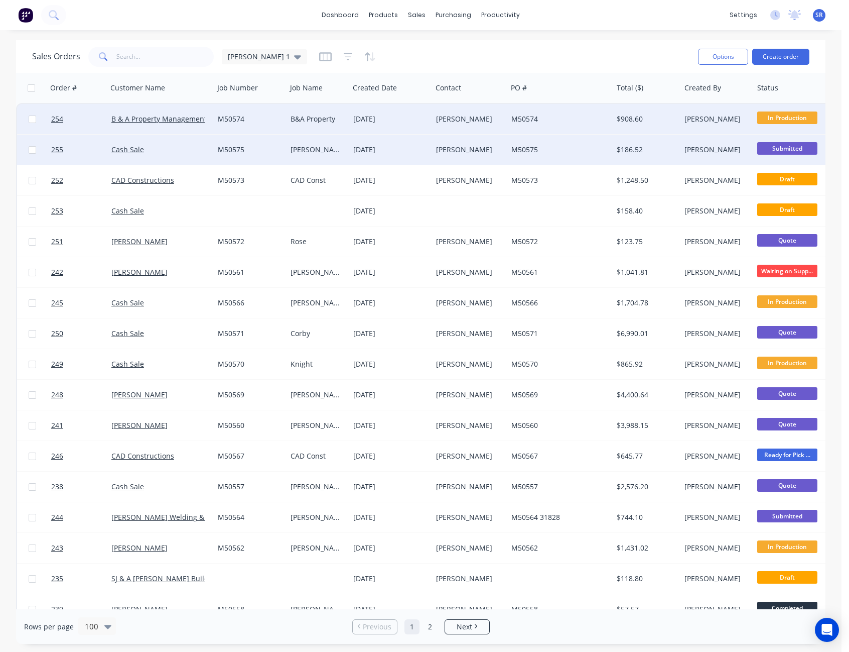
click at [781, 148] on span "Submitted" at bounding box center [788, 148] width 60 height 13
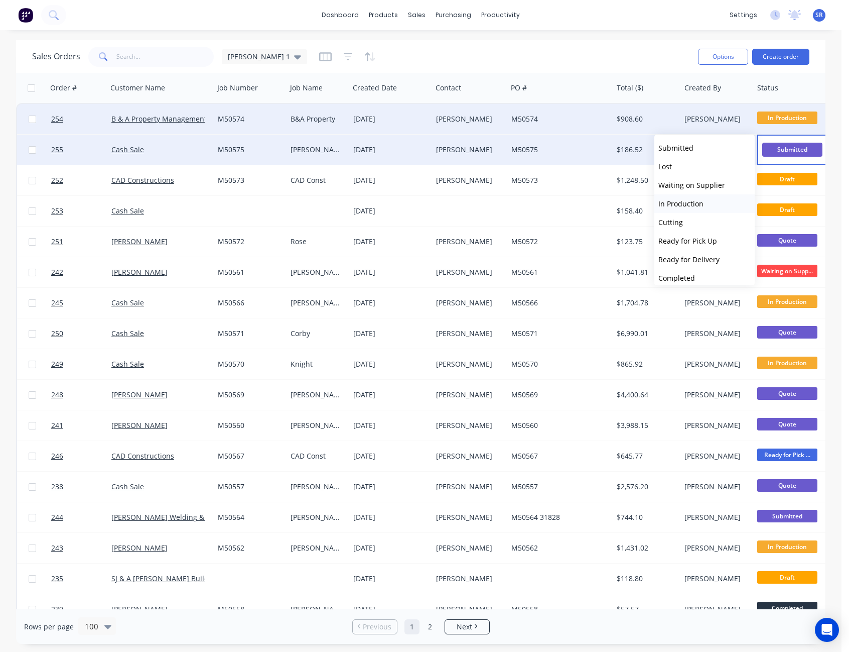
click at [698, 200] on span "In Production" at bounding box center [681, 204] width 45 height 10
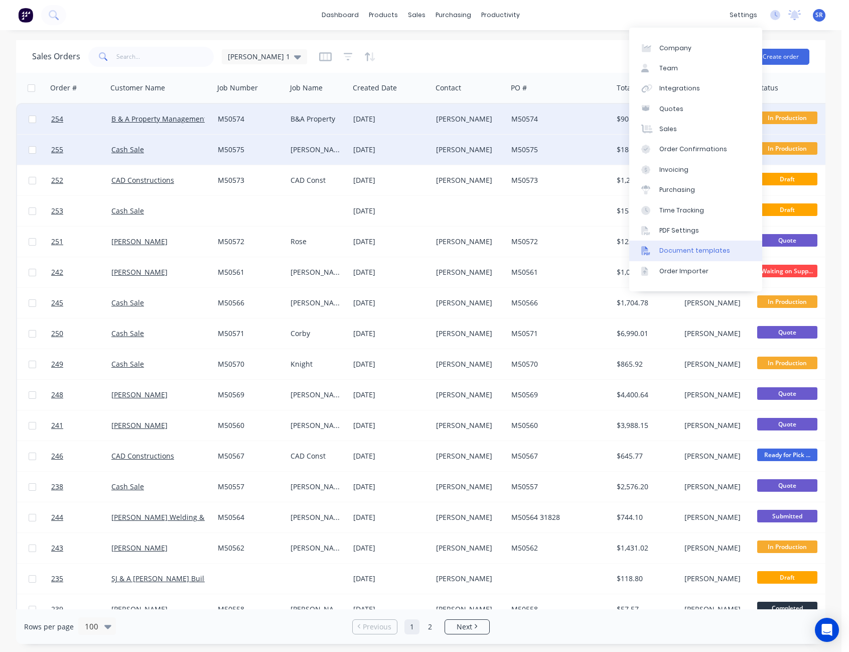
click at [691, 250] on div "Document templates" at bounding box center [695, 250] width 71 height 9
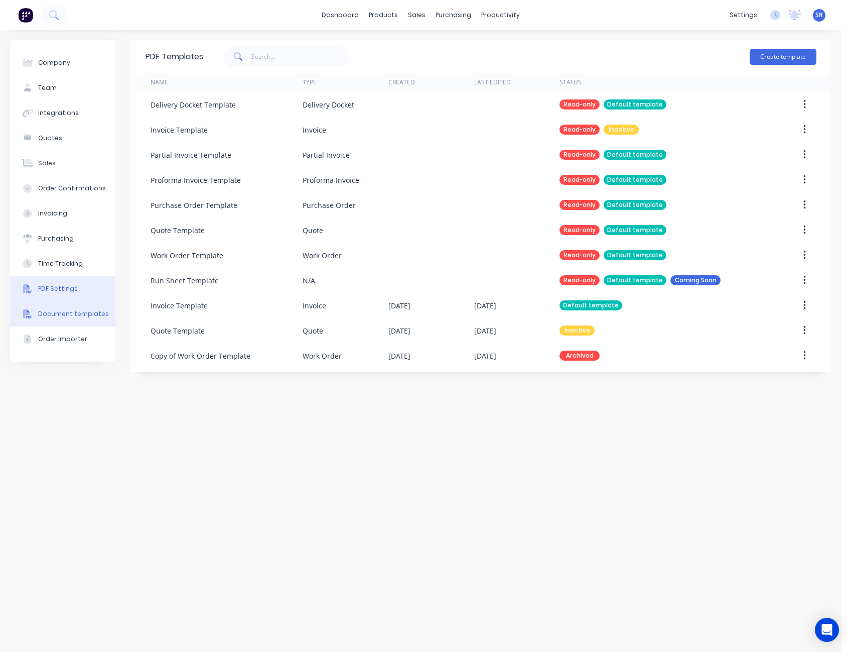
click at [58, 292] on div "PDF Settings" at bounding box center [58, 288] width 40 height 9
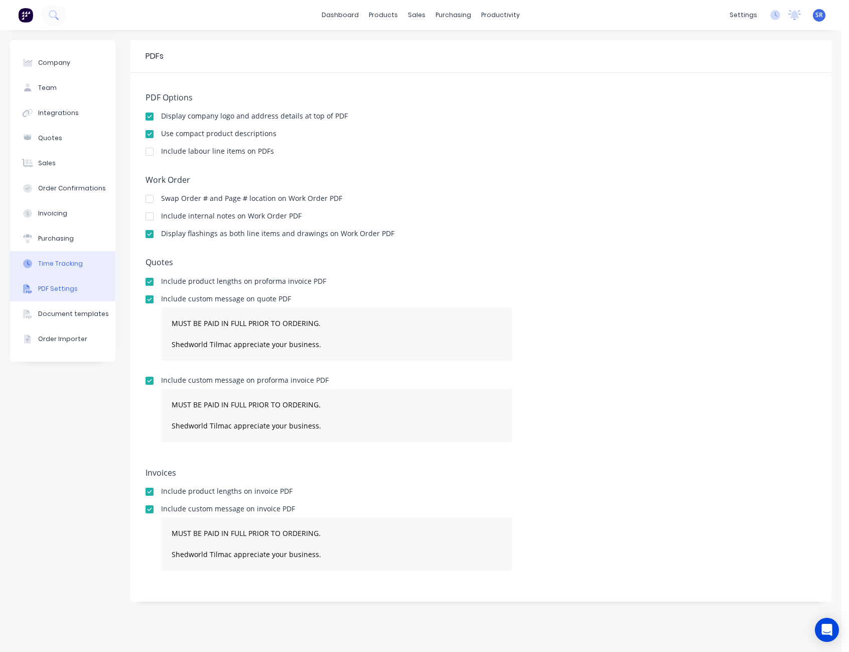
click at [55, 264] on div "Time Tracking" at bounding box center [60, 263] width 45 height 9
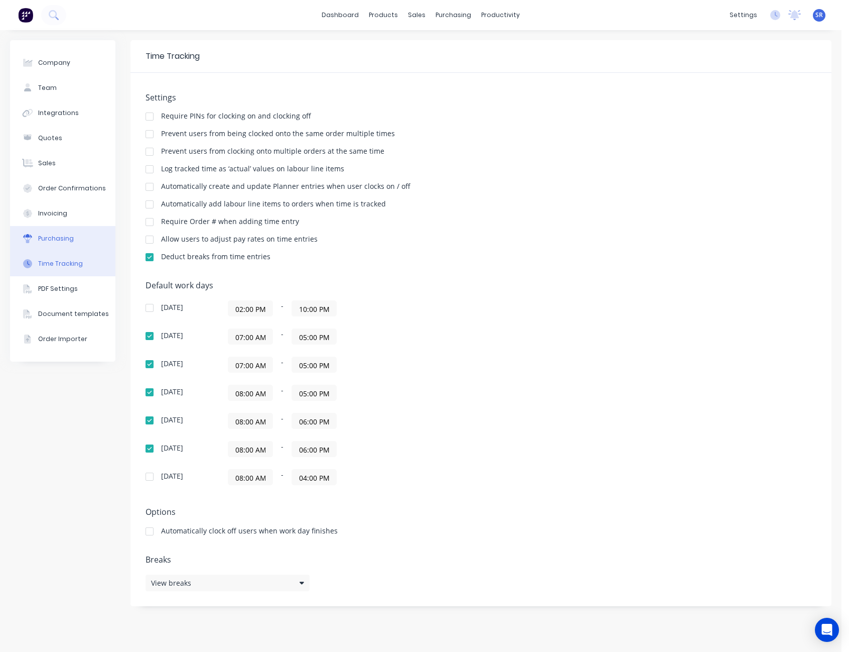
click at [55, 239] on div "Purchasing" at bounding box center [56, 238] width 36 height 9
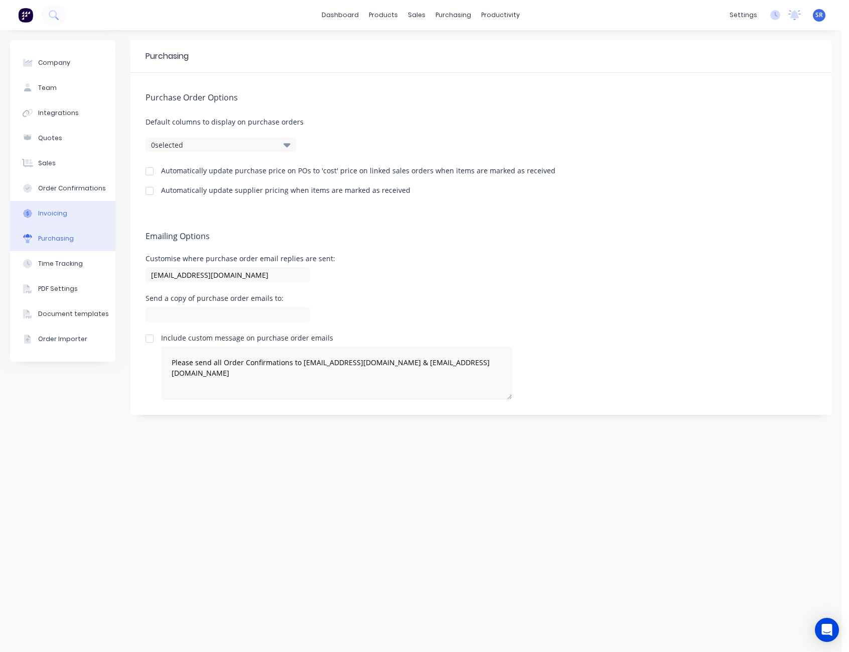
click at [55, 208] on button "Invoicing" at bounding box center [62, 213] width 105 height 25
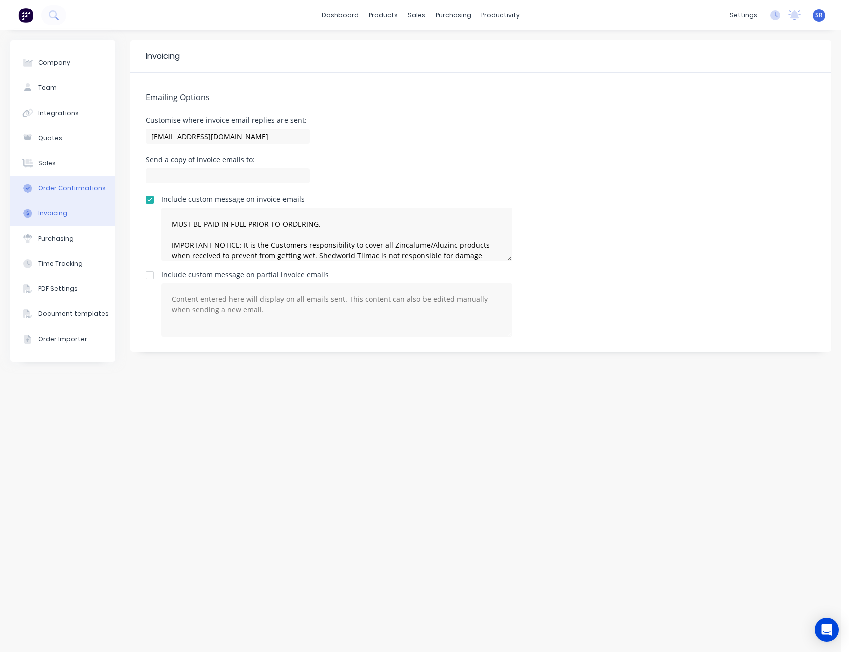
click at [56, 186] on div "Order Confirmations" at bounding box center [72, 188] width 68 height 9
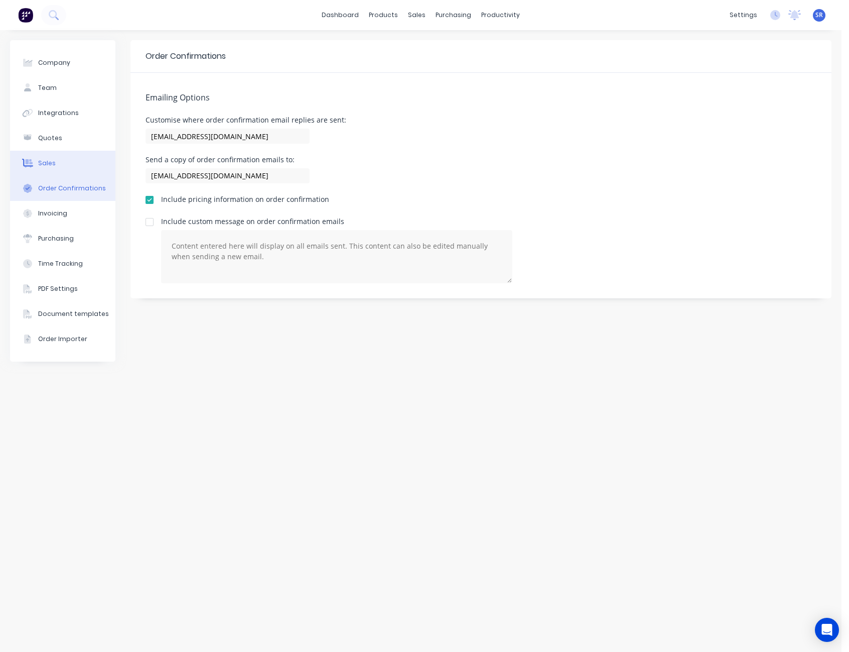
click at [53, 159] on div "Sales" at bounding box center [47, 163] width 18 height 9
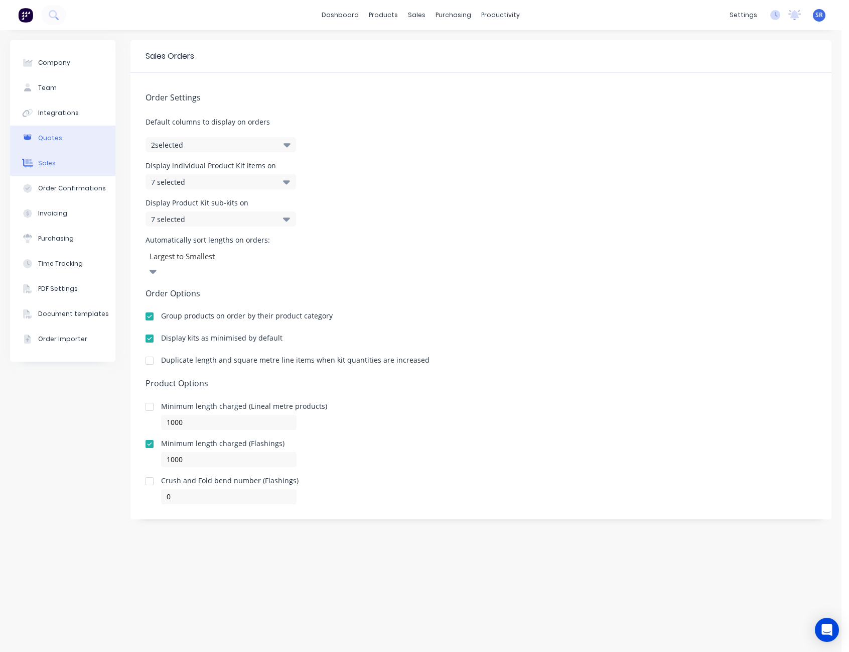
click at [53, 141] on div "Quotes" at bounding box center [50, 138] width 24 height 9
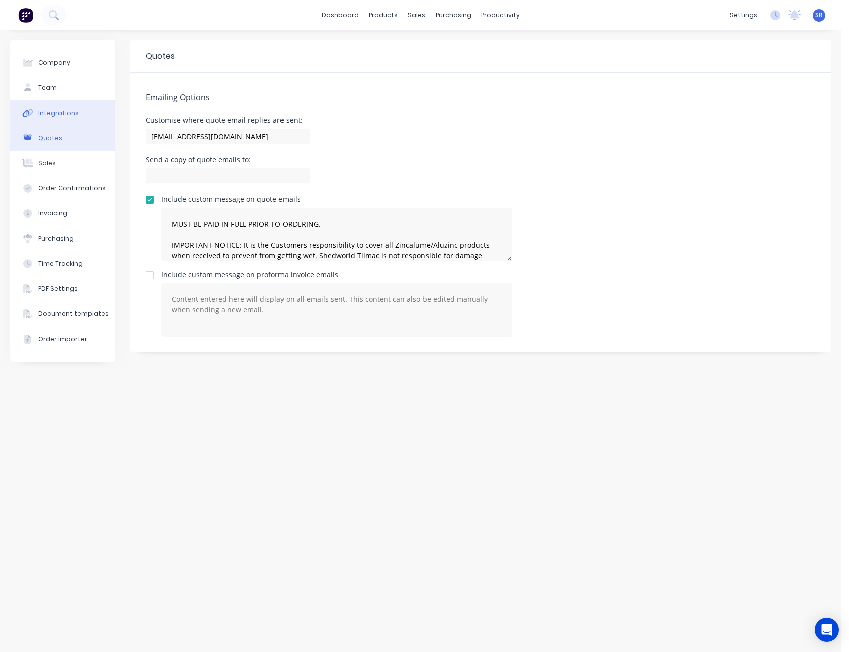
click at [52, 116] on div "Integrations" at bounding box center [58, 112] width 41 height 9
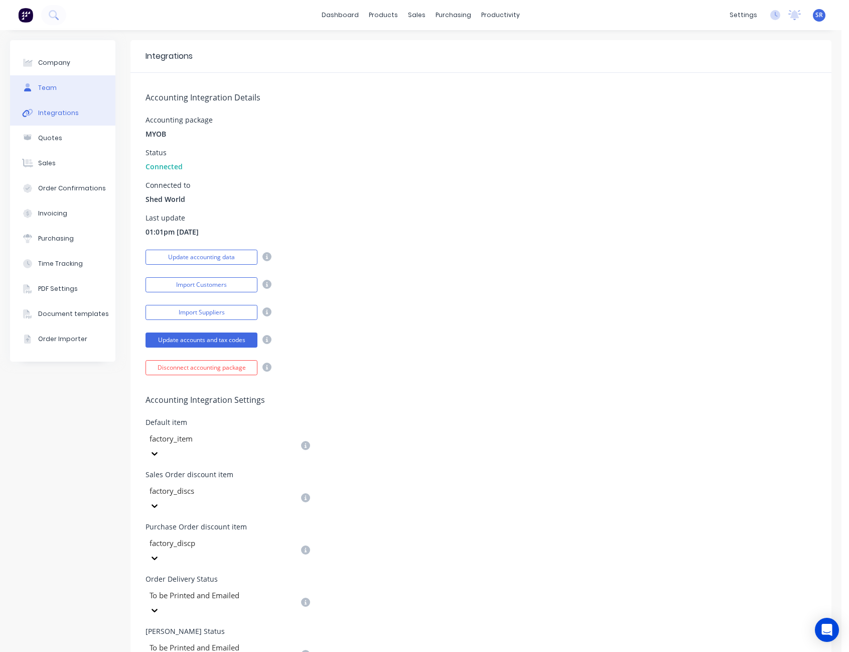
click at [52, 88] on div "Team" at bounding box center [47, 87] width 19 height 9
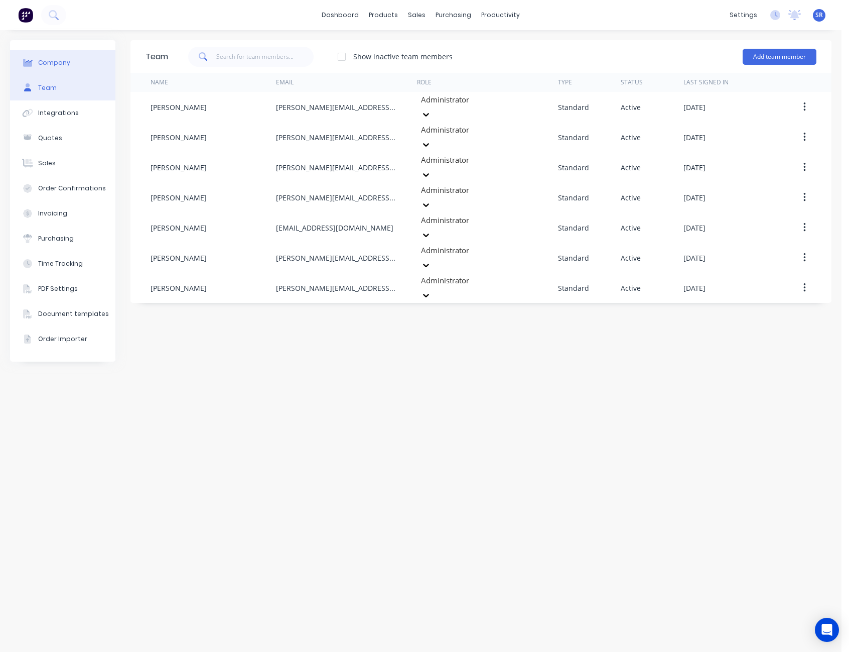
click at [52, 68] on button "Company" at bounding box center [62, 62] width 105 height 25
select select "AU"
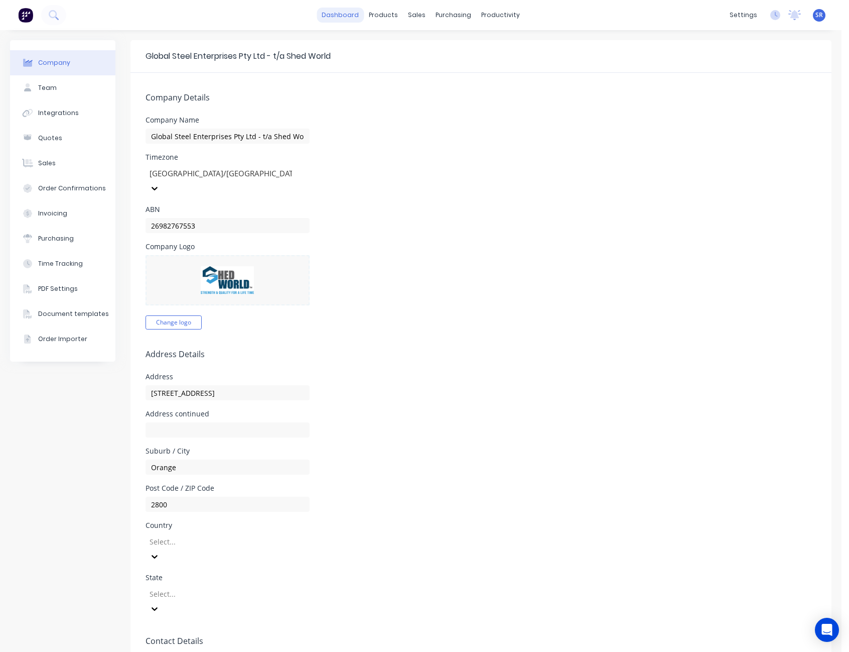
click at [331, 10] on link "dashboard" at bounding box center [340, 15] width 47 height 15
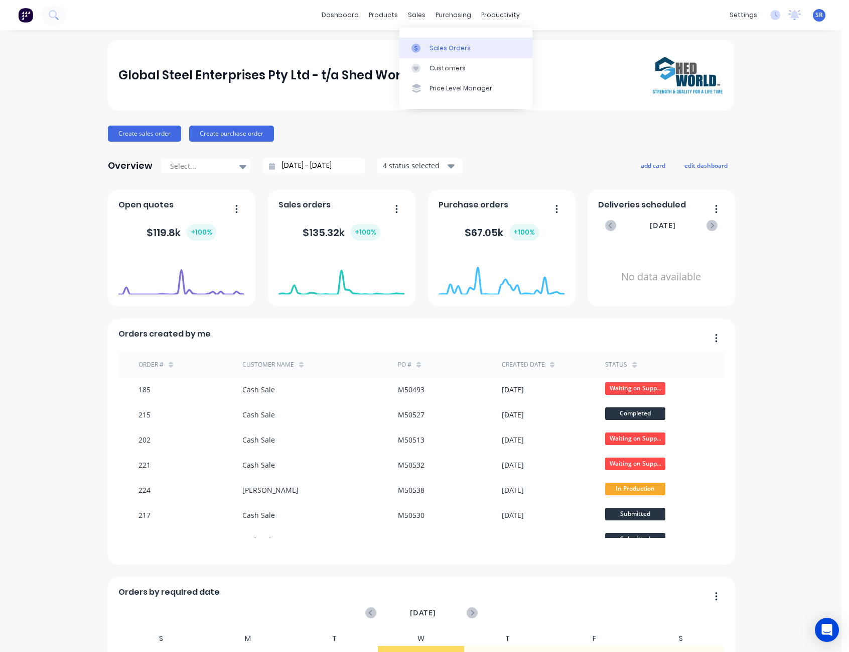
click at [441, 42] on link "Sales Orders" at bounding box center [466, 48] width 133 height 20
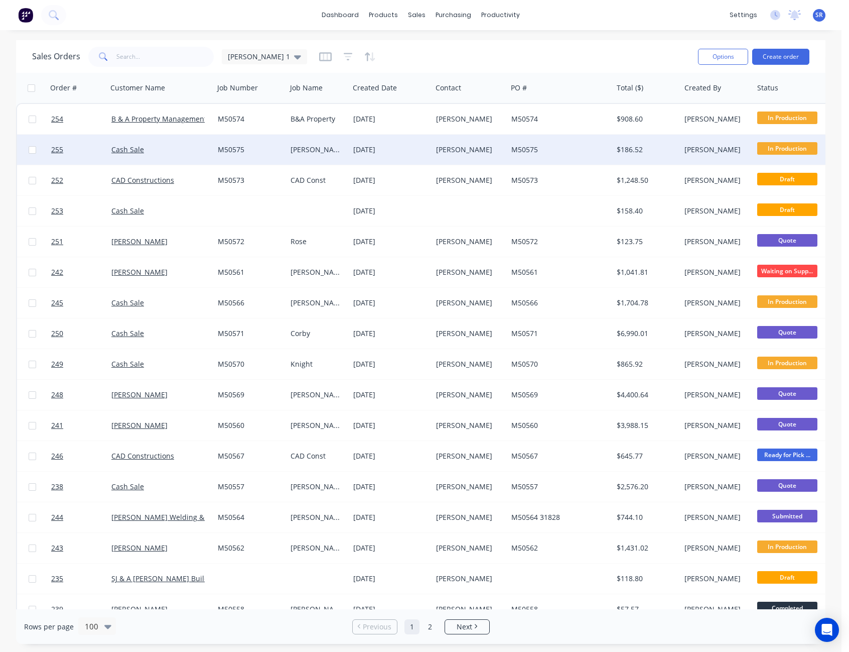
click at [534, 151] on div "M50575" at bounding box center [558, 150] width 93 height 10
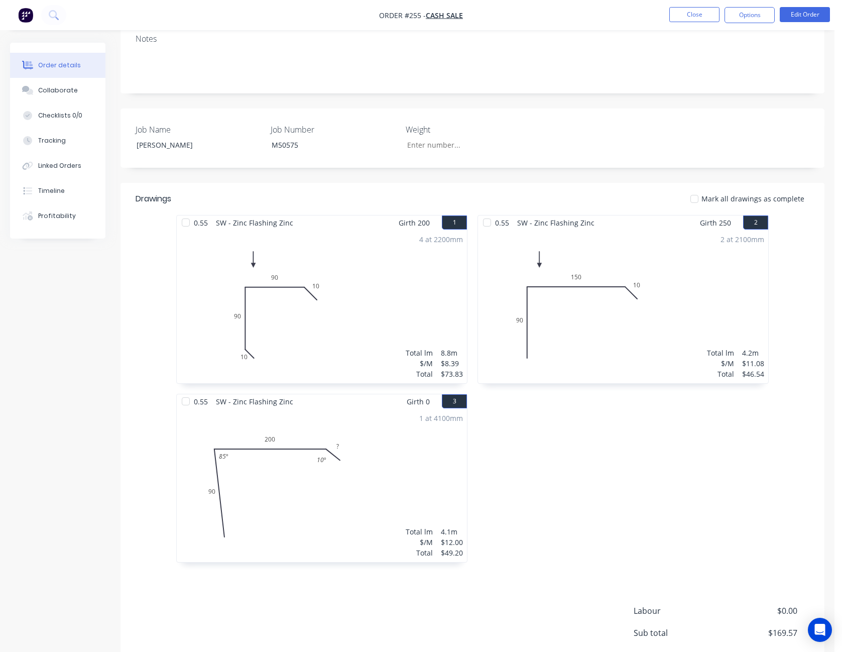
scroll to position [160, 0]
click at [689, 11] on button "Close" at bounding box center [694, 14] width 50 height 15
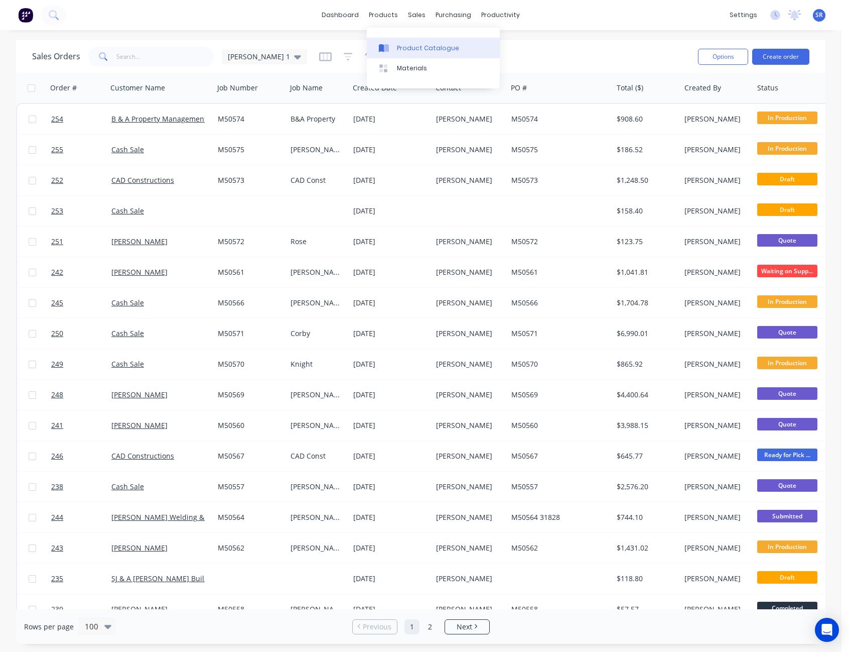
click at [403, 48] on div "Product Catalogue" at bounding box center [428, 48] width 62 height 9
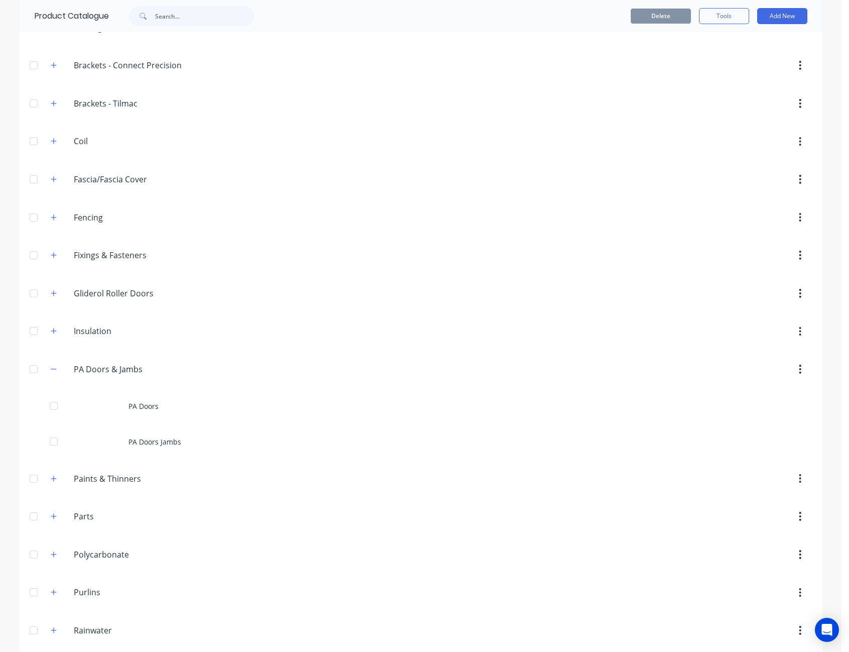
scroll to position [351, 0]
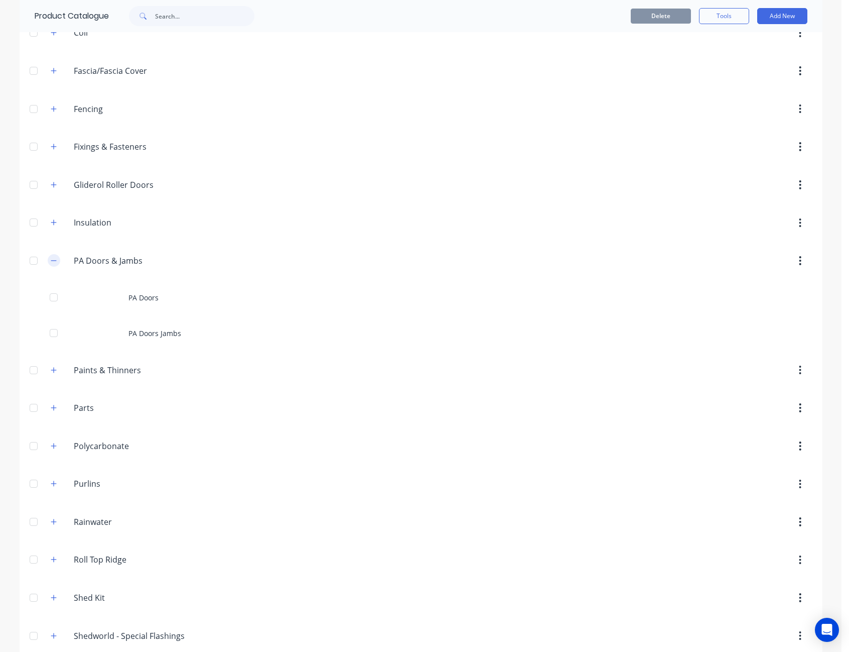
click at [50, 256] on button "button" at bounding box center [54, 260] width 13 height 13
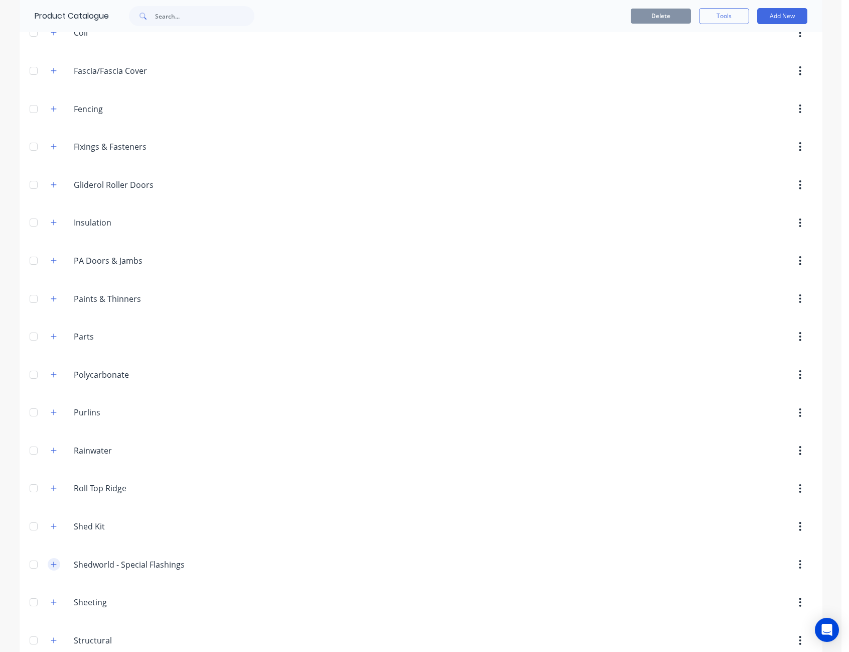
click at [52, 566] on icon "button" at bounding box center [54, 564] width 6 height 7
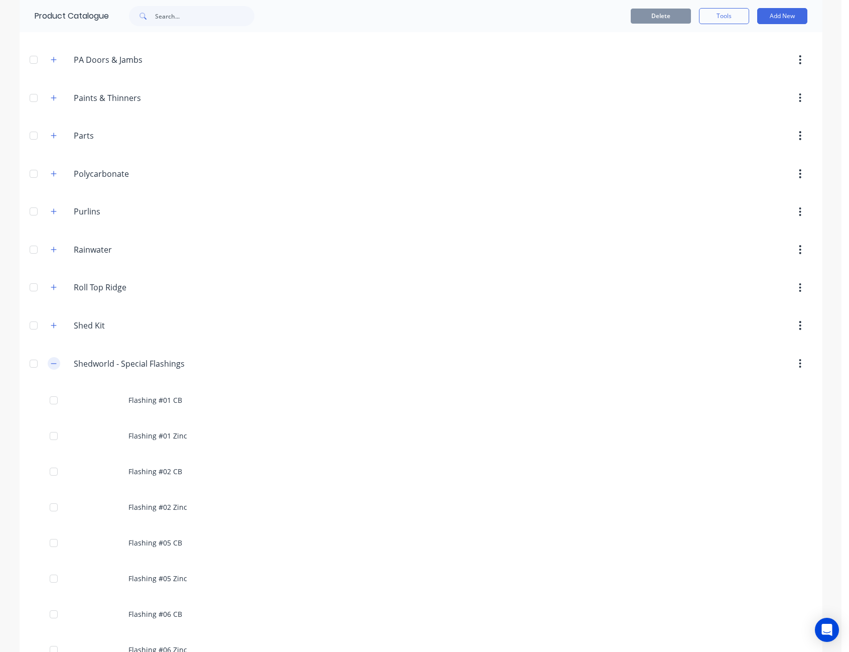
click at [51, 362] on icon "button" at bounding box center [54, 363] width 6 height 7
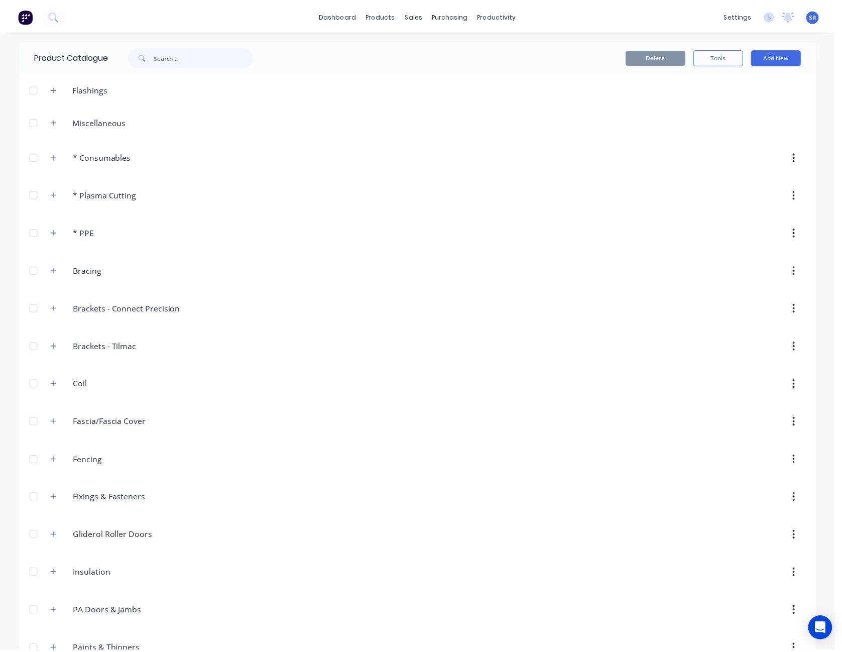
scroll to position [0, 0]
click at [51, 88] on icon "button" at bounding box center [54, 89] width 6 height 6
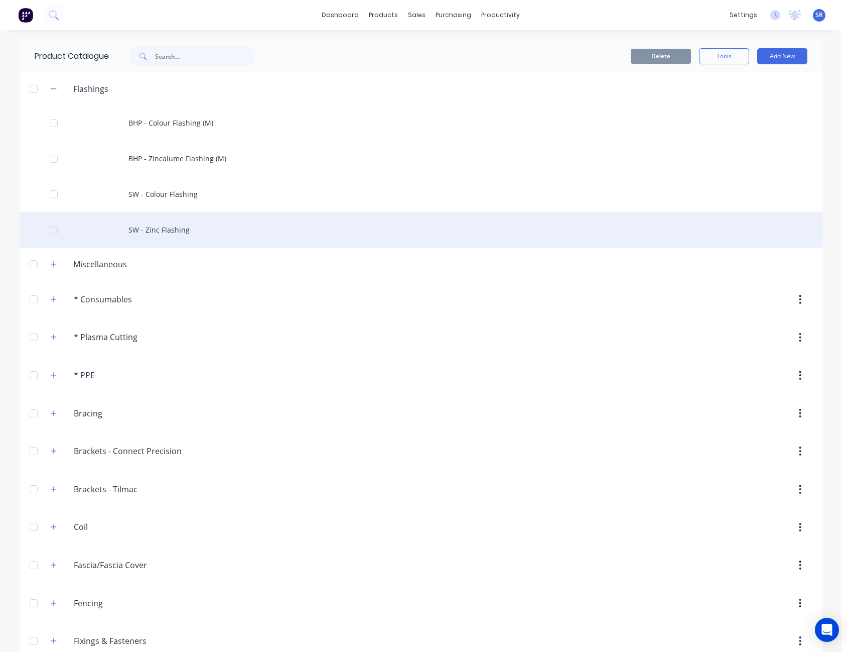
click at [182, 232] on div "SW - Zinc Flashing" at bounding box center [421, 230] width 803 height 36
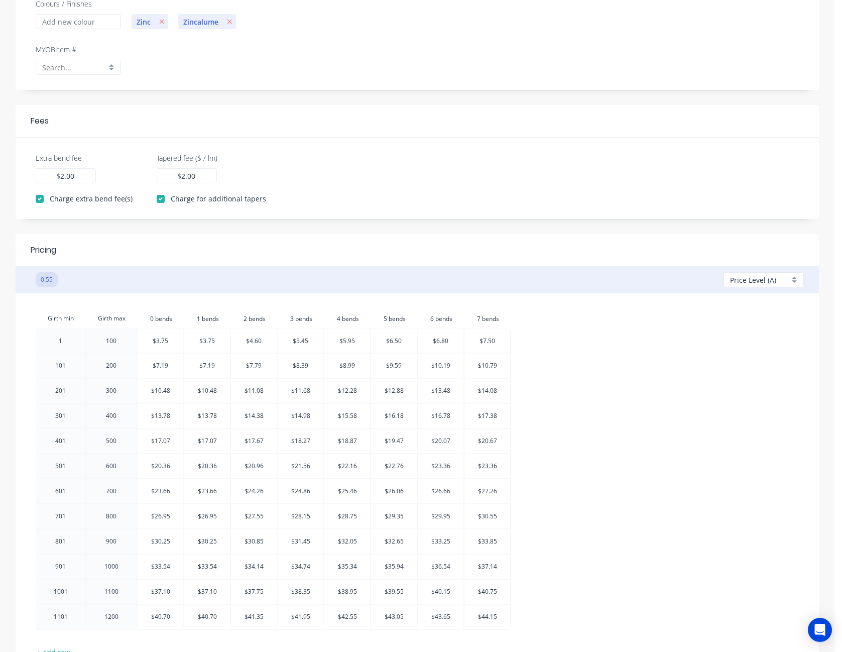
scroll to position [283, 0]
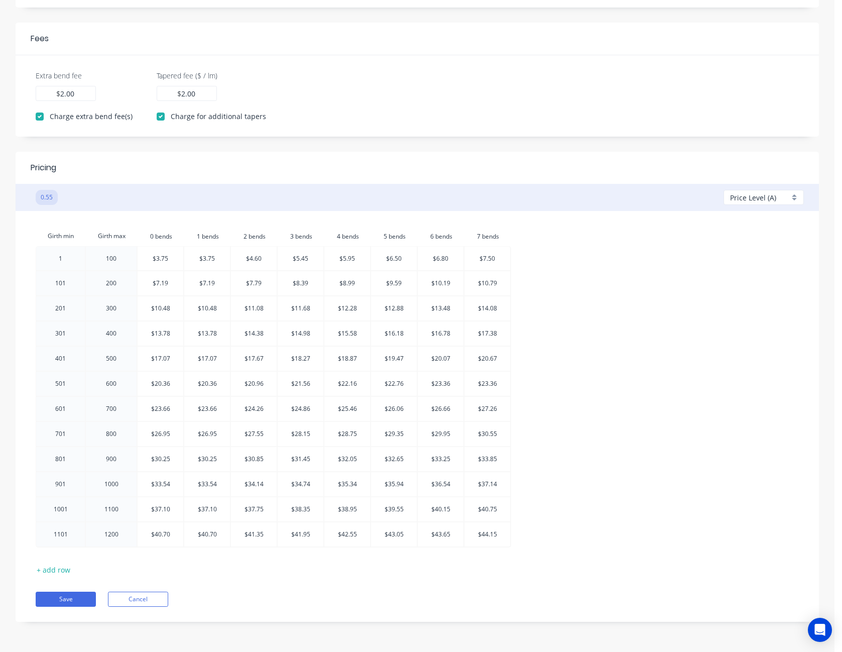
click at [207, 261] on div at bounding box center [207, 259] width 46 height 24
click at [207, 261] on input "$3.75" at bounding box center [207, 259] width 16 height 24
type input "$3.90"
click at [208, 286] on div at bounding box center [207, 283] width 46 height 24
type input "$7..40"
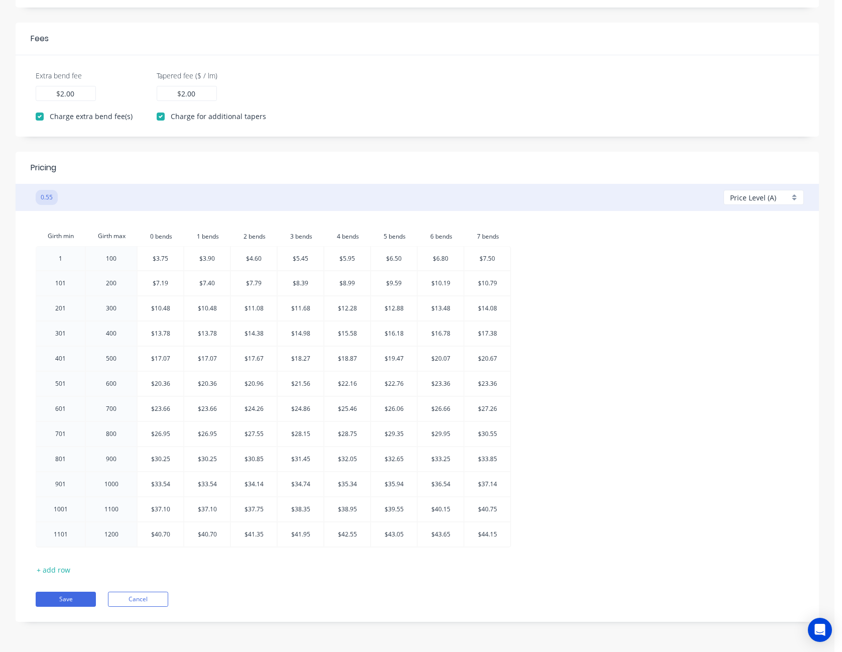
click at [209, 312] on div at bounding box center [207, 308] width 46 height 24
click at [209, 312] on input "$10.48" at bounding box center [207, 308] width 19 height 24
type input "$10.85"
click at [208, 335] on div at bounding box center [207, 333] width 46 height 24
click at [208, 335] on input "$13.78" at bounding box center [207, 333] width 19 height 24
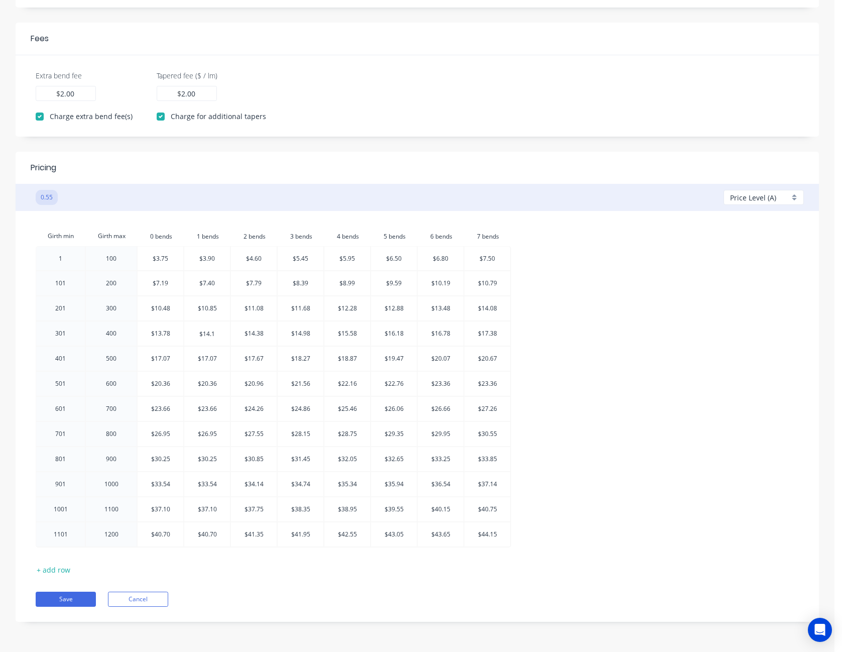
type input "$14.10"
click at [209, 360] on div at bounding box center [207, 358] width 46 height 24
type input "$17.40"
click at [212, 387] on div at bounding box center [207, 384] width 46 height 24
click at [212, 387] on input "$20.36" at bounding box center [207, 384] width 19 height 24
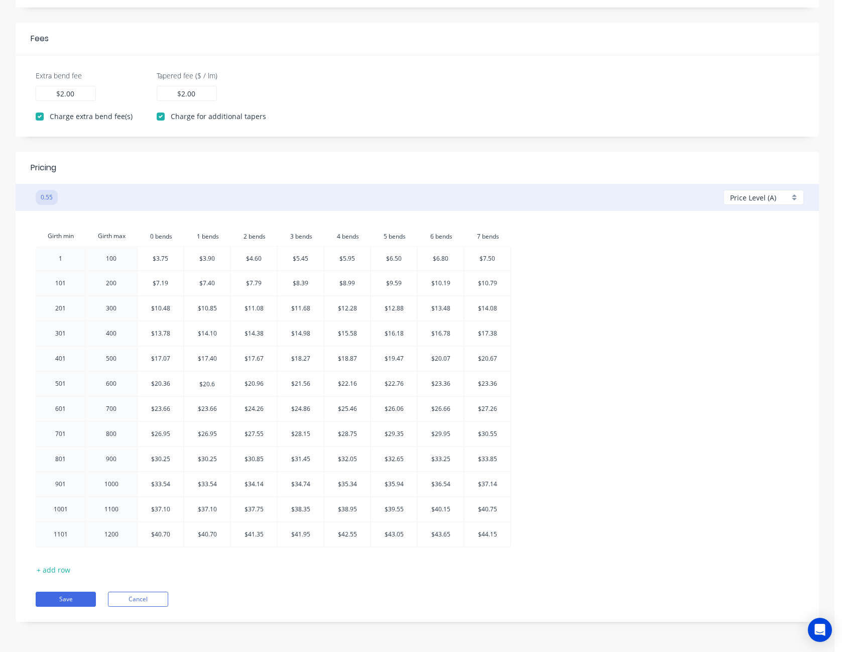
type input "$20.60"
click at [211, 411] on div at bounding box center [207, 409] width 46 height 24
click at [211, 411] on input "$23.66" at bounding box center [207, 409] width 19 height 24
type input "$23.95"
click at [208, 436] on div at bounding box center [207, 434] width 46 height 24
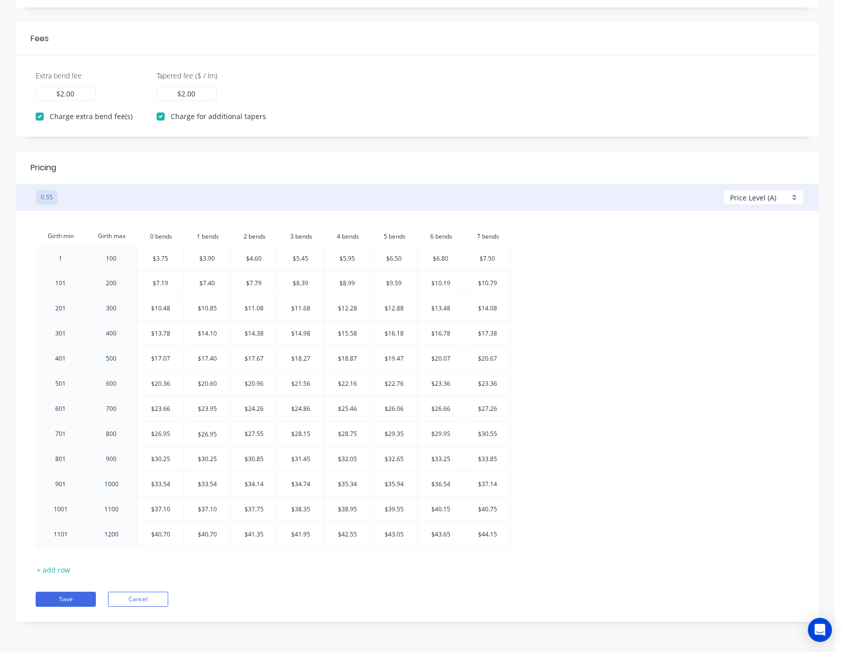
click at [208, 436] on input "$26.95" at bounding box center [207, 434] width 19 height 24
type input "$27.25"
click at [208, 465] on div at bounding box center [207, 459] width 46 height 24
click at [208, 465] on input "$30.25" at bounding box center [207, 459] width 19 height 24
type input "$30.45"
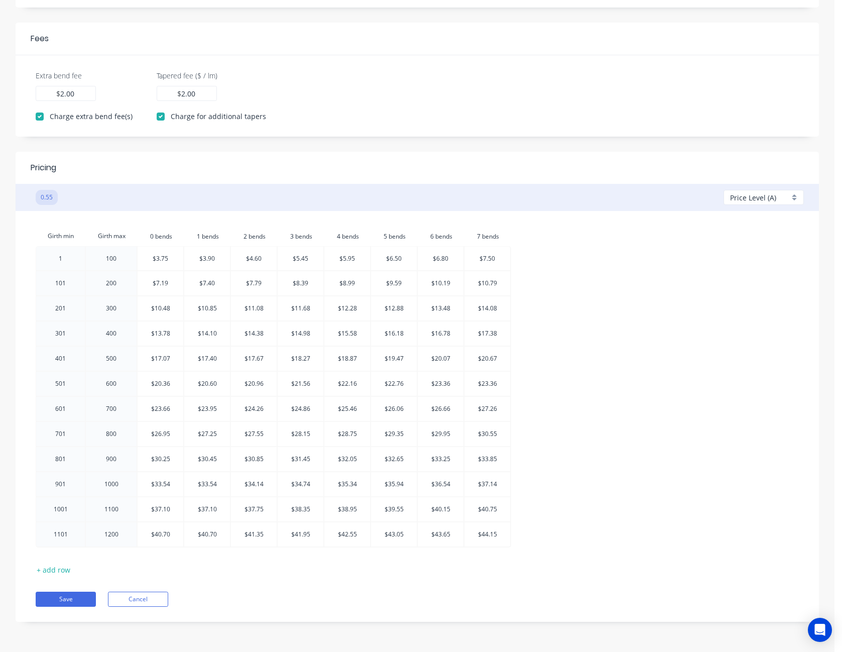
click at [209, 491] on div at bounding box center [207, 484] width 46 height 24
click at [209, 491] on input "$33.54" at bounding box center [207, 484] width 19 height 24
type input "$33.80"
click at [210, 512] on div at bounding box center [207, 509] width 46 height 24
click at [210, 512] on input "$37.10" at bounding box center [207, 509] width 19 height 24
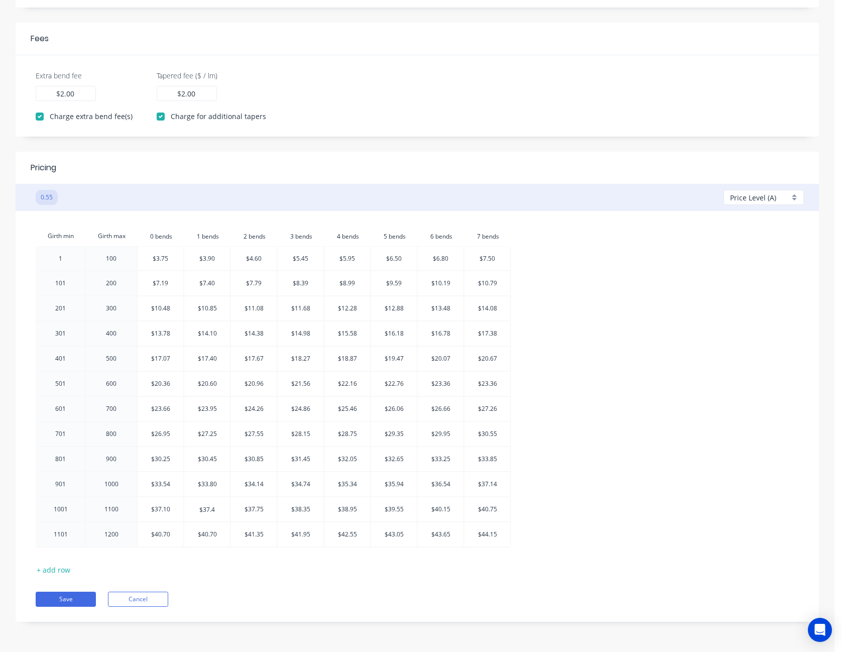
type input "$37.40"
click at [212, 537] on div at bounding box center [207, 534] width 46 height 24
type input "$41"
click at [74, 592] on button "Save" at bounding box center [66, 598] width 60 height 15
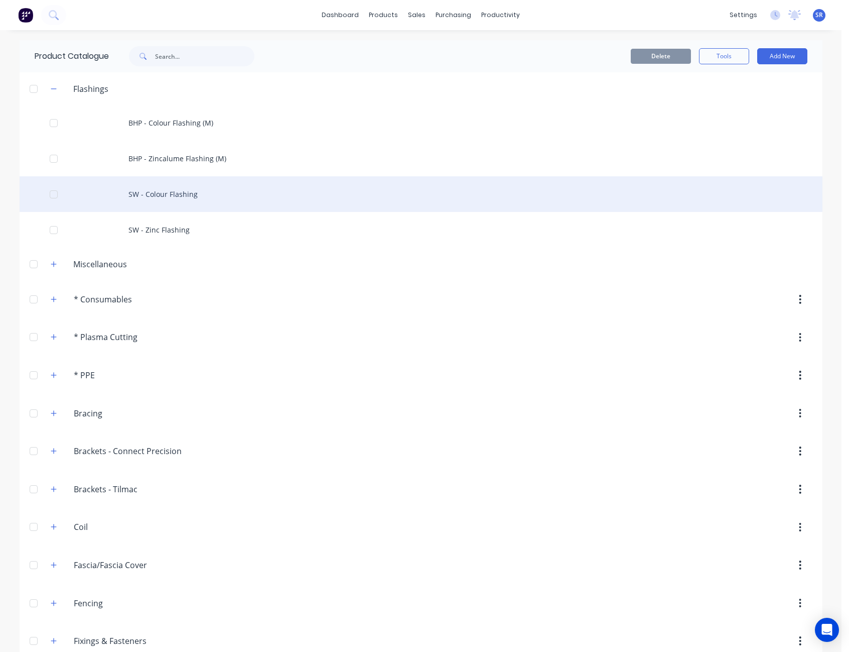
click at [173, 194] on div "SW - Colour Flashing" at bounding box center [421, 194] width 803 height 36
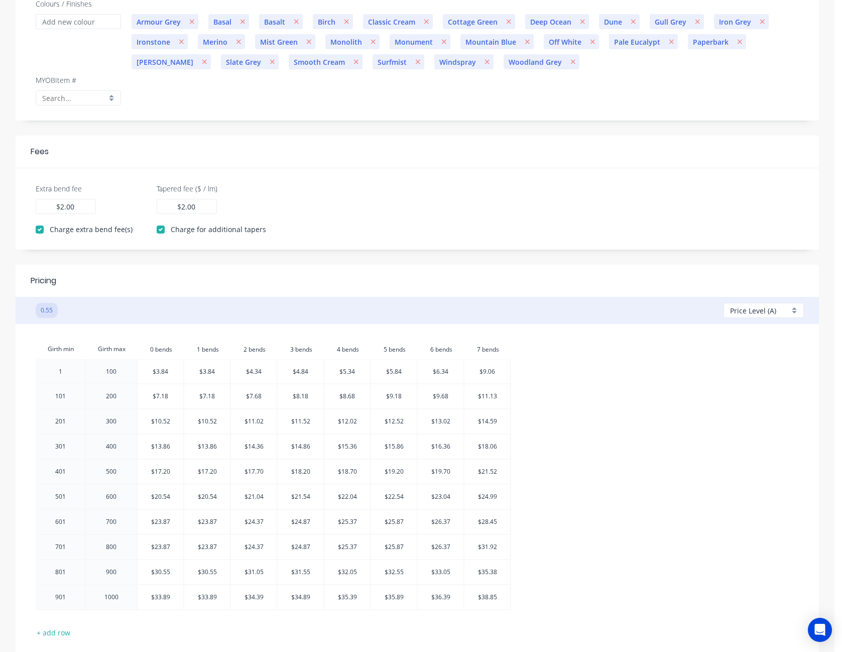
scroll to position [264, 0]
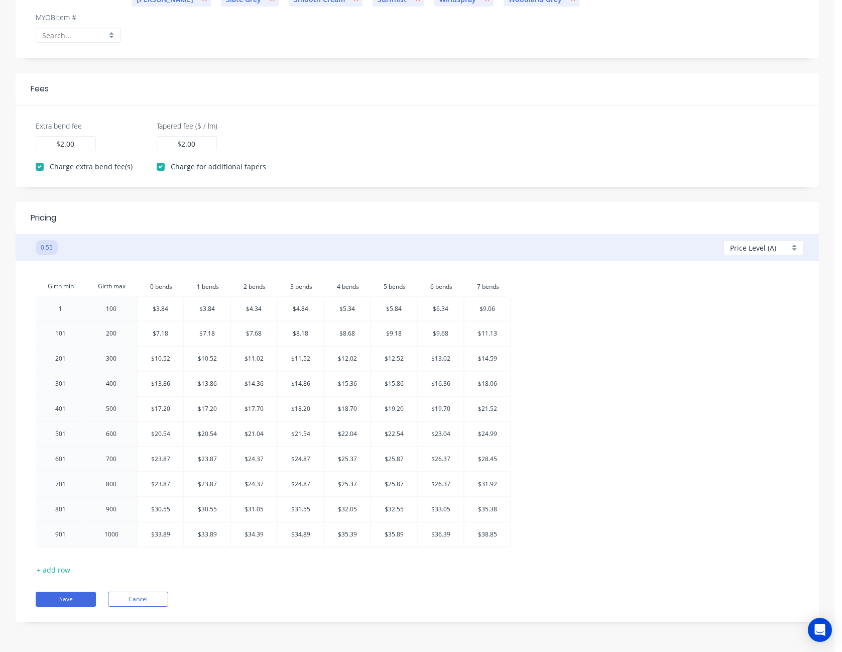
click at [208, 310] on div at bounding box center [207, 309] width 46 height 24
click at [70, 594] on button "Save" at bounding box center [66, 598] width 60 height 15
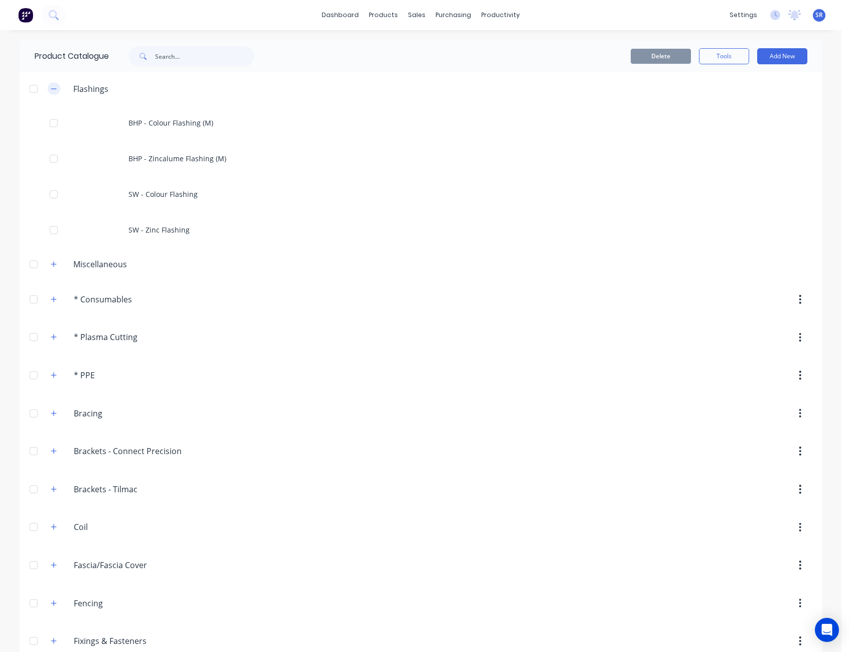
click at [53, 88] on icon "button" at bounding box center [54, 88] width 6 height 7
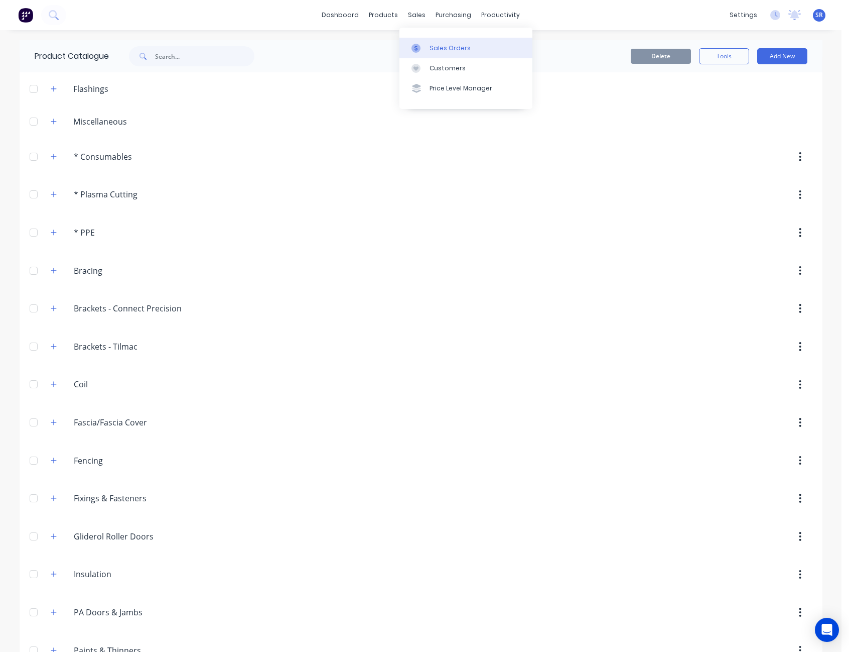
click at [441, 49] on div "Sales Orders" at bounding box center [450, 48] width 41 height 9
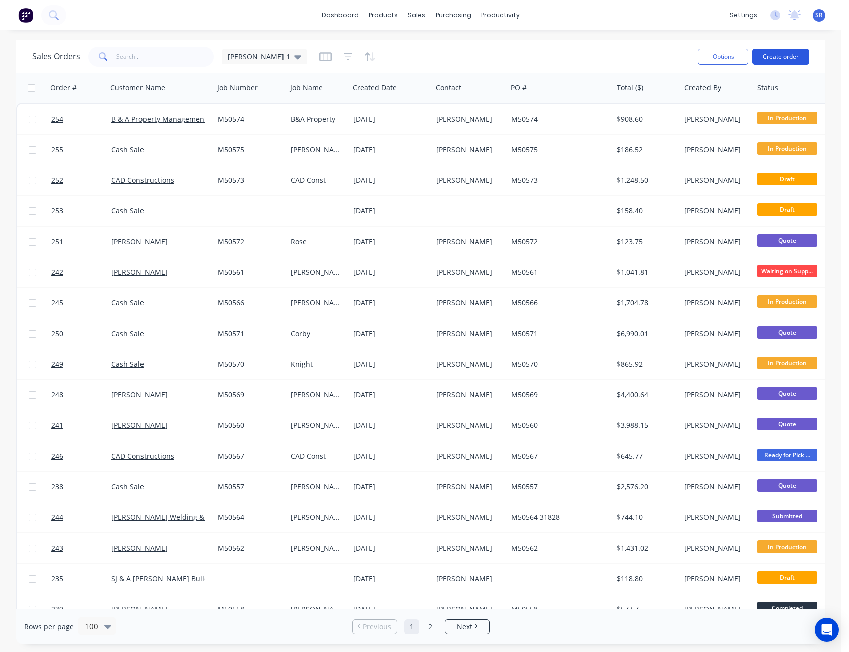
click at [784, 57] on button "Create order" at bounding box center [781, 57] width 57 height 16
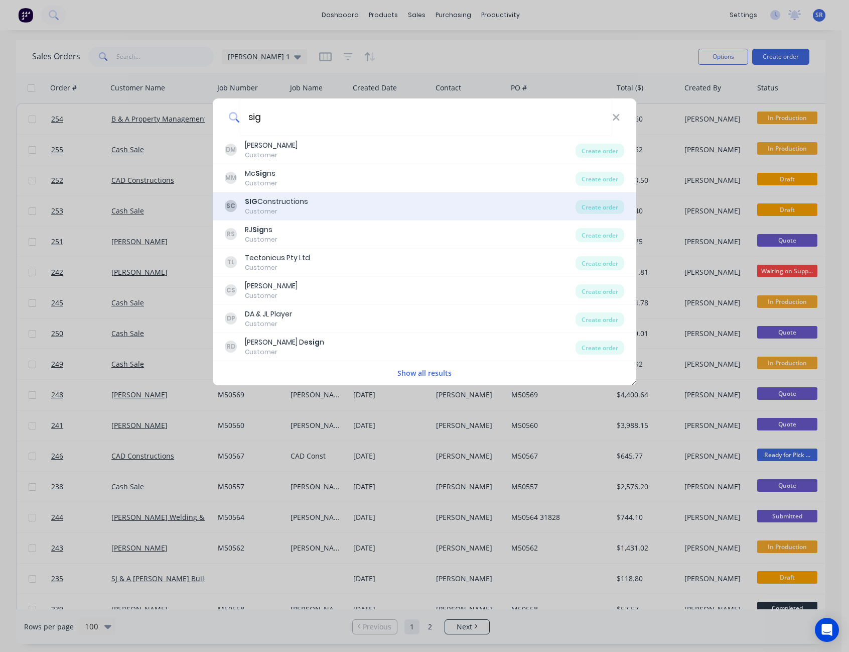
type input "sig"
click at [302, 201] on div "SIG Constructions" at bounding box center [276, 201] width 63 height 11
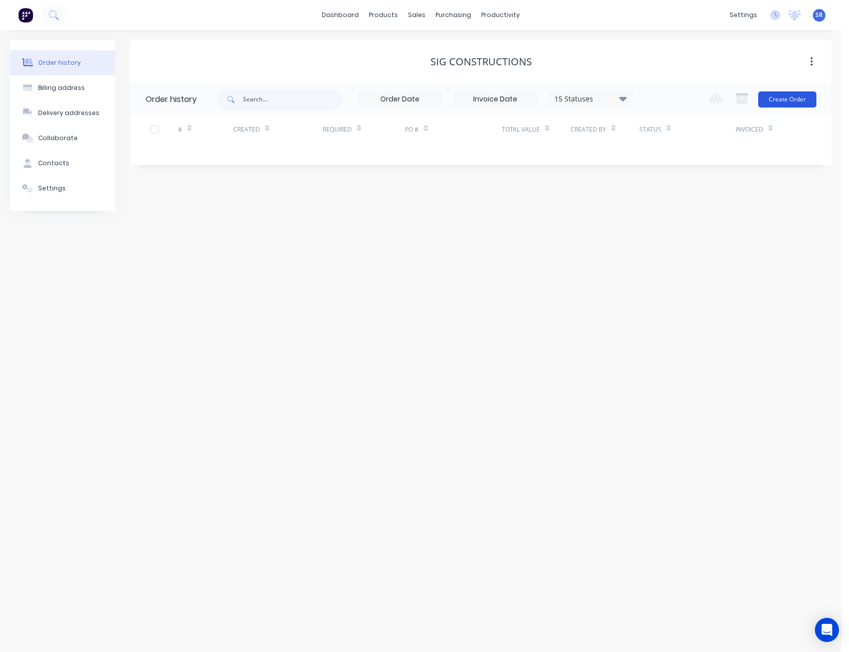
click at [784, 99] on button "Create Order" at bounding box center [788, 99] width 58 height 16
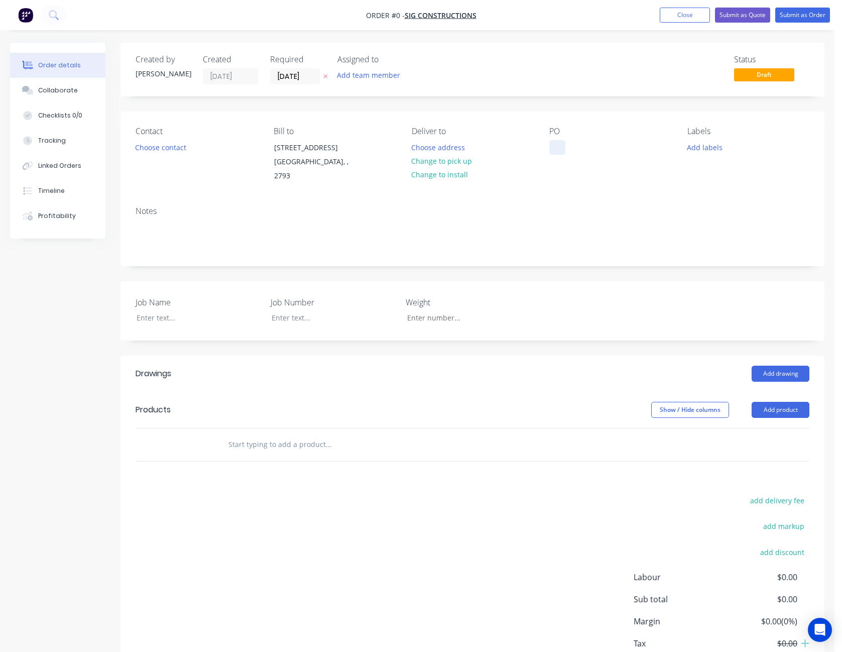
click at [564, 144] on div at bounding box center [557, 147] width 16 height 15
click at [172, 309] on div "Order details Collaborate Checklists 0/0 Tracking Linked Orders Timeline Profit…" at bounding box center [417, 380] width 834 height 675
click at [778, 366] on button "Add drawing" at bounding box center [781, 373] width 58 height 16
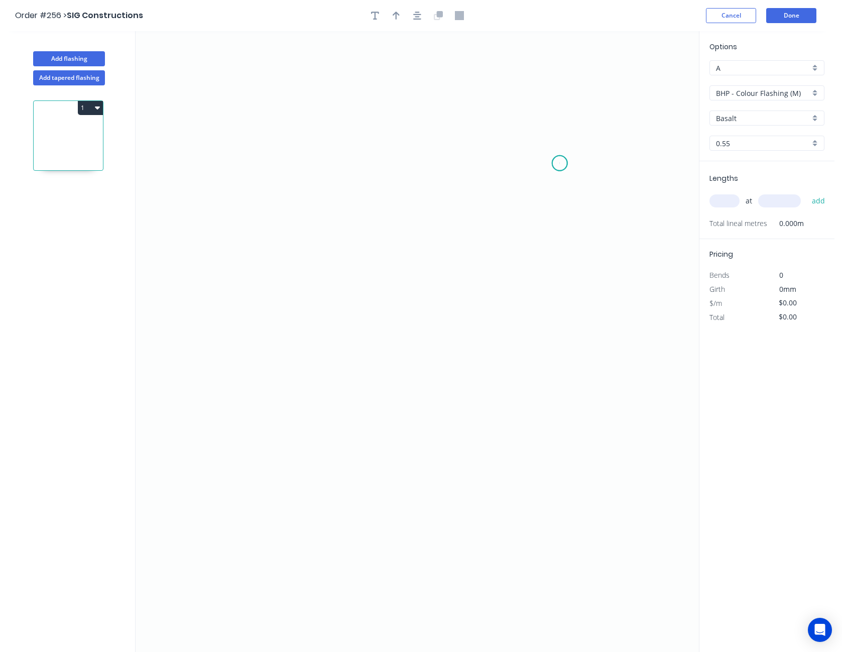
click at [560, 163] on icon "0" at bounding box center [417, 341] width 563 height 621
click at [294, 154] on icon "0" at bounding box center [417, 341] width 563 height 621
click at [304, 430] on icon "0 ?" at bounding box center [417, 341] width 563 height 621
click at [285, 292] on rect at bounding box center [279, 293] width 20 height 14
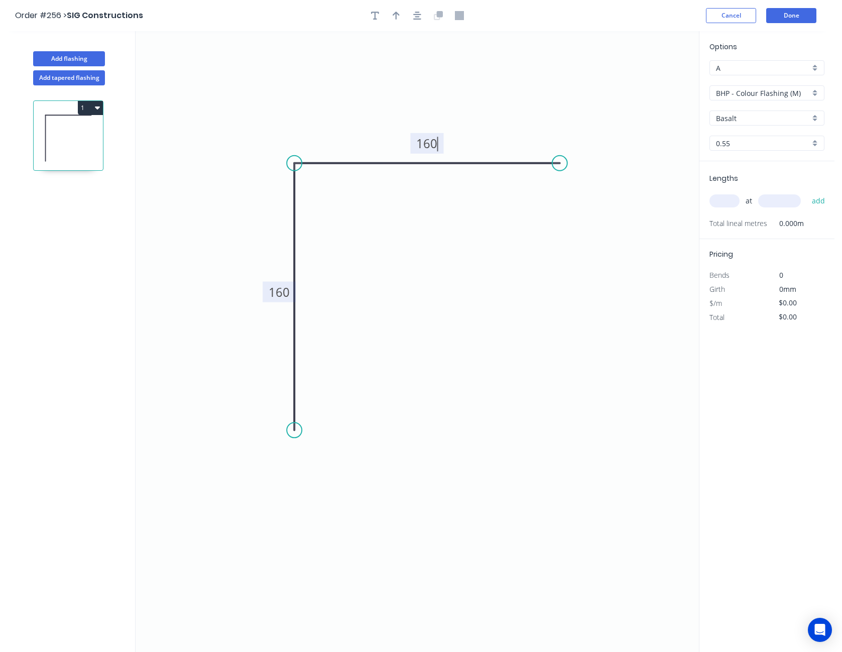
type input "$13.86"
click at [744, 94] on input "BHP - Colour Flashing (M)" at bounding box center [763, 93] width 94 height 11
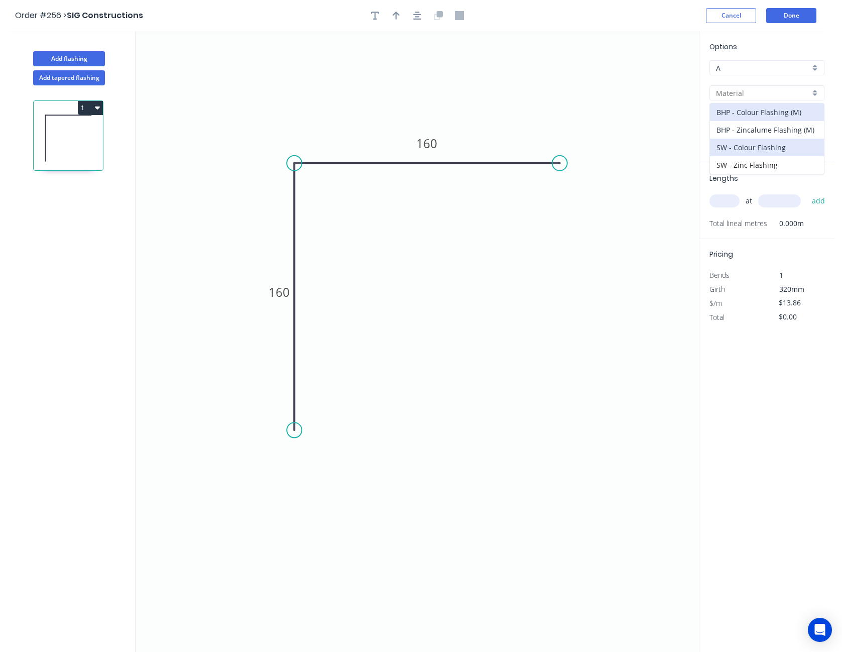
click at [753, 139] on div "BHP - Colour Flashing (M) BHP - Zincalume Flashing (M) SW - Colour Flashing SW …" at bounding box center [766, 138] width 115 height 71
click at [753, 140] on div "SW - Colour Flashing" at bounding box center [767, 148] width 114 height 18
type input "SW - Colour Flashing"
click at [755, 111] on div "Basalt" at bounding box center [766, 117] width 115 height 15
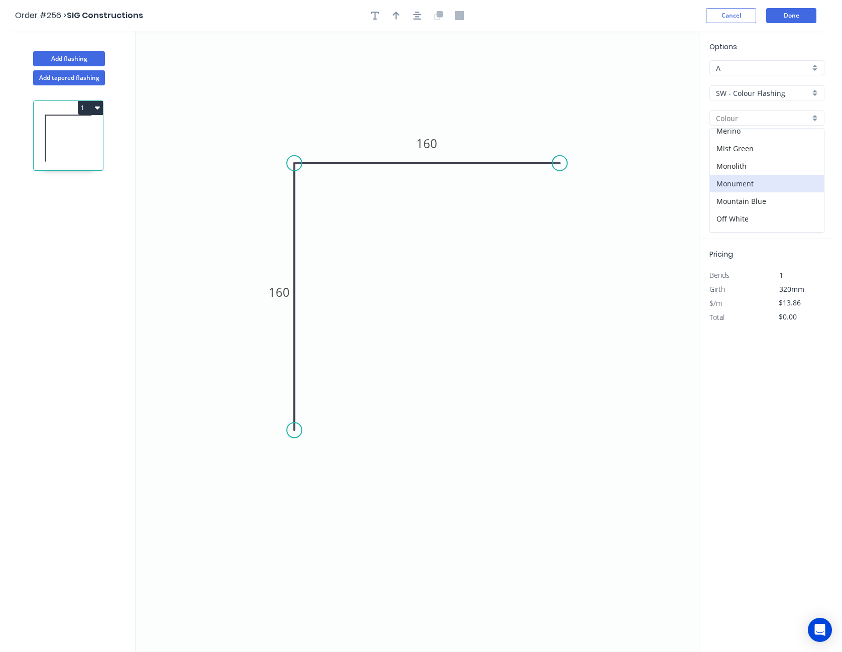
scroll to position [201, 0]
click at [748, 183] on div "Monument" at bounding box center [767, 183] width 114 height 18
type input "Monument"
click at [747, 116] on input "Monument" at bounding box center [763, 118] width 94 height 11
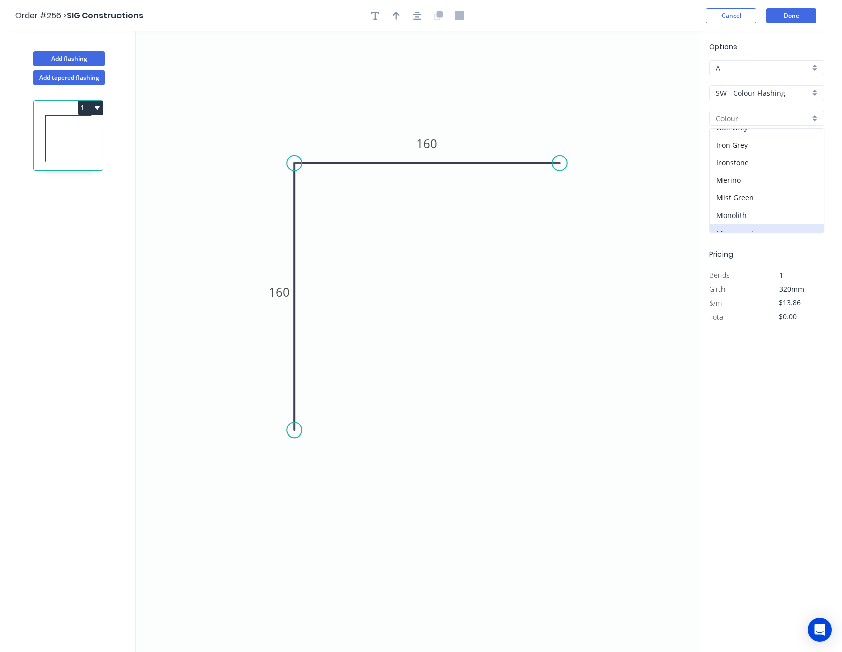
click at [745, 211] on div "Monolith" at bounding box center [767, 215] width 114 height 18
type input "Monolith"
click at [726, 198] on input "text" at bounding box center [724, 200] width 30 height 13
type input "4"
type input "5500"
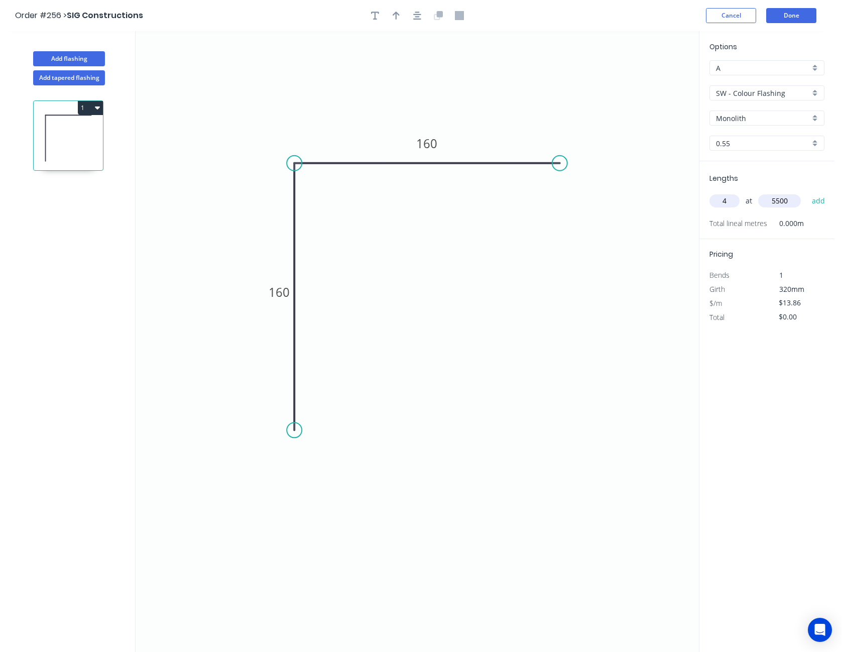
click at [807, 192] on button "add" at bounding box center [819, 200] width 24 height 17
type input "$304.92"
click at [790, 322] on input "$13.86" at bounding box center [796, 317] width 34 height 14
type input "$14.80"
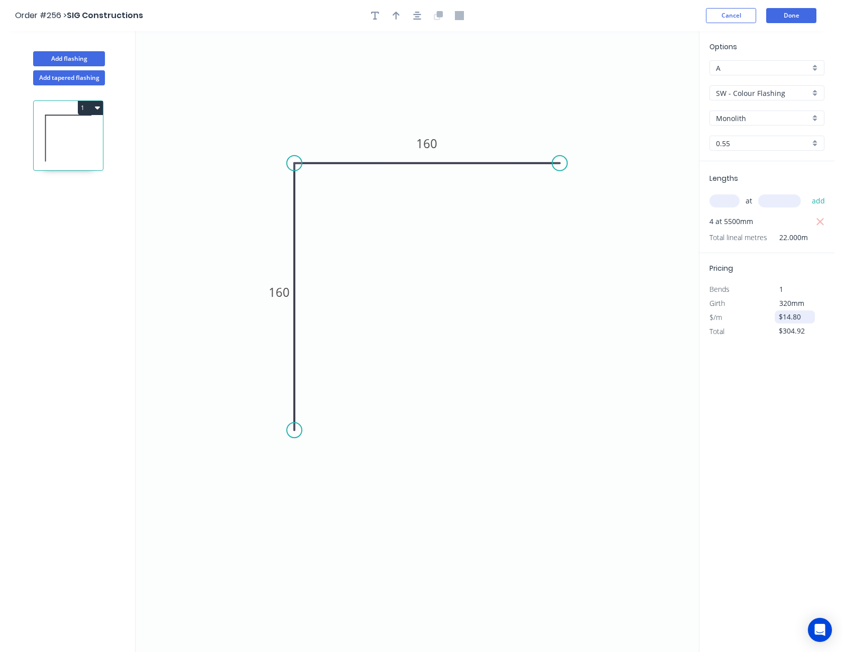
type input "$325.60"
click at [789, 13] on button "Done" at bounding box center [791, 15] width 50 height 15
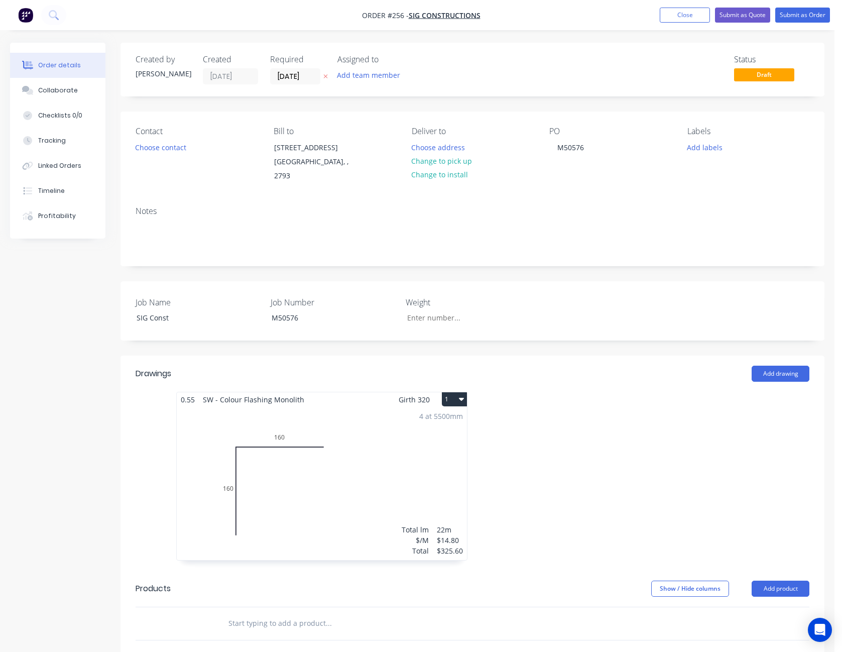
click at [430, 478] on div "4 at 5500mm Total lm $/M Total 22m $14.80 $325.60" at bounding box center [322, 483] width 290 height 153
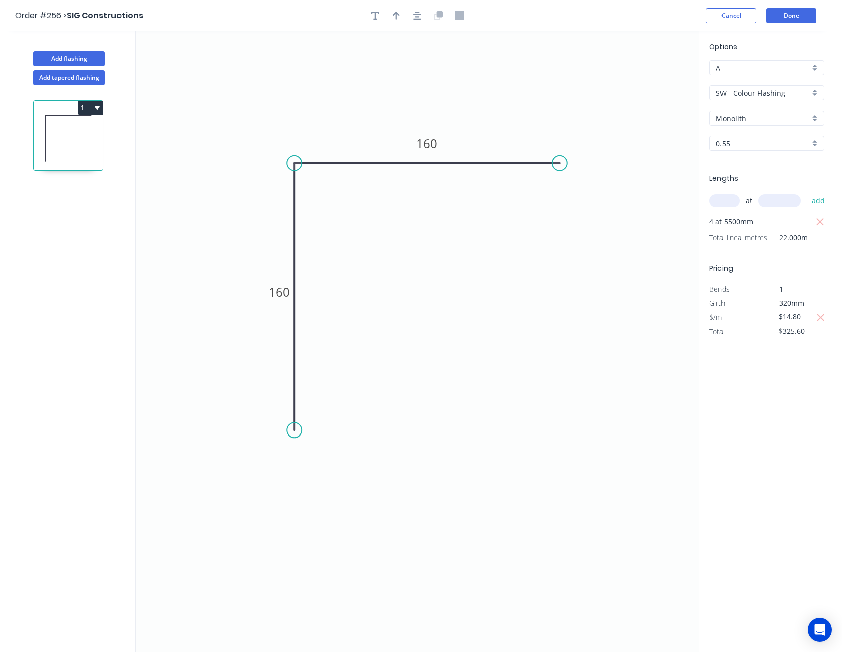
click at [757, 115] on input "Monolith" at bounding box center [763, 118] width 94 height 11
click at [746, 151] on div "Slate Grey" at bounding box center [767, 153] width 114 height 18
type input "Slate Grey"
click at [787, 18] on button "Done" at bounding box center [791, 15] width 50 height 15
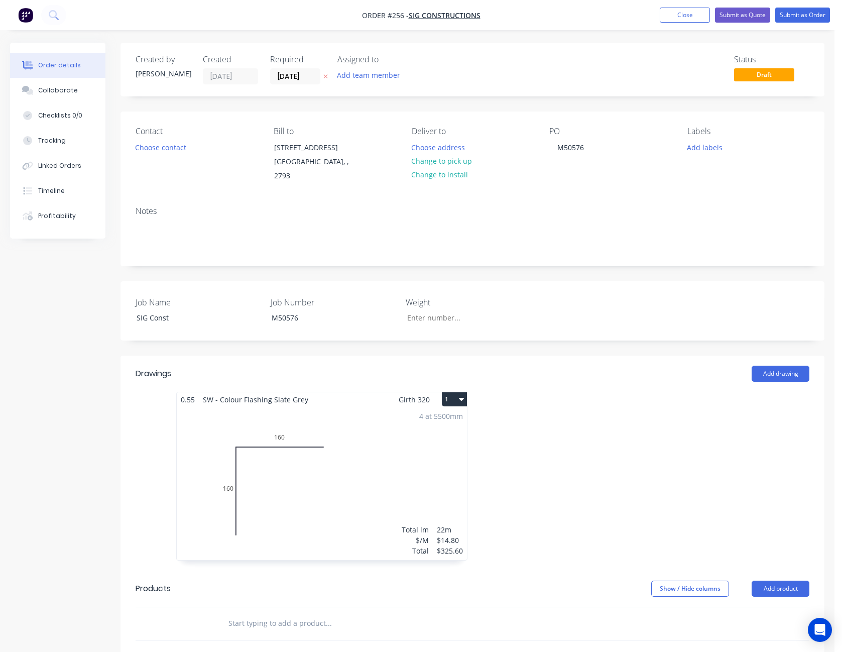
click at [407, 450] on div "4 at 5500mm Total lm $/M Total 22m $14.80 $325.60" at bounding box center [322, 483] width 290 height 153
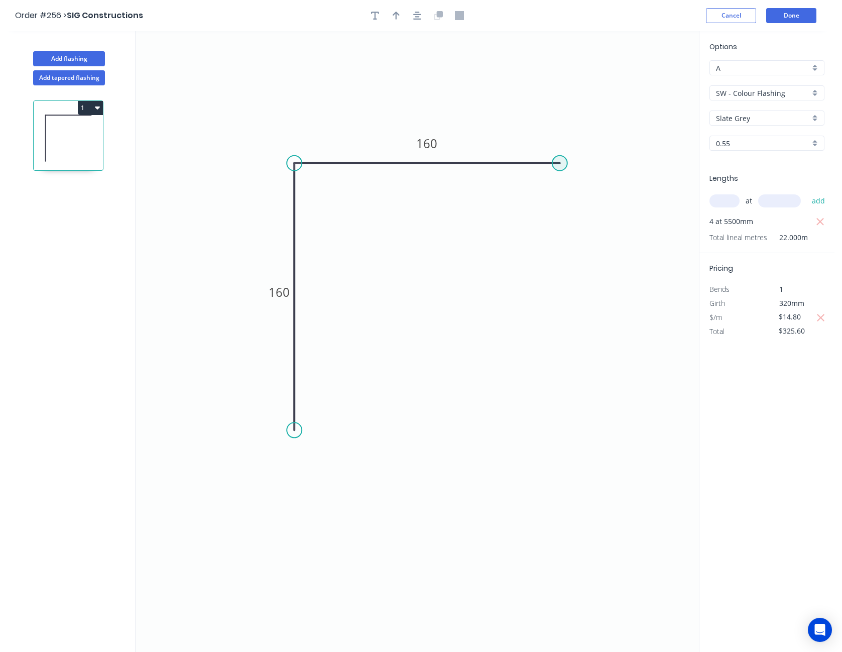
click at [559, 165] on circle at bounding box center [559, 163] width 15 height 15
click at [564, 166] on circle at bounding box center [559, 163] width 15 height 15
click at [595, 193] on icon "0 160 160" at bounding box center [417, 341] width 563 height 621
click at [595, 193] on circle at bounding box center [595, 193] width 15 height 15
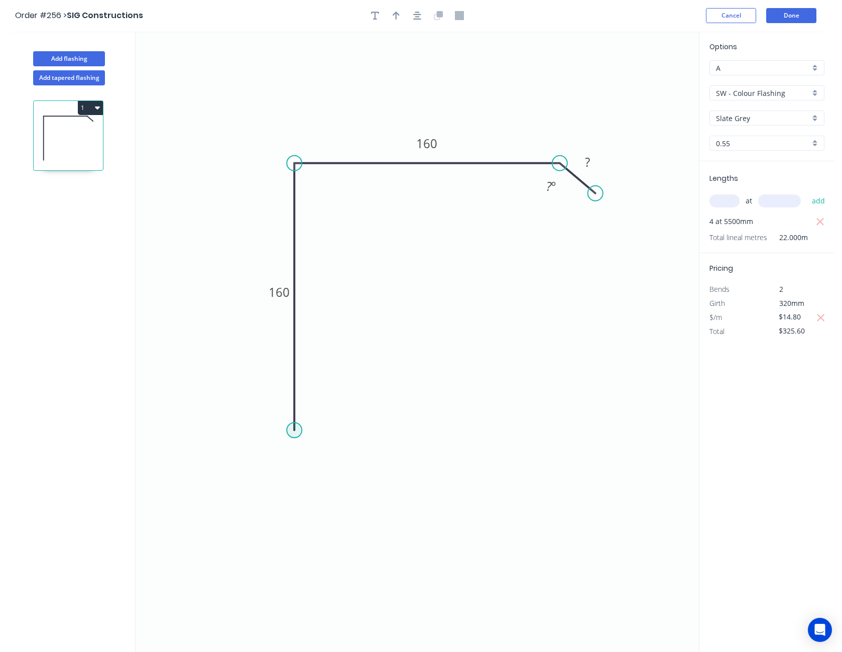
click at [293, 430] on circle at bounding box center [294, 429] width 15 height 15
click at [322, 462] on icon "0 160 160 ? ? º" at bounding box center [417, 341] width 563 height 621
click at [322, 462] on circle at bounding box center [321, 457] width 15 height 15
click at [300, 455] on tspan "?" at bounding box center [297, 449] width 5 height 17
click at [585, 160] on tspan "?" at bounding box center [587, 162] width 5 height 17
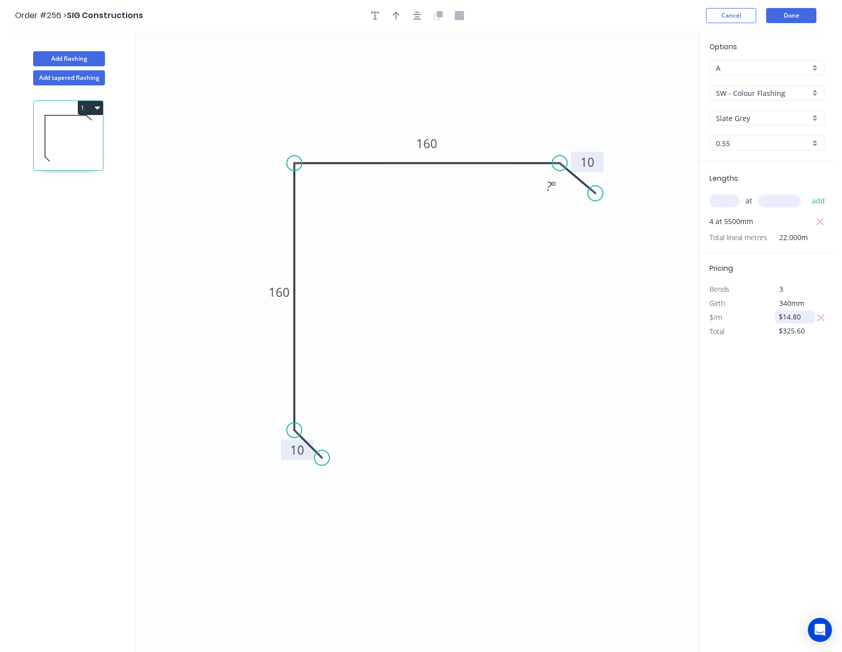
click at [795, 321] on input "$14.80" at bounding box center [796, 317] width 34 height 14
type input "$15.80"
type input "$347.60"
click at [541, 184] on rect at bounding box center [551, 187] width 20 height 14
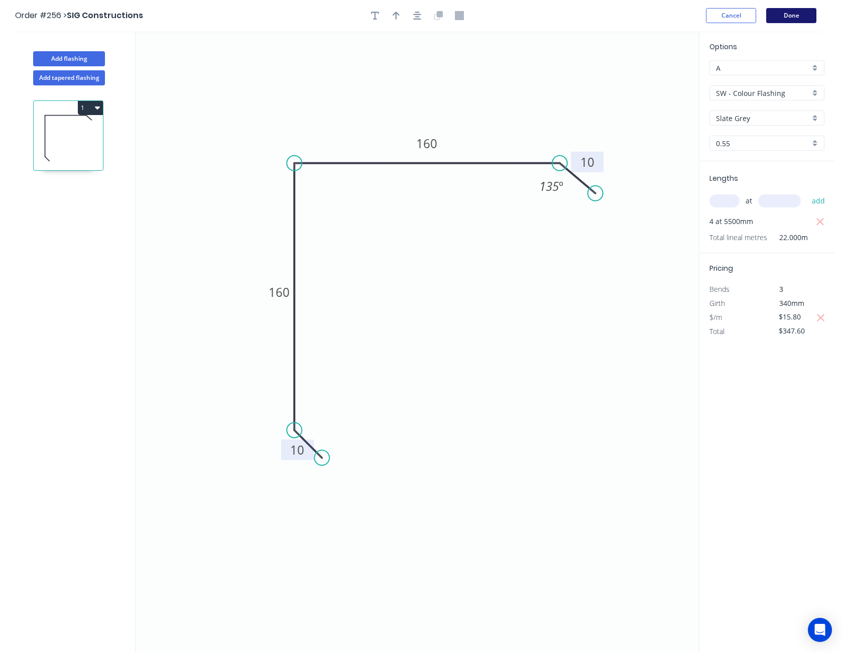
click at [784, 12] on button "Done" at bounding box center [791, 15] width 50 height 15
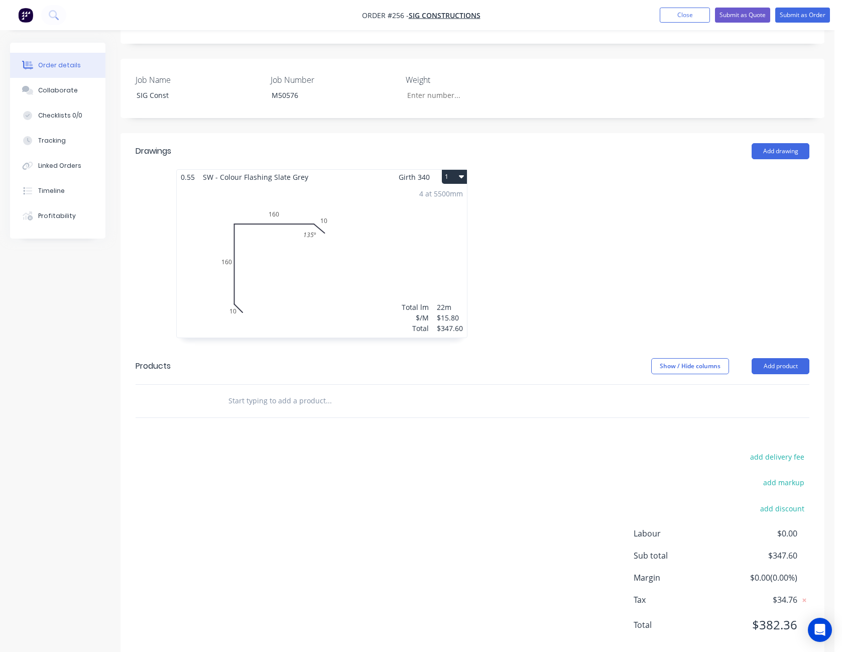
scroll to position [233, 0]
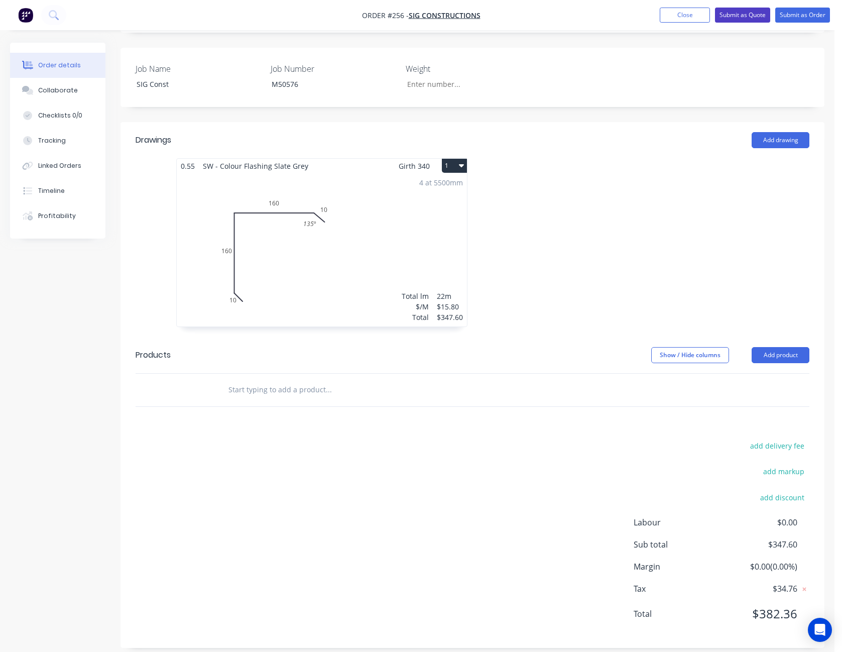
click at [749, 14] on button "Submit as Quote" at bounding box center [742, 15] width 55 height 15
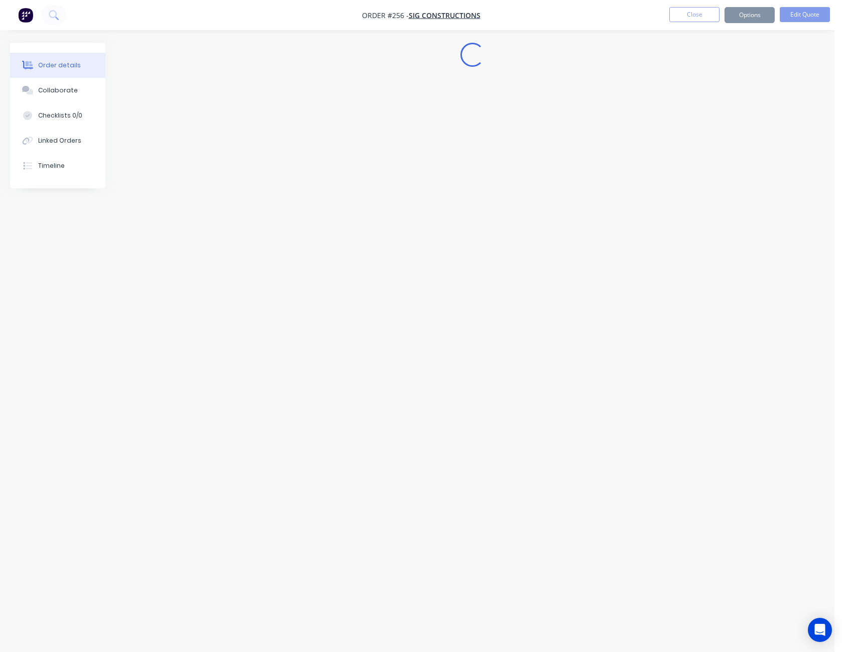
scroll to position [0, 0]
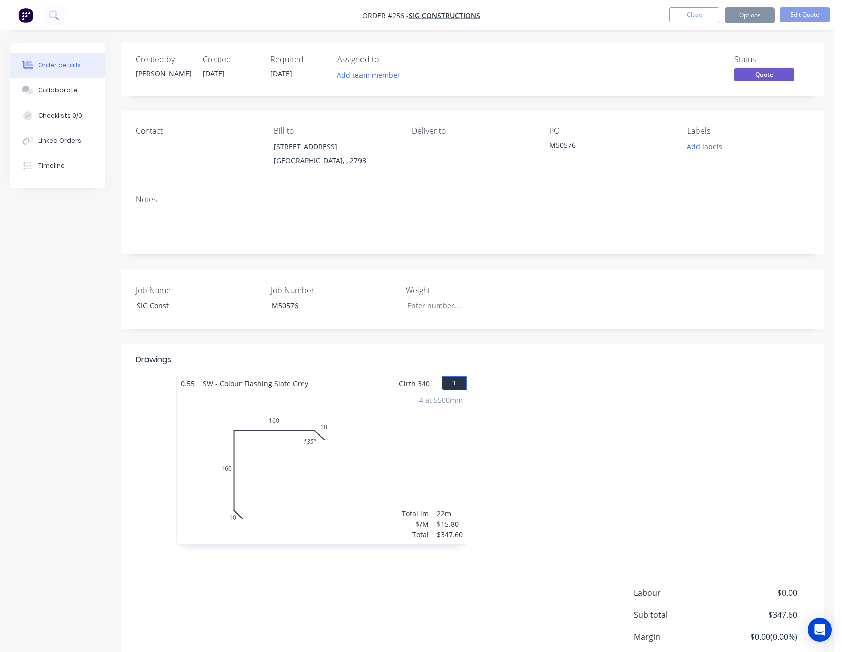
click at [748, 18] on button "Options" at bounding box center [749, 15] width 50 height 16
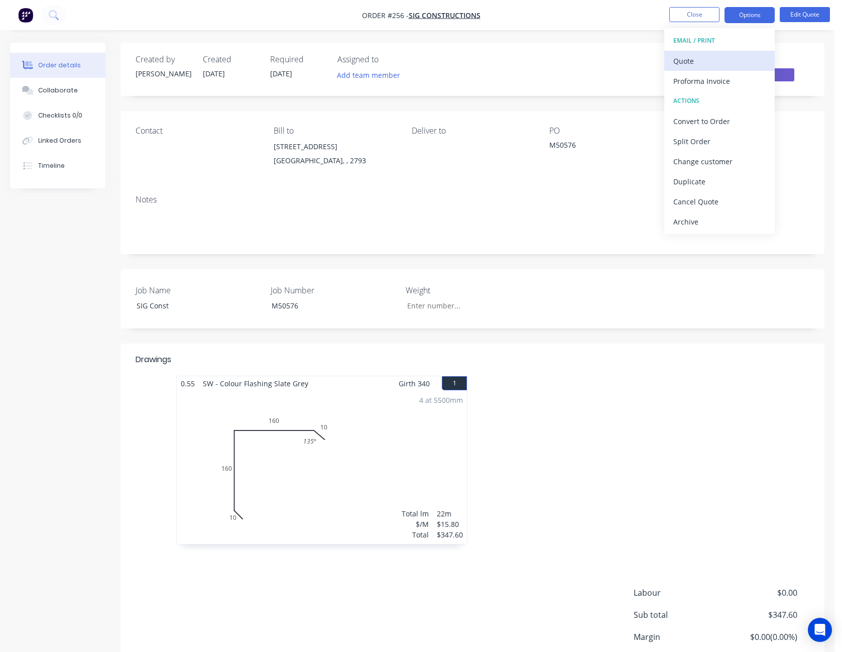
click at [734, 53] on button "Quote" at bounding box center [719, 61] width 110 height 20
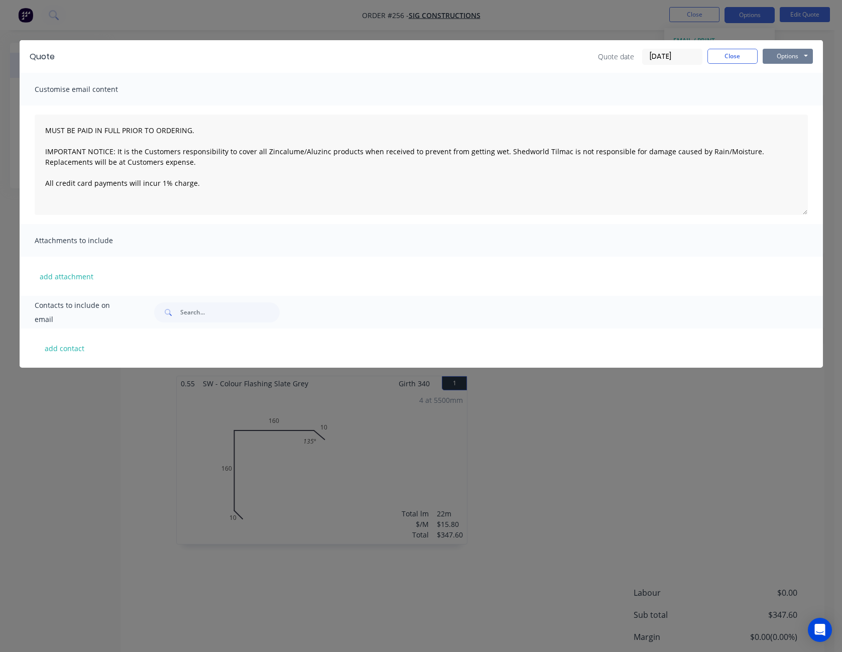
click at [771, 50] on button "Options" at bounding box center [788, 56] width 50 height 15
click at [782, 87] on button "Print" at bounding box center [795, 90] width 64 height 17
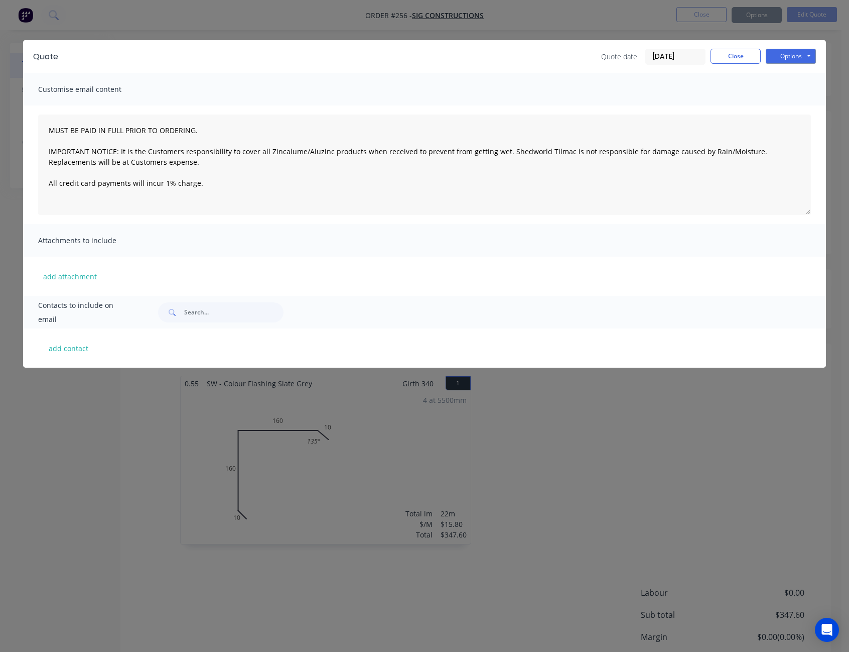
type textarea "MUST BE PAID IN FULL PRIOR TO ORDERING. IMPORTANT NOTICE: It is the Customers r…"
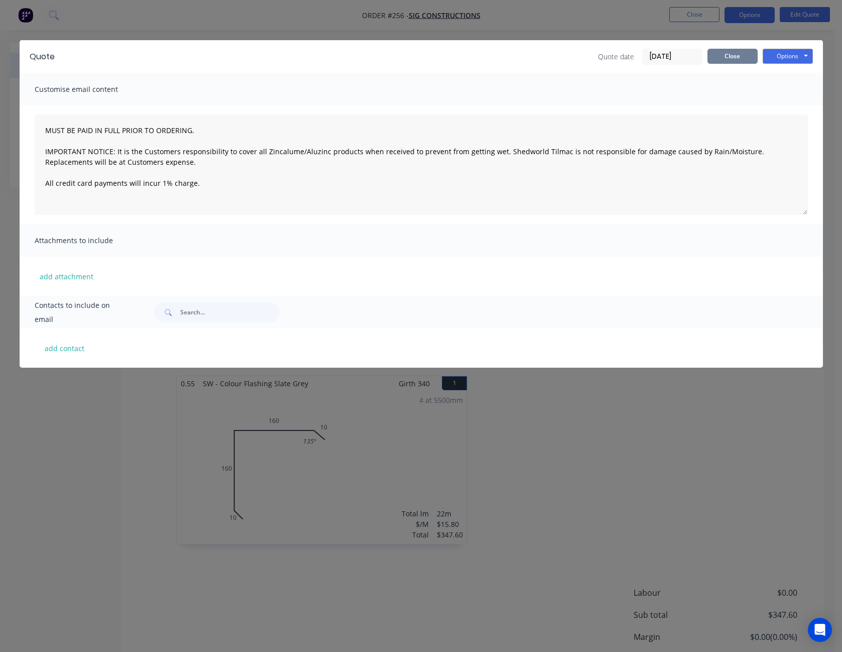
click at [711, 54] on button "Close" at bounding box center [732, 56] width 50 height 15
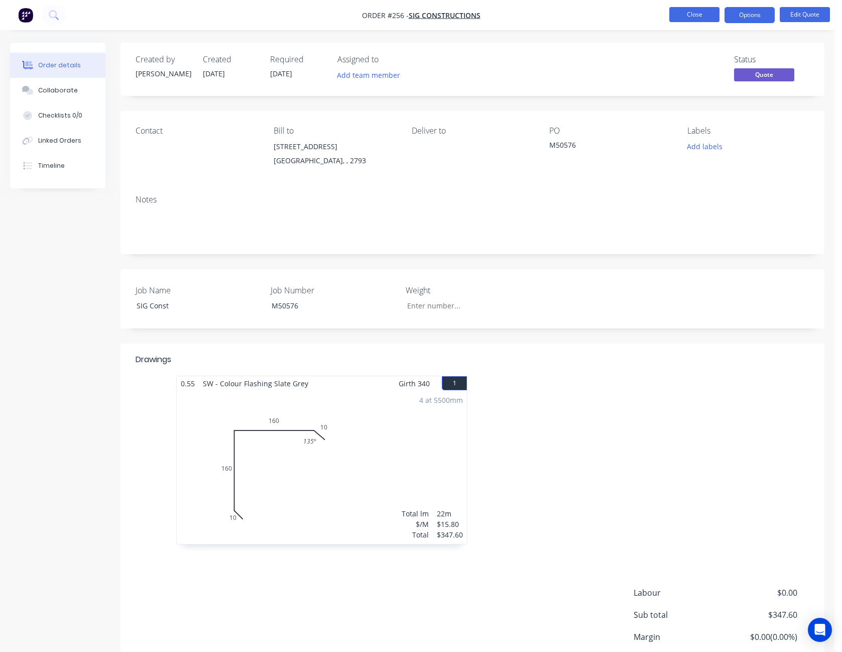
click at [696, 17] on button "Close" at bounding box center [694, 14] width 50 height 15
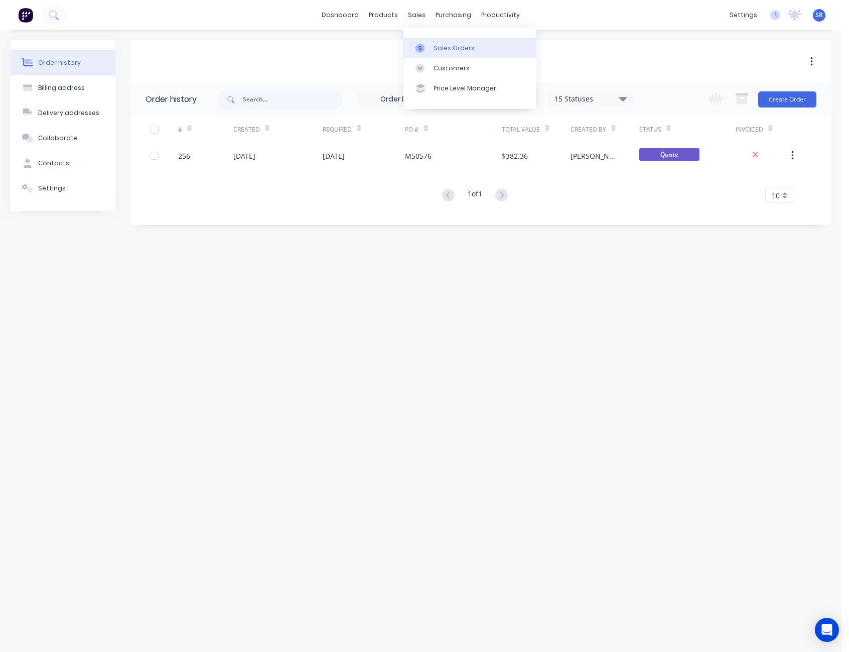
click at [436, 51] on div "Sales Orders" at bounding box center [454, 48] width 41 height 9
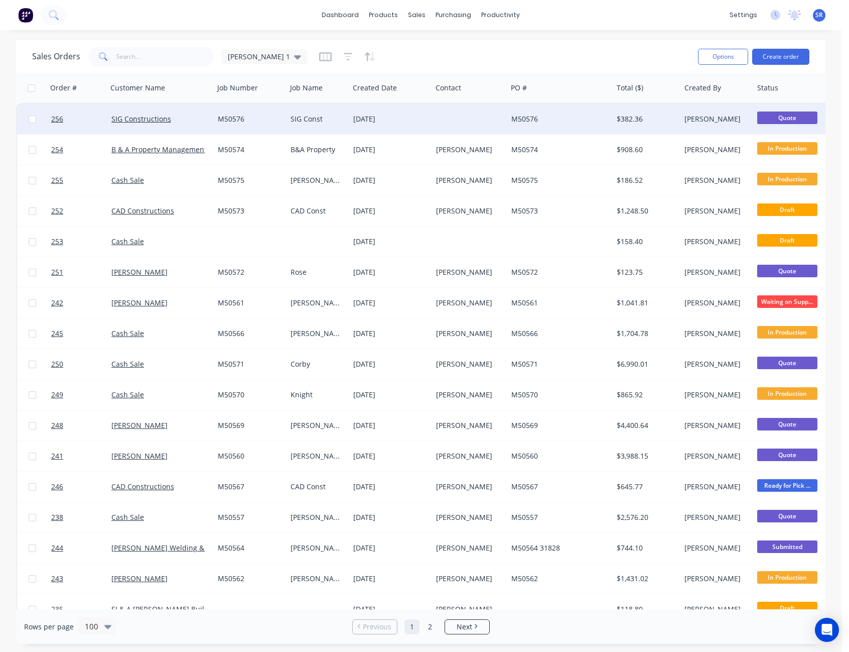
click at [259, 120] on div "M50576" at bounding box center [249, 119] width 62 height 10
click at [413, 110] on div "[DATE]" at bounding box center [390, 119] width 83 height 30
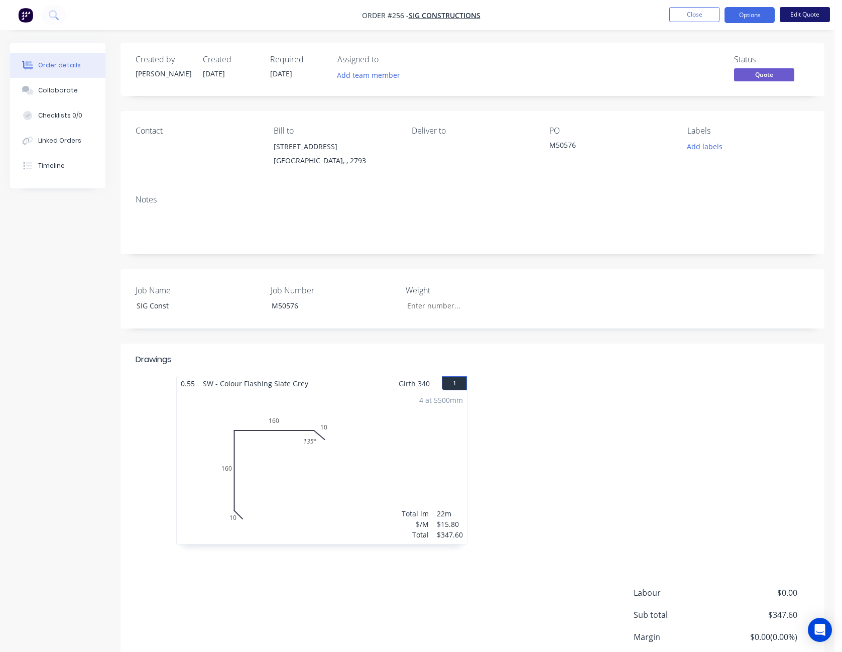
click at [793, 8] on button "Edit Quote" at bounding box center [805, 14] width 50 height 15
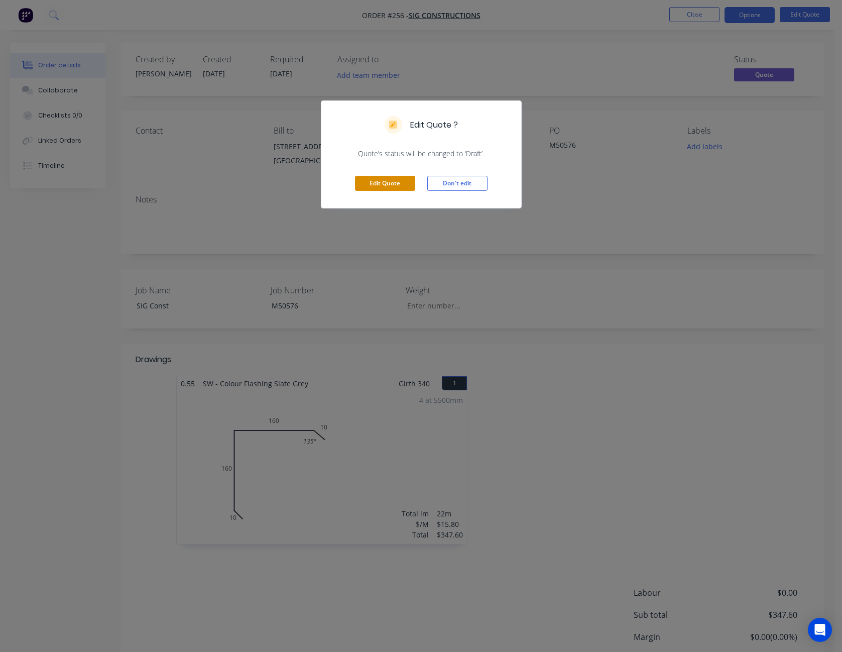
click at [366, 186] on button "Edit Quote" at bounding box center [385, 183] width 60 height 15
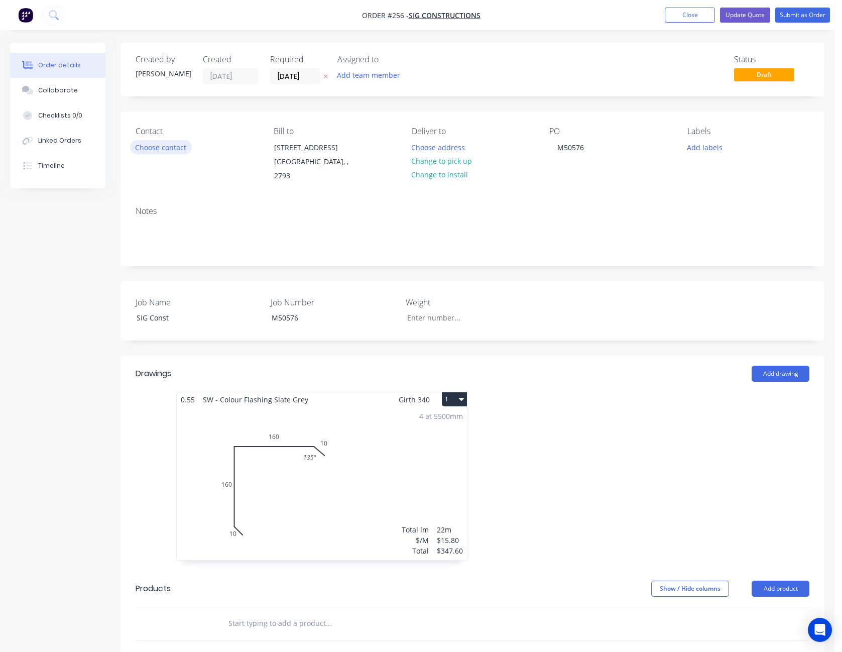
click at [166, 143] on button "Choose contact" at bounding box center [161, 147] width 62 height 14
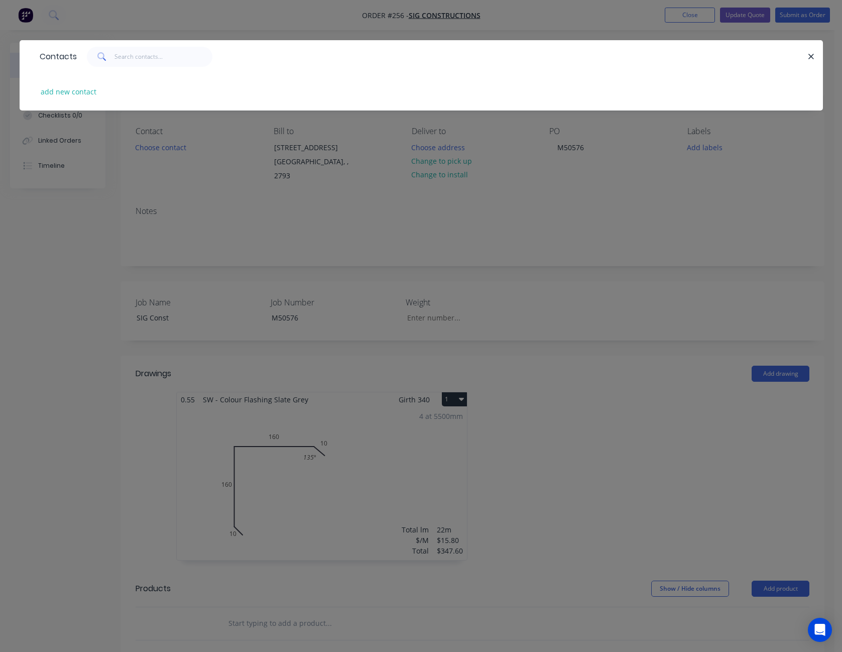
click at [198, 181] on div "Contacts add new contact" at bounding box center [421, 326] width 842 height 652
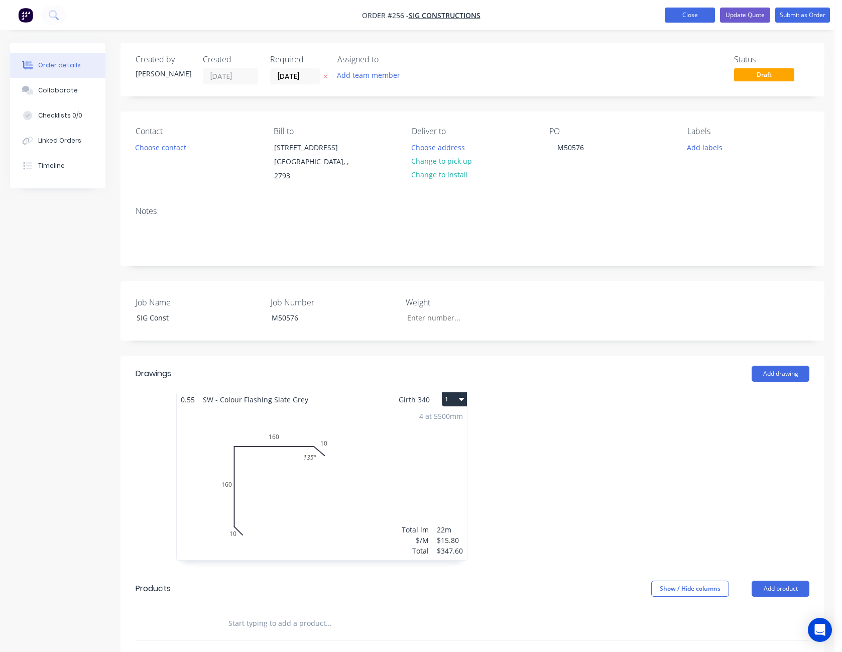
click at [707, 12] on button "Close" at bounding box center [690, 15] width 50 height 15
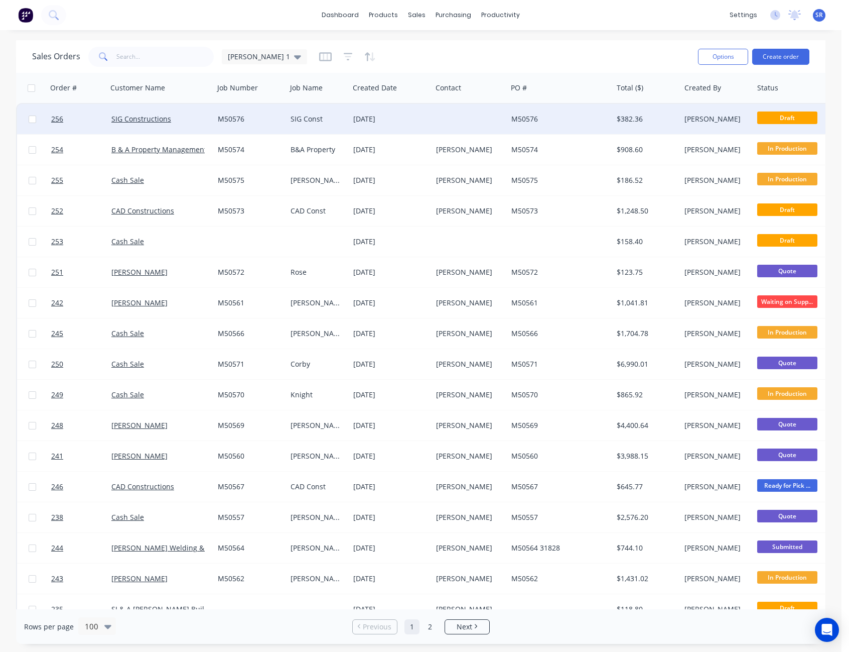
click at [438, 125] on div at bounding box center [469, 119] width 75 height 30
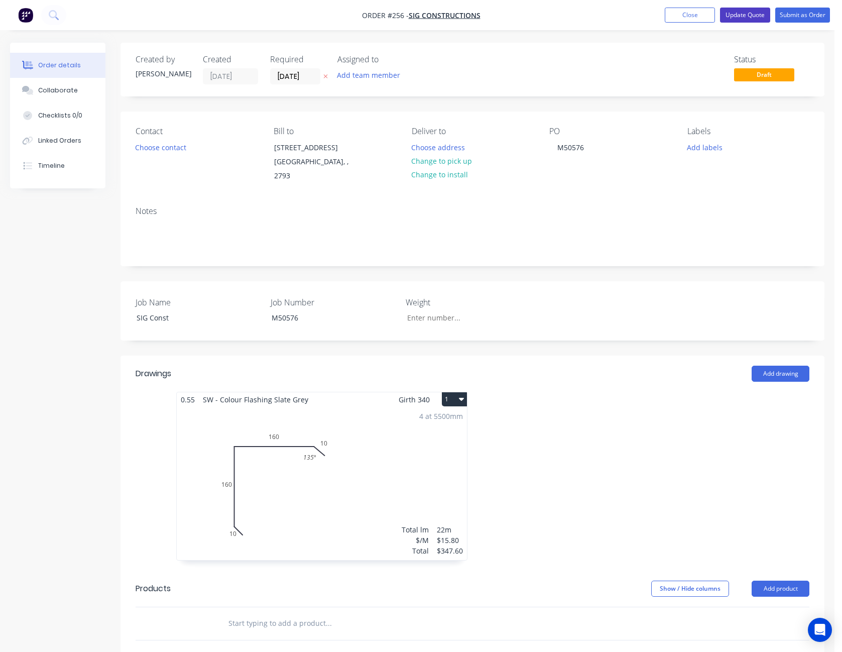
click at [748, 13] on button "Update Quote" at bounding box center [745, 15] width 50 height 15
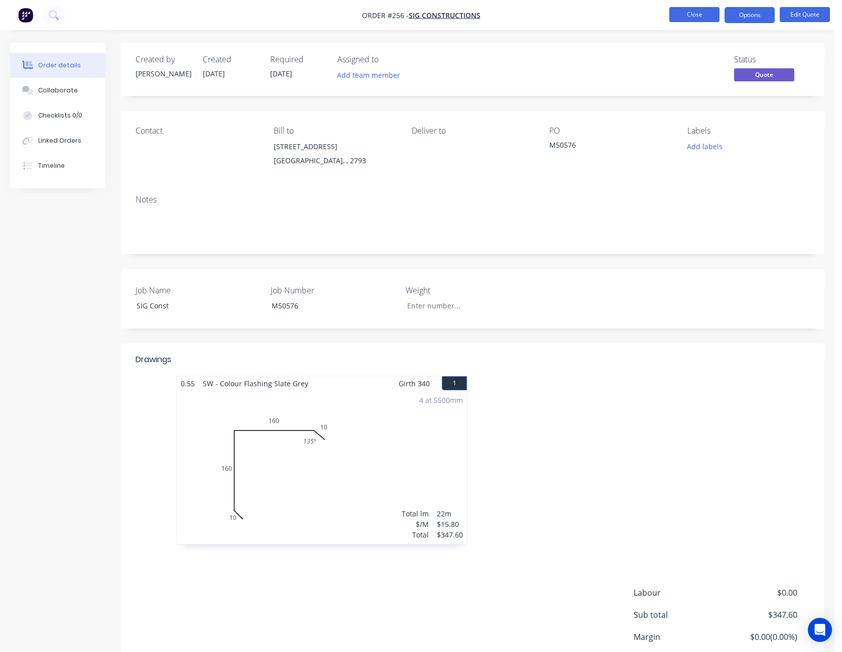
click at [709, 17] on button "Close" at bounding box center [694, 14] width 50 height 15
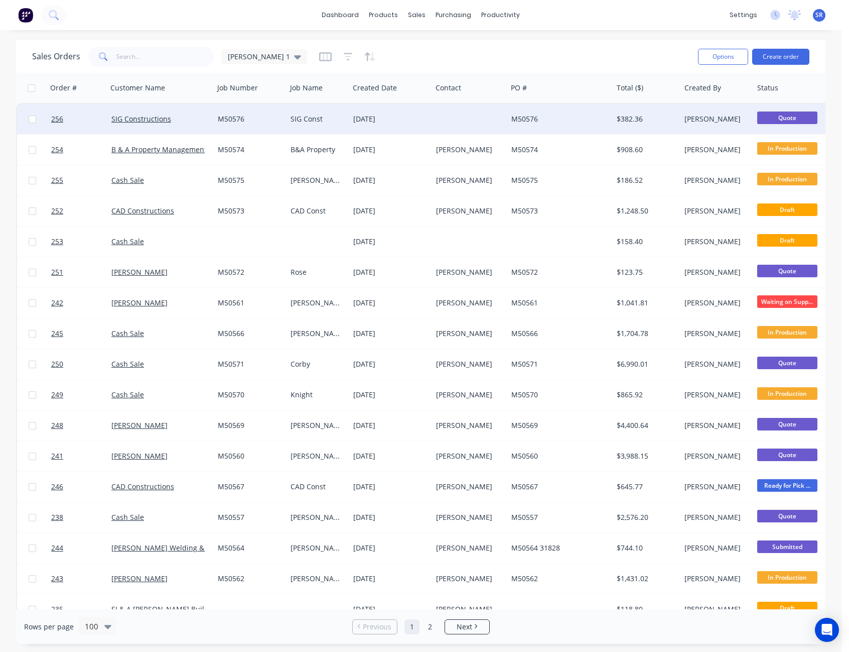
click at [485, 114] on div at bounding box center [469, 119] width 75 height 30
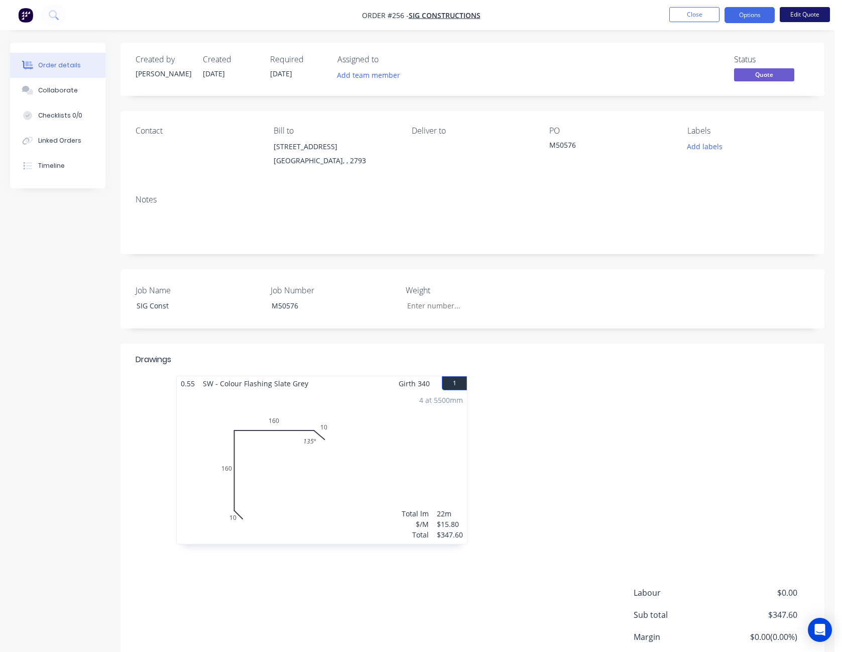
click at [799, 11] on button "Edit Quote" at bounding box center [805, 14] width 50 height 15
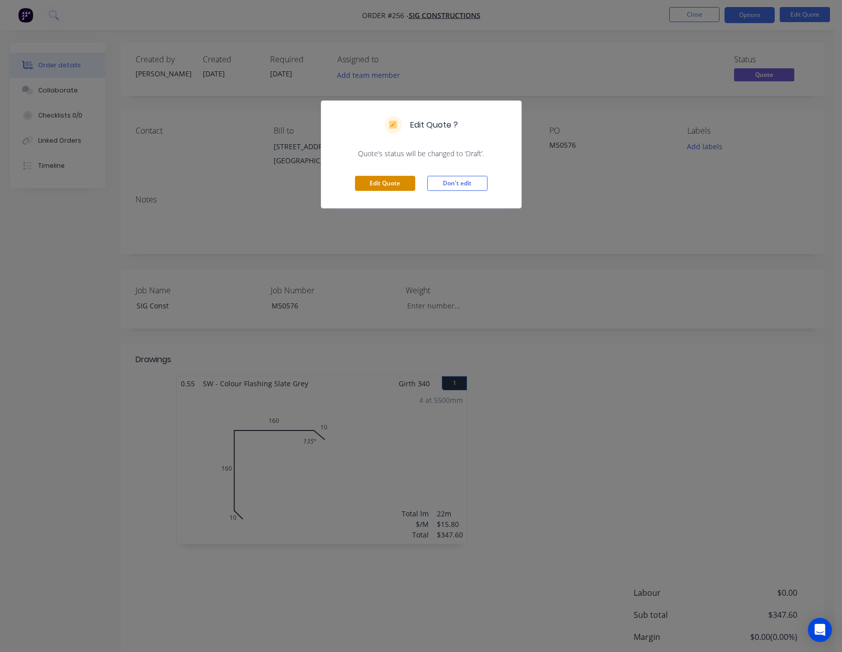
click at [388, 176] on button "Edit Quote" at bounding box center [385, 183] width 60 height 15
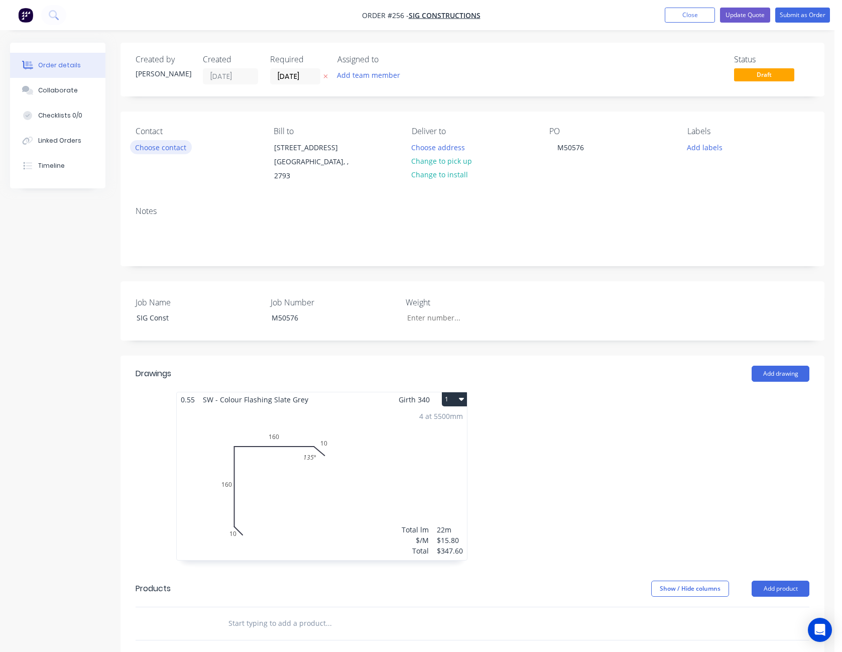
click at [152, 144] on button "Choose contact" at bounding box center [161, 147] width 62 height 14
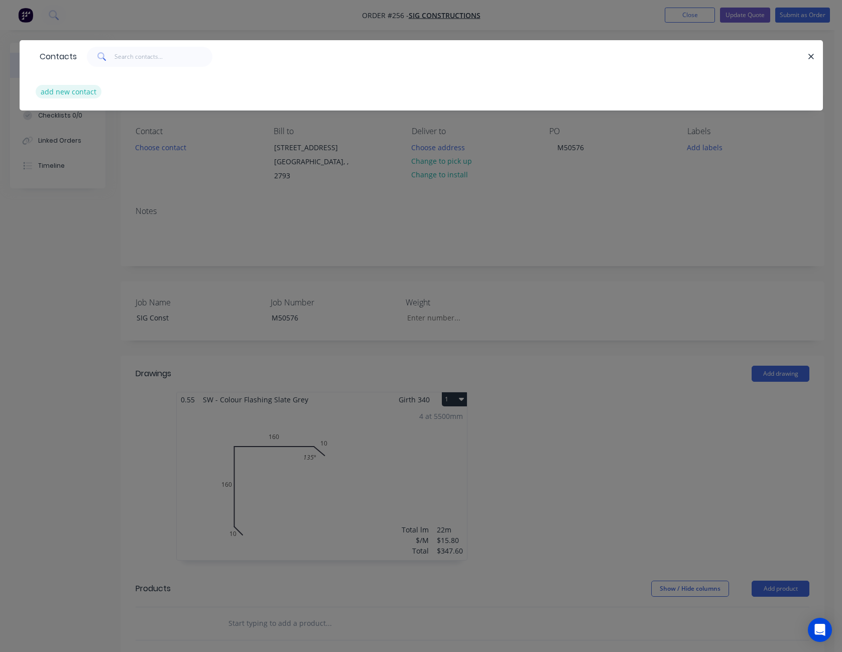
click at [87, 91] on button "add new contact" at bounding box center [69, 92] width 66 height 14
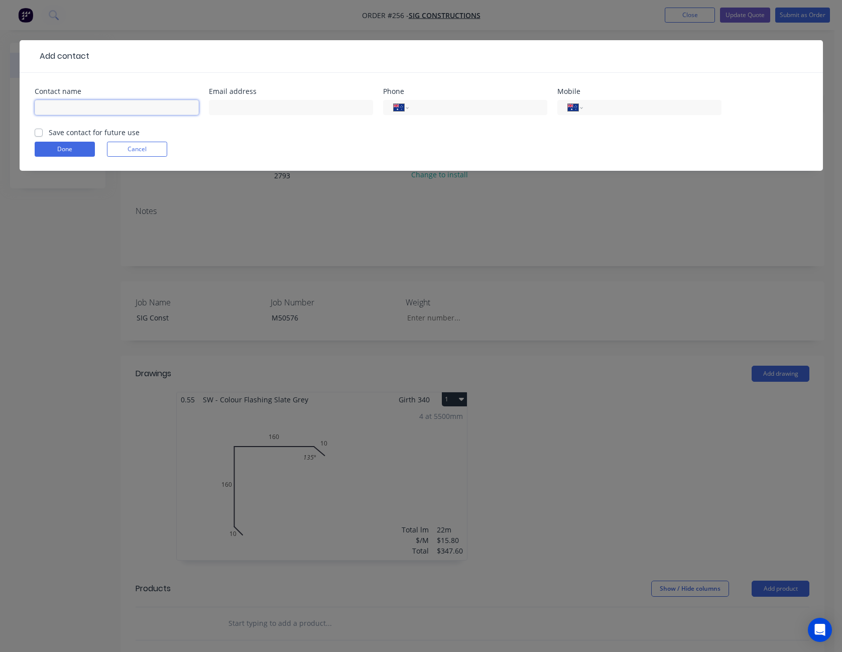
click at [52, 112] on input "text" at bounding box center [117, 107] width 164 height 15
click at [610, 106] on input "tel" at bounding box center [650, 108] width 120 height 12
click at [49, 133] on label "Save contact for future use" at bounding box center [94, 132] width 91 height 11
click at [41, 133] on input "Save contact for future use" at bounding box center [39, 132] width 8 height 10
click at [50, 145] on button "Done" at bounding box center [65, 149] width 60 height 15
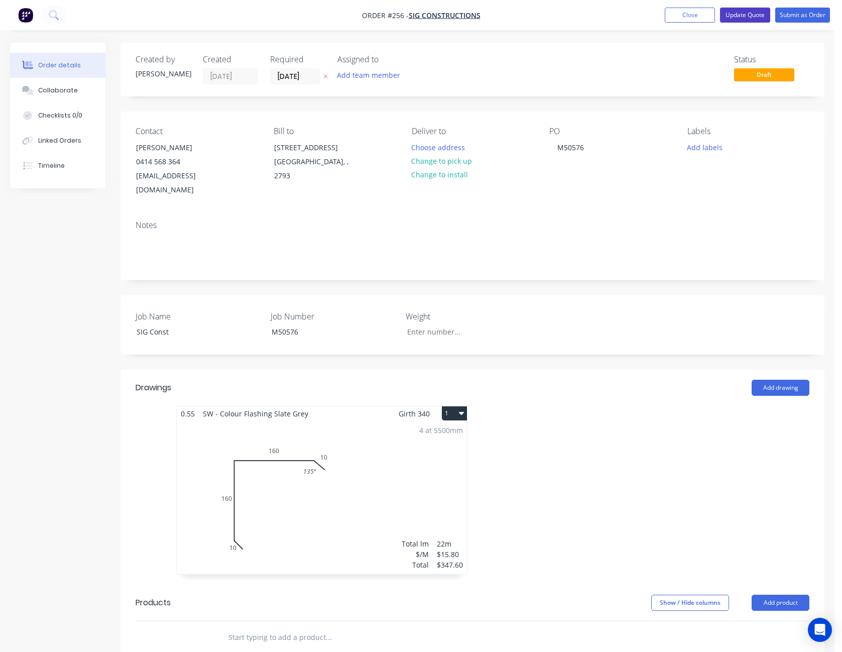
click at [748, 13] on button "Update Quote" at bounding box center [745, 15] width 50 height 15
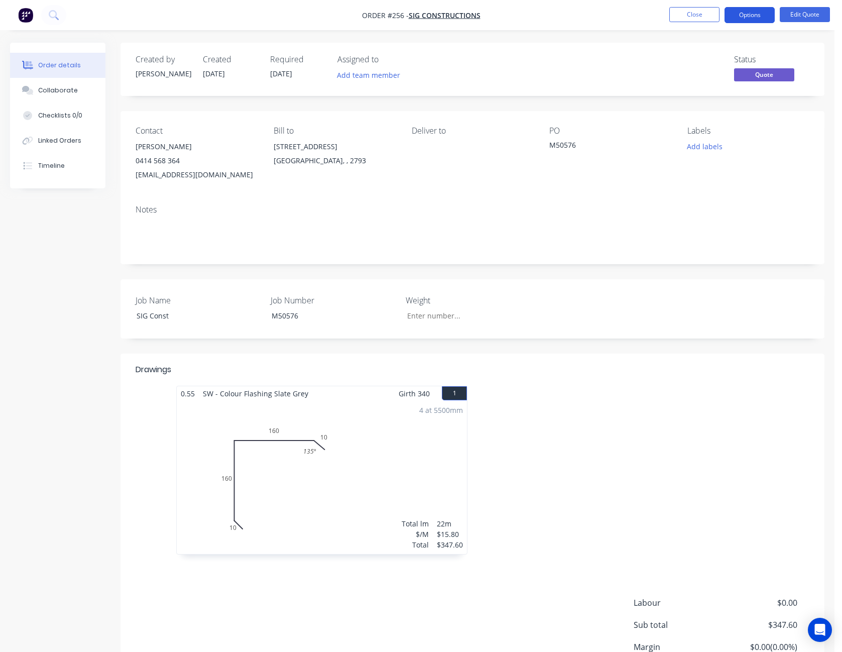
click at [751, 15] on button "Options" at bounding box center [749, 15] width 50 height 16
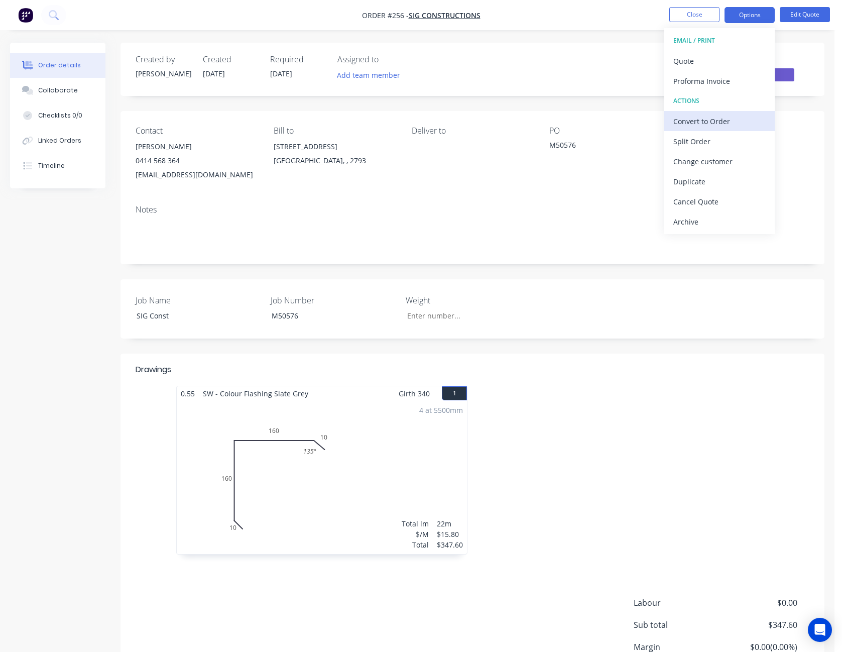
click at [730, 125] on div "Convert to Order" at bounding box center [719, 121] width 92 height 15
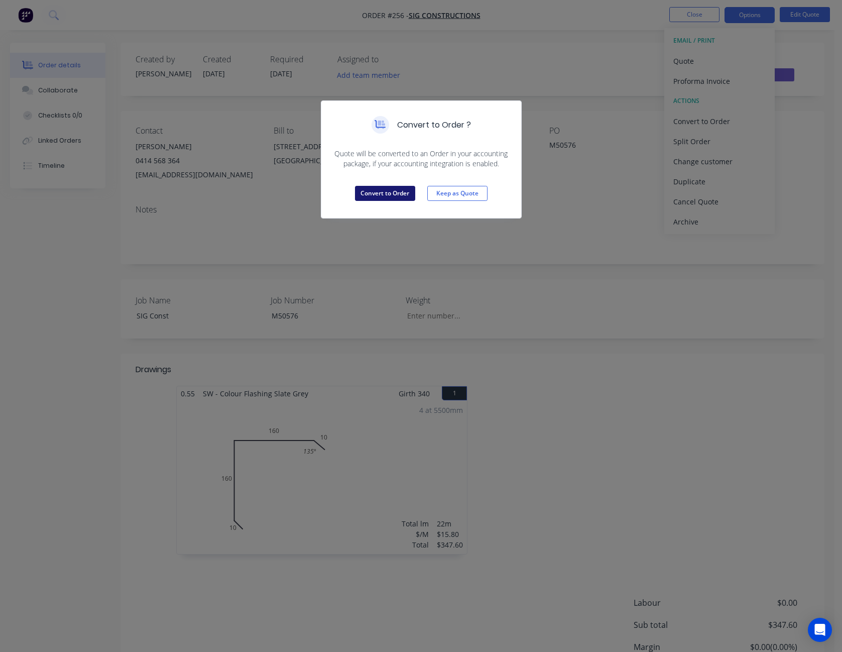
click at [394, 195] on button "Convert to Order" at bounding box center [385, 193] width 60 height 15
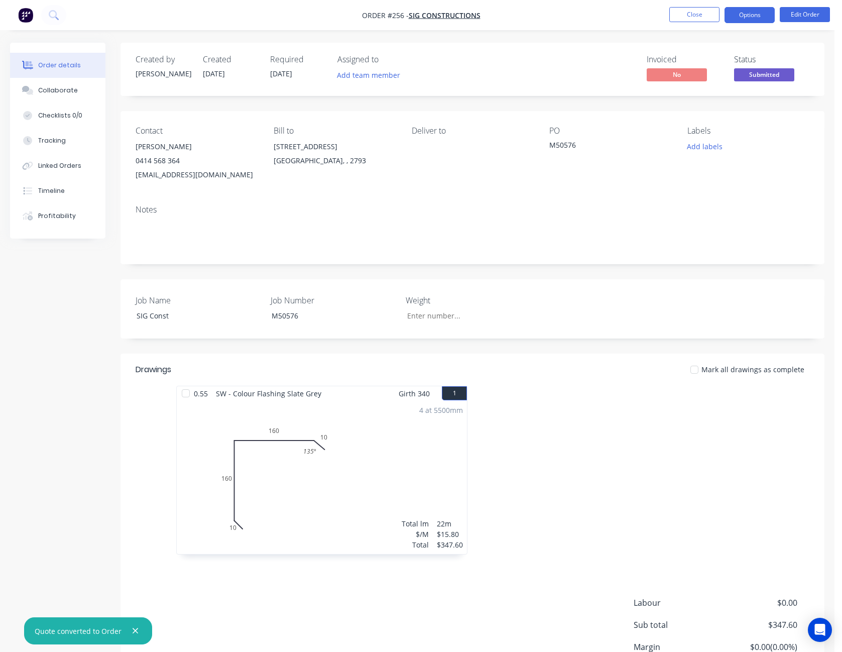
click at [740, 14] on button "Options" at bounding box center [749, 15] width 50 height 16
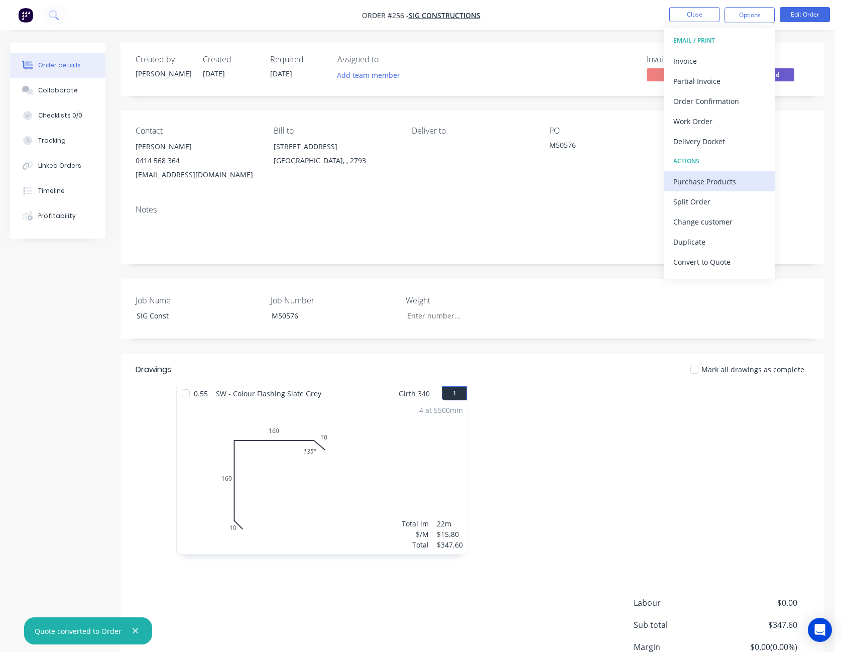
click at [723, 183] on div "Purchase Products" at bounding box center [719, 181] width 92 height 15
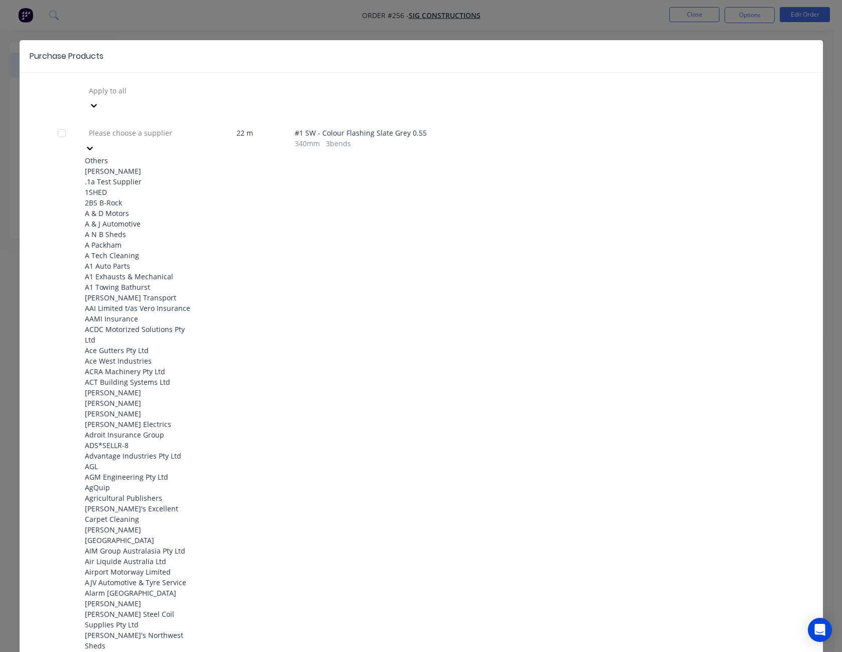
click at [93, 147] on icon at bounding box center [90, 149] width 6 height 4
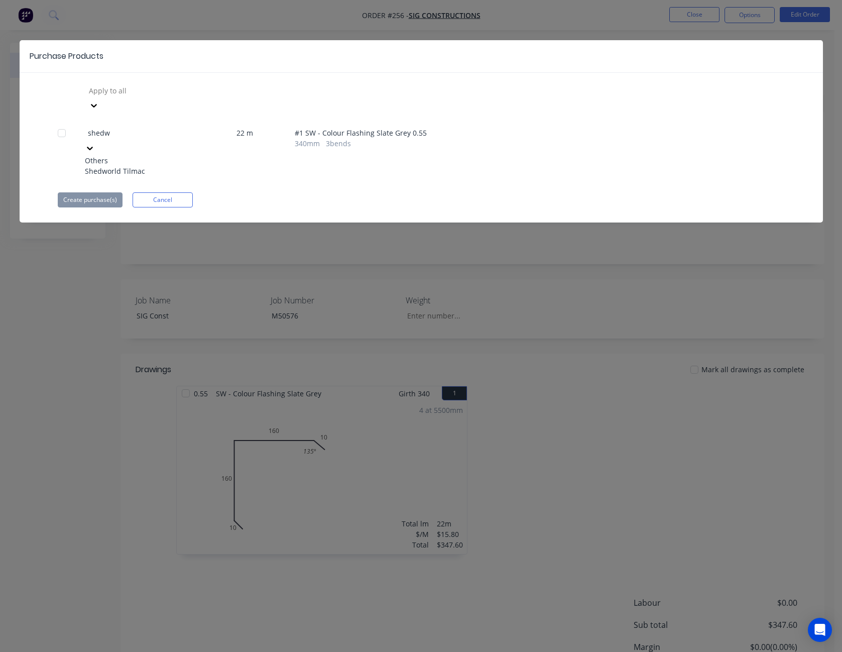
click at [131, 166] on div "Shedworld Tilmac" at bounding box center [140, 171] width 110 height 11
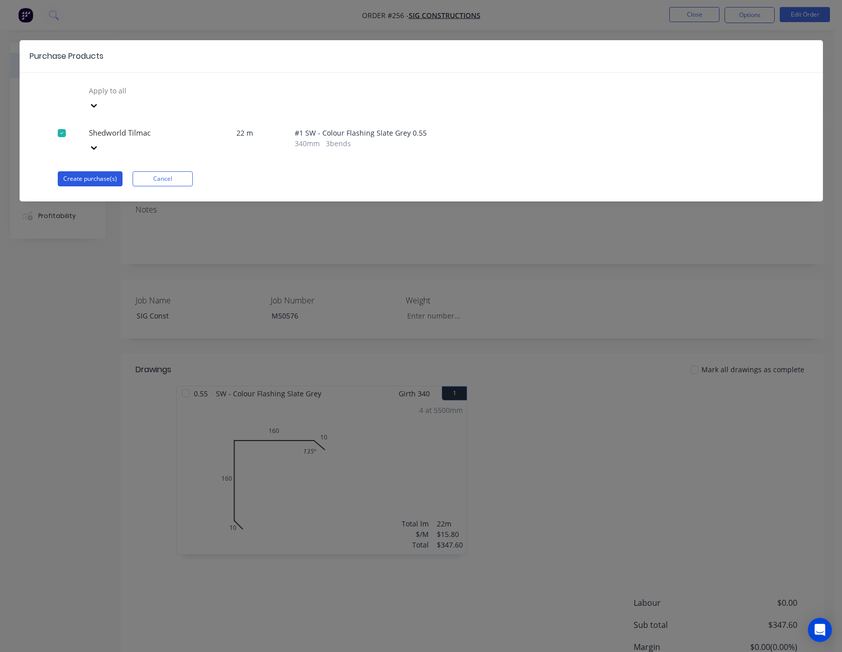
click at [90, 171] on button "Create purchase(s)" at bounding box center [90, 178] width 65 height 15
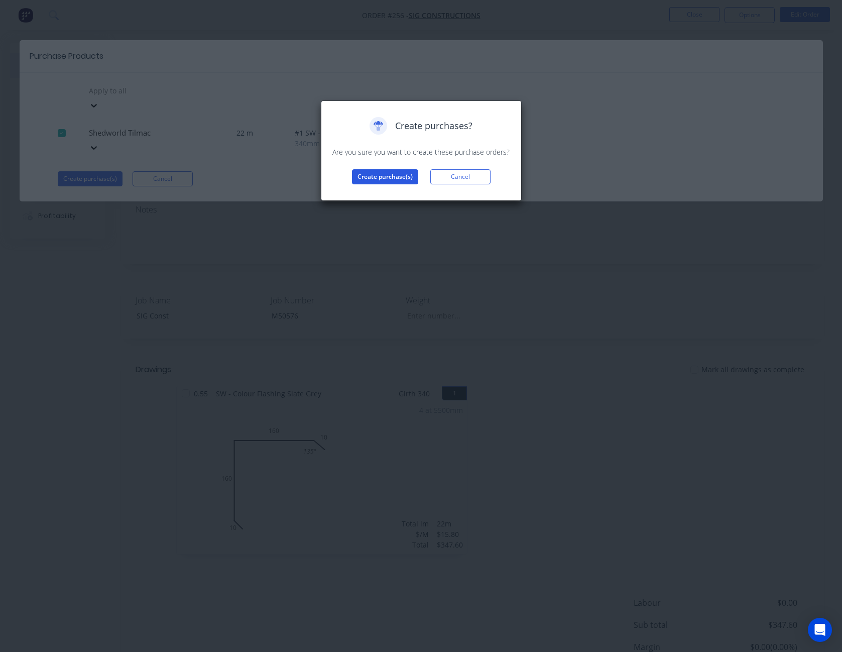
click at [390, 173] on button "Create purchase(s)" at bounding box center [385, 176] width 66 height 15
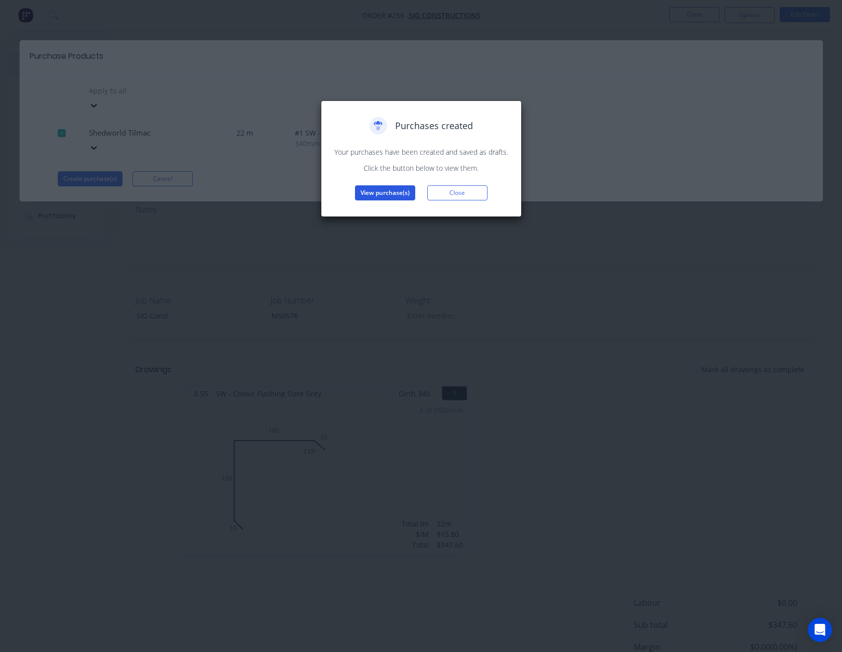
click at [393, 194] on button "View purchase(s)" at bounding box center [385, 192] width 60 height 15
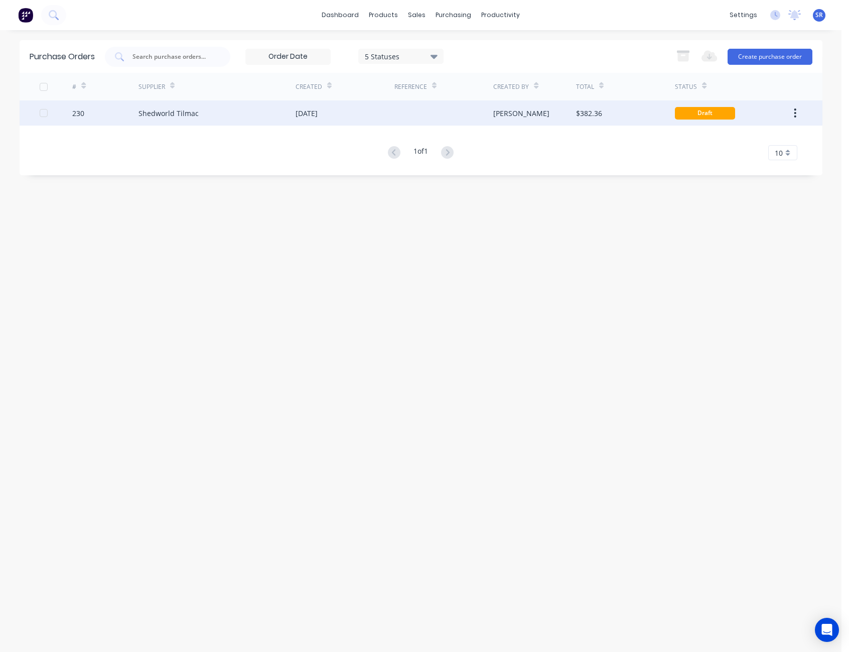
click at [516, 113] on div "[PERSON_NAME]" at bounding box center [535, 112] width 83 height 25
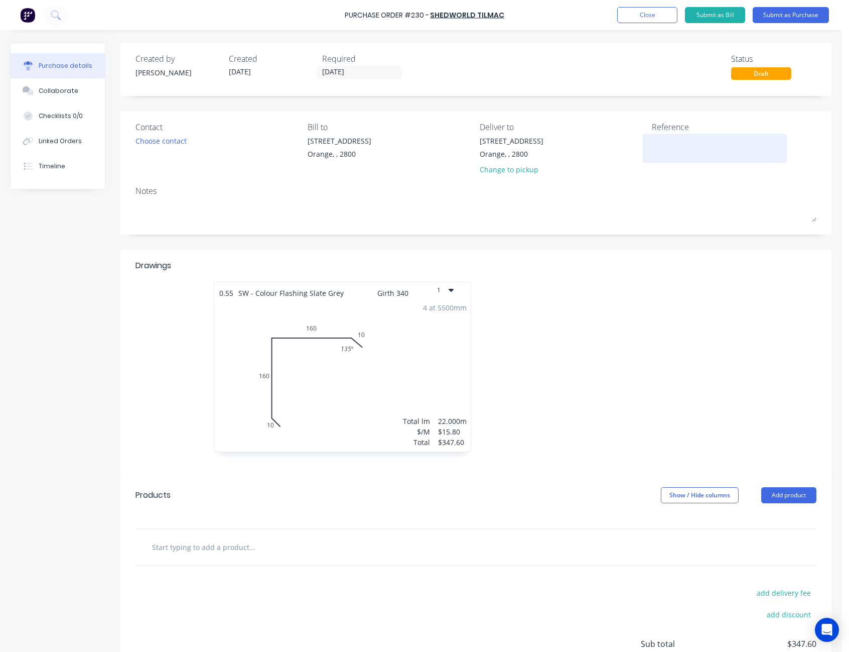
click at [663, 143] on textarea at bounding box center [715, 147] width 126 height 23
click at [784, 16] on button "Submit as Purchase" at bounding box center [791, 15] width 76 height 16
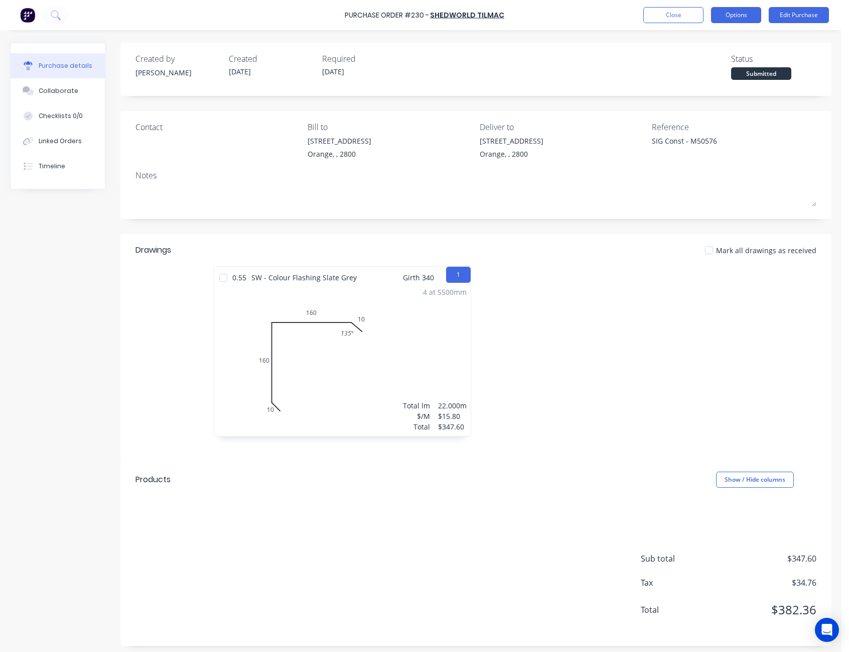
click at [738, 12] on button "Options" at bounding box center [736, 15] width 50 height 16
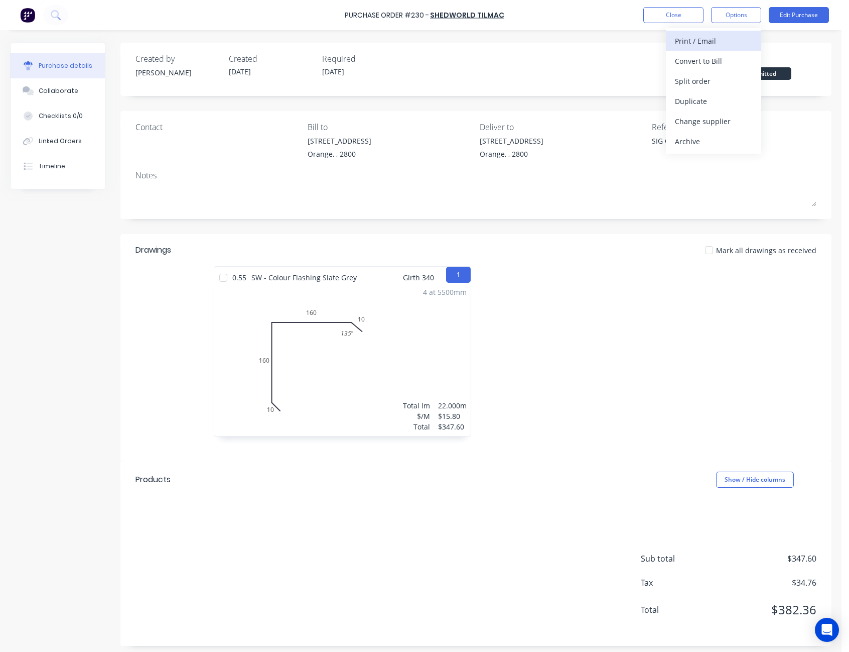
click at [724, 39] on div "Print / Email" at bounding box center [713, 41] width 77 height 15
click at [724, 79] on div "Without pricing" at bounding box center [713, 81] width 77 height 15
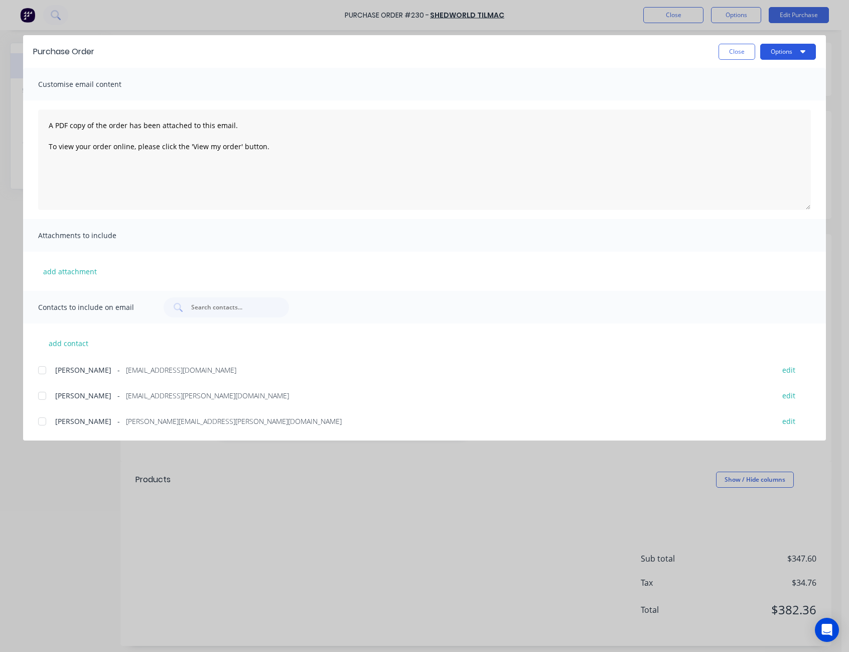
click at [780, 55] on button "Options" at bounding box center [789, 52] width 56 height 16
click at [776, 95] on div "Print" at bounding box center [768, 97] width 77 height 15
click at [741, 51] on button "Close" at bounding box center [737, 52] width 37 height 16
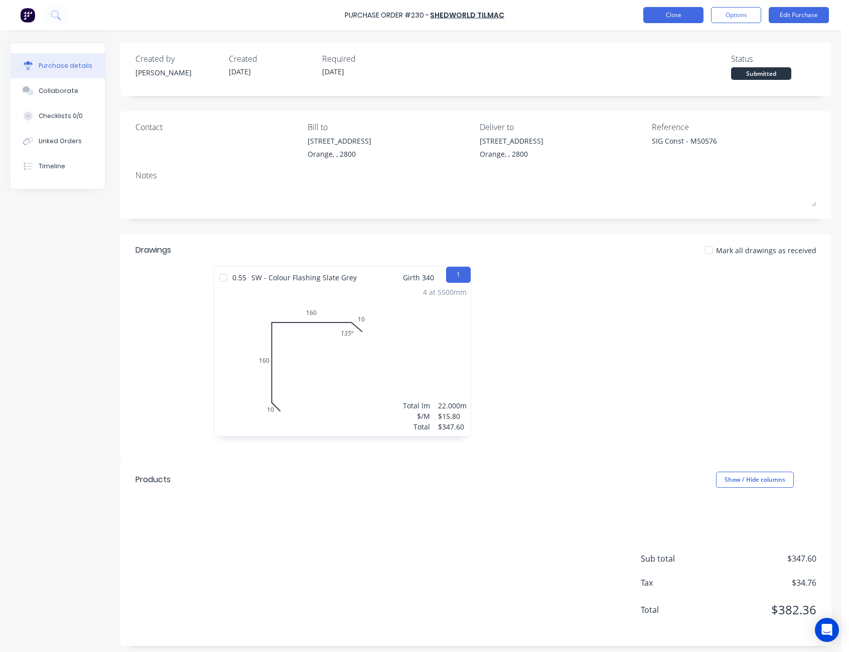
click at [667, 12] on button "Close" at bounding box center [674, 15] width 60 height 16
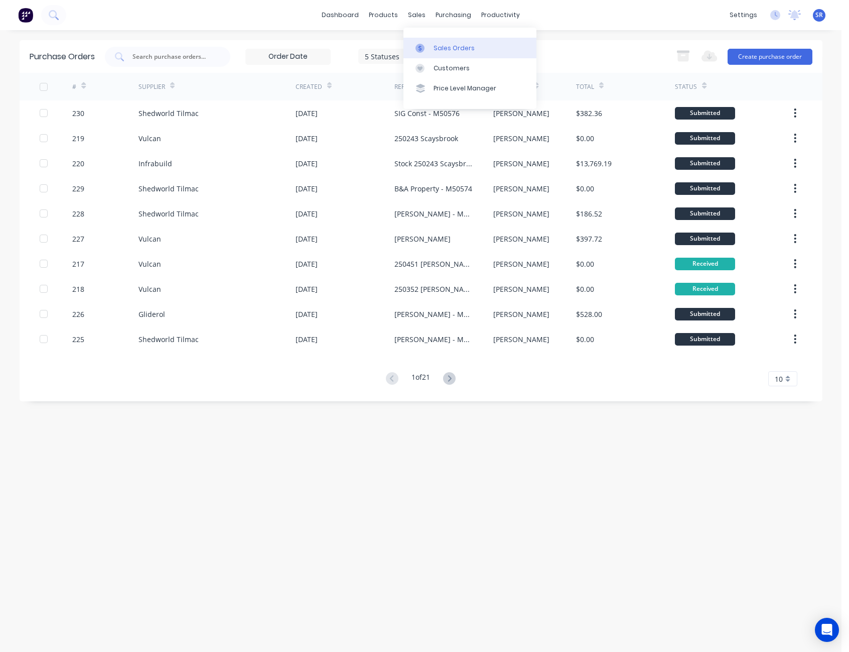
click at [435, 44] on div "Sales Orders" at bounding box center [454, 48] width 41 height 9
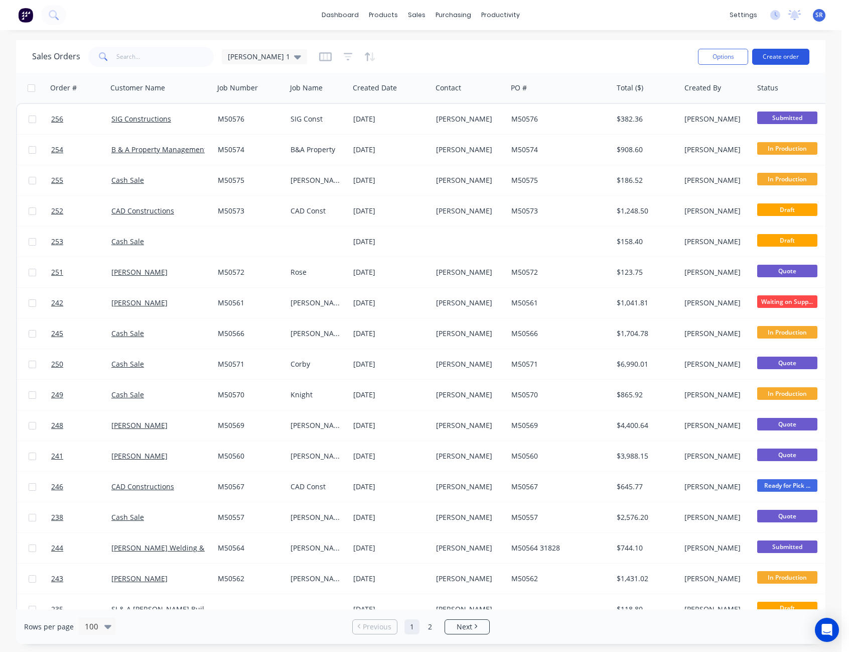
click at [788, 57] on button "Create order" at bounding box center [781, 57] width 57 height 16
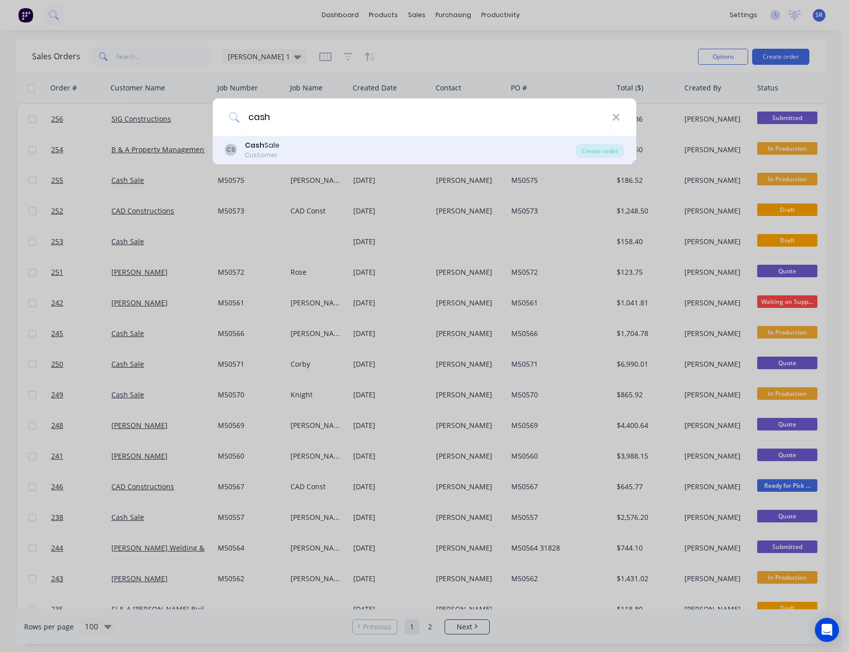
click at [310, 144] on div "CS Cash Sale Customer" at bounding box center [400, 150] width 351 height 20
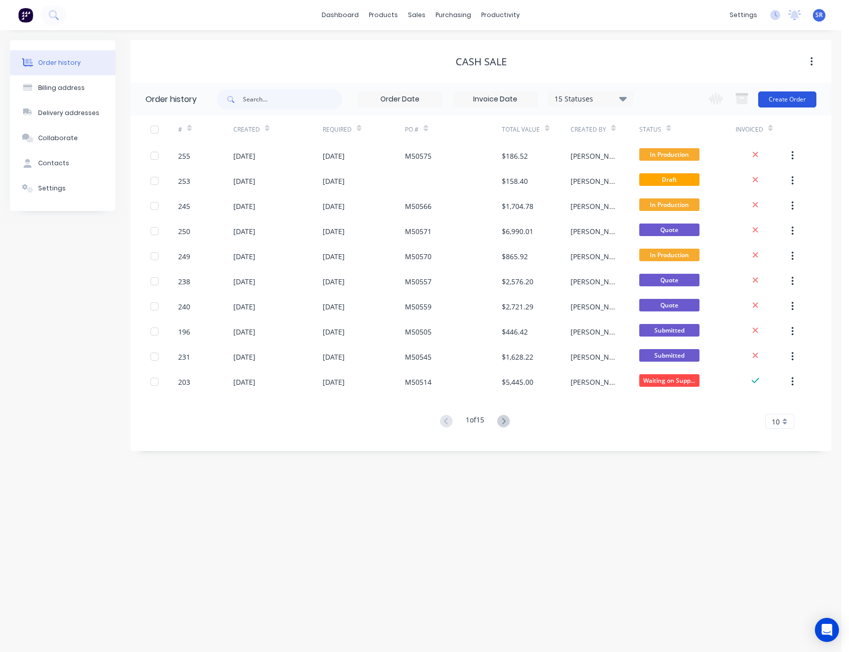
click at [788, 102] on button "Create Order" at bounding box center [788, 99] width 58 height 16
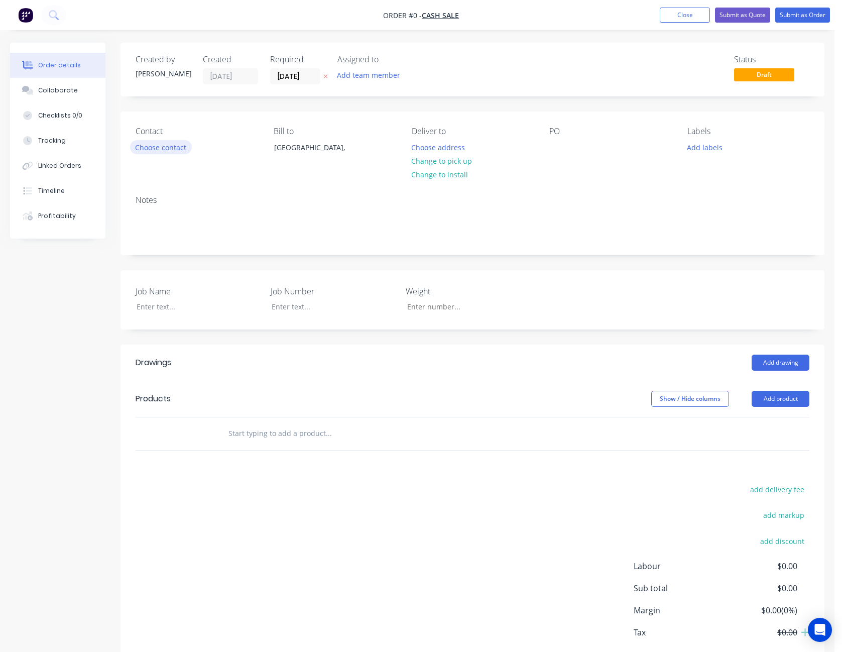
click at [142, 147] on button "Choose contact" at bounding box center [161, 147] width 62 height 14
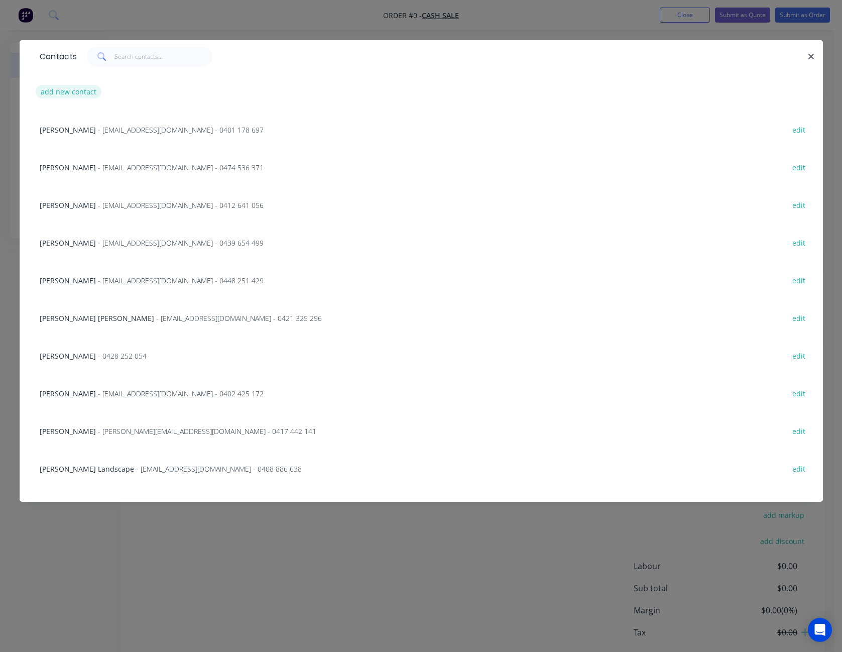
click at [66, 90] on button "add new contact" at bounding box center [69, 92] width 66 height 14
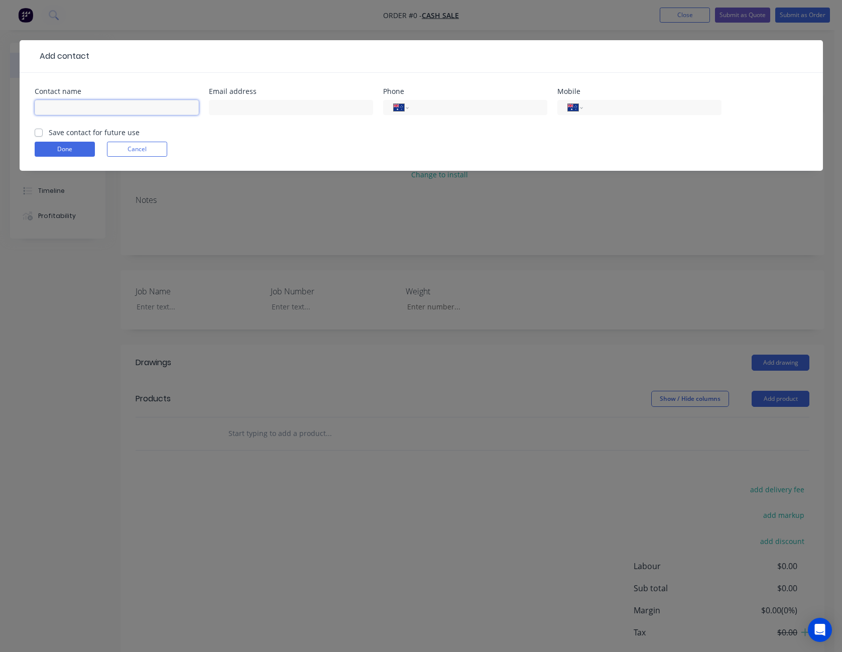
click at [84, 105] on input "text" at bounding box center [117, 107] width 164 height 15
click at [60, 152] on button "Done" at bounding box center [65, 149] width 60 height 15
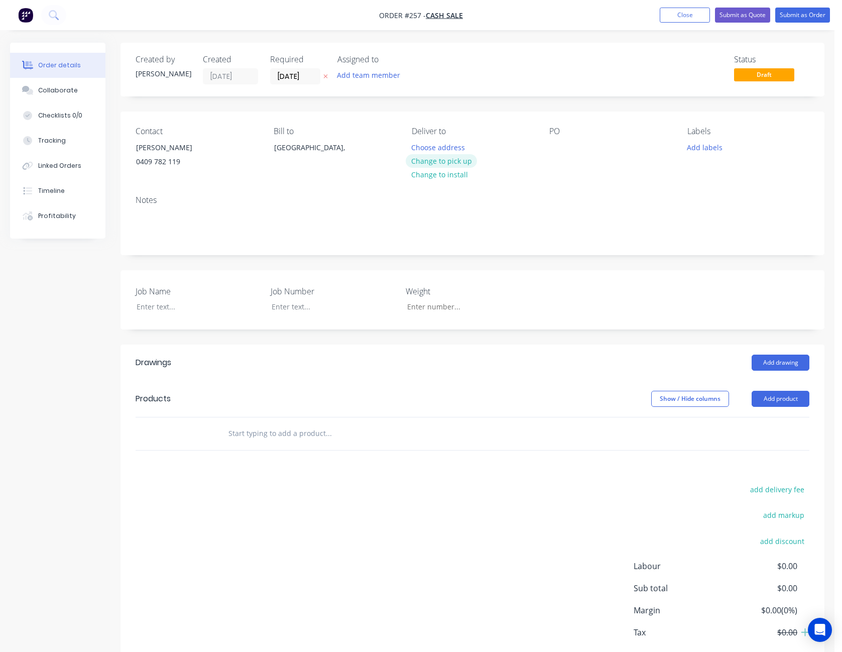
click at [443, 160] on button "Change to pick up" at bounding box center [441, 161] width 71 height 14
click at [556, 149] on div at bounding box center [557, 147] width 16 height 15
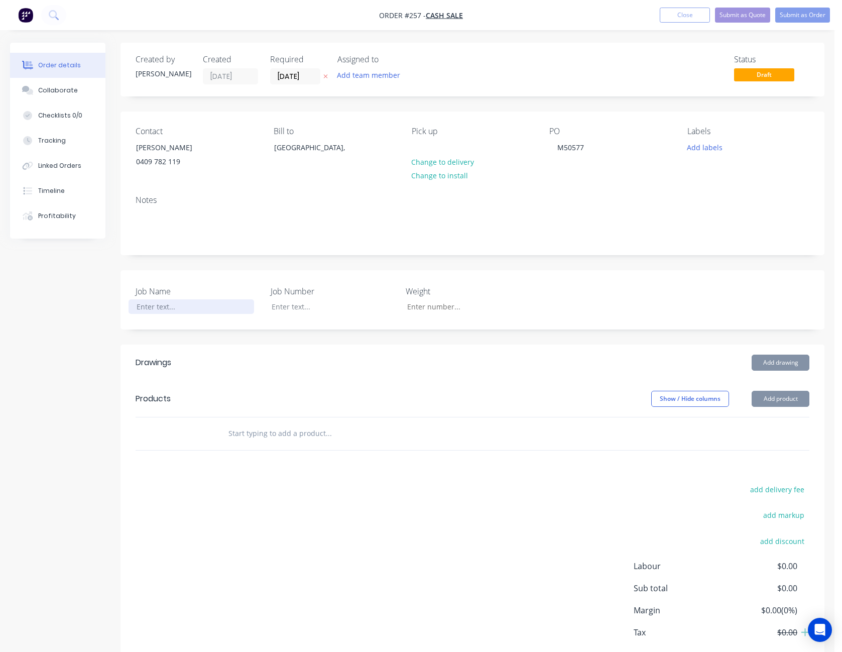
click at [175, 309] on div at bounding box center [192, 306] width 126 height 15
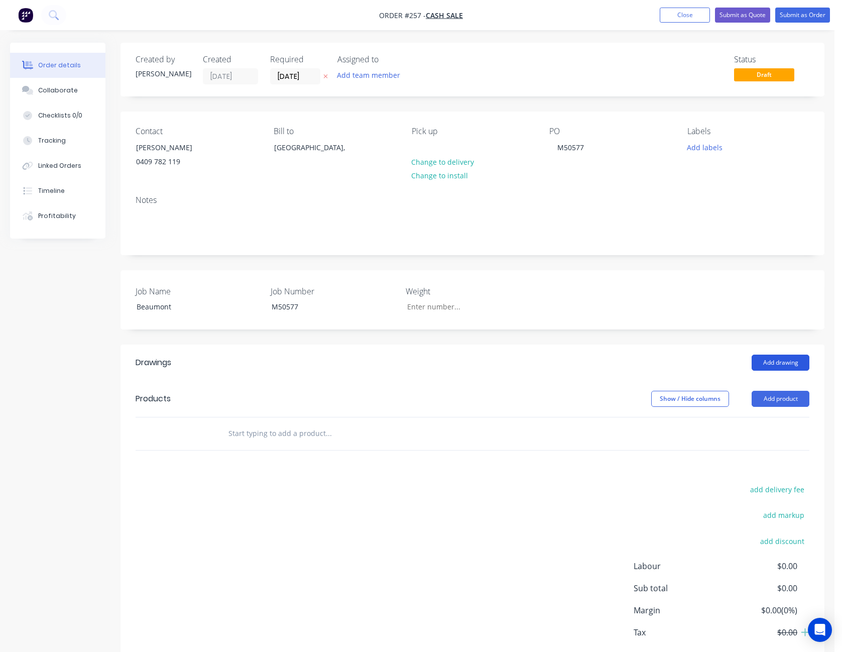
click at [784, 360] on button "Add drawing" at bounding box center [781, 362] width 58 height 16
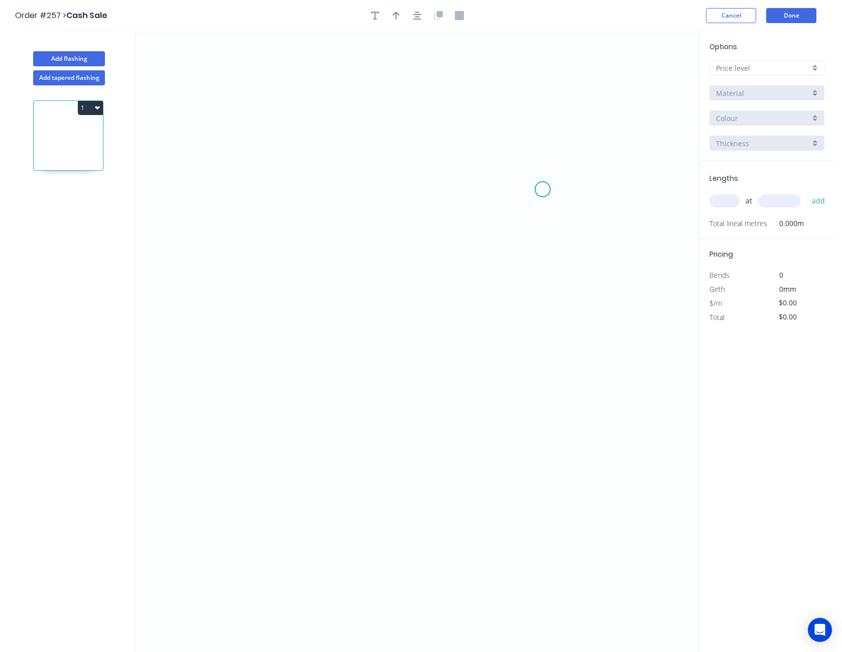
click at [543, 189] on icon "0" at bounding box center [417, 341] width 563 height 621
click at [511, 157] on icon "0" at bounding box center [417, 341] width 563 height 621
click at [244, 163] on icon "0 ?" at bounding box center [417, 341] width 563 height 621
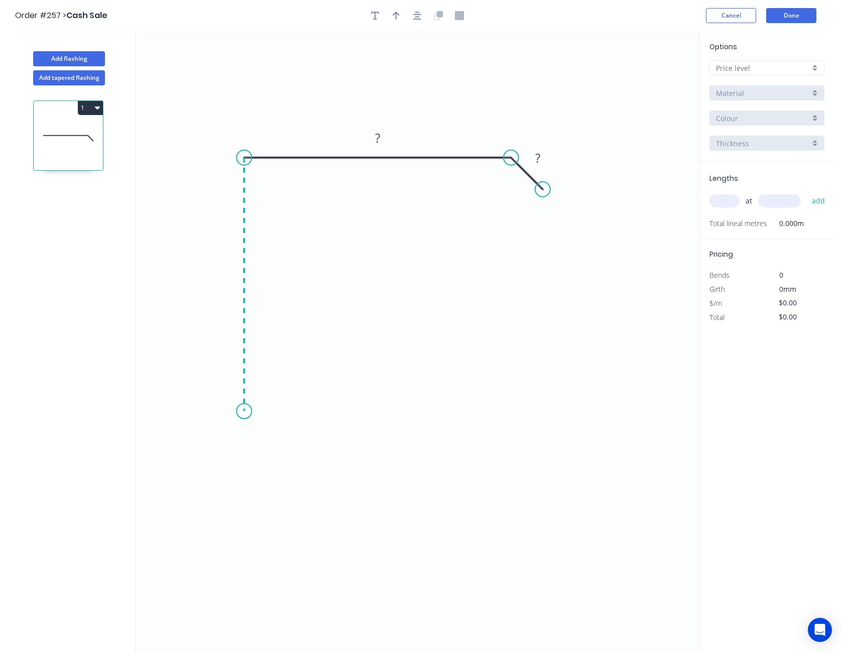
click at [260, 411] on icon "0 ? ?" at bounding box center [417, 341] width 563 height 621
click at [273, 447] on icon "0 ? ? ?" at bounding box center [417, 341] width 563 height 621
click at [273, 447] on circle at bounding box center [272, 446] width 15 height 15
click at [250, 435] on rect at bounding box center [246, 434] width 20 height 14
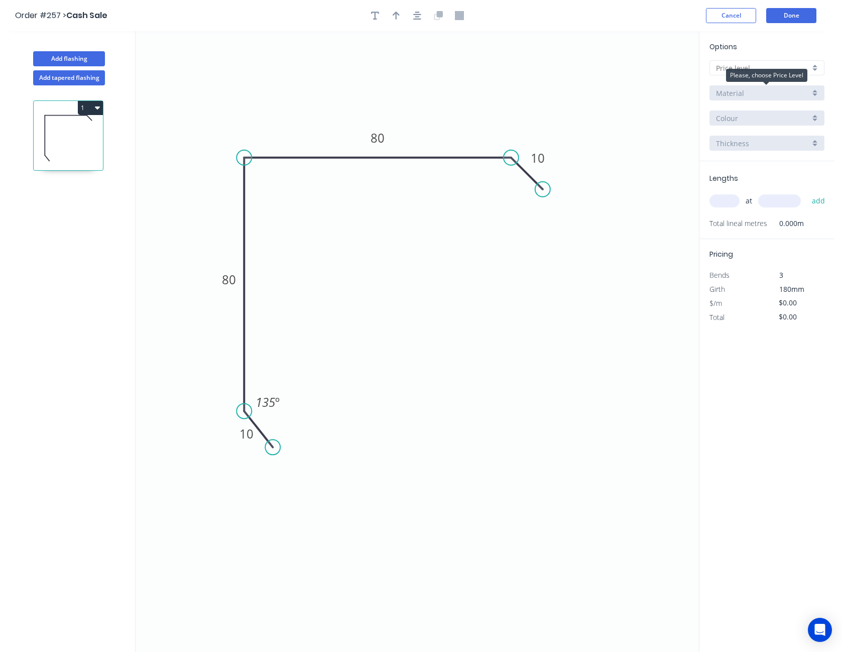
click at [729, 93] on span "Material" at bounding box center [730, 93] width 28 height 11
click at [730, 69] on input "text" at bounding box center [763, 68] width 94 height 11
click at [732, 88] on div "A" at bounding box center [767, 87] width 114 height 18
click at [743, 117] on input "Basalt" at bounding box center [763, 118] width 94 height 11
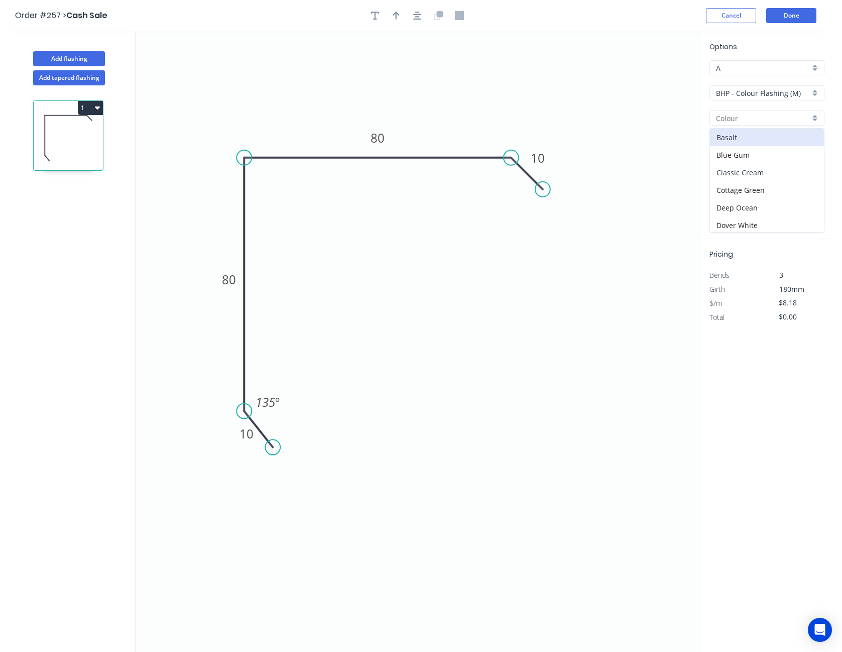
click at [748, 176] on div "Classic Cream" at bounding box center [767, 173] width 114 height 18
click at [735, 201] on input "text" at bounding box center [724, 200] width 30 height 13
click at [807, 192] on button "add" at bounding box center [819, 200] width 24 height 17
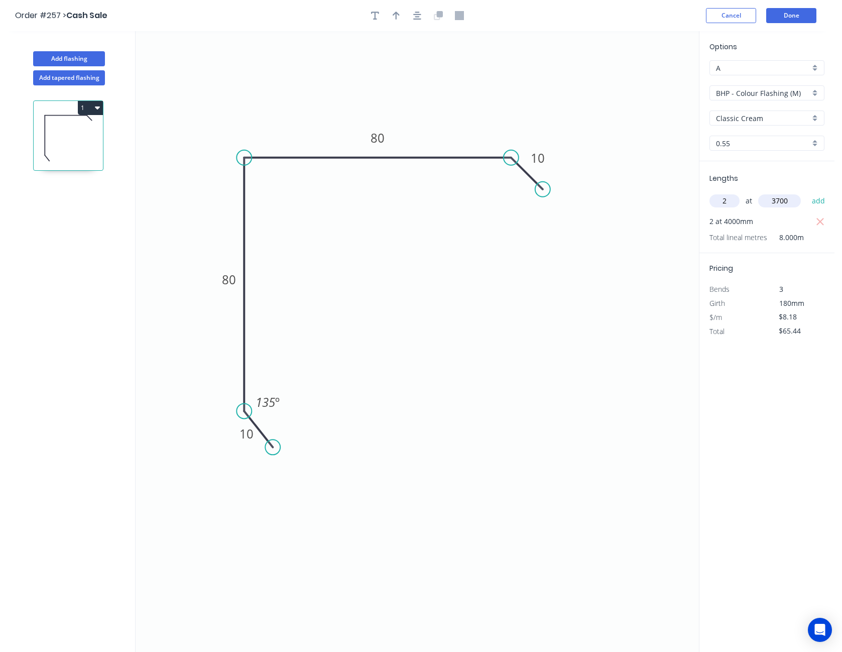
click at [807, 192] on button "add" at bounding box center [819, 200] width 24 height 17
click at [785, 330] on input "$8.18" at bounding box center [796, 331] width 34 height 14
click at [792, 15] on button "Done" at bounding box center [791, 15] width 50 height 15
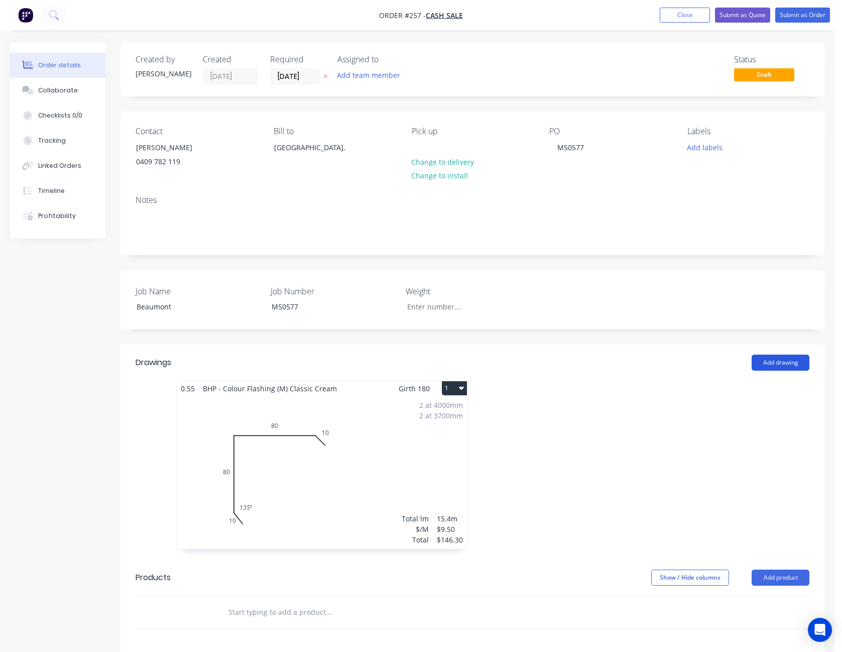
click at [783, 359] on button "Add drawing" at bounding box center [781, 362] width 58 height 16
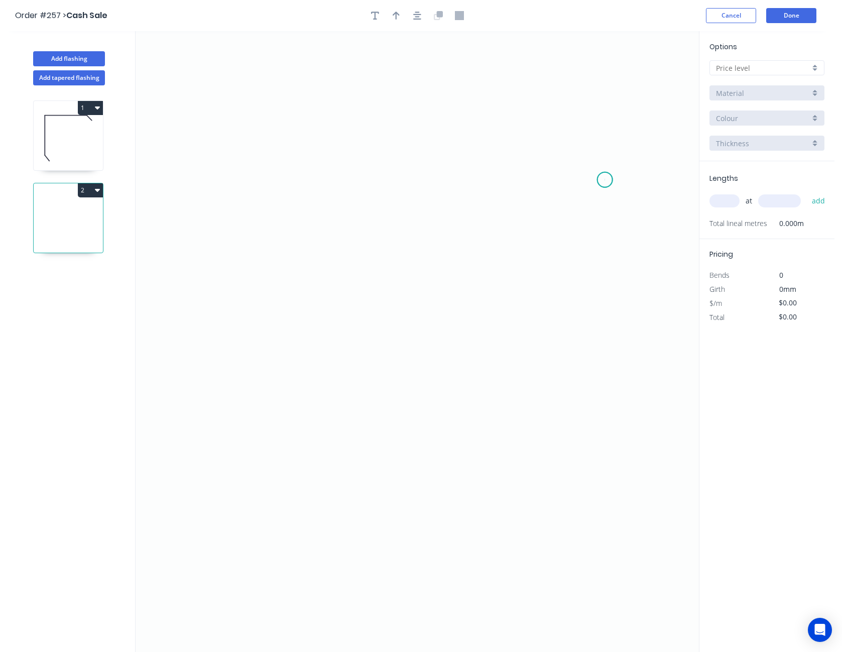
click at [605, 180] on icon "0" at bounding box center [417, 341] width 563 height 621
click at [565, 145] on icon at bounding box center [585, 162] width 40 height 35
click at [187, 152] on icon "0 ?" at bounding box center [417, 341] width 563 height 621
click at [194, 345] on icon "0 ? ? ? º" at bounding box center [417, 341] width 563 height 621
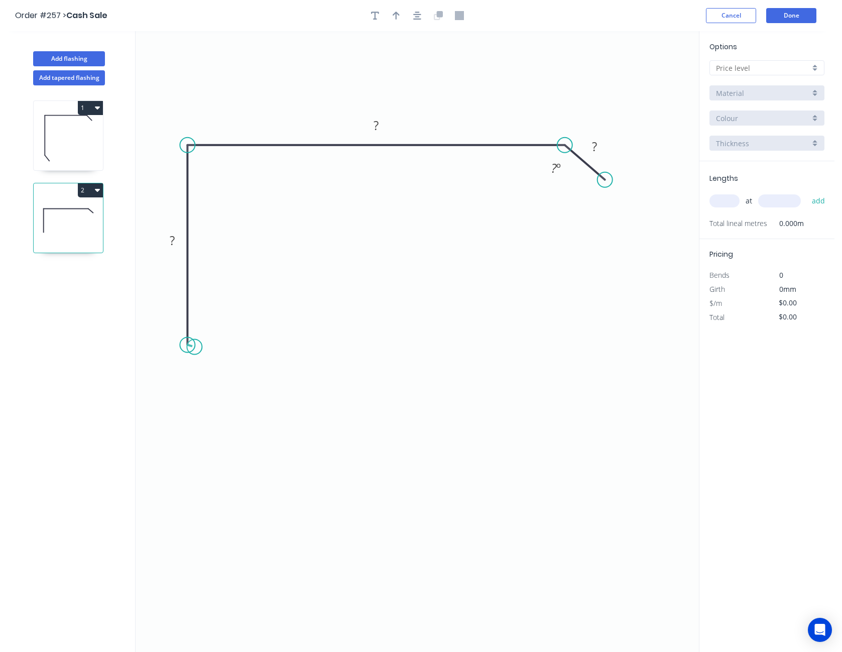
click at [194, 347] on circle at bounding box center [187, 344] width 15 height 15
click at [206, 365] on icon "0 ? ? ? ? º" at bounding box center [417, 341] width 563 height 621
click at [206, 365] on circle at bounding box center [206, 363] width 15 height 15
click at [190, 364] on rect at bounding box center [186, 361] width 20 height 14
click at [745, 63] on input "text" at bounding box center [763, 68] width 94 height 11
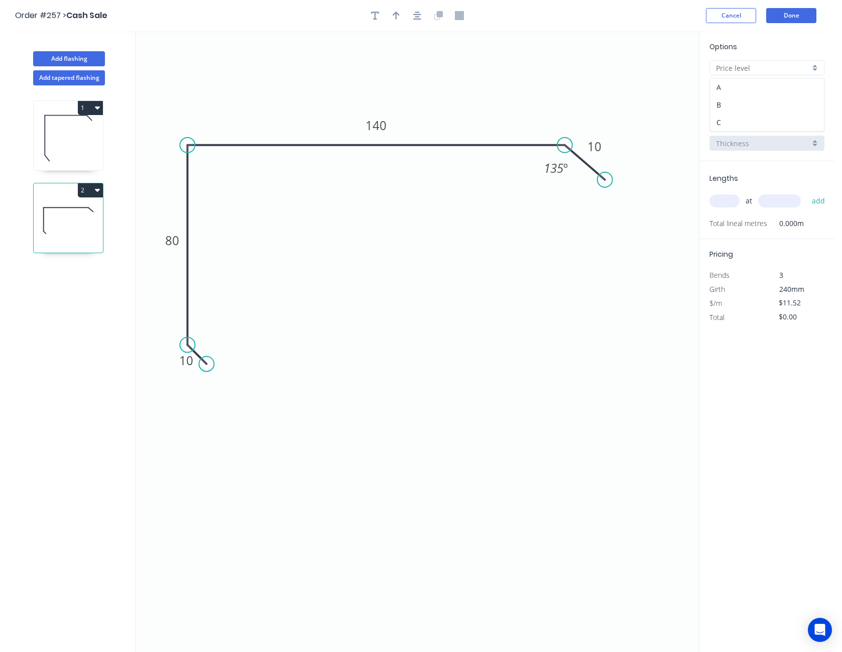
click at [742, 80] on div "A" at bounding box center [767, 87] width 114 height 18
click at [738, 119] on input "Basalt" at bounding box center [763, 118] width 94 height 11
click at [750, 169] on div "Classic Cream" at bounding box center [767, 173] width 114 height 18
click at [732, 200] on input "text" at bounding box center [724, 200] width 30 height 13
click at [807, 192] on button "add" at bounding box center [819, 200] width 24 height 17
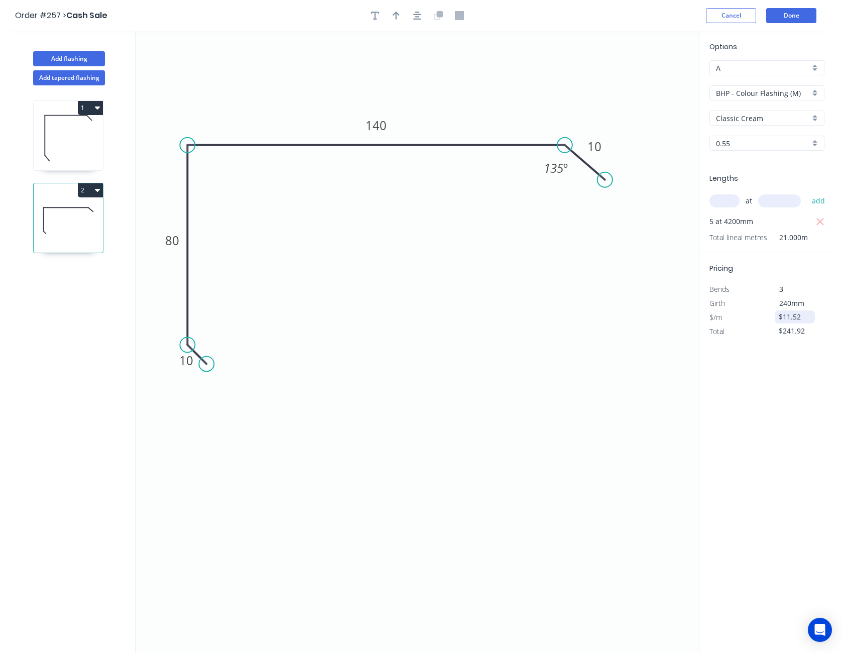
click at [788, 319] on input "$11.52" at bounding box center [796, 317] width 34 height 14
click at [789, 17] on button "Done" at bounding box center [791, 15] width 50 height 15
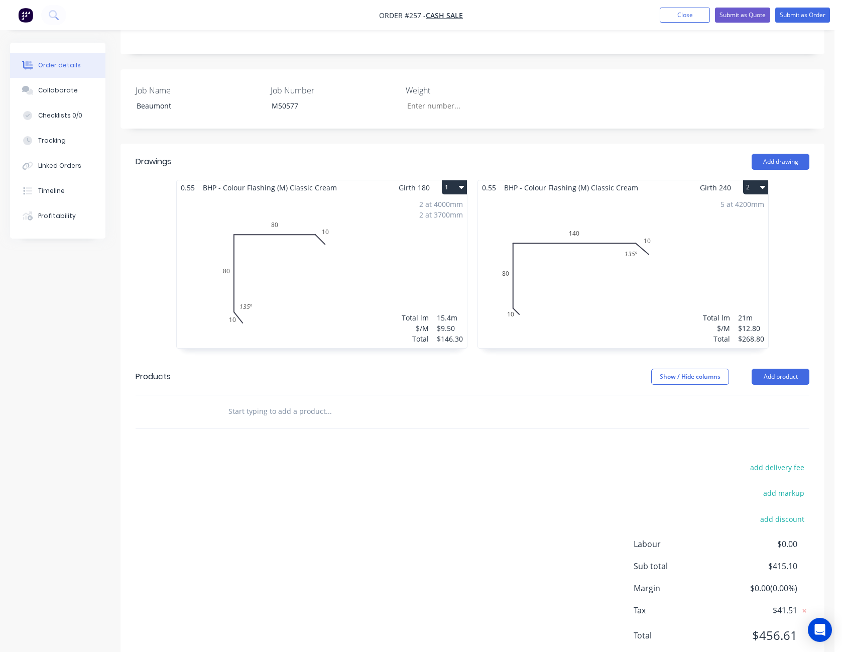
scroll to position [233, 0]
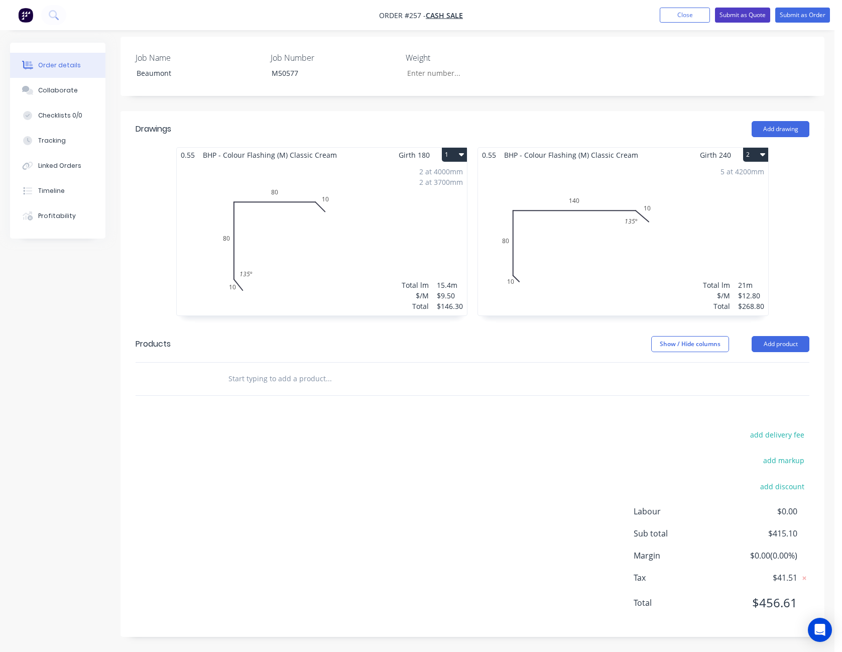
click at [750, 13] on button "Submit as Quote" at bounding box center [742, 15] width 55 height 15
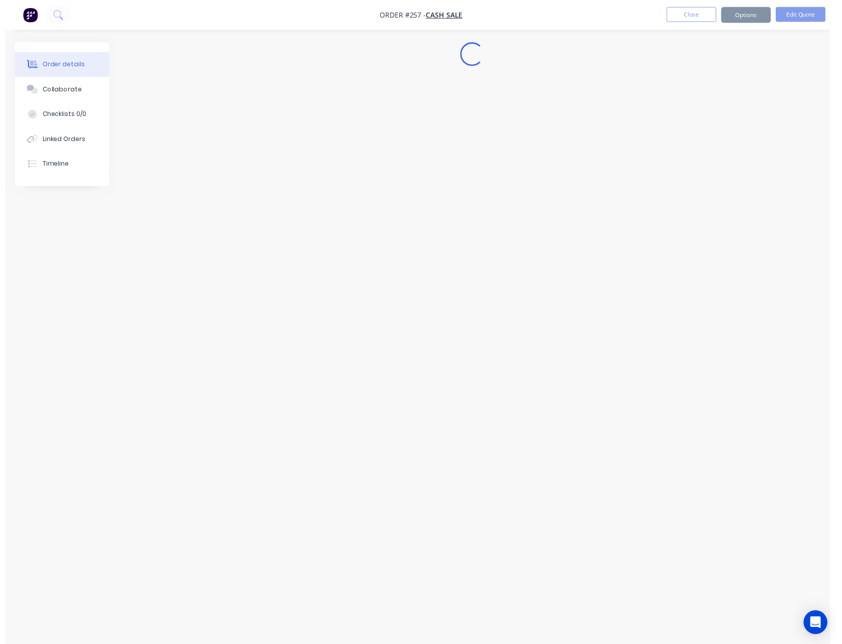
scroll to position [0, 0]
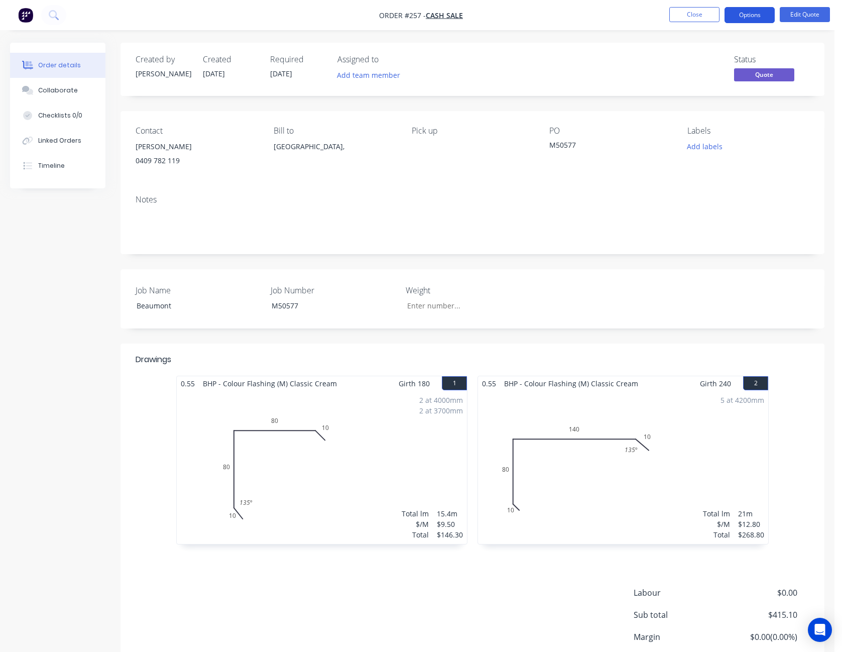
click at [751, 15] on button "Options" at bounding box center [749, 15] width 50 height 16
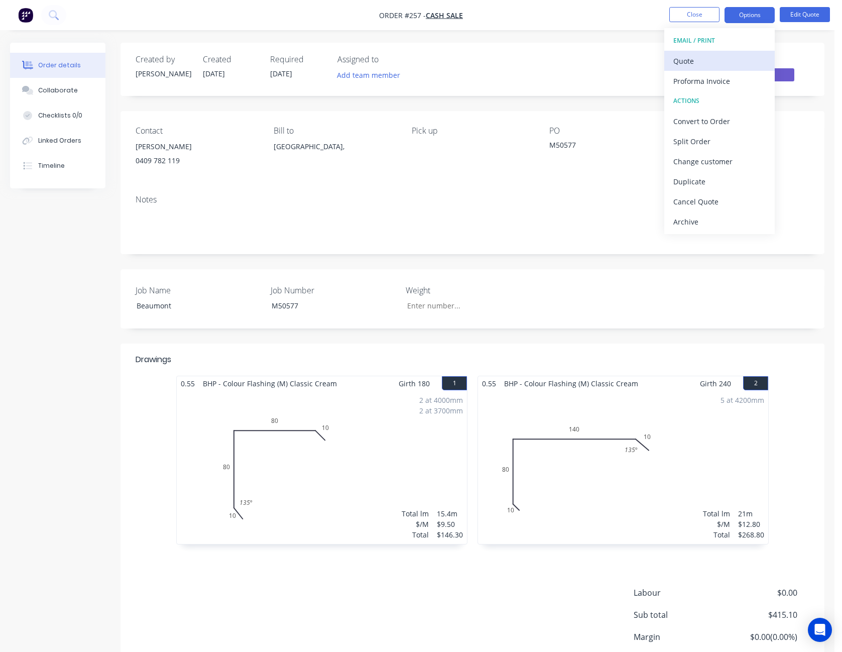
click at [735, 59] on div "Quote" at bounding box center [719, 61] width 92 height 15
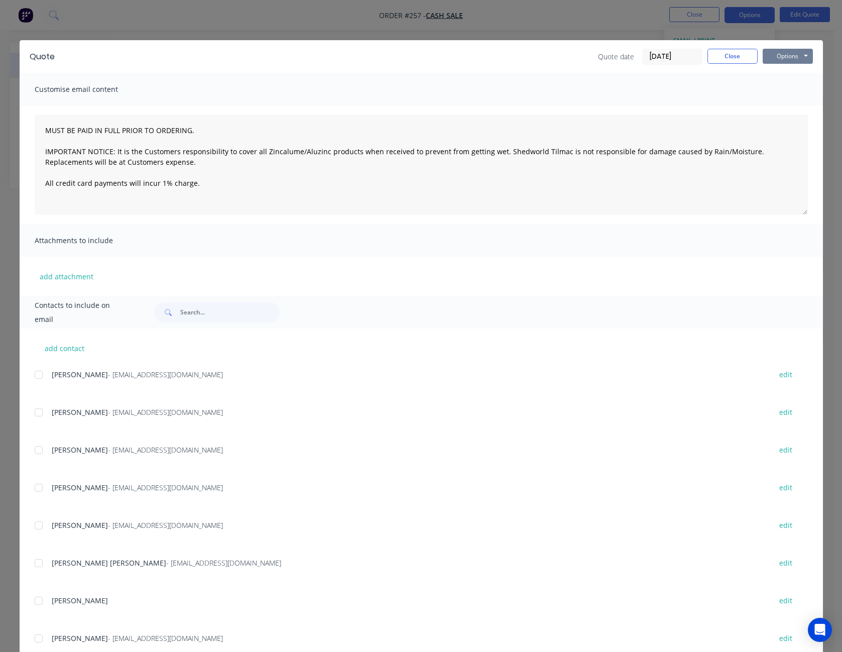
click at [778, 57] on button "Options" at bounding box center [788, 56] width 50 height 15
click at [781, 87] on button "Print" at bounding box center [795, 90] width 64 height 17
click at [716, 57] on button "Close" at bounding box center [732, 56] width 50 height 15
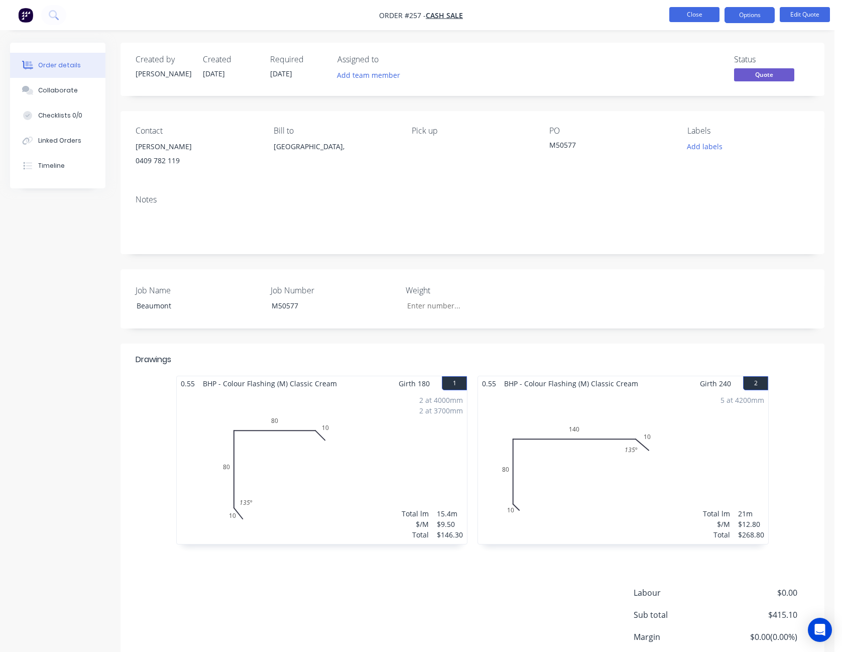
click at [705, 18] on button "Close" at bounding box center [694, 14] width 50 height 15
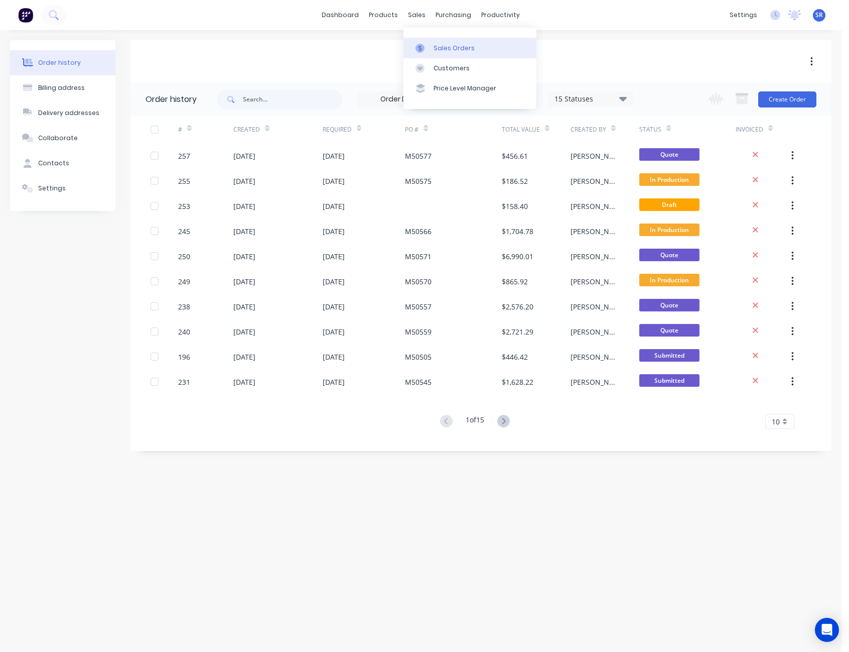
click at [441, 44] on div "Sales Orders" at bounding box center [454, 48] width 41 height 9
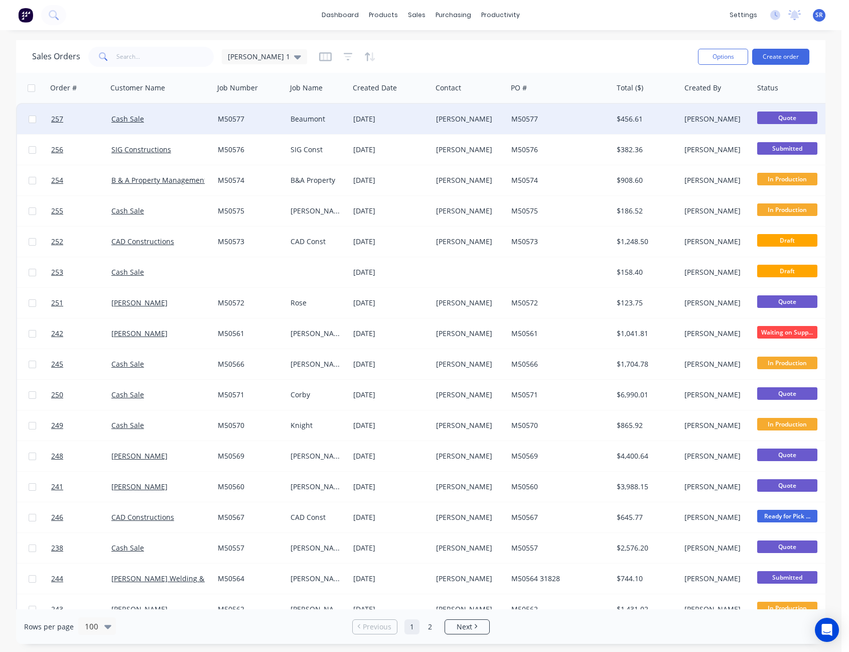
click at [437, 115] on div "[PERSON_NAME]" at bounding box center [468, 119] width 64 height 10
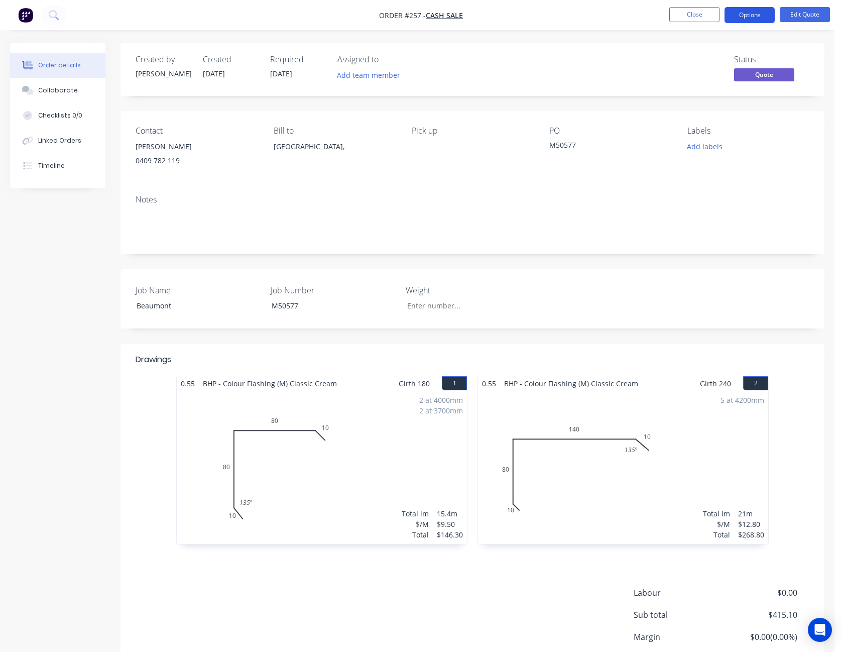
click at [748, 19] on button "Options" at bounding box center [749, 15] width 50 height 16
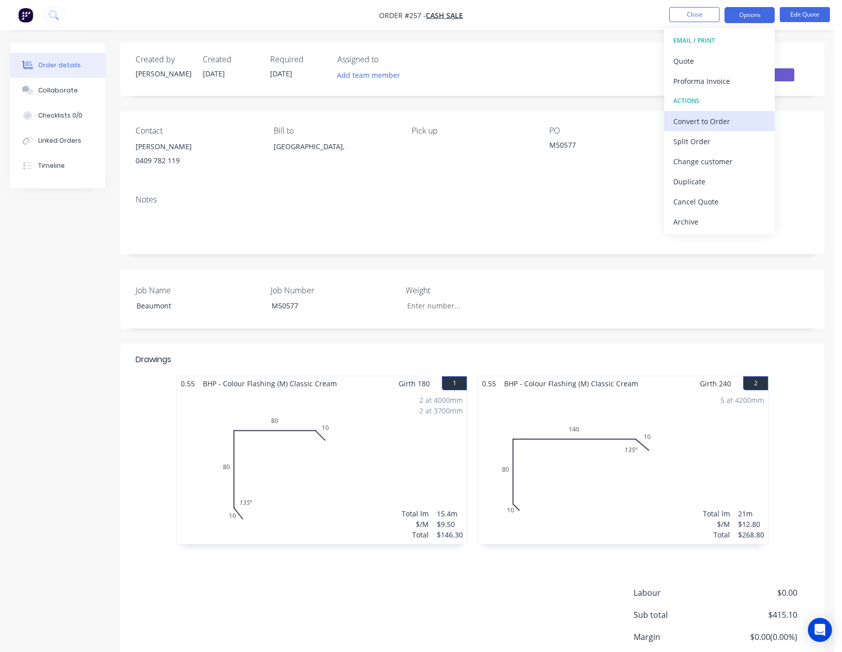
click at [730, 115] on div "Convert to Order" at bounding box center [719, 121] width 92 height 15
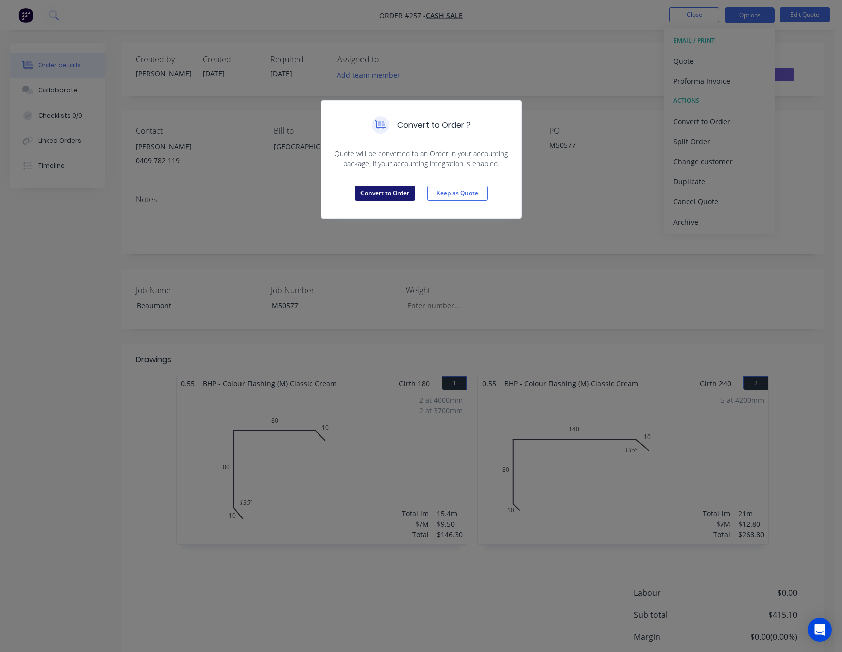
click at [381, 190] on button "Convert to Order" at bounding box center [385, 193] width 60 height 15
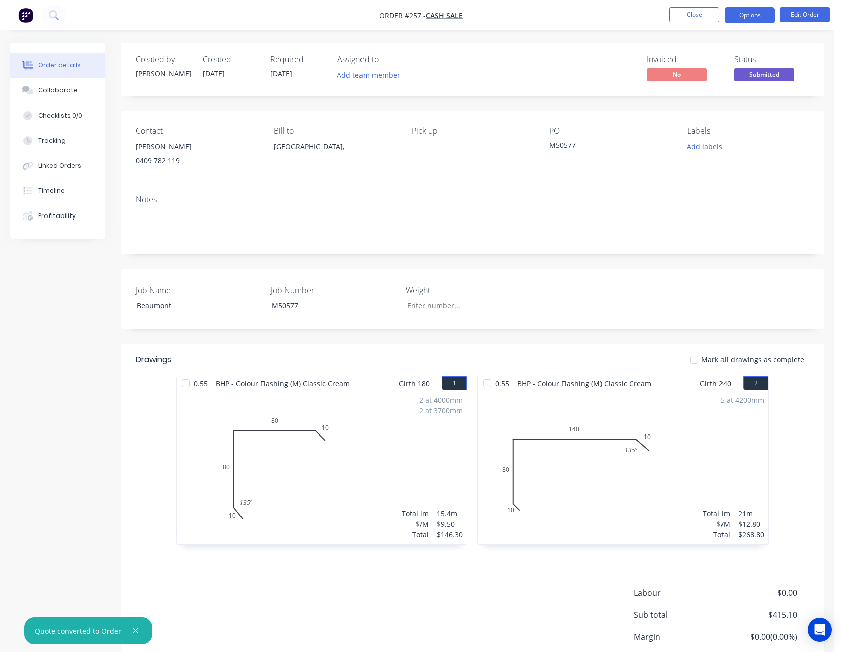
click at [753, 17] on button "Options" at bounding box center [749, 15] width 50 height 16
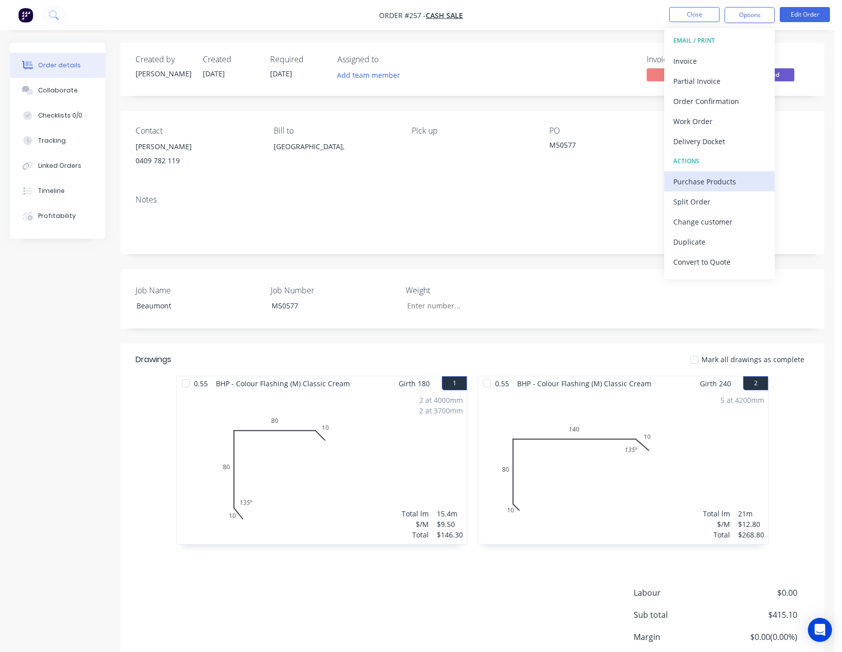
click at [726, 178] on div "Purchase Products" at bounding box center [719, 181] width 92 height 15
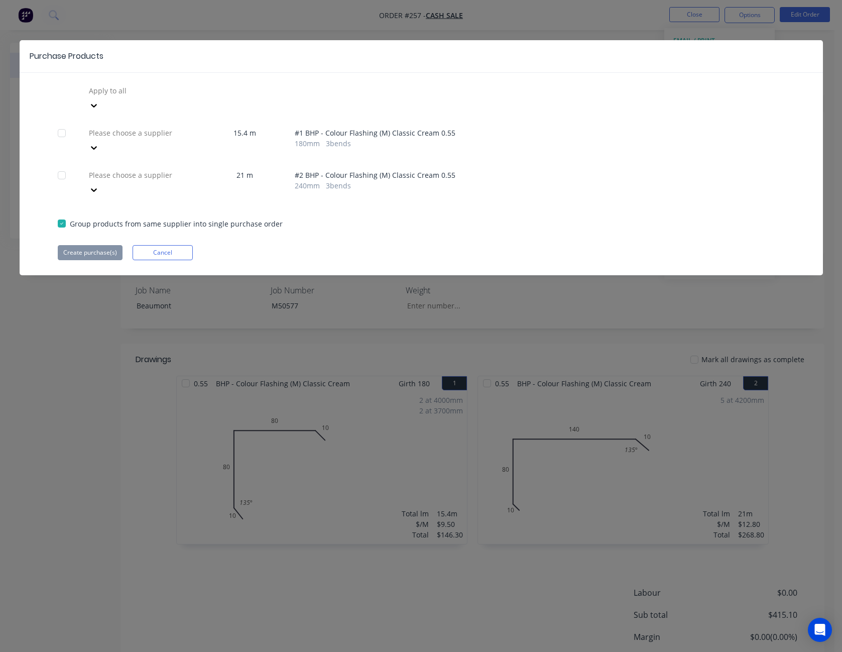
click at [103, 140] on div at bounding box center [94, 148] width 18 height 16
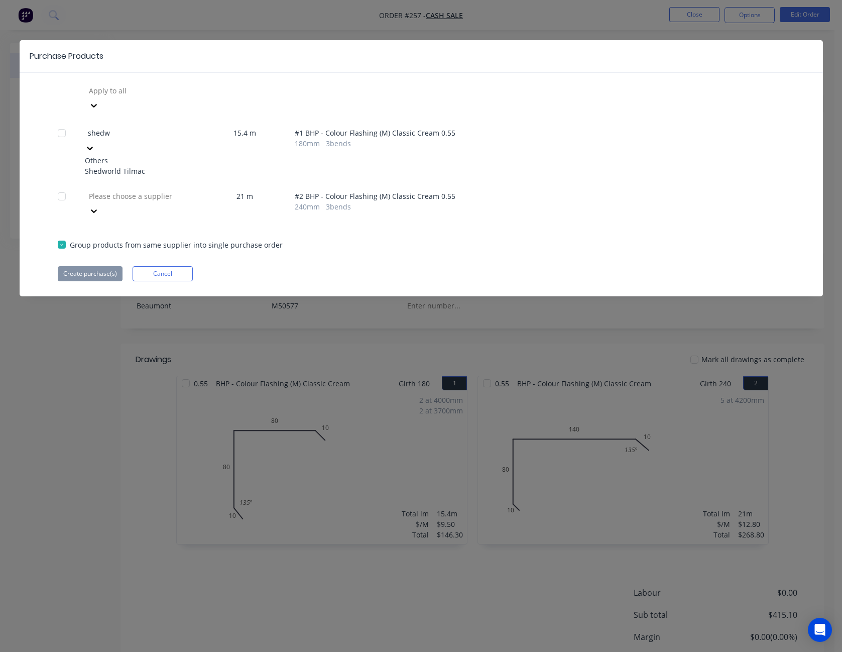
click at [160, 166] on div "Shedworld Tilmac" at bounding box center [140, 171] width 110 height 11
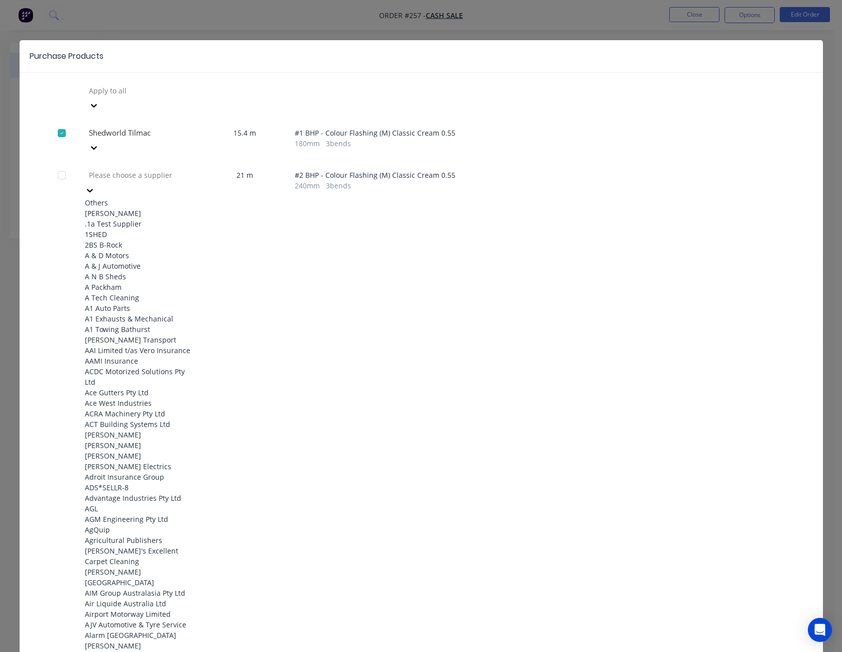
click at [93, 189] on icon at bounding box center [90, 191] width 6 height 4
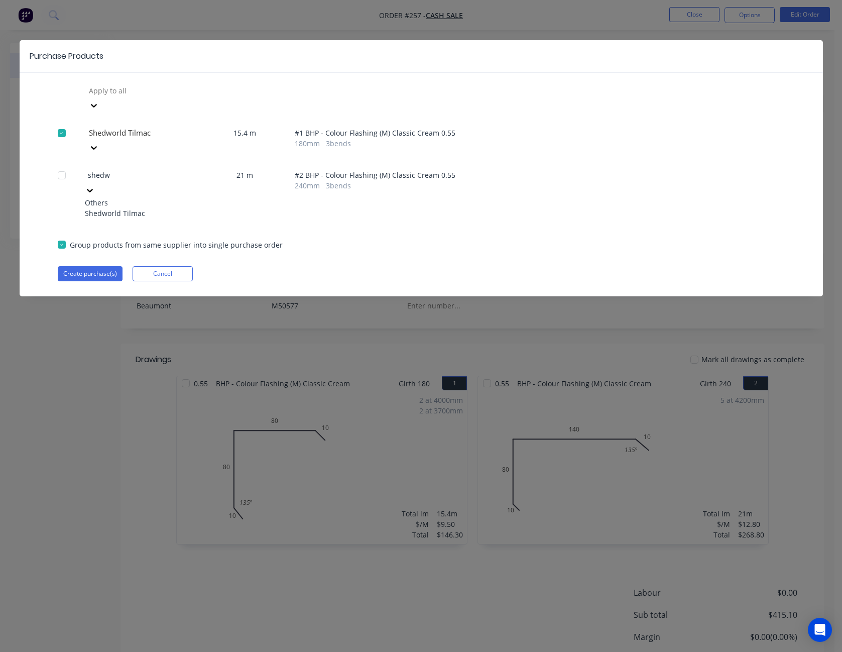
click at [138, 208] on div "Shedworld Tilmac" at bounding box center [140, 213] width 110 height 11
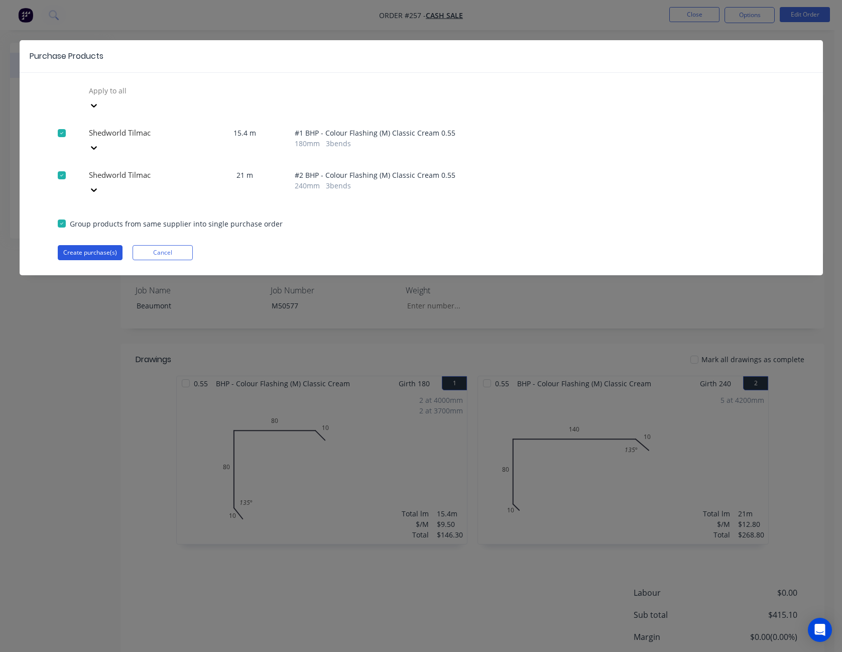
click at [97, 245] on button "Create purchase(s)" at bounding box center [90, 252] width 65 height 15
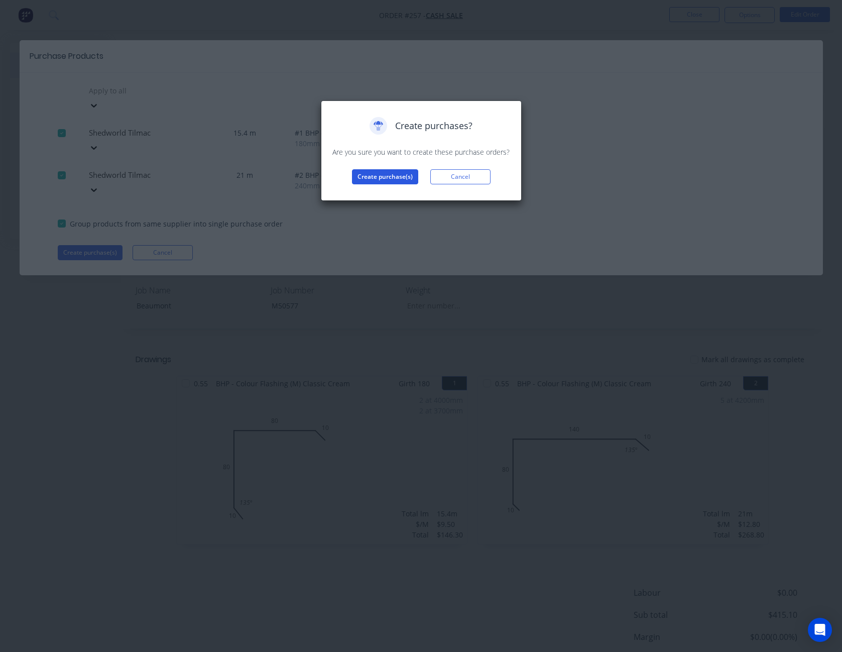
click at [393, 175] on button "Create purchase(s)" at bounding box center [385, 176] width 66 height 15
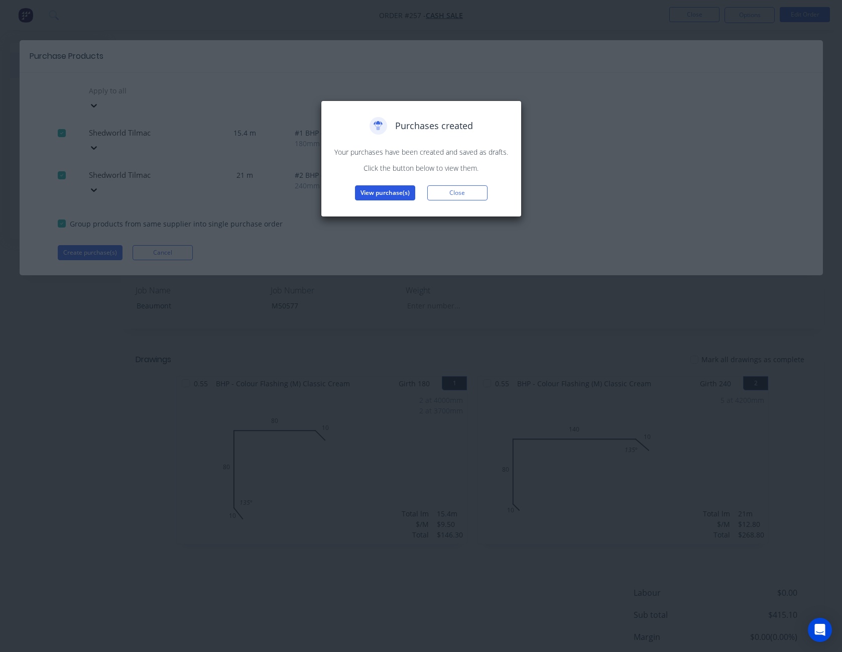
click at [374, 191] on button "View purchase(s)" at bounding box center [385, 192] width 60 height 15
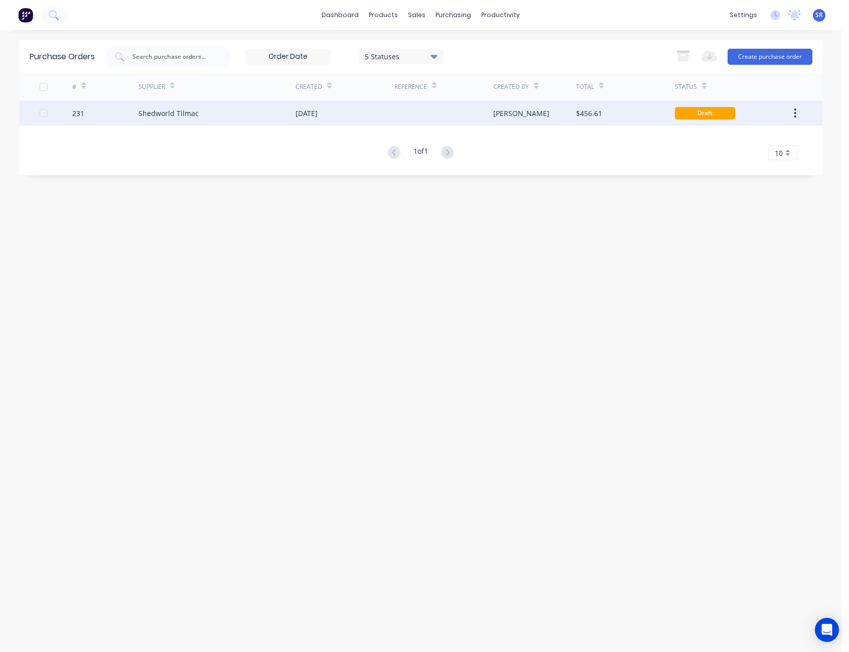
click at [602, 115] on div "$456.61" at bounding box center [589, 113] width 26 height 11
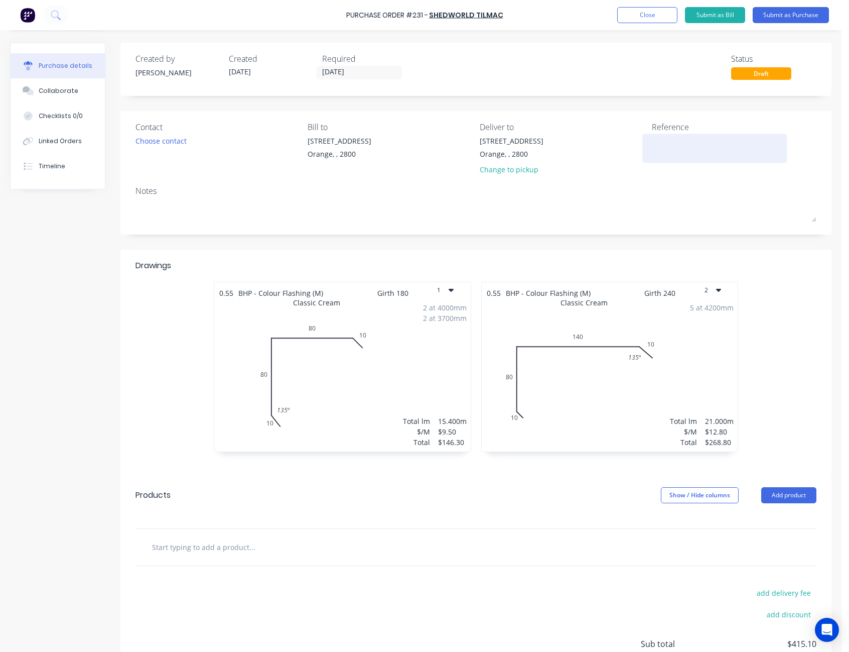
click at [664, 137] on textarea at bounding box center [715, 147] width 126 height 23
click at [684, 69] on div "Created by [PERSON_NAME] Created [DATE] Required [DATE] Status Draft" at bounding box center [476, 66] width 681 height 27
click at [780, 11] on button "Submit as Purchase" at bounding box center [791, 15] width 76 height 16
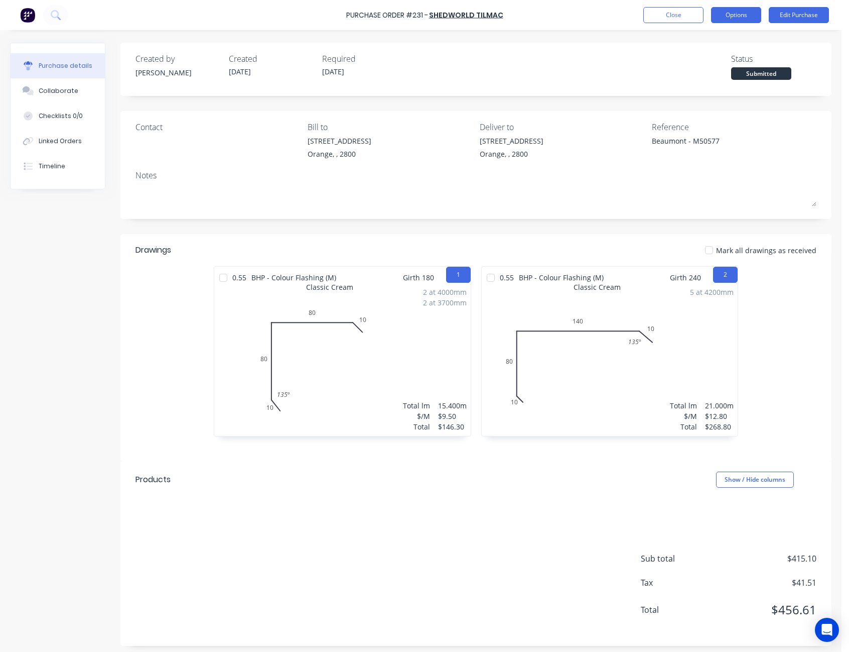
click at [737, 16] on button "Options" at bounding box center [736, 15] width 50 height 16
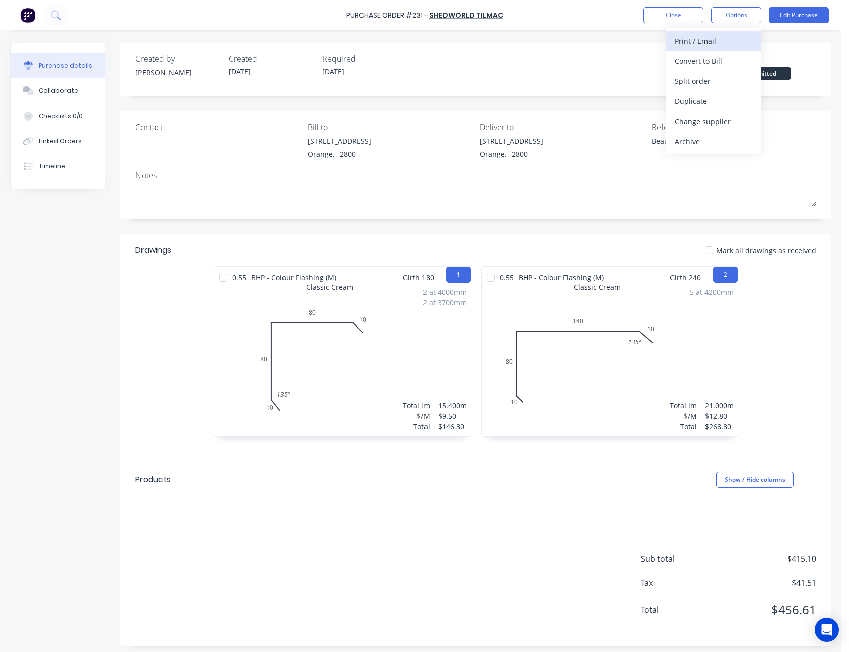
click at [731, 44] on div "Print / Email" at bounding box center [713, 41] width 77 height 15
click at [730, 76] on div "Without pricing" at bounding box center [713, 81] width 77 height 15
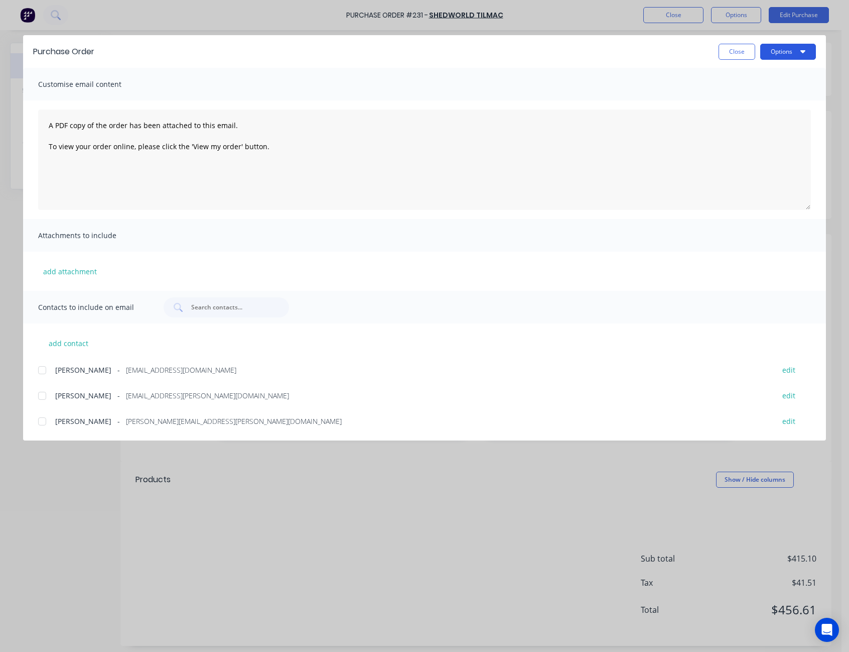
click at [792, 53] on button "Options" at bounding box center [789, 52] width 56 height 16
click at [783, 91] on div "Print" at bounding box center [768, 97] width 77 height 15
click at [735, 47] on button "Close" at bounding box center [737, 52] width 37 height 16
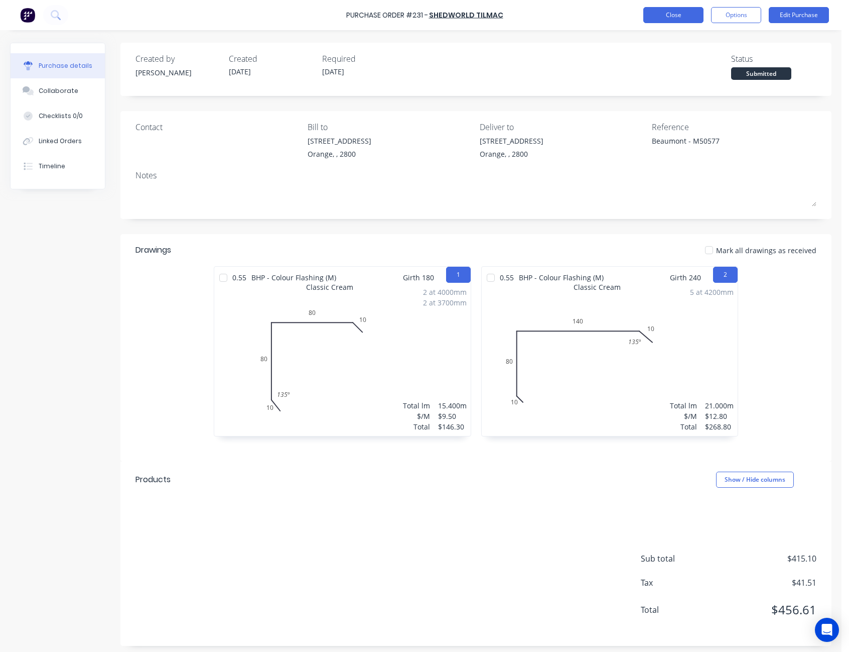
click at [687, 12] on button "Close" at bounding box center [674, 15] width 60 height 16
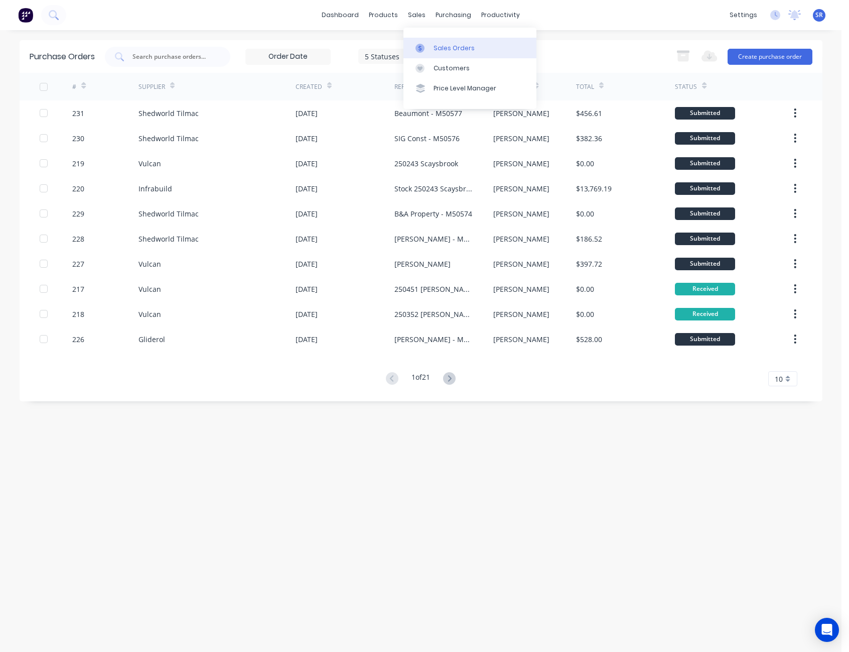
click at [439, 44] on div "Sales Orders" at bounding box center [454, 48] width 41 height 9
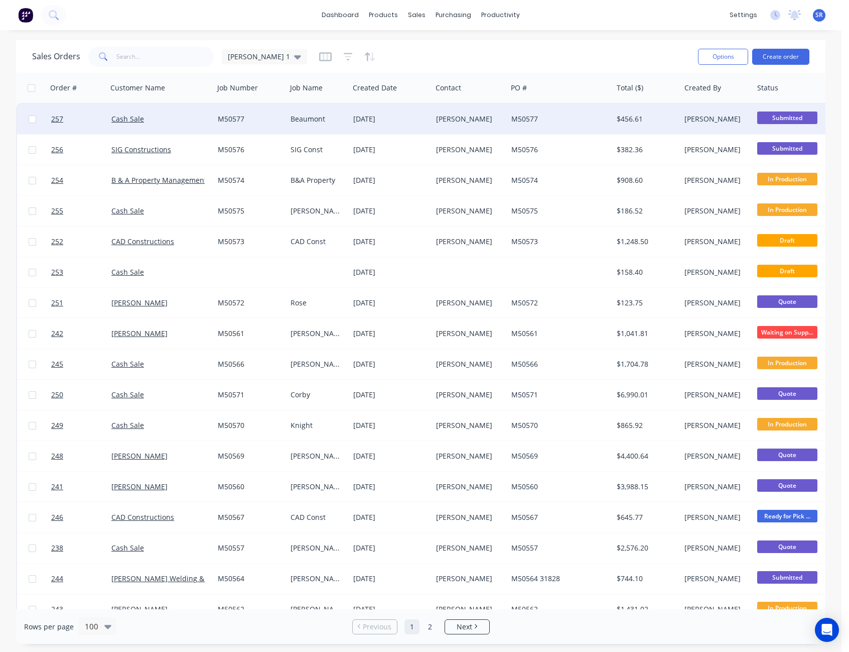
click at [474, 113] on div "[PERSON_NAME]" at bounding box center [469, 119] width 75 height 30
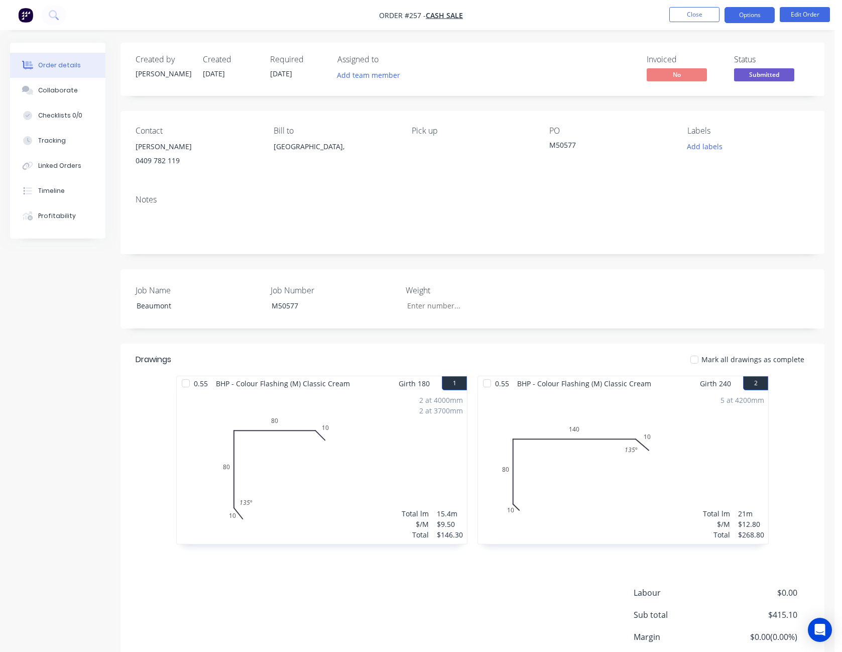
click at [753, 17] on button "Options" at bounding box center [749, 15] width 50 height 16
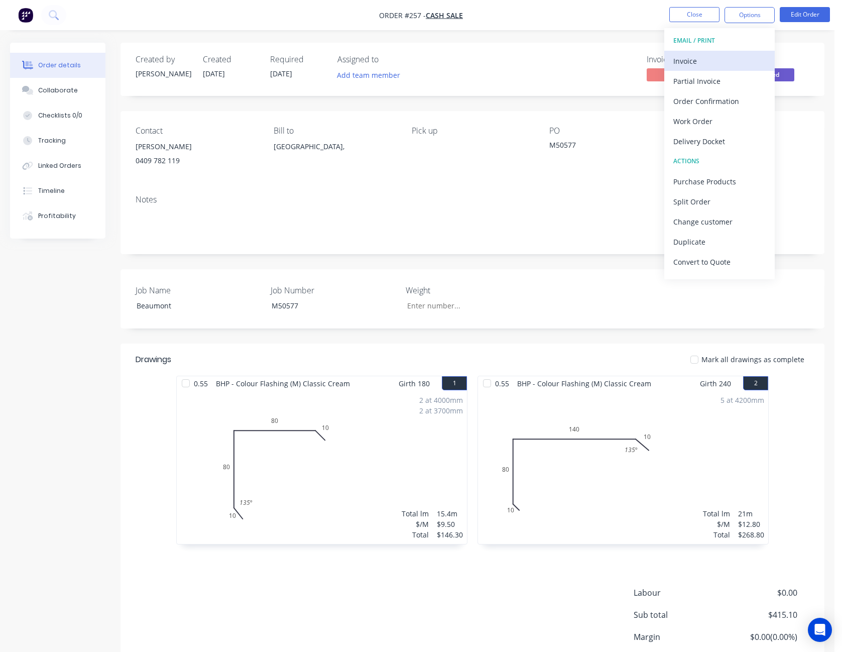
click at [740, 59] on div "Invoice" at bounding box center [719, 61] width 92 height 15
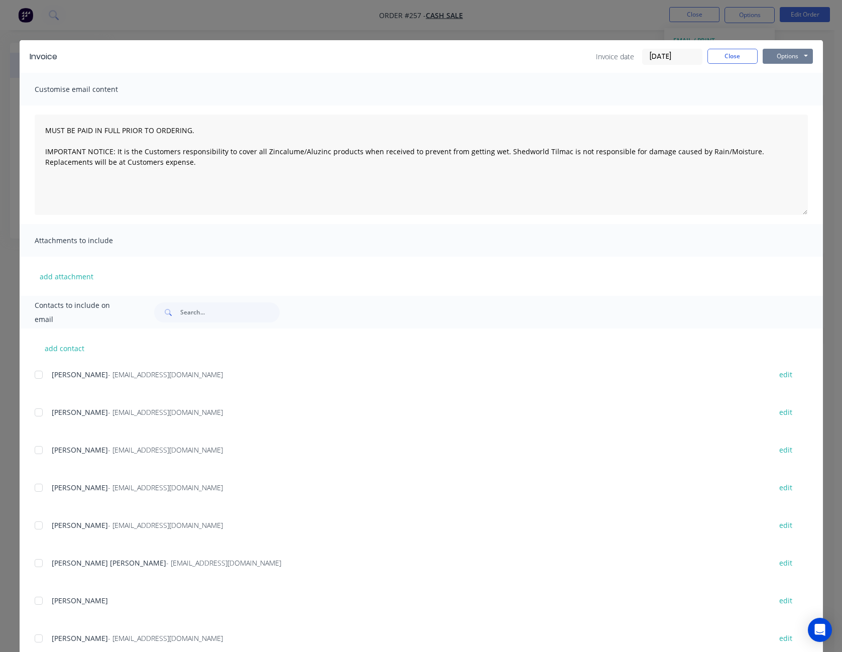
click at [785, 55] on button "Options" at bounding box center [788, 56] width 50 height 15
click at [784, 71] on button "Preview" at bounding box center [795, 74] width 64 height 17
click at [722, 60] on button "Close" at bounding box center [732, 56] width 50 height 15
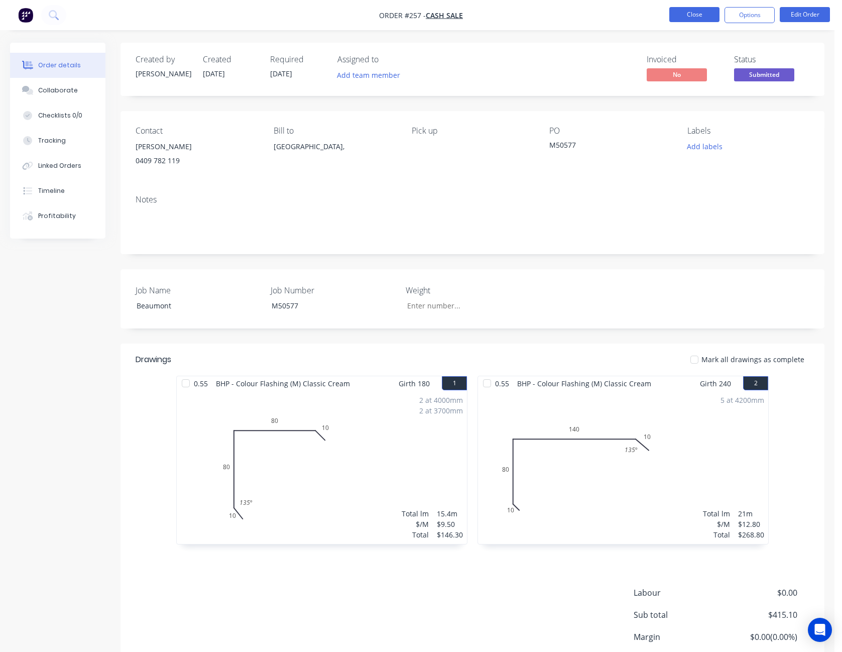
click at [700, 17] on button "Close" at bounding box center [694, 14] width 50 height 15
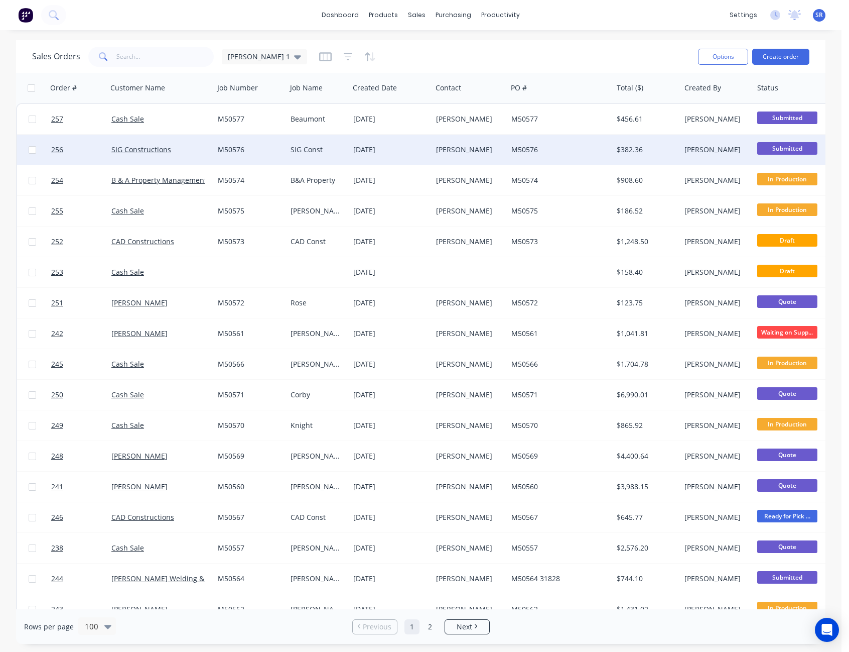
click at [476, 156] on div "[PERSON_NAME]" at bounding box center [469, 150] width 75 height 30
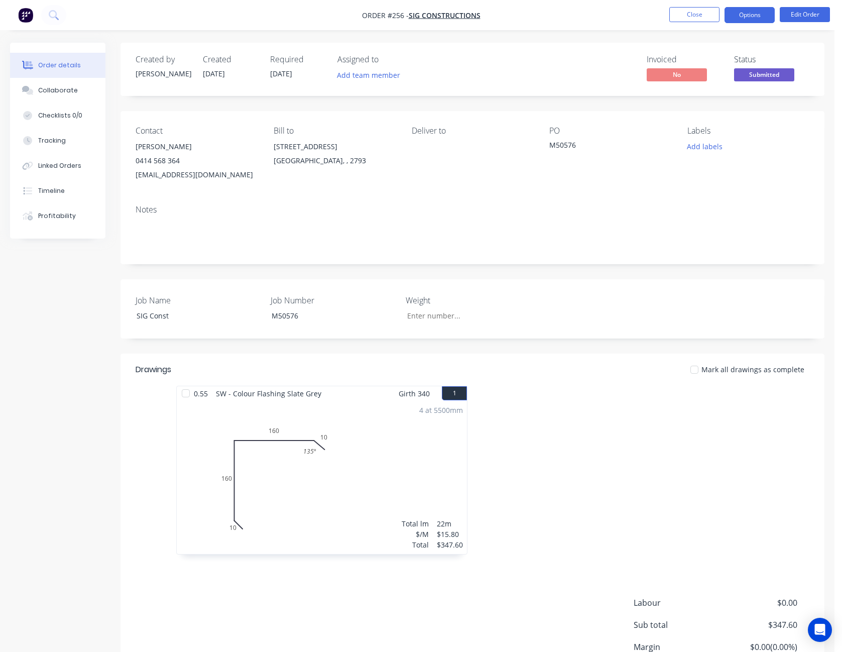
click at [751, 18] on button "Options" at bounding box center [749, 15] width 50 height 16
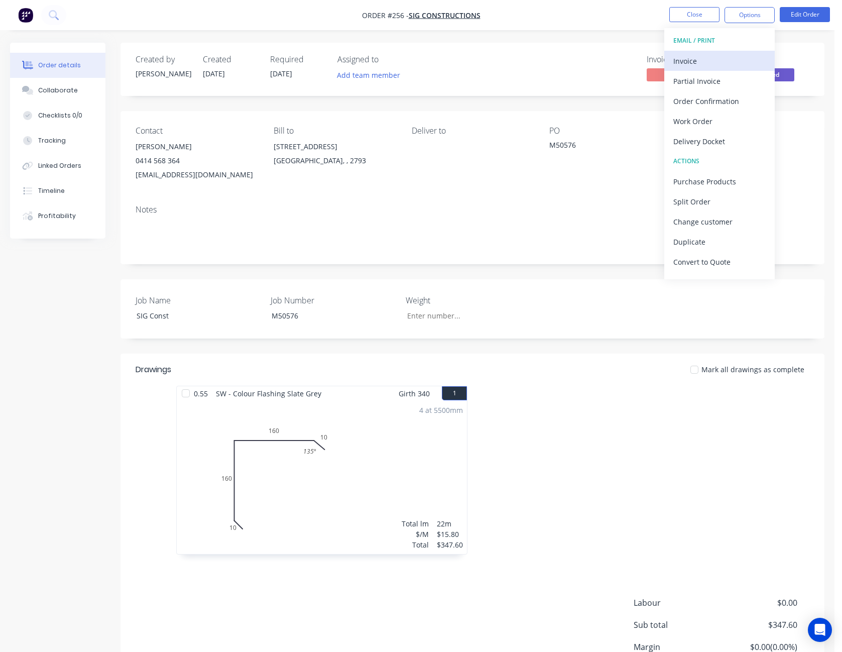
click at [738, 54] on div "Invoice" at bounding box center [719, 61] width 92 height 15
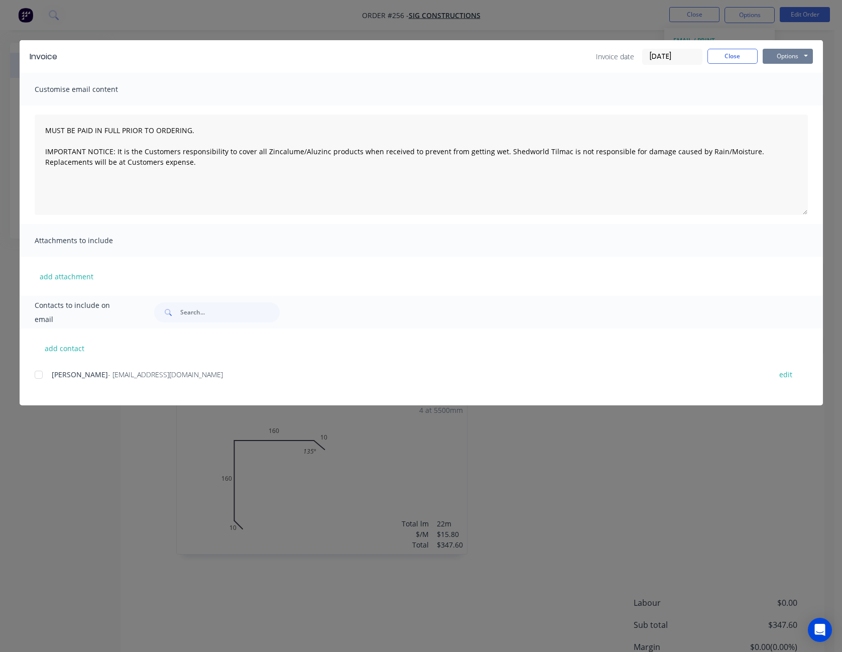
click at [782, 52] on button "Options" at bounding box center [788, 56] width 50 height 15
click at [785, 66] on button "Preview" at bounding box center [795, 74] width 64 height 17
click at [730, 55] on button "Close" at bounding box center [732, 56] width 50 height 15
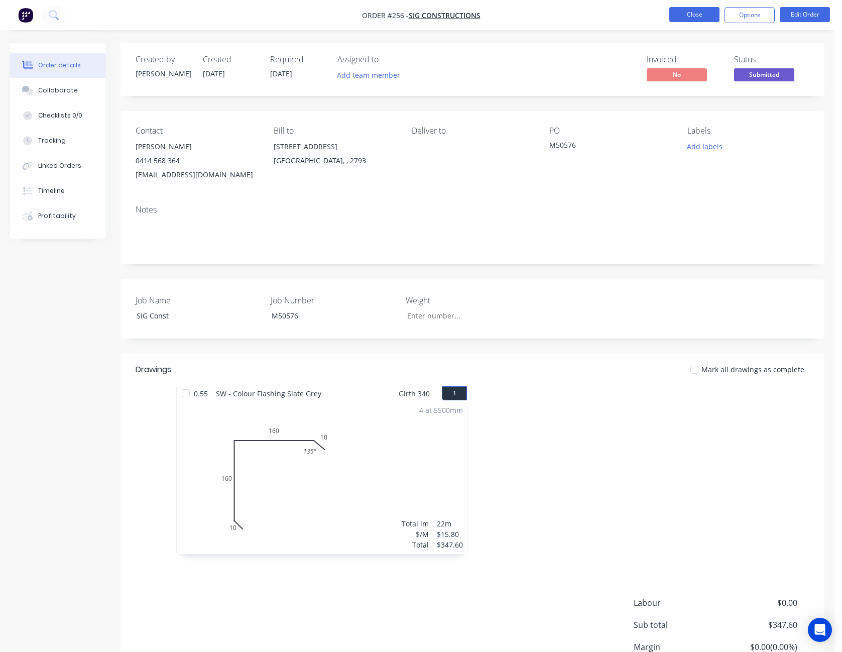
click at [701, 11] on button "Close" at bounding box center [694, 14] width 50 height 15
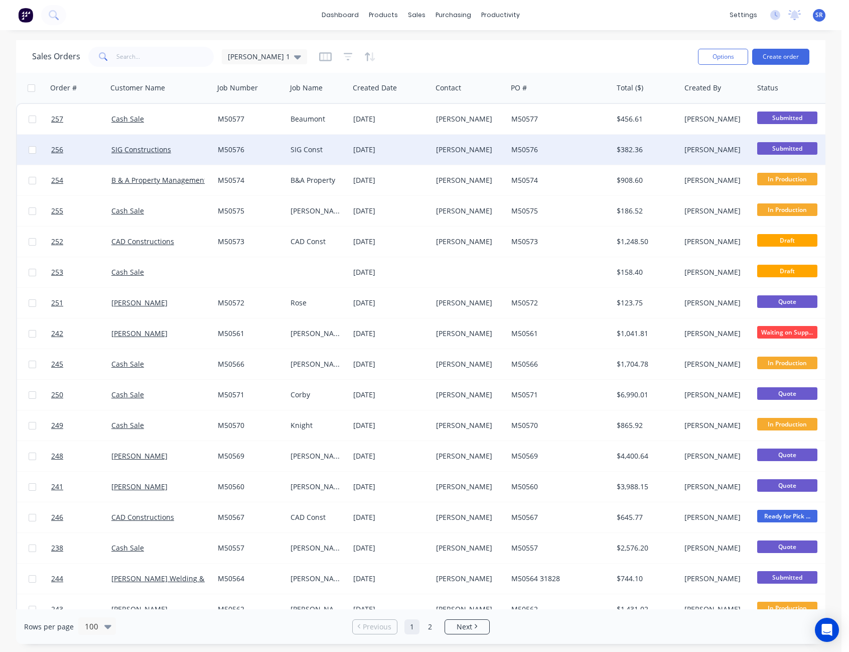
click at [781, 148] on span "Submitted" at bounding box center [788, 148] width 60 height 13
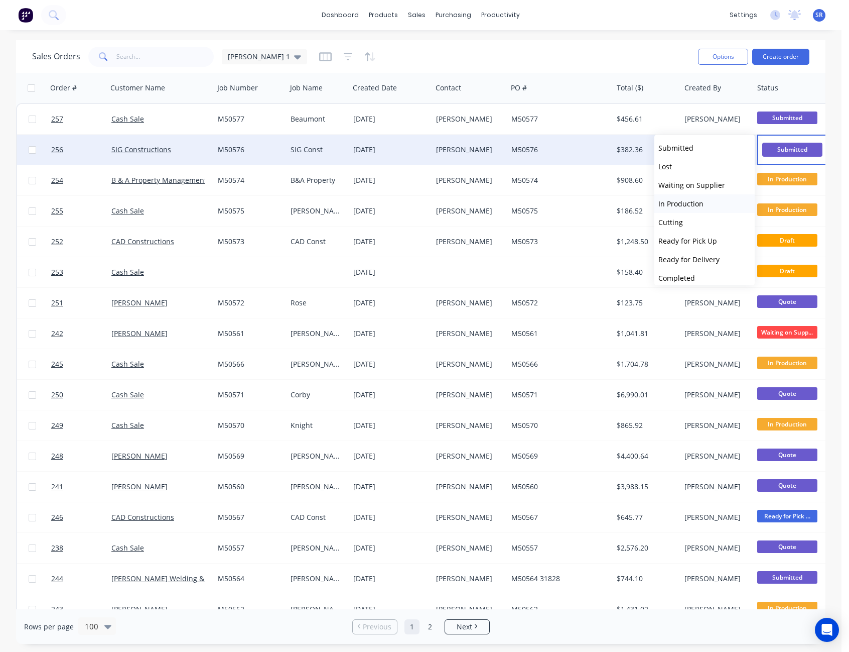
click at [700, 200] on span "In Production" at bounding box center [681, 204] width 45 height 10
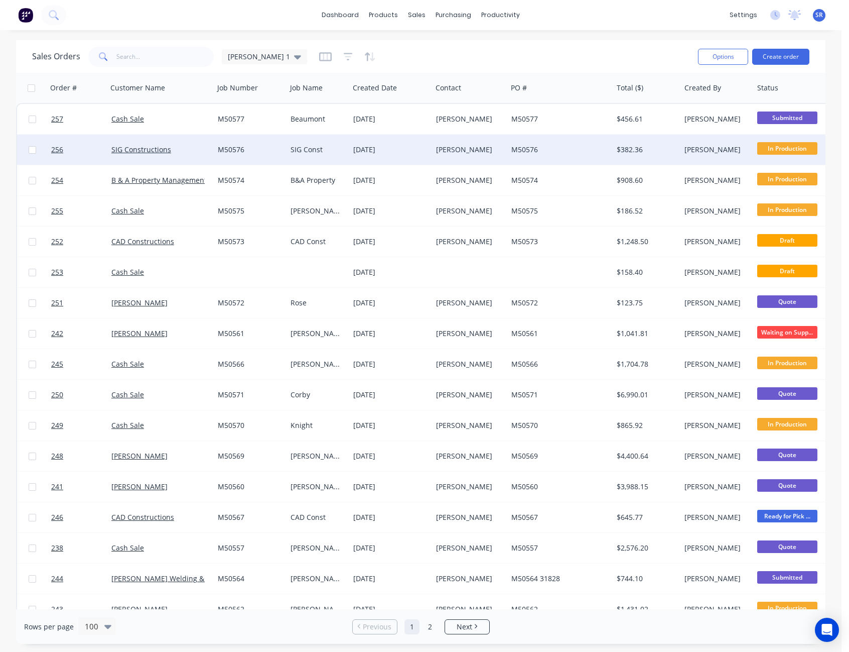
click at [645, 56] on div "Sales Orders [PERSON_NAME] 1" at bounding box center [361, 56] width 658 height 25
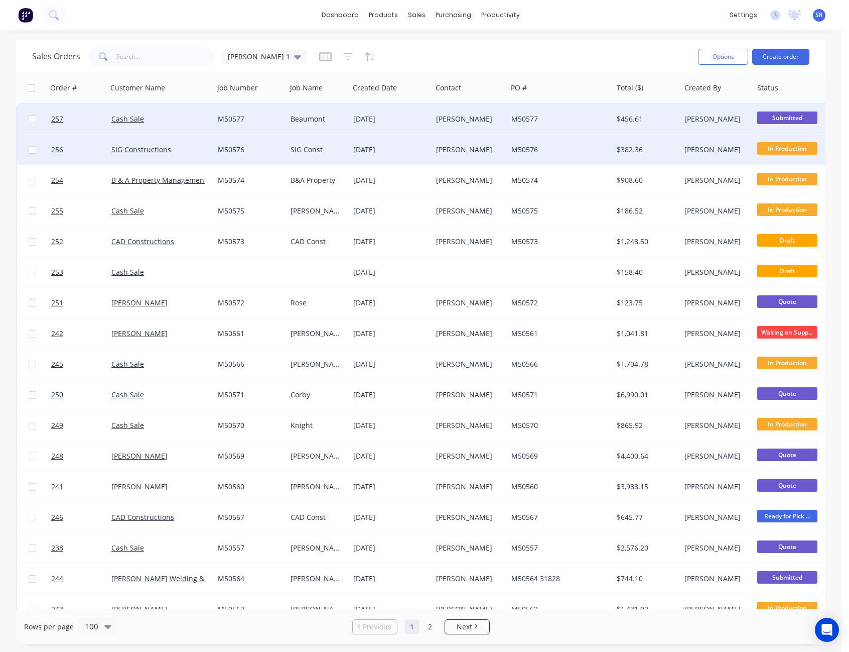
click at [487, 115] on div "[PERSON_NAME]" at bounding box center [468, 119] width 64 height 10
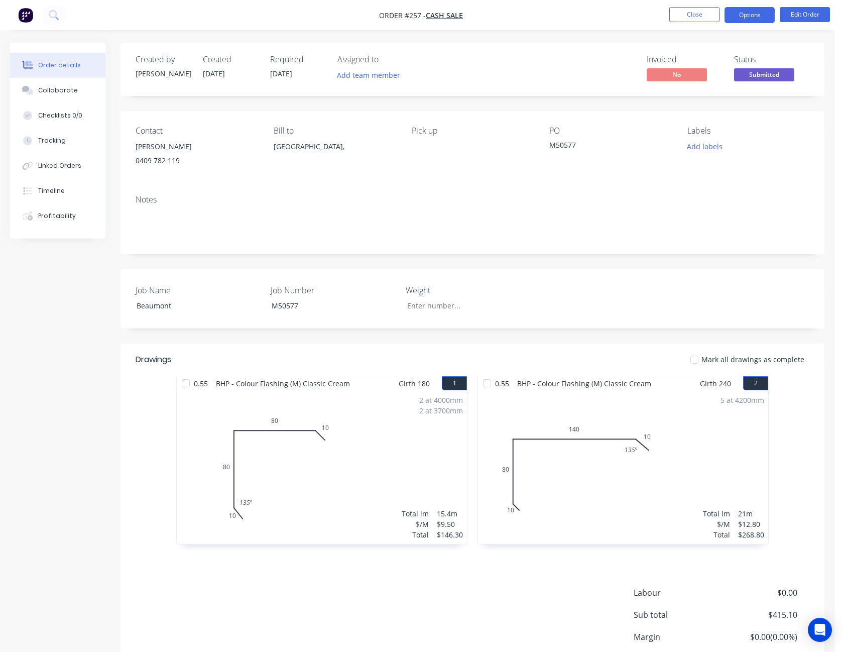
click at [762, 12] on button "Options" at bounding box center [749, 15] width 50 height 16
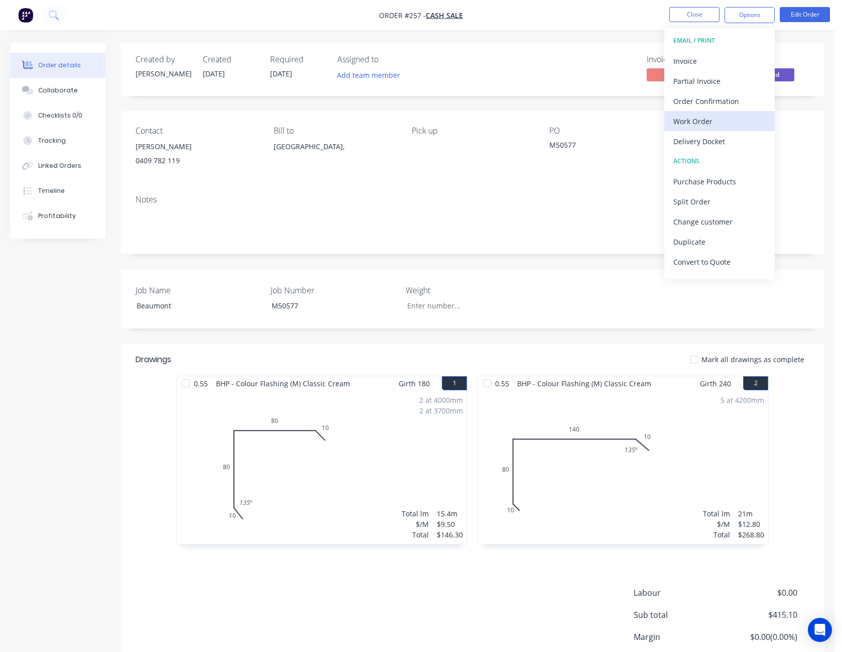
click at [705, 114] on div "Work Order" at bounding box center [719, 121] width 92 height 15
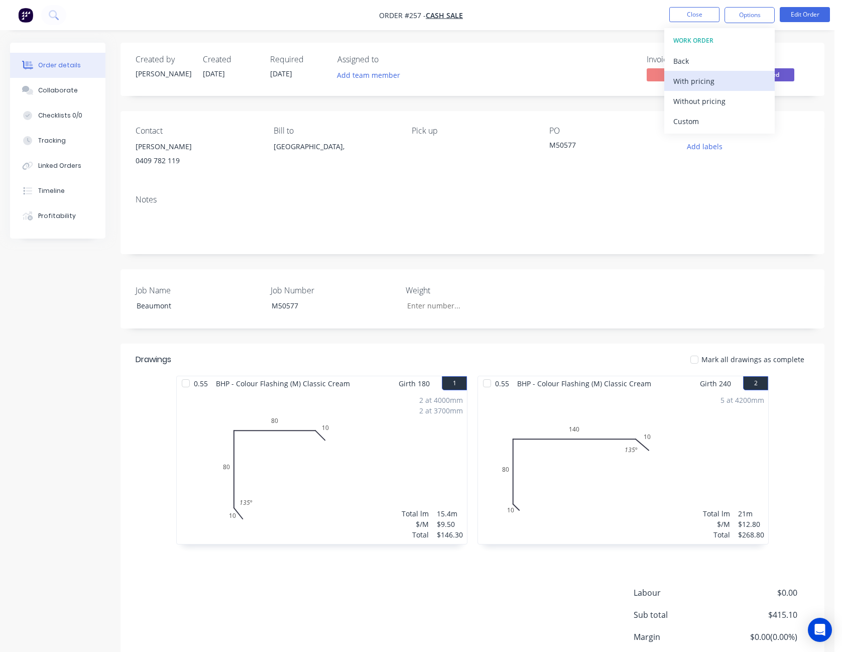
click at [703, 85] on div "With pricing" at bounding box center [719, 81] width 92 height 15
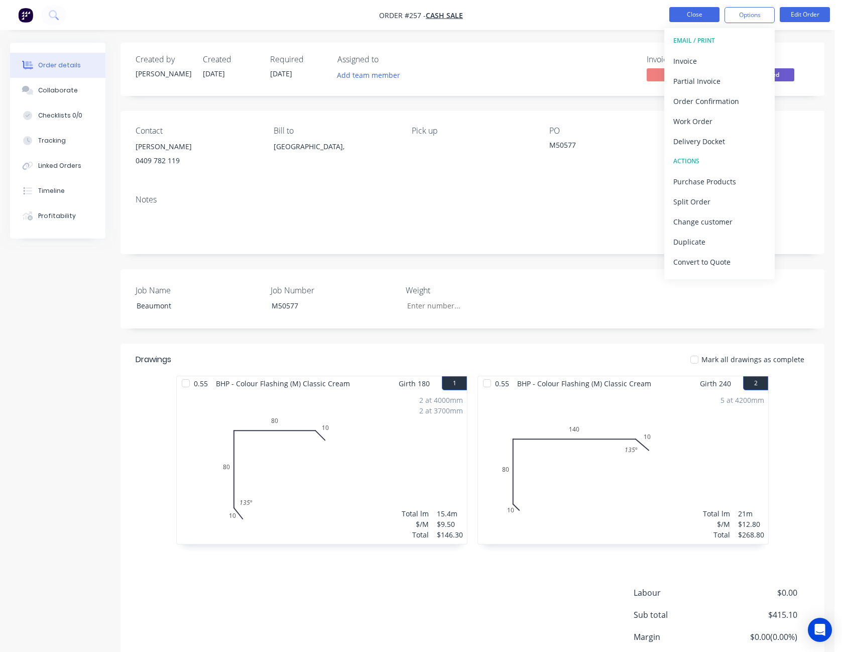
click at [695, 10] on button "Close" at bounding box center [694, 14] width 50 height 15
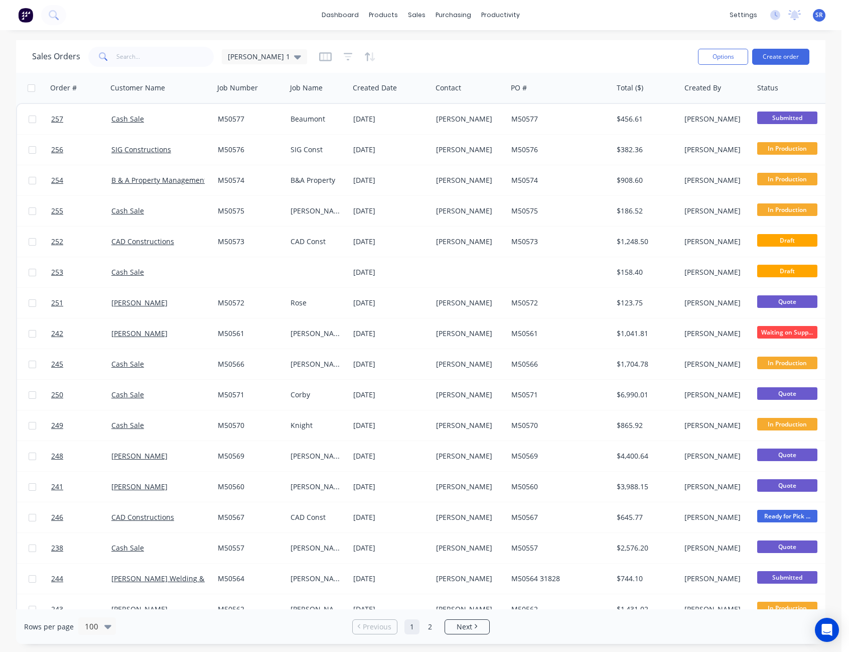
click at [573, 51] on div "Sales Orders [PERSON_NAME] 1" at bounding box center [361, 56] width 658 height 25
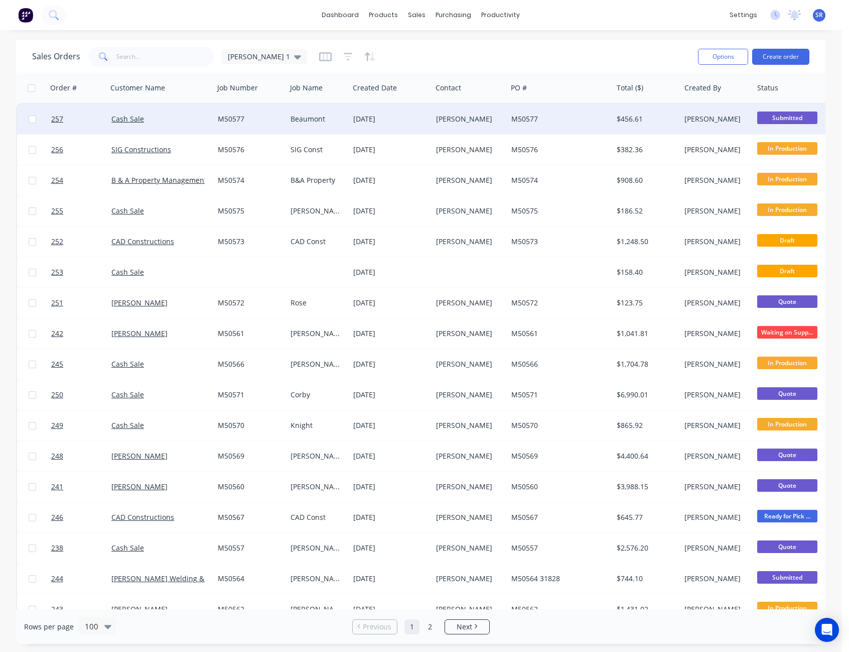
click at [798, 113] on span "Submitted" at bounding box center [788, 117] width 60 height 13
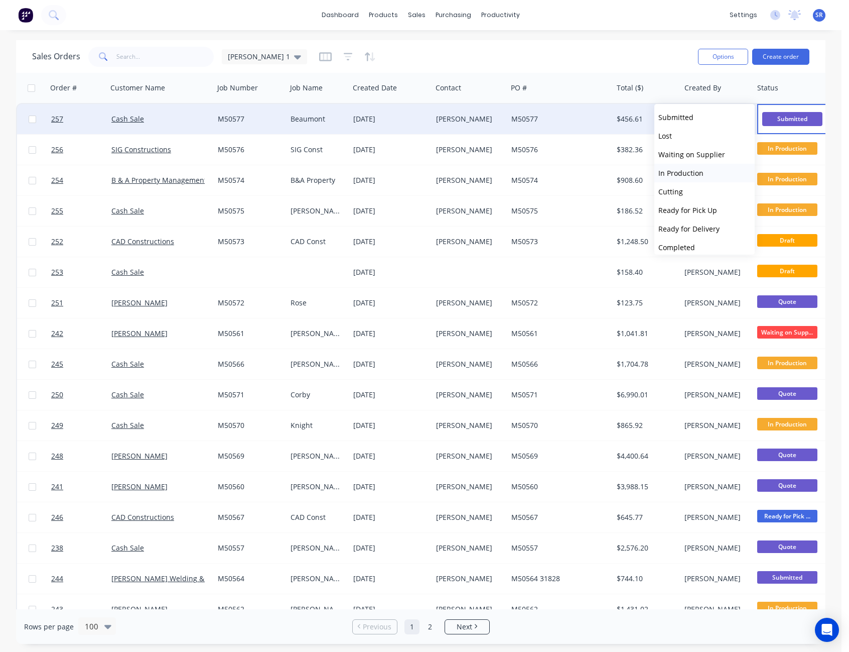
click at [688, 173] on span "In Production" at bounding box center [681, 173] width 45 height 10
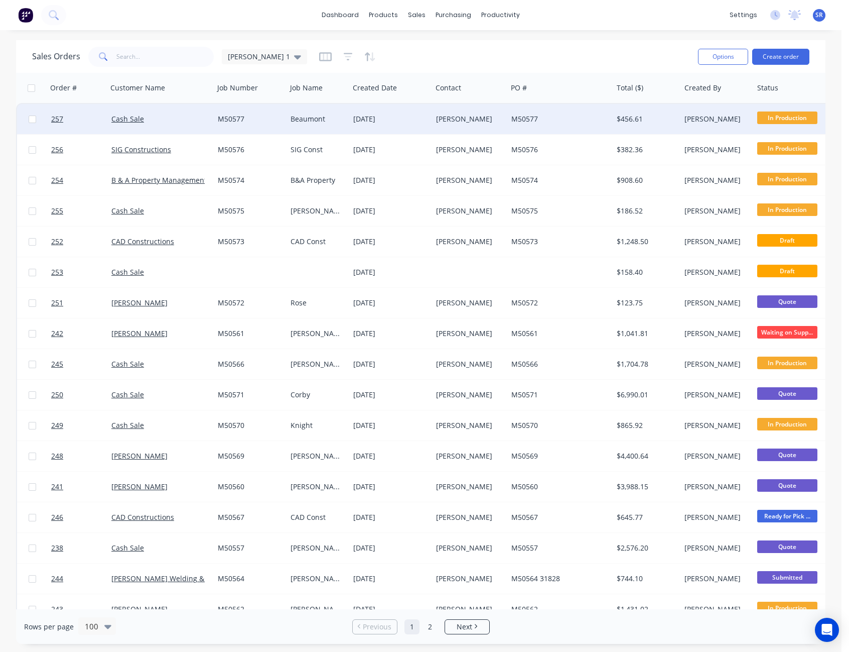
click at [652, 50] on div "Sales Orders [PERSON_NAME] 1" at bounding box center [361, 56] width 658 height 25
click at [390, 69] on div at bounding box center [386, 68] width 15 height 9
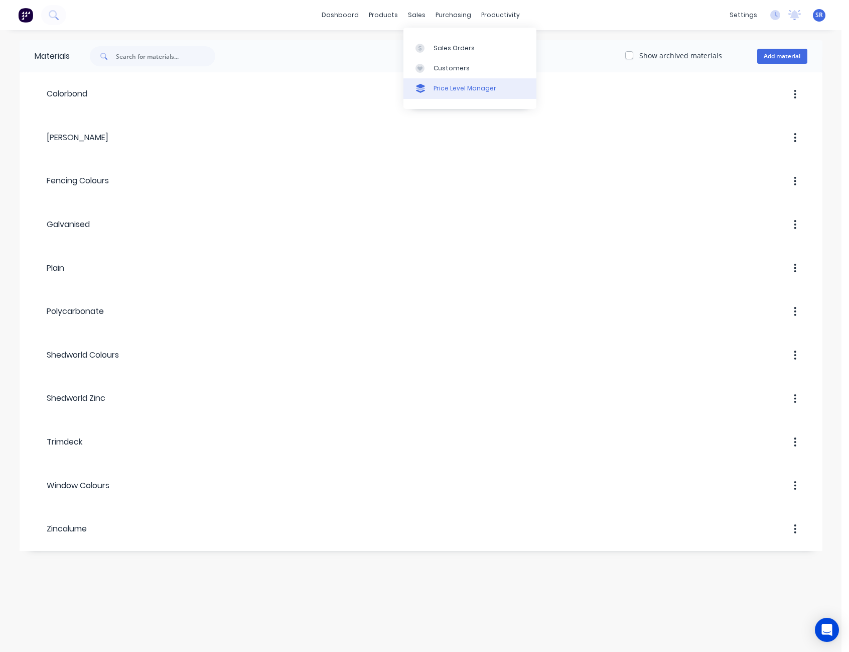
click at [449, 88] on div "Price Level Manager" at bounding box center [465, 88] width 63 height 9
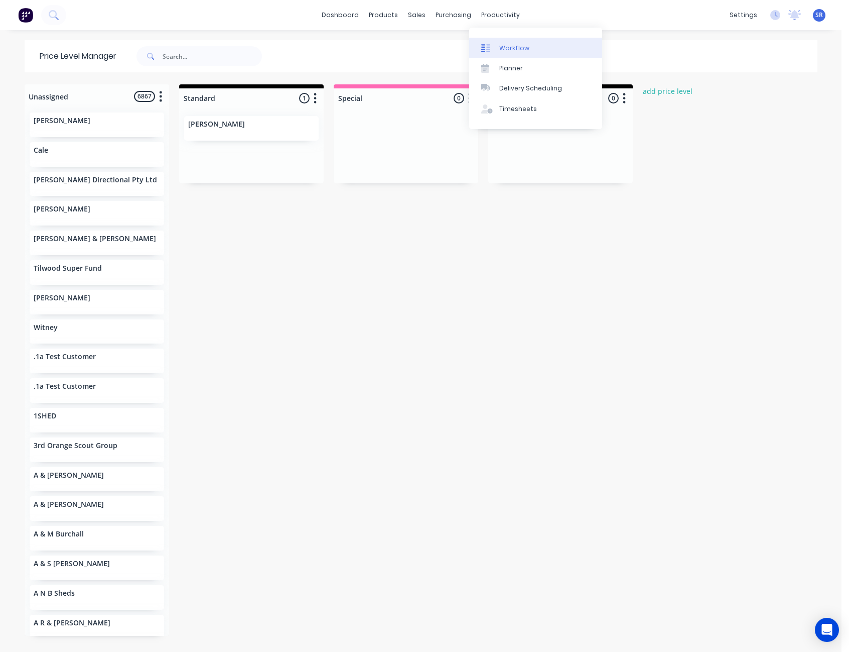
click at [511, 46] on div "Workflow" at bounding box center [515, 48] width 30 height 9
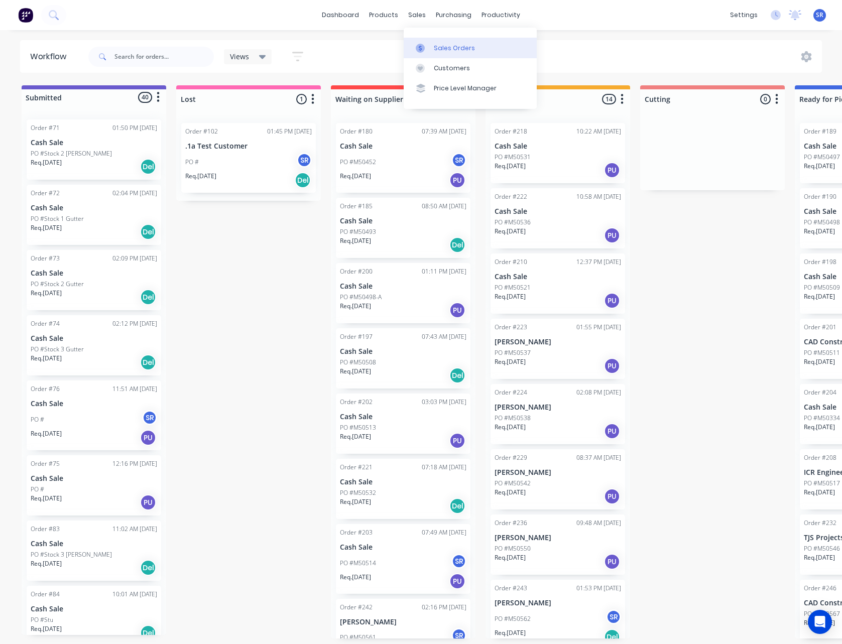
click at [429, 45] on div at bounding box center [423, 48] width 15 height 9
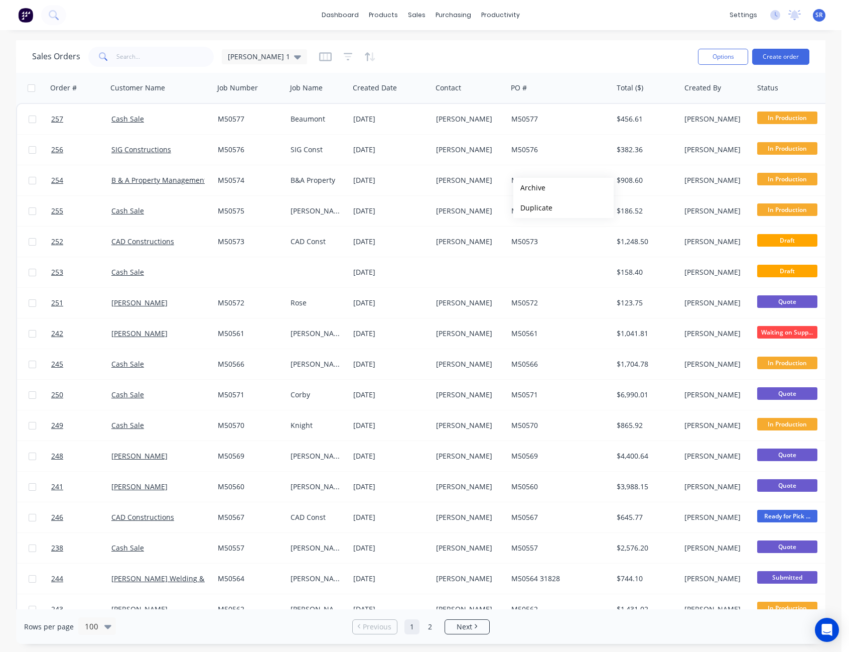
click at [605, 65] on div "Sales Orders [PERSON_NAME] 1" at bounding box center [361, 56] width 658 height 25
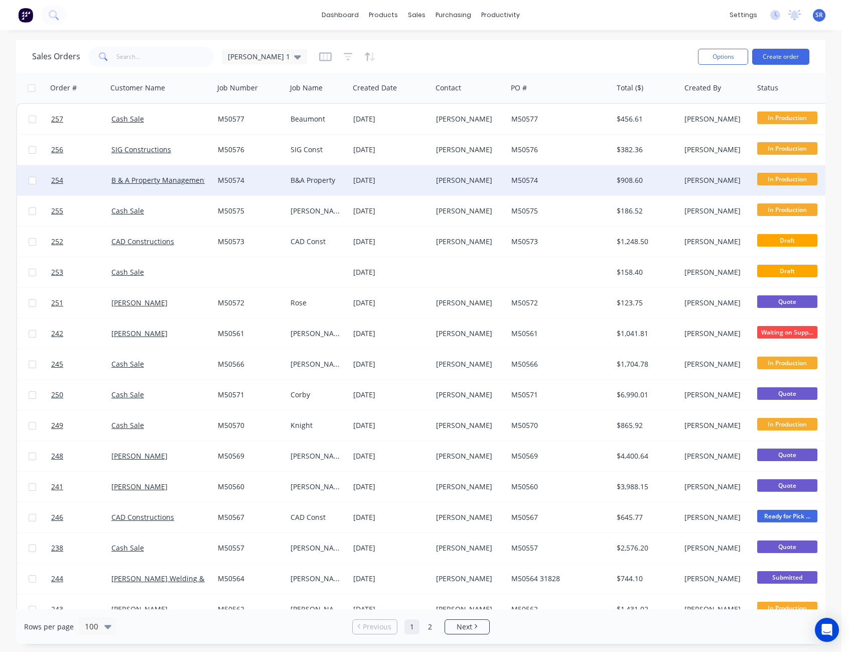
click at [799, 179] on span "In Production" at bounding box center [788, 179] width 60 height 13
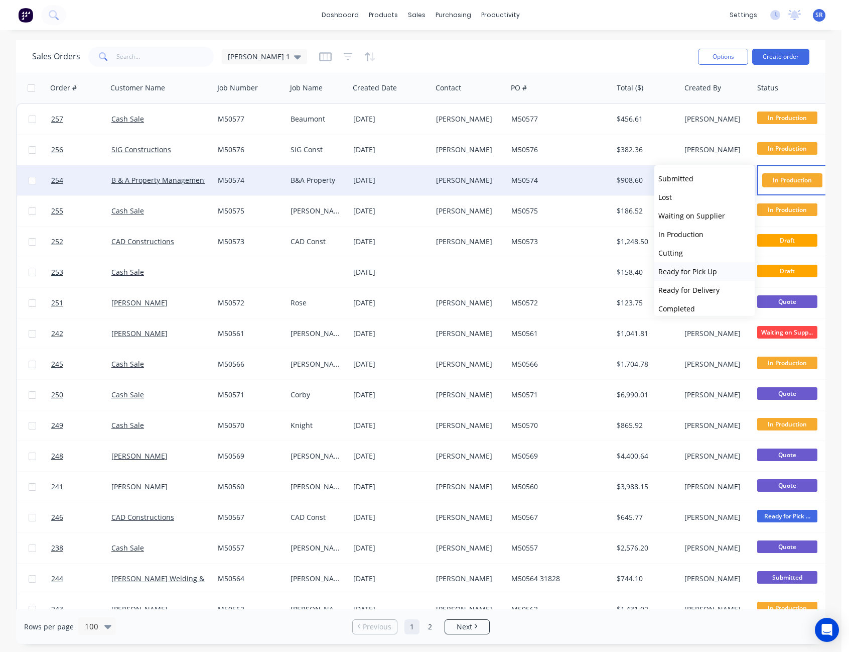
click at [718, 272] on button "Ready for Pick Up" at bounding box center [705, 271] width 100 height 19
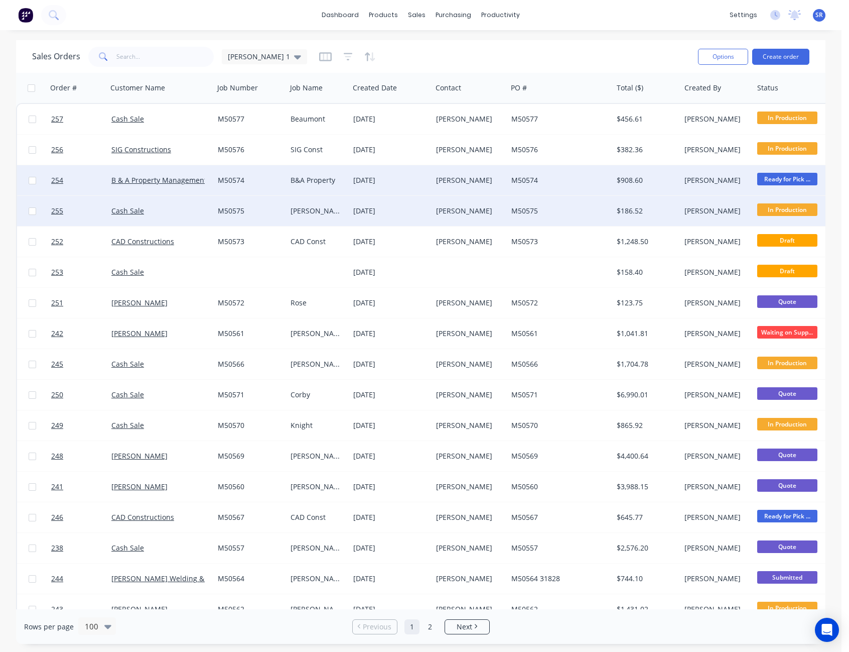
click at [644, 212] on div "$186.52" at bounding box center [645, 211] width 57 height 10
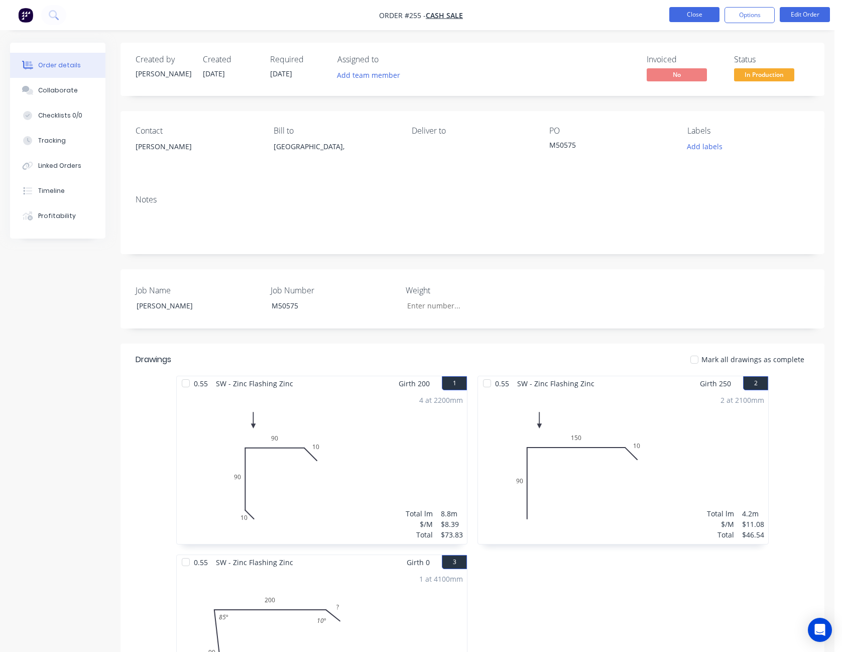
click at [697, 14] on button "Close" at bounding box center [694, 14] width 50 height 15
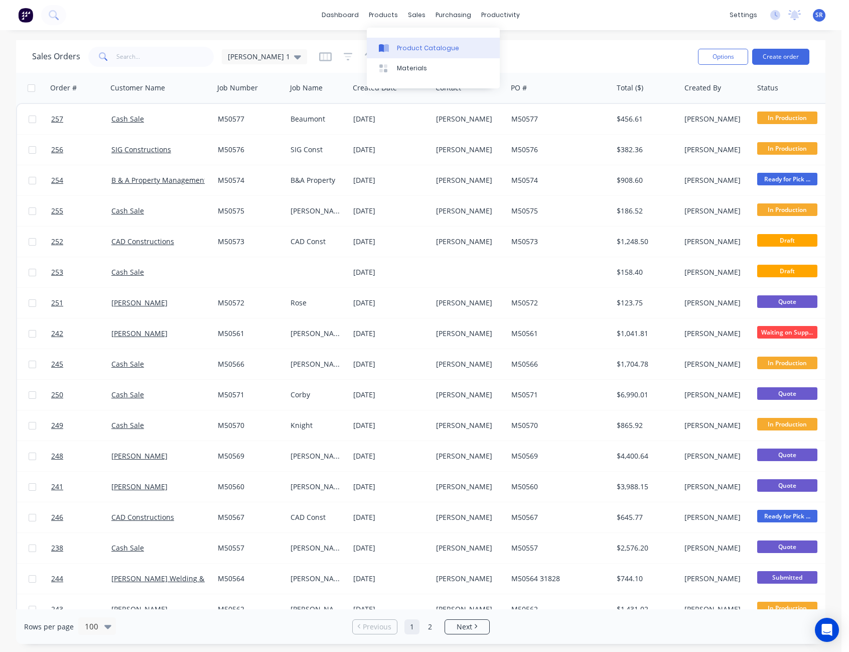
click at [413, 52] on div "Product Catalogue" at bounding box center [428, 48] width 62 height 9
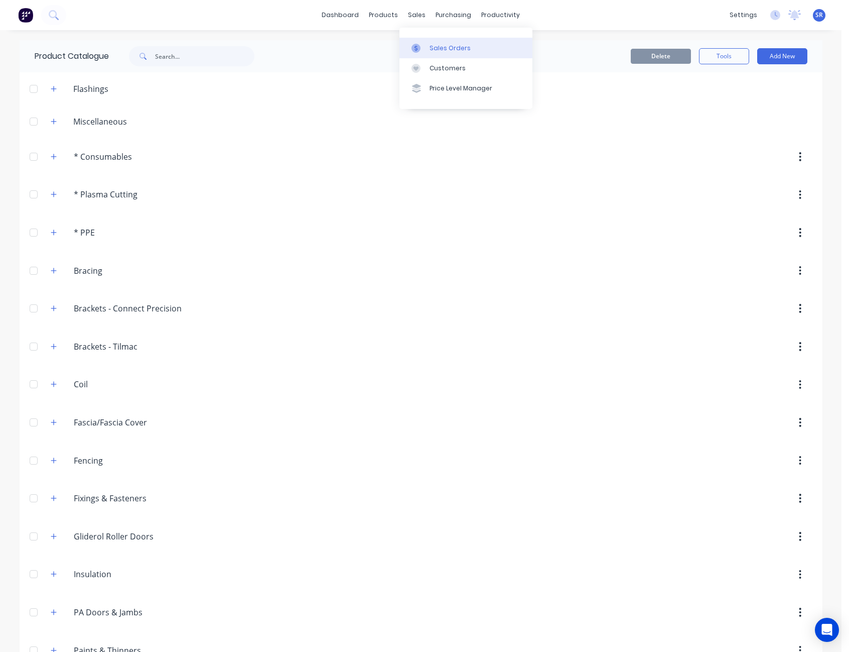
click at [438, 52] on div "Sales Orders" at bounding box center [450, 48] width 41 height 9
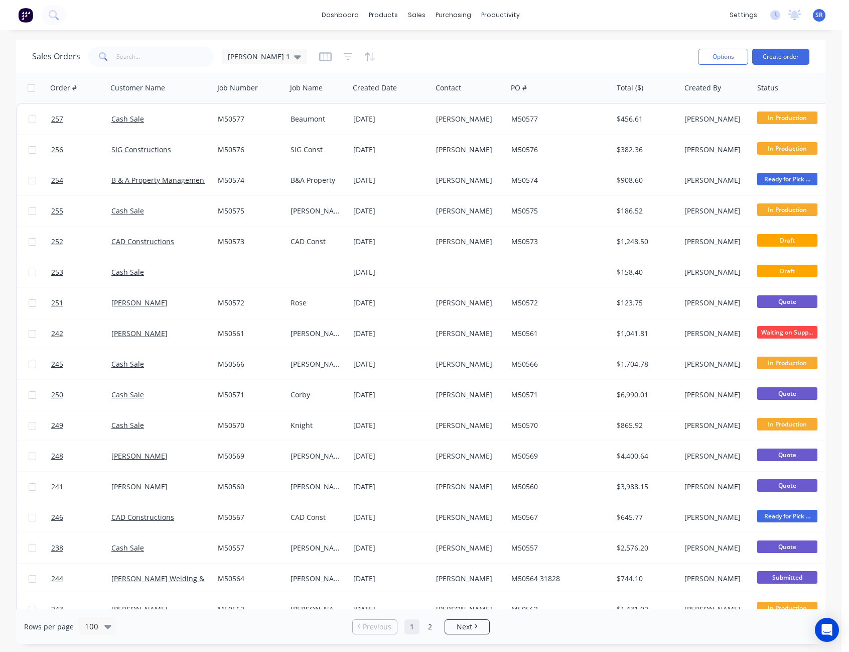
drag, startPoint x: 437, startPoint y: 61, endPoint x: 405, endPoint y: 57, distance: 31.9
click at [405, 57] on div "Sales Orders [PERSON_NAME] 1" at bounding box center [361, 56] width 658 height 25
click at [819, 14] on span "SR" at bounding box center [820, 15] width 8 height 9
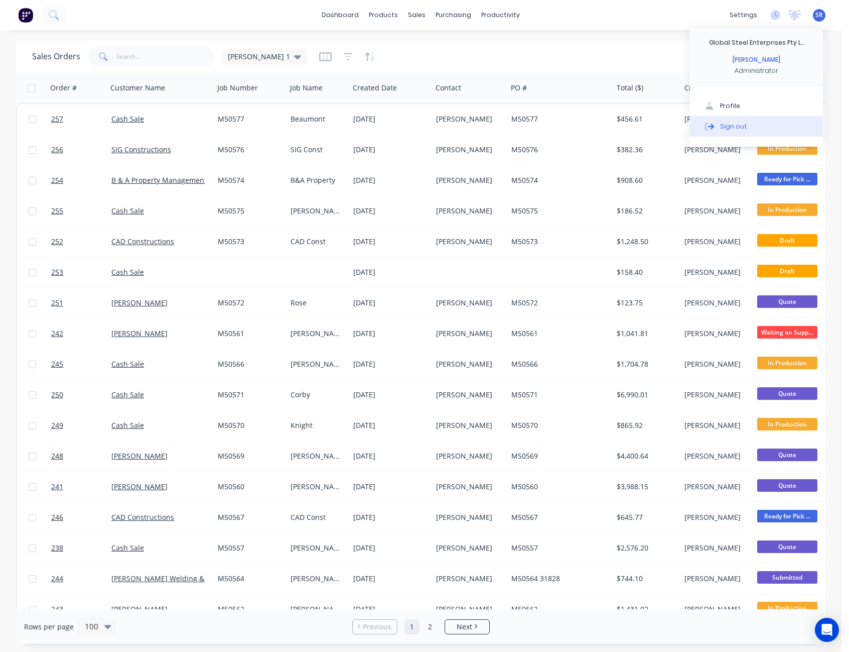
click at [745, 121] on button "Sign out" at bounding box center [756, 126] width 133 height 20
